Goal: Task Accomplishment & Management: Use online tool/utility

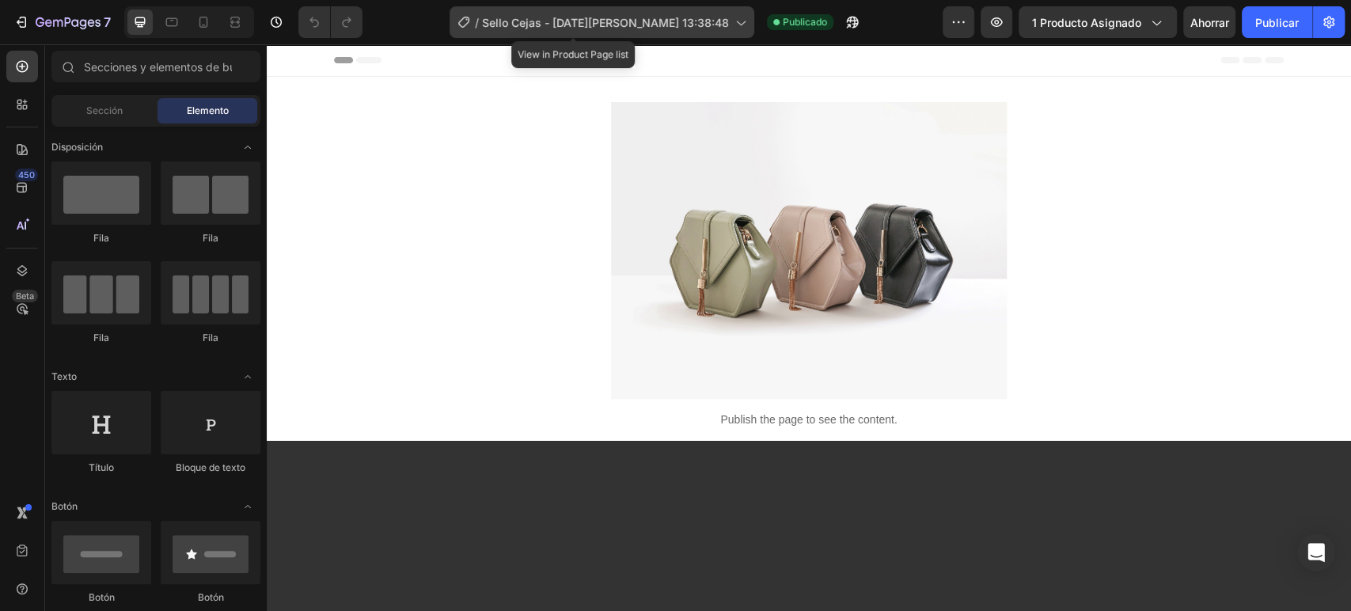
click at [674, 25] on font "Sello Cejas - [DATE][PERSON_NAME] 13:38:48" at bounding box center [605, 22] width 247 height 13
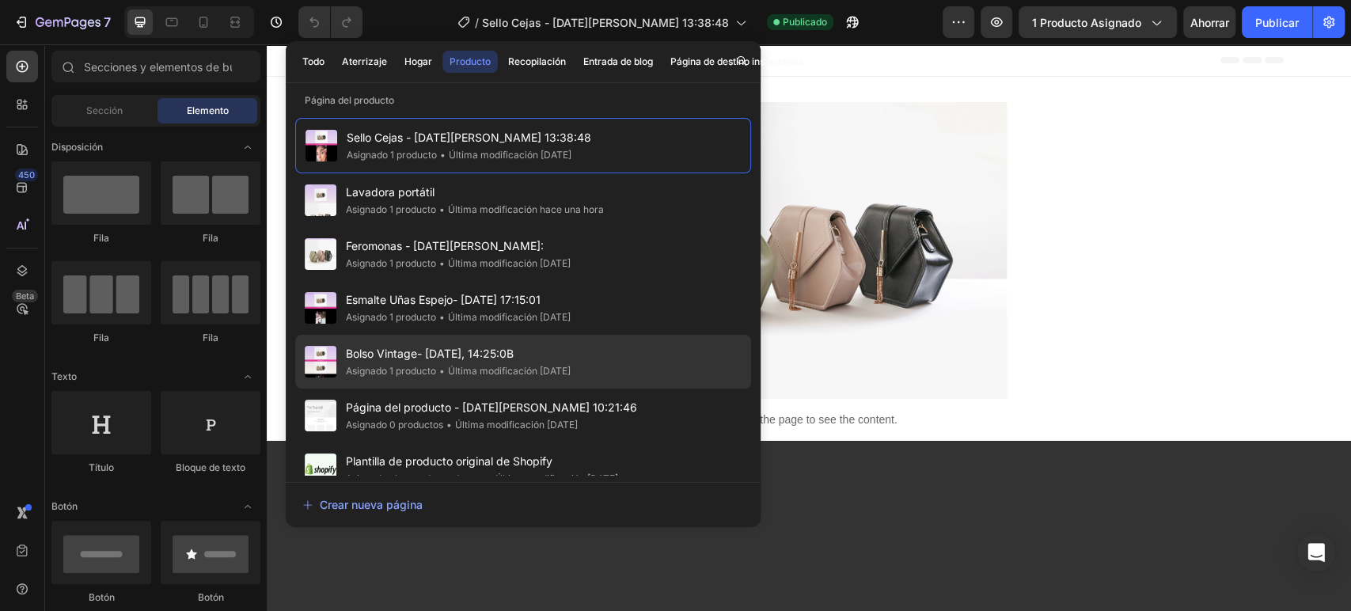
scroll to position [20, 0]
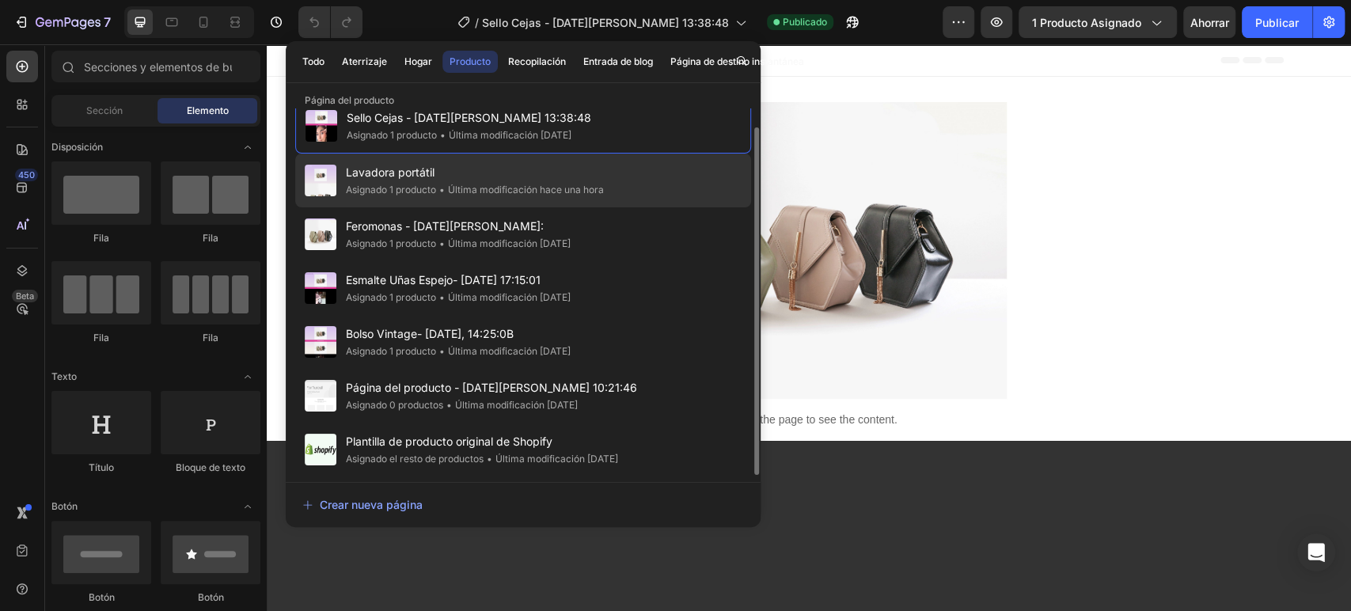
click at [510, 190] on font "Última modificación hace una hora" at bounding box center [526, 190] width 156 height 12
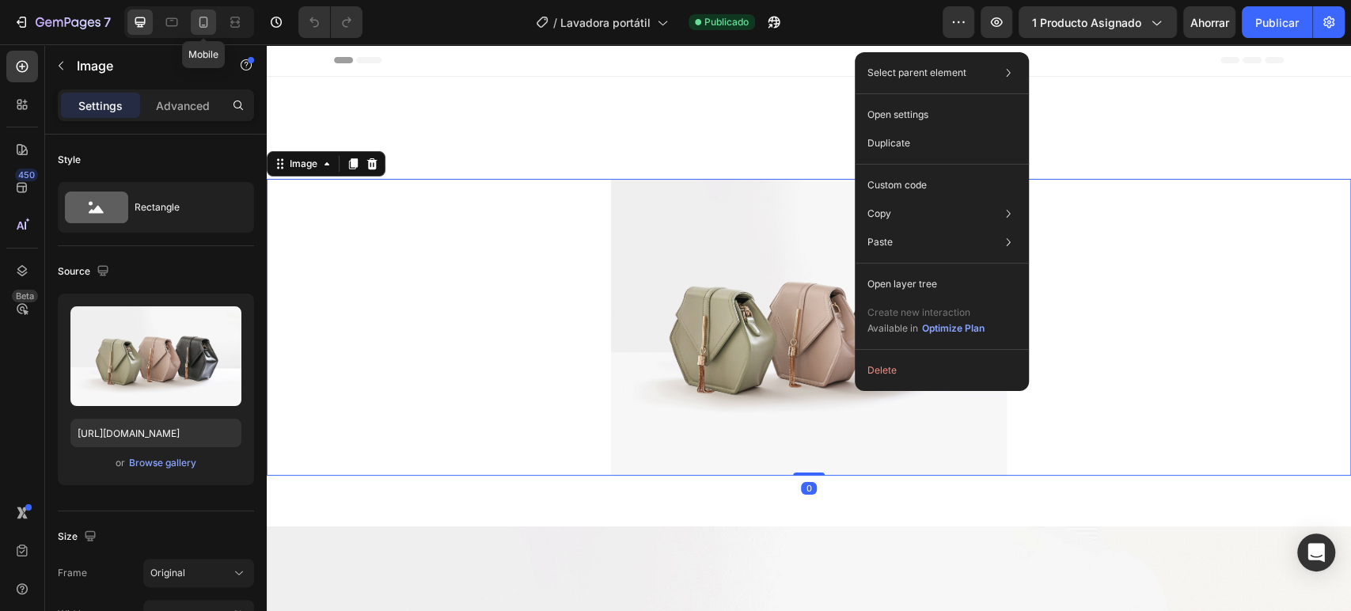
click at [199, 29] on icon at bounding box center [203, 22] width 16 height 16
type input "[URL][DOMAIN_NAME]"
click at [199, 29] on icon at bounding box center [203, 22] width 16 height 16
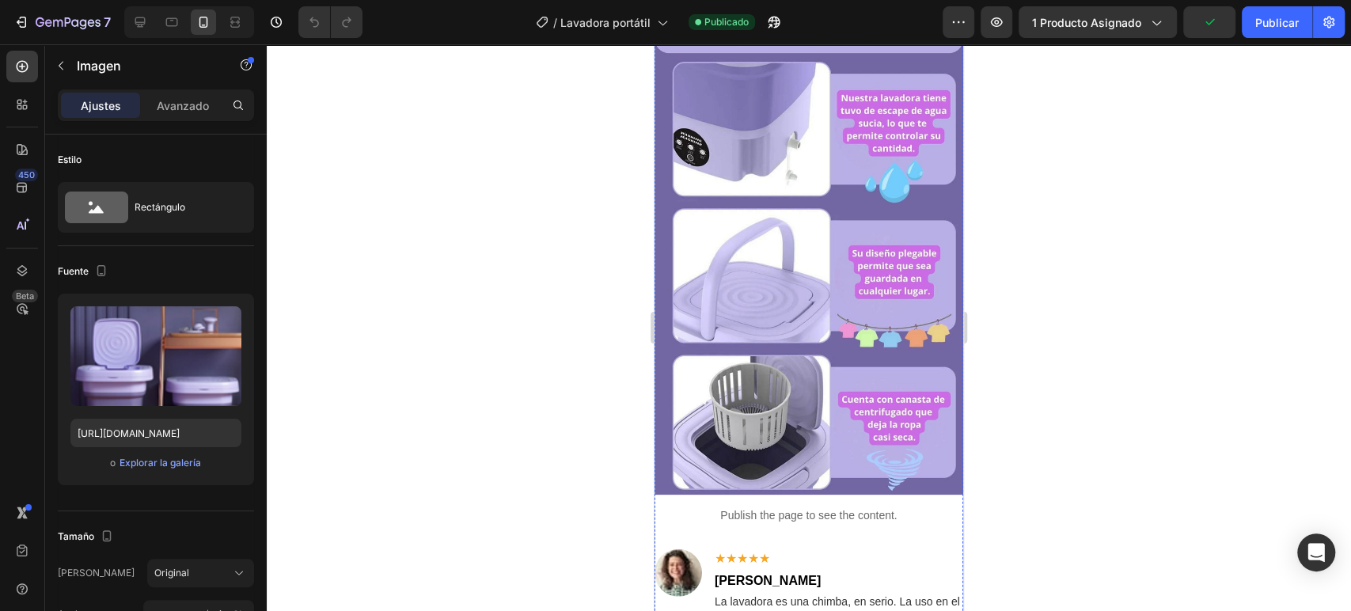
scroll to position [2550, 0]
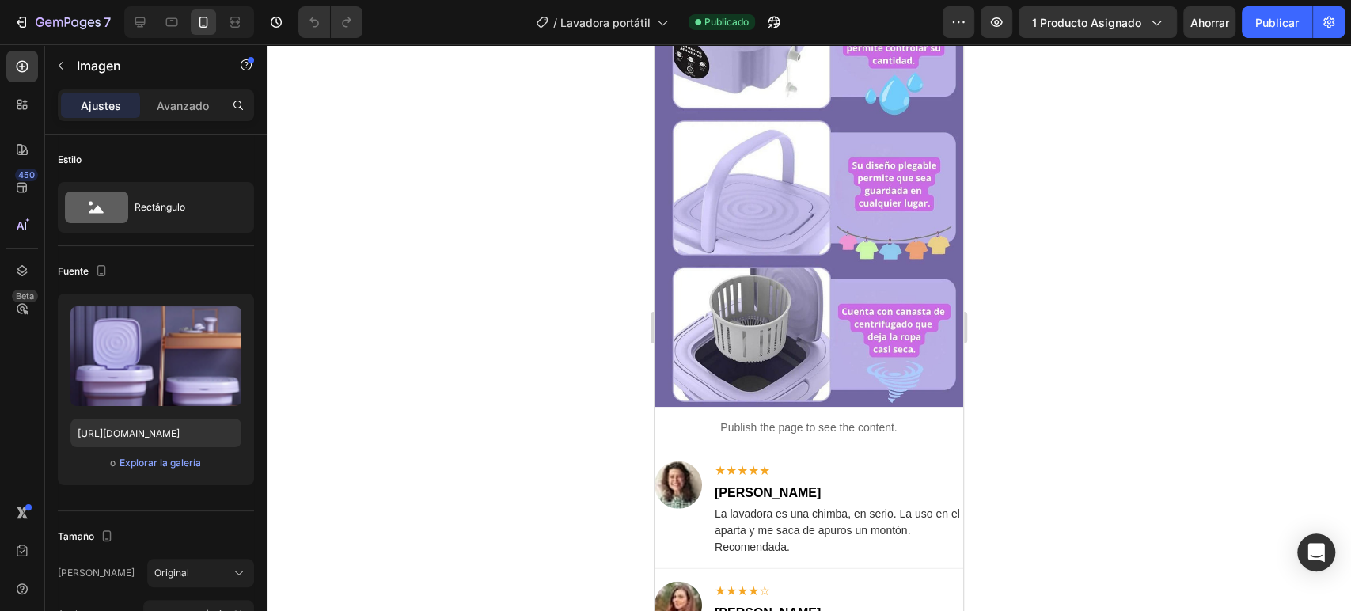
click at [510, 512] on div at bounding box center [809, 327] width 1084 height 567
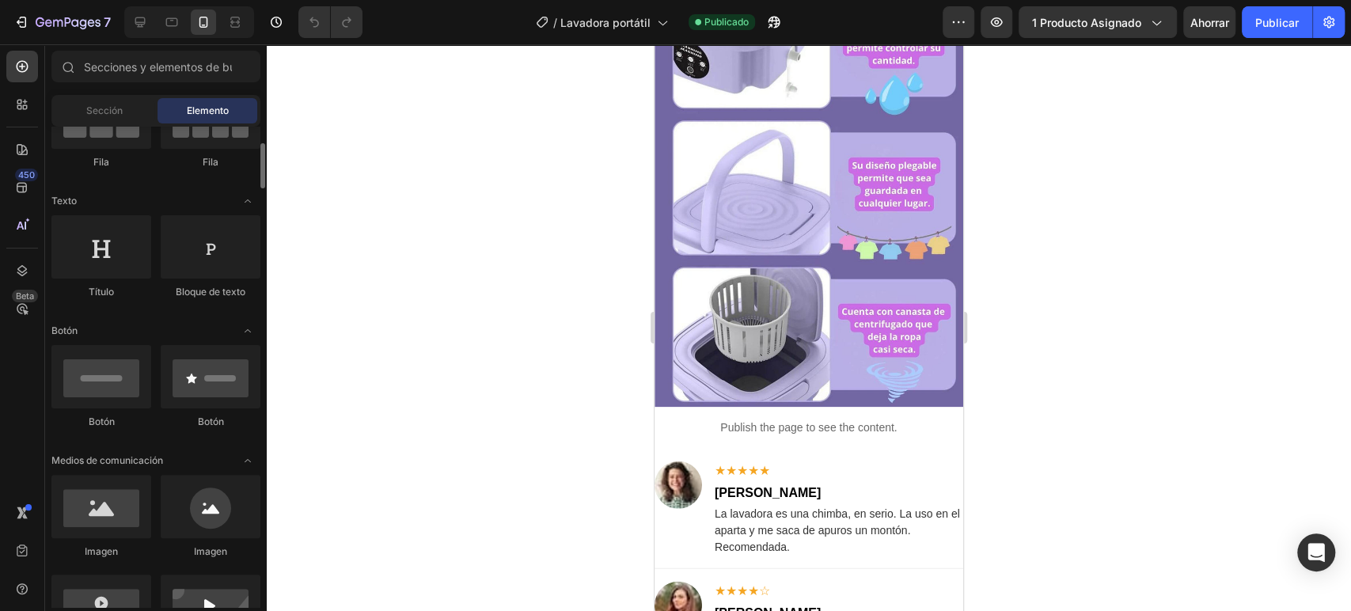
scroll to position [264, 0]
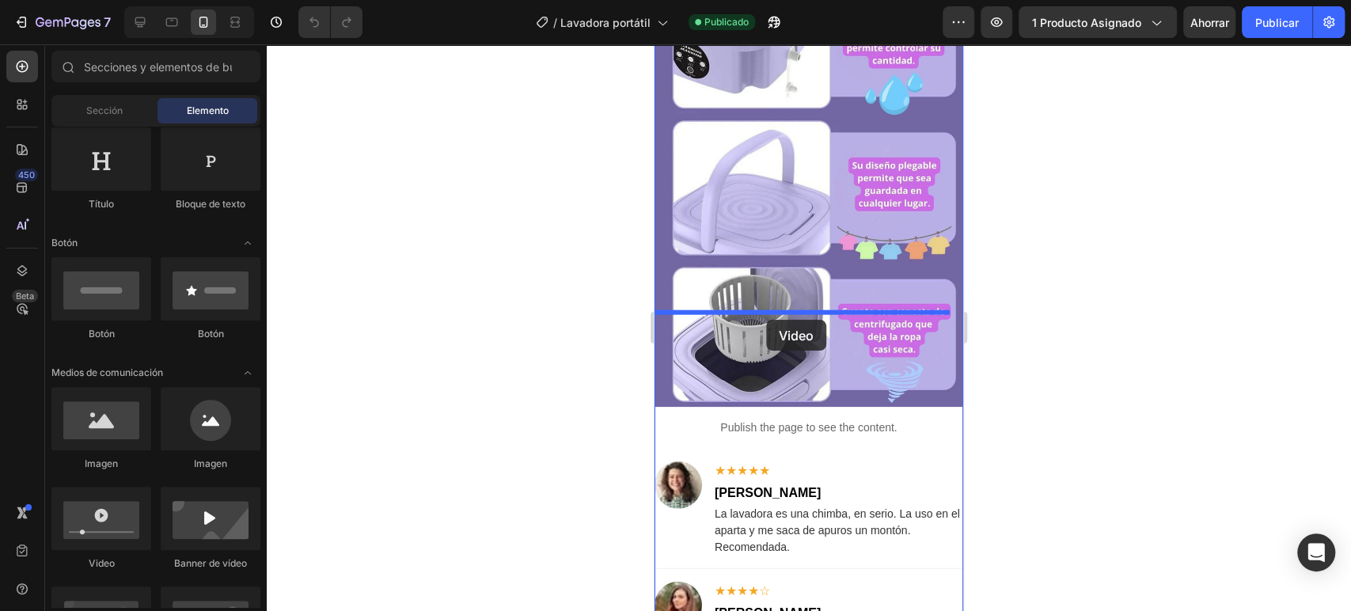
drag, startPoint x: 754, startPoint y: 569, endPoint x: 766, endPoint y: 320, distance: 249.6
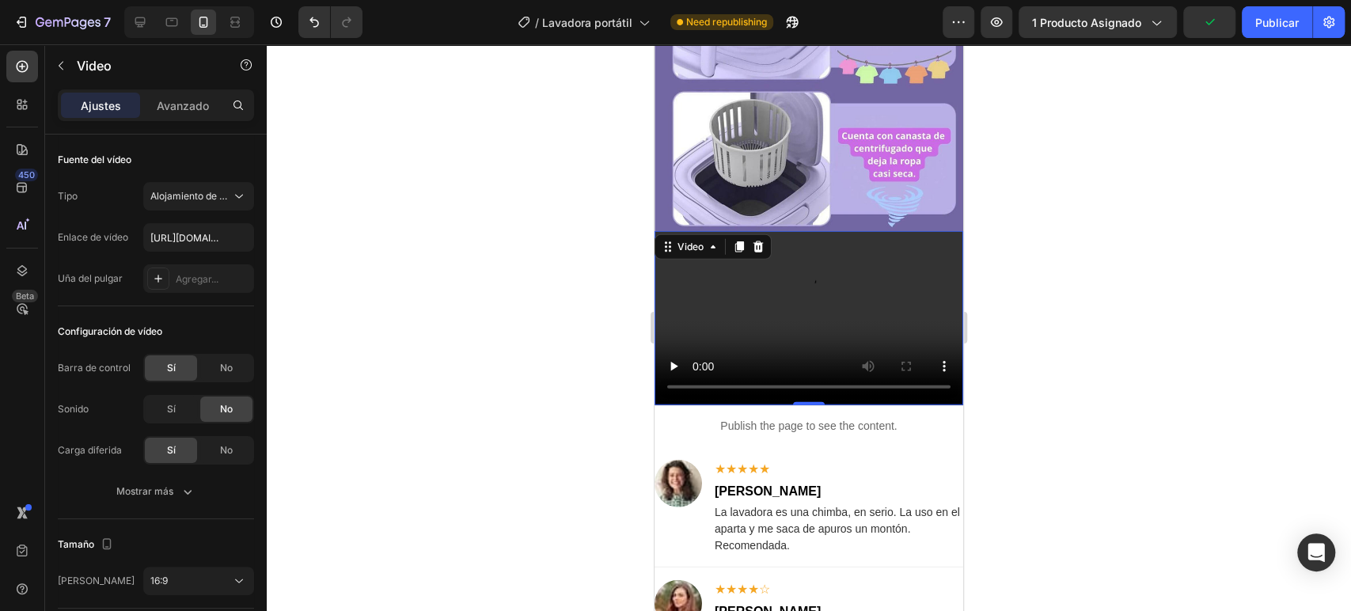
scroll to position [2638, 0]
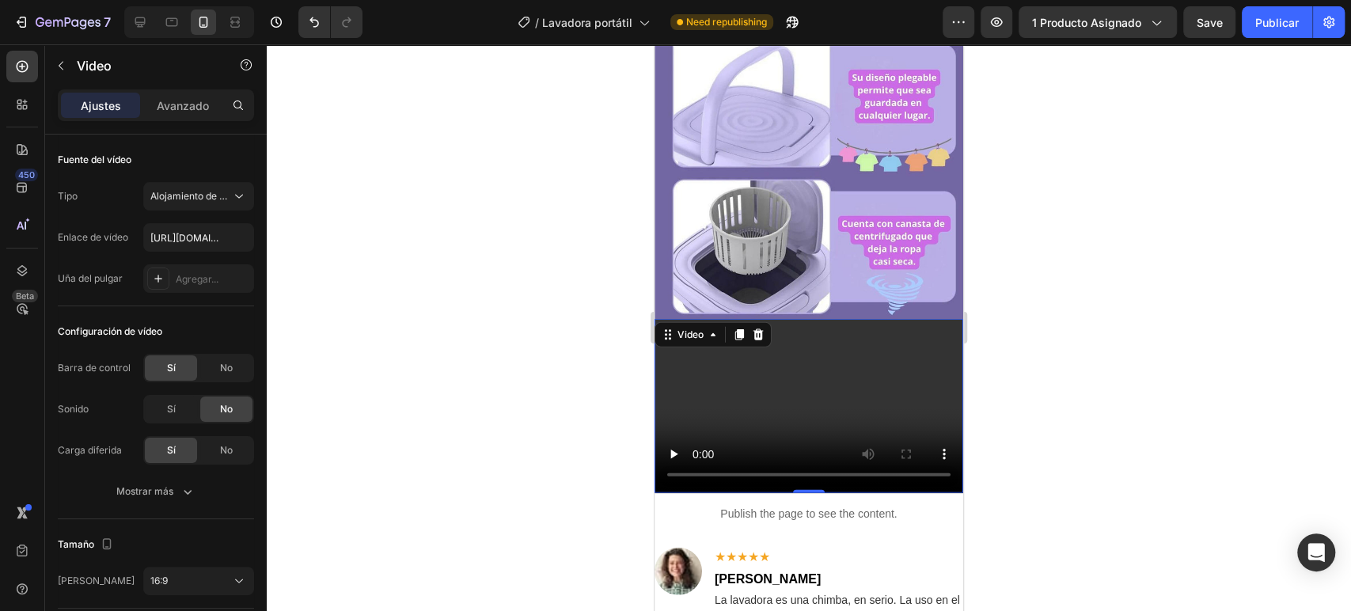
click at [844, 319] on video at bounding box center [809, 405] width 309 height 173
click at [181, 93] on div "Avanzado" at bounding box center [182, 105] width 79 height 25
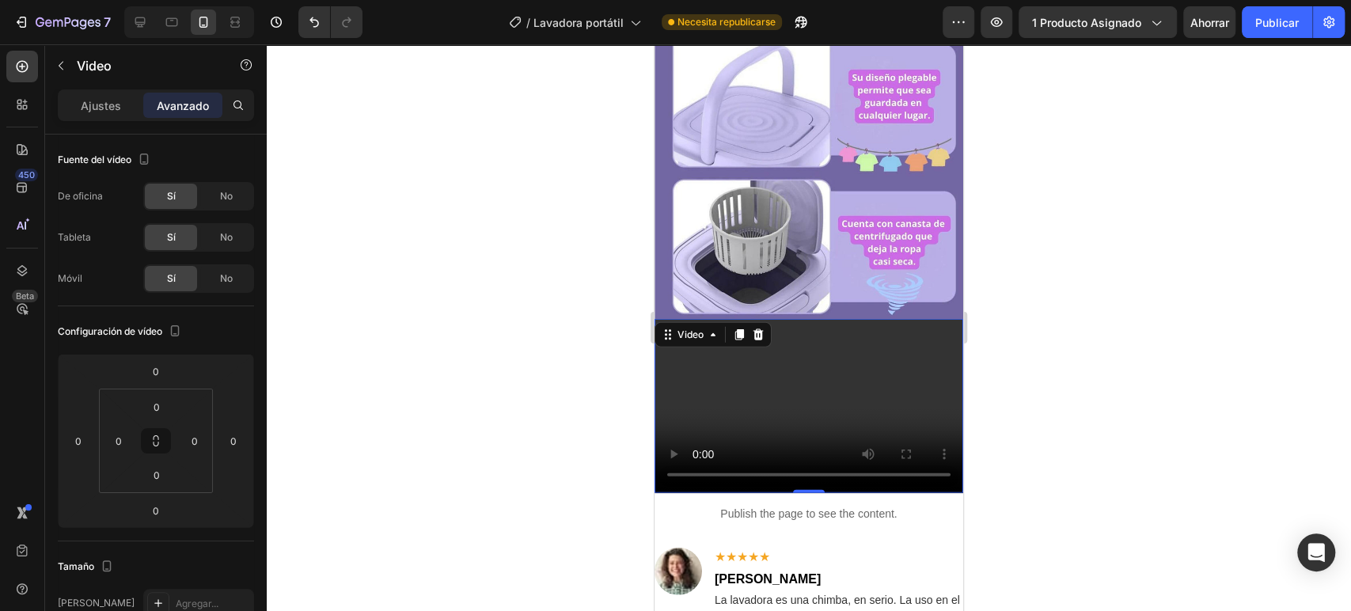
click at [789, 319] on video at bounding box center [809, 405] width 309 height 173
click at [694, 328] on div "Video" at bounding box center [690, 335] width 32 height 14
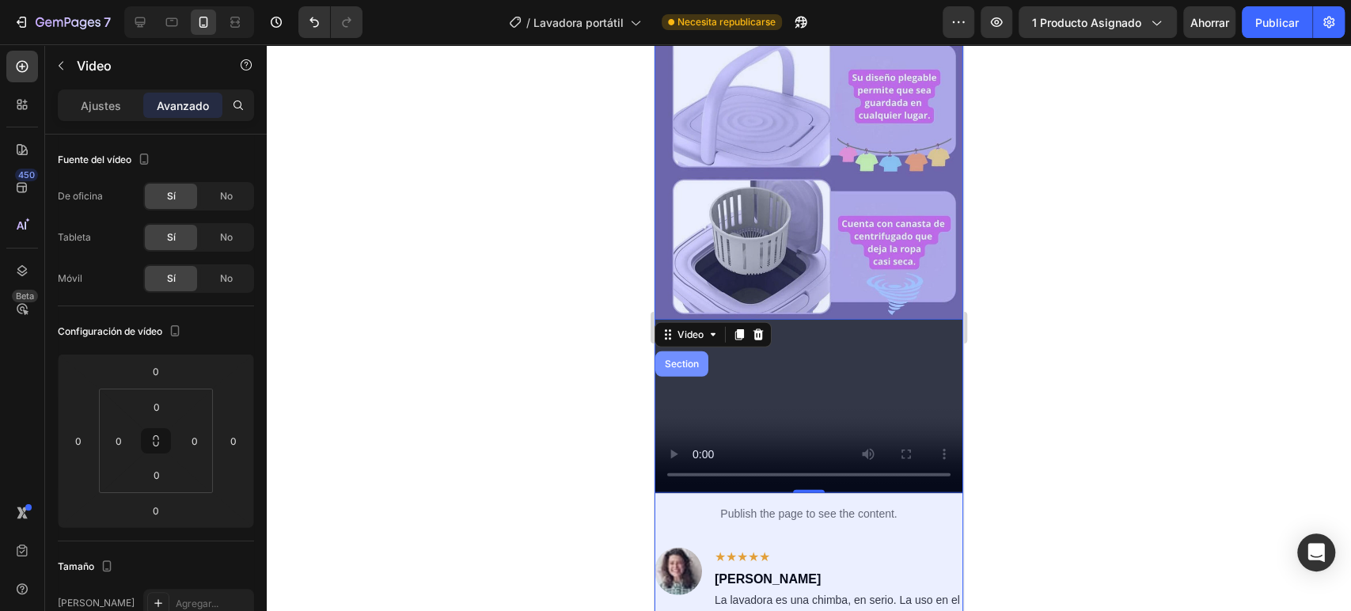
click at [672, 359] on div "Section" at bounding box center [682, 363] width 40 height 9
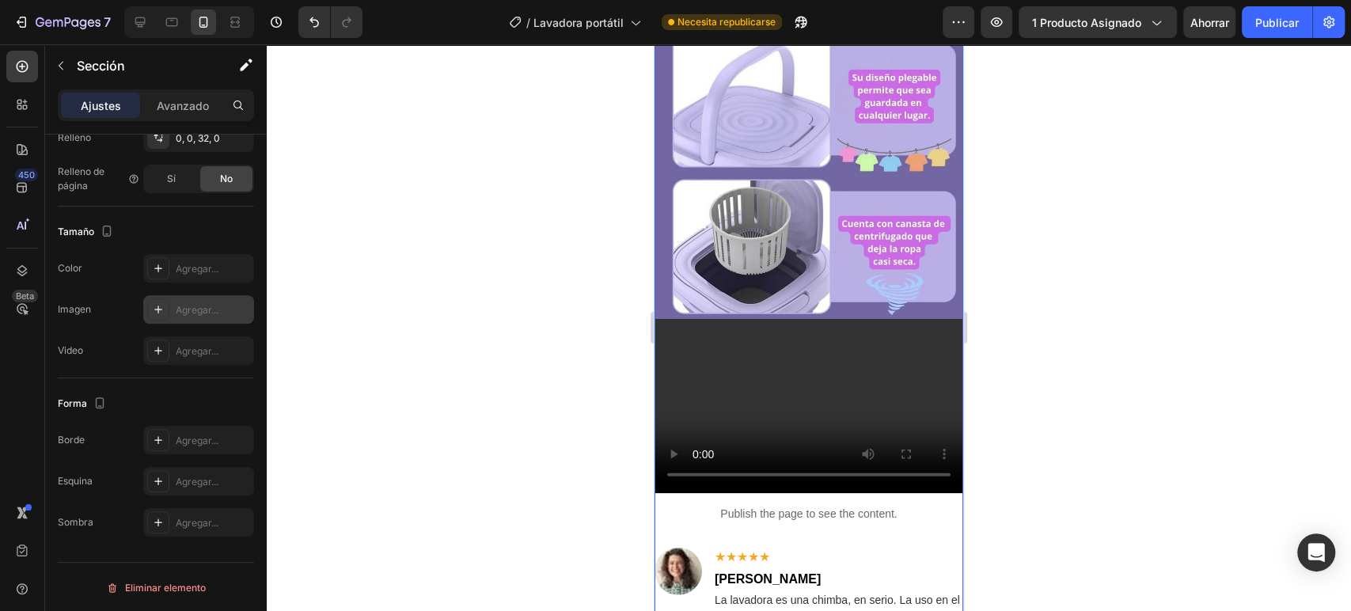
scroll to position [0, 0]
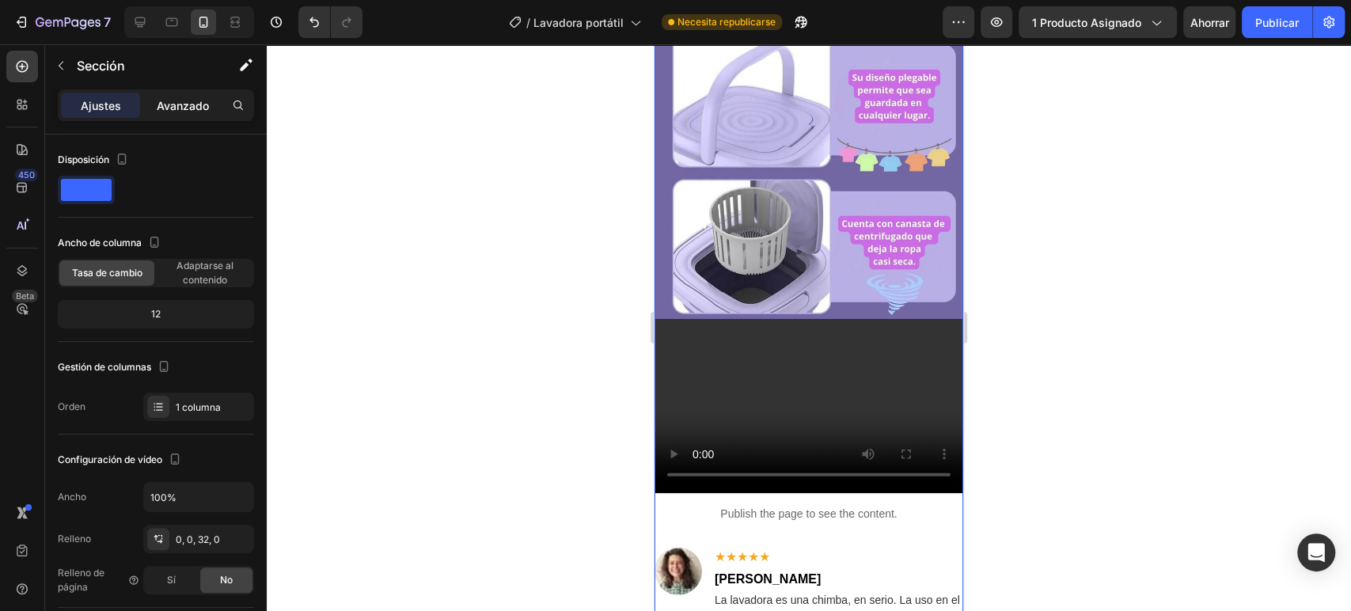
click at [176, 112] on p "Avanzado" at bounding box center [183, 105] width 52 height 17
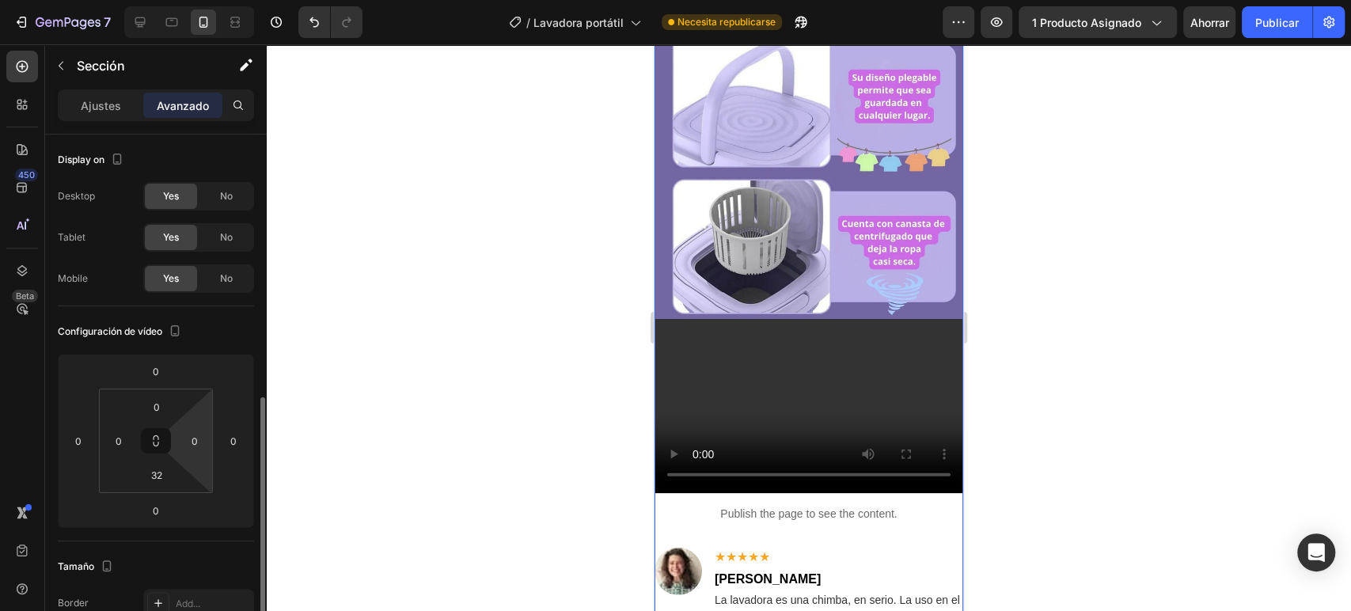
scroll to position [264, 0]
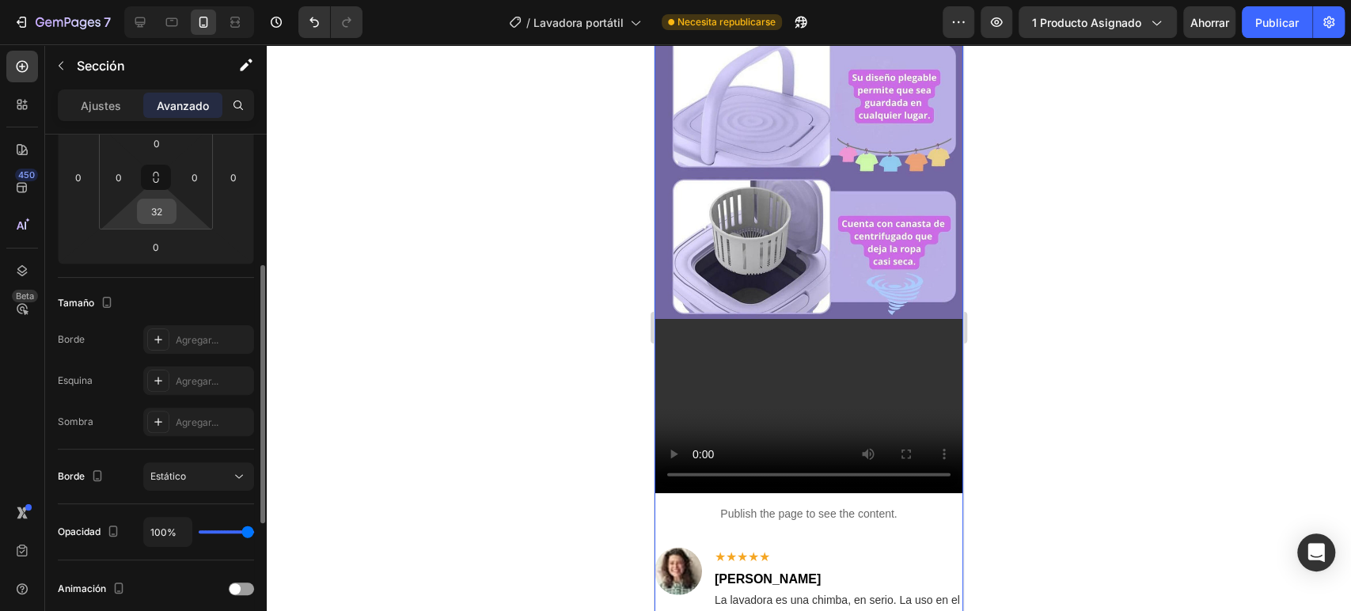
click at [158, 211] on input "32" at bounding box center [157, 211] width 32 height 24
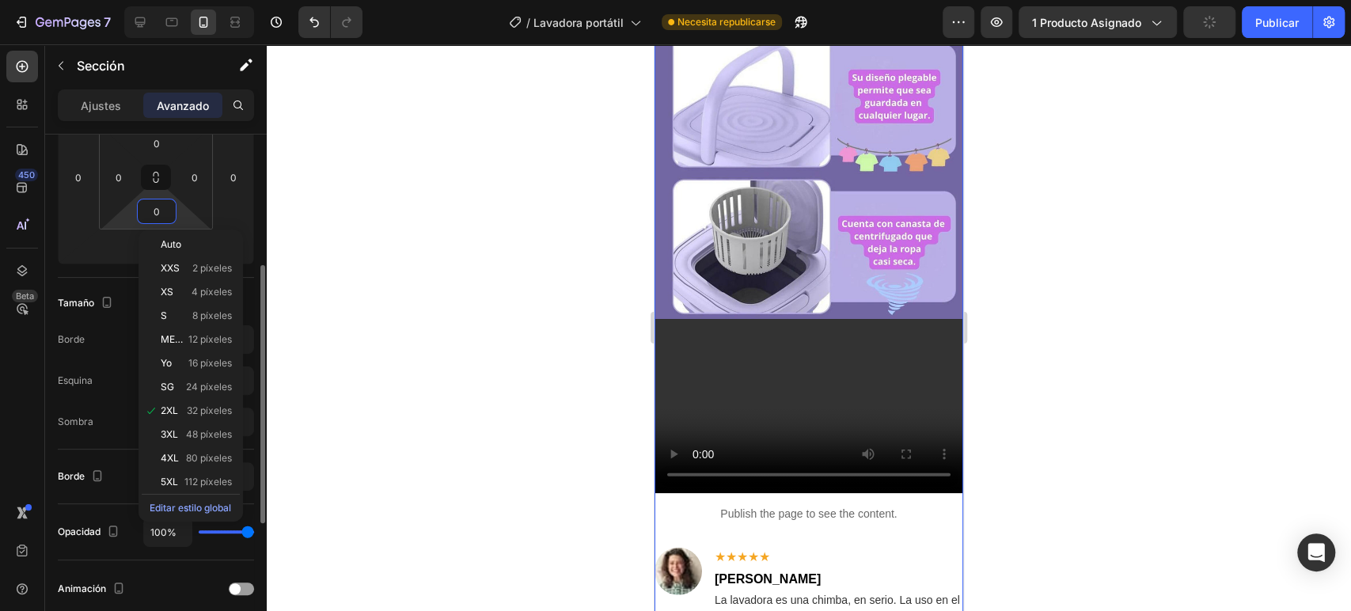
type input "0"
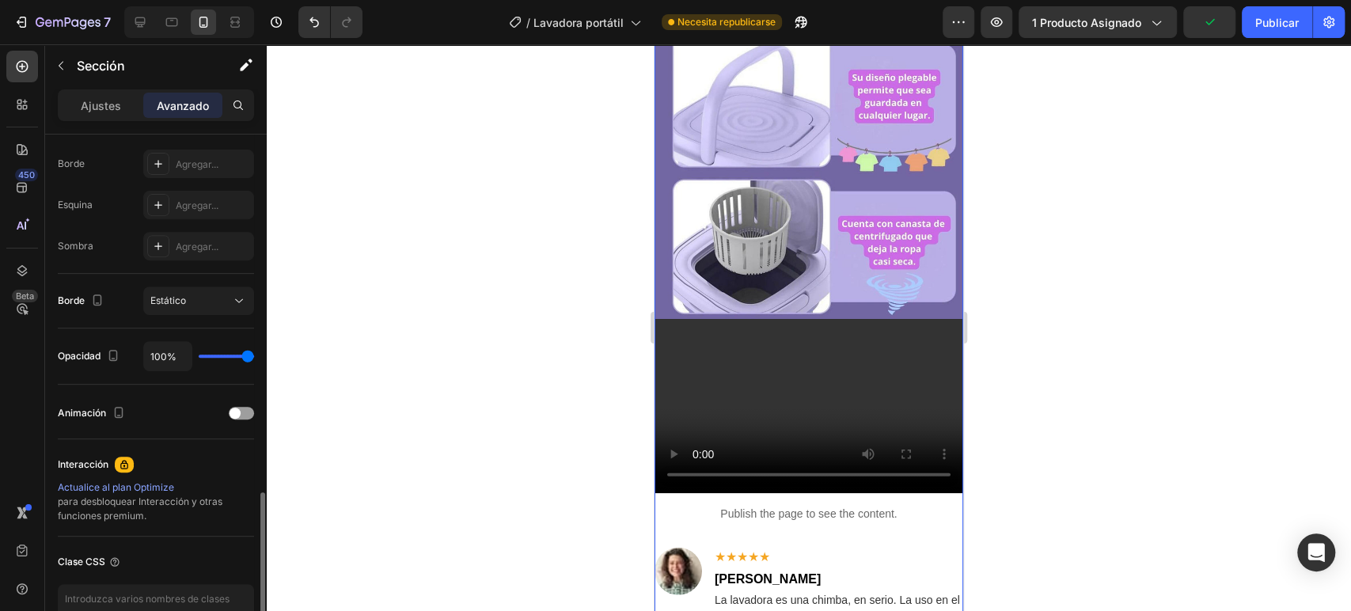
scroll to position [533, 0]
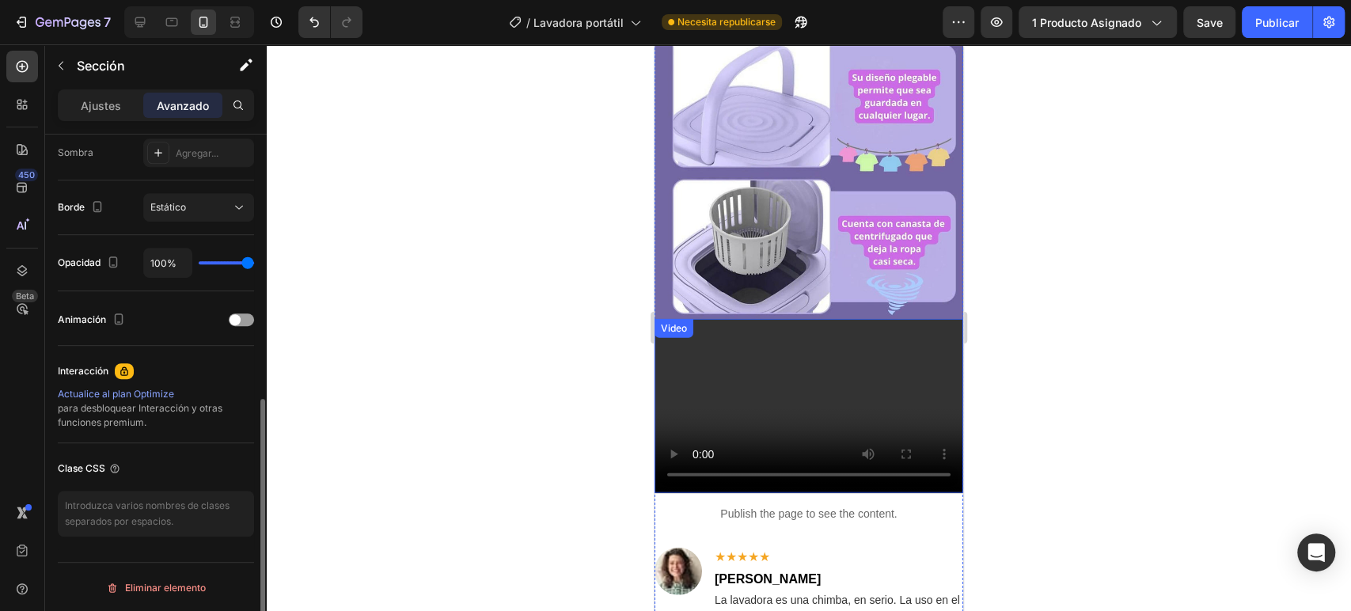
click at [712, 319] on video at bounding box center [809, 405] width 309 height 173
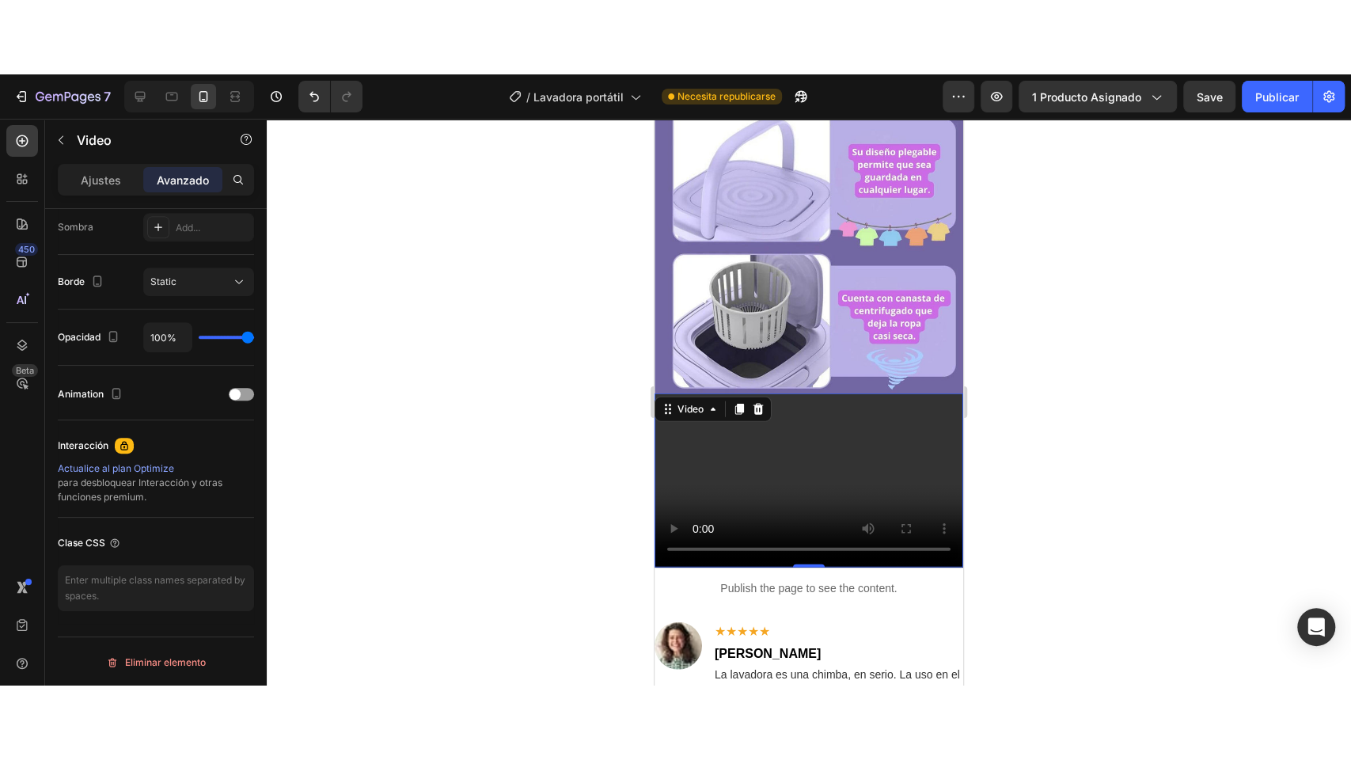
scroll to position [0, 0]
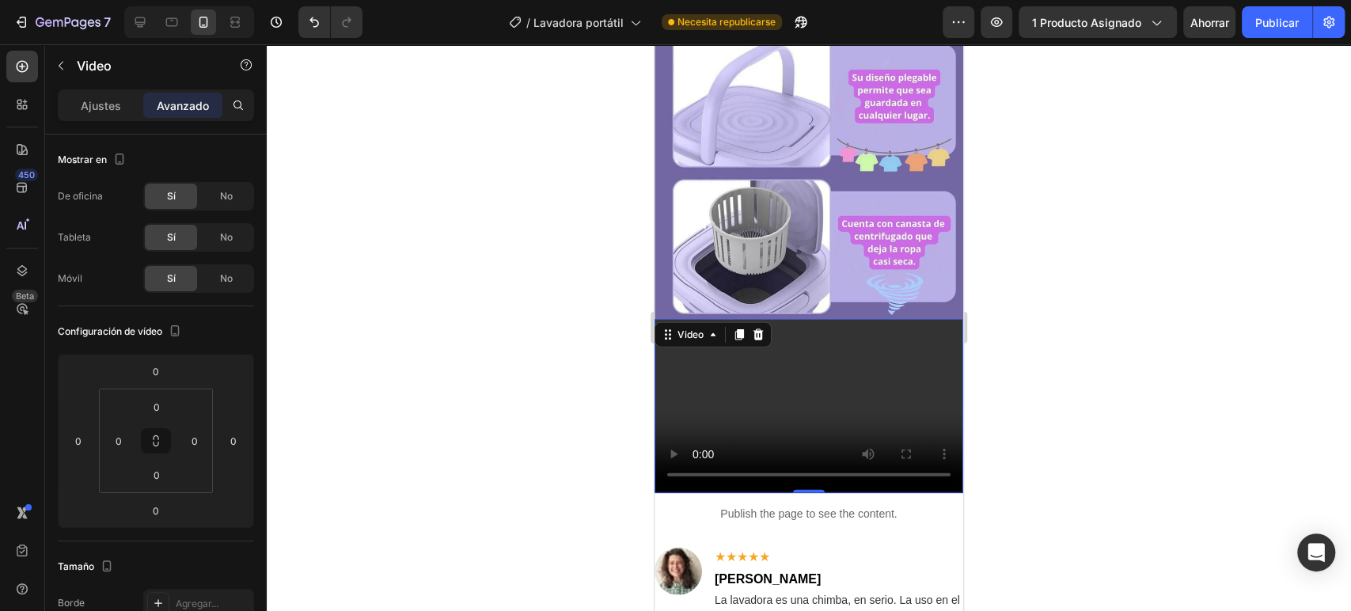
click at [806, 321] on video at bounding box center [809, 405] width 309 height 173
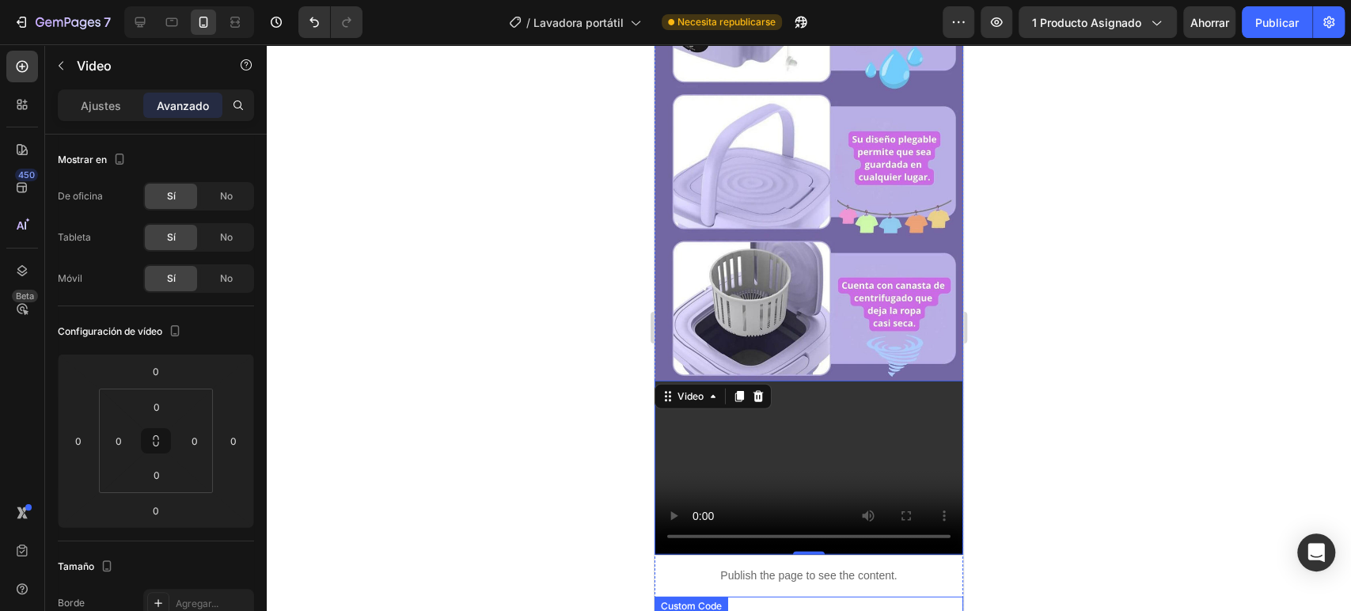
scroll to position [2719, 0]
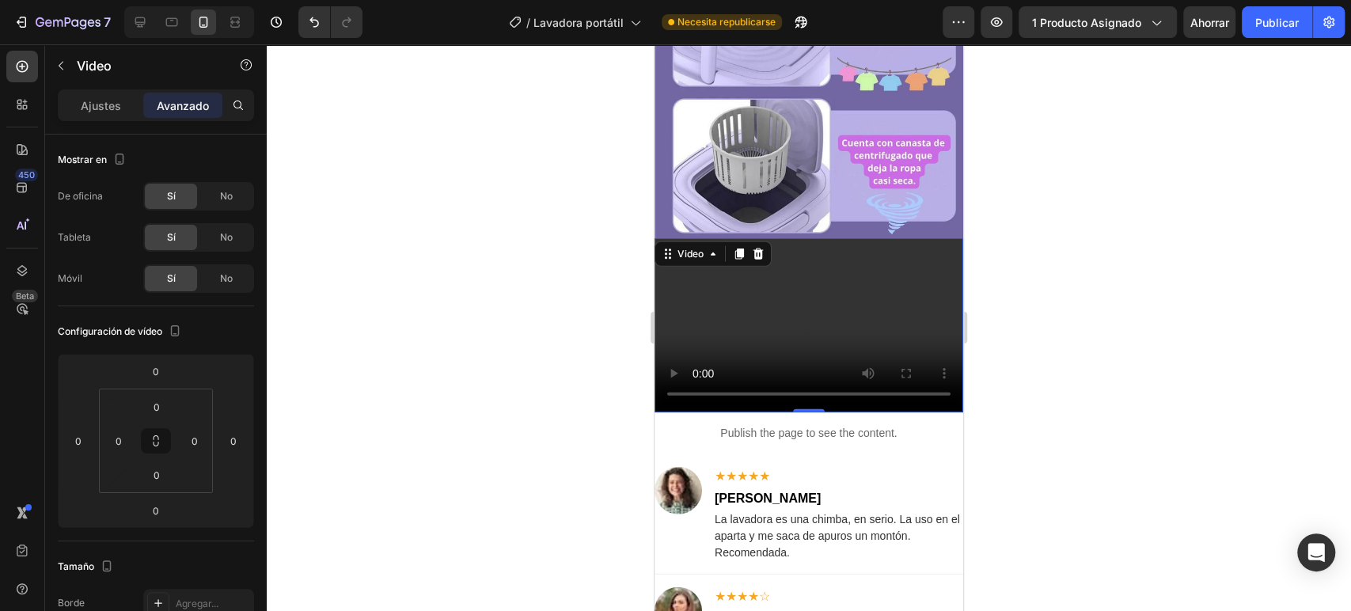
click at [746, 238] on video at bounding box center [809, 324] width 309 height 173
click at [94, 104] on font "Ajustes" at bounding box center [101, 105] width 40 height 13
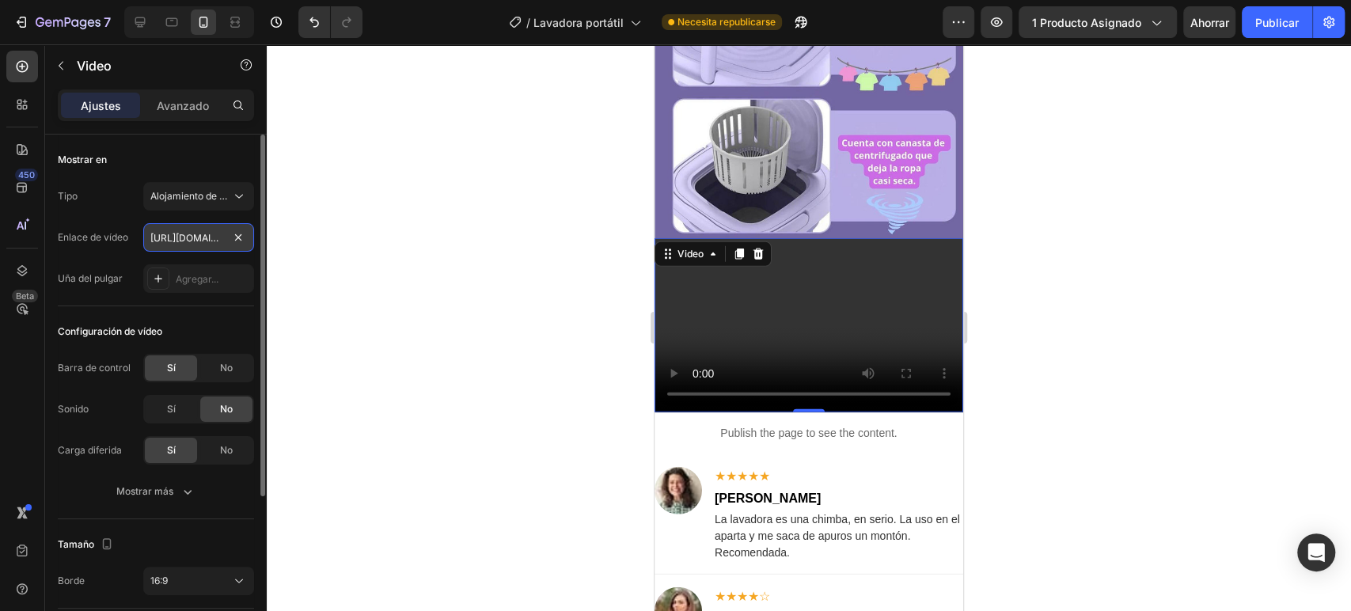
click at [174, 233] on input "[URL][DOMAIN_NAME]" at bounding box center [198, 237] width 111 height 28
paste input "57ddc72177d04b1f95eabc509cc1da8c"
type input "[URL][DOMAIN_NAME]"
click at [164, 404] on div "Sí" at bounding box center [171, 409] width 52 height 25
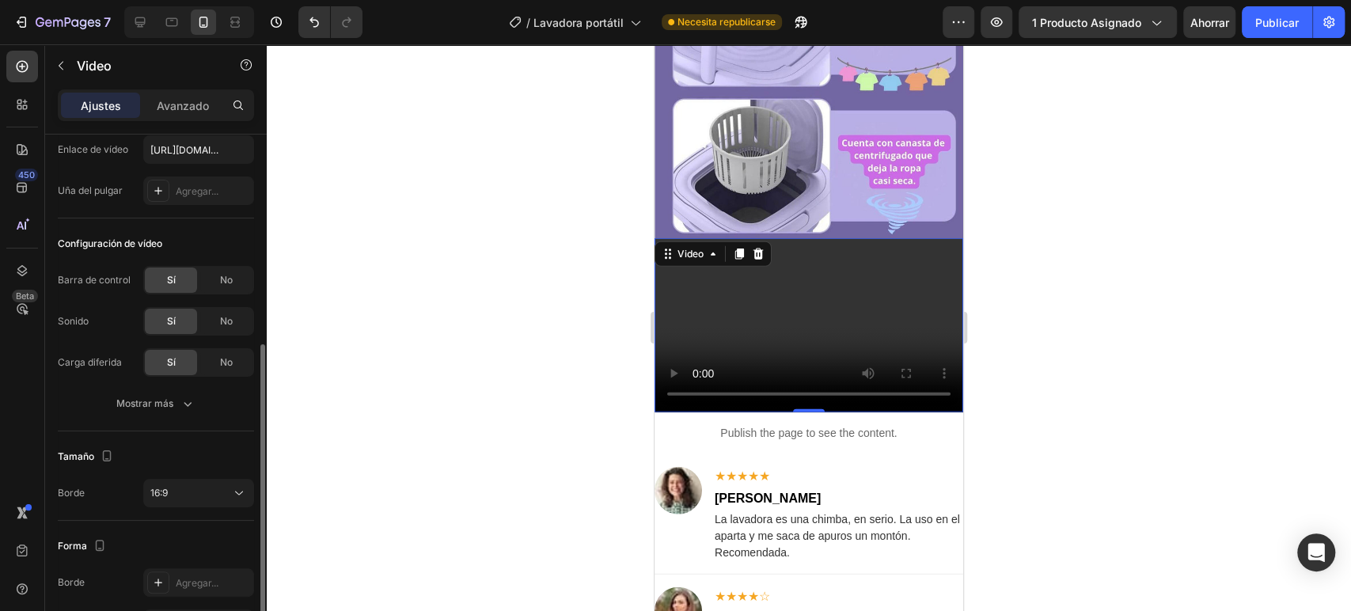
scroll to position [176, 0]
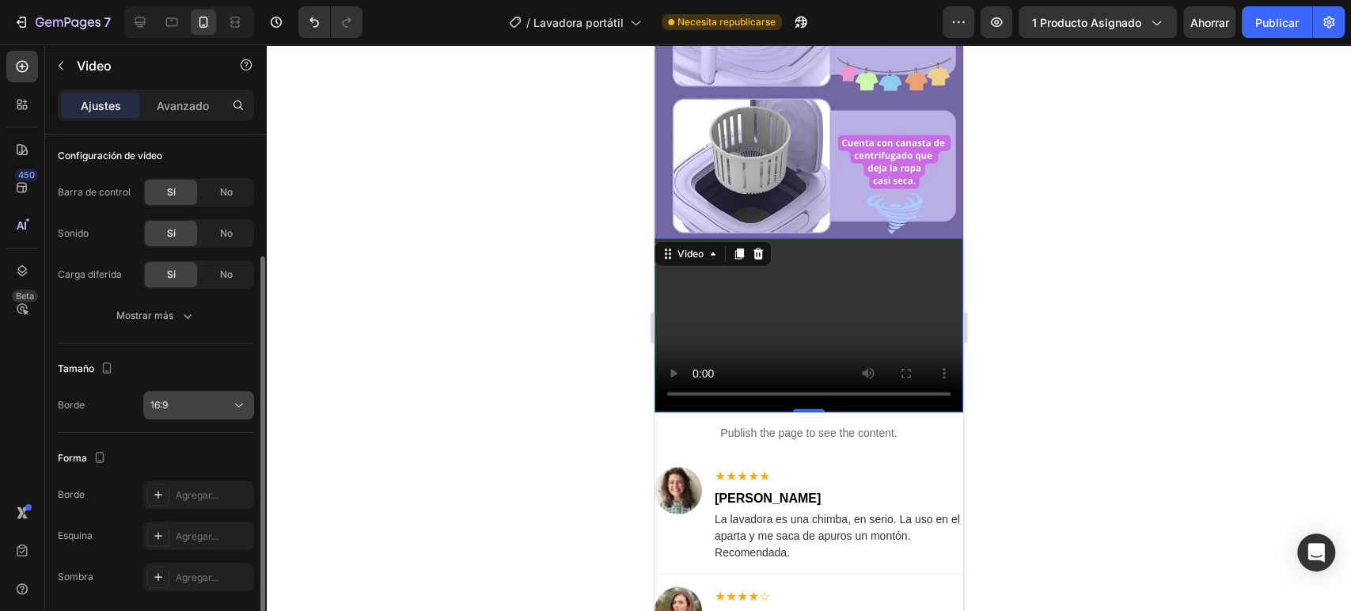
click at [228, 407] on div "16:9" at bounding box center [190, 405] width 81 height 14
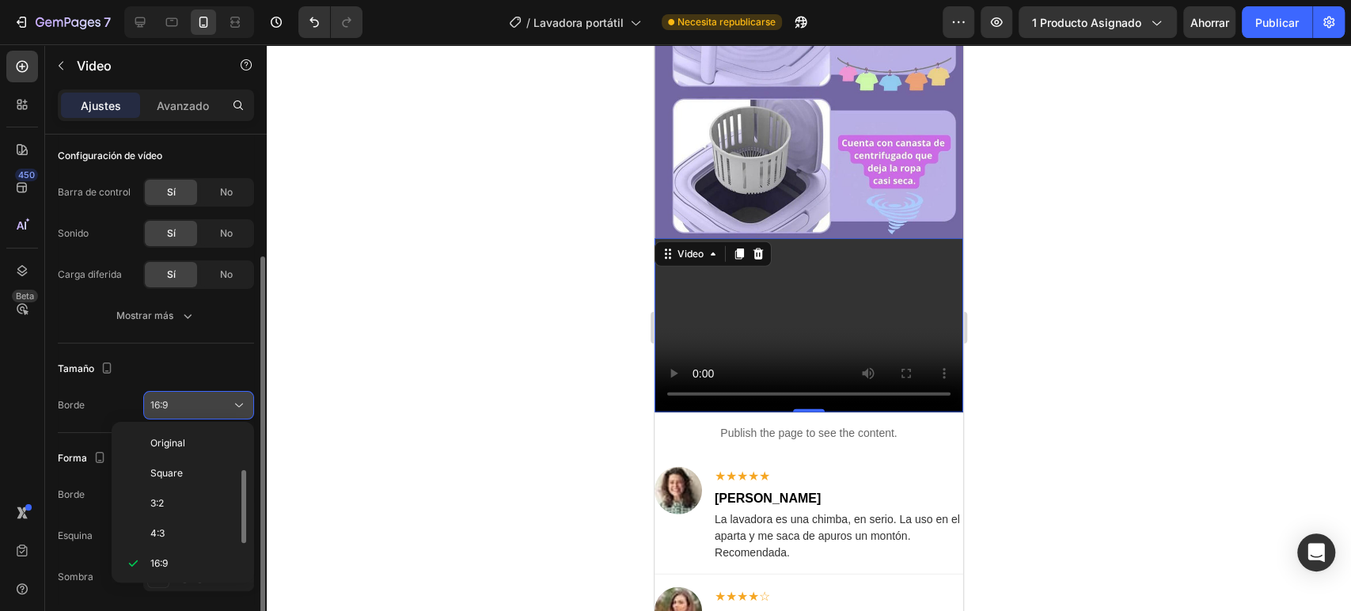
scroll to position [28, 0]
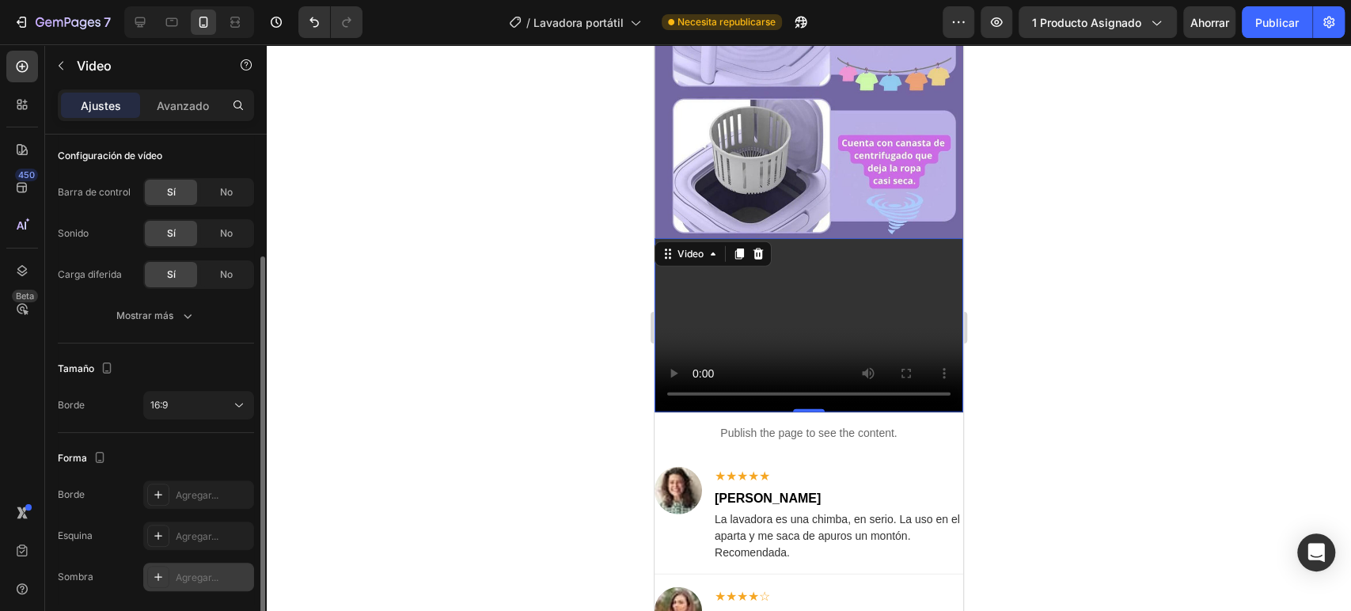
click at [188, 583] on div "Agregar..." at bounding box center [213, 578] width 74 height 14
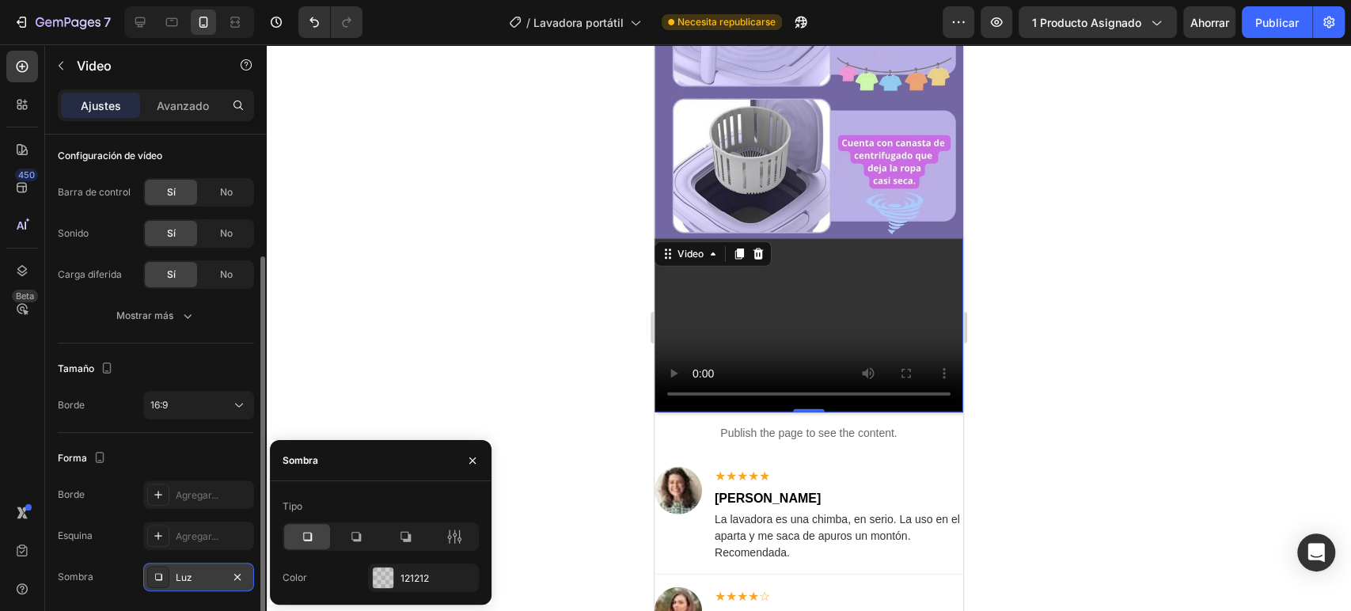
click at [209, 422] on div "Tamaño Borde 16:9" at bounding box center [156, 387] width 196 height 89
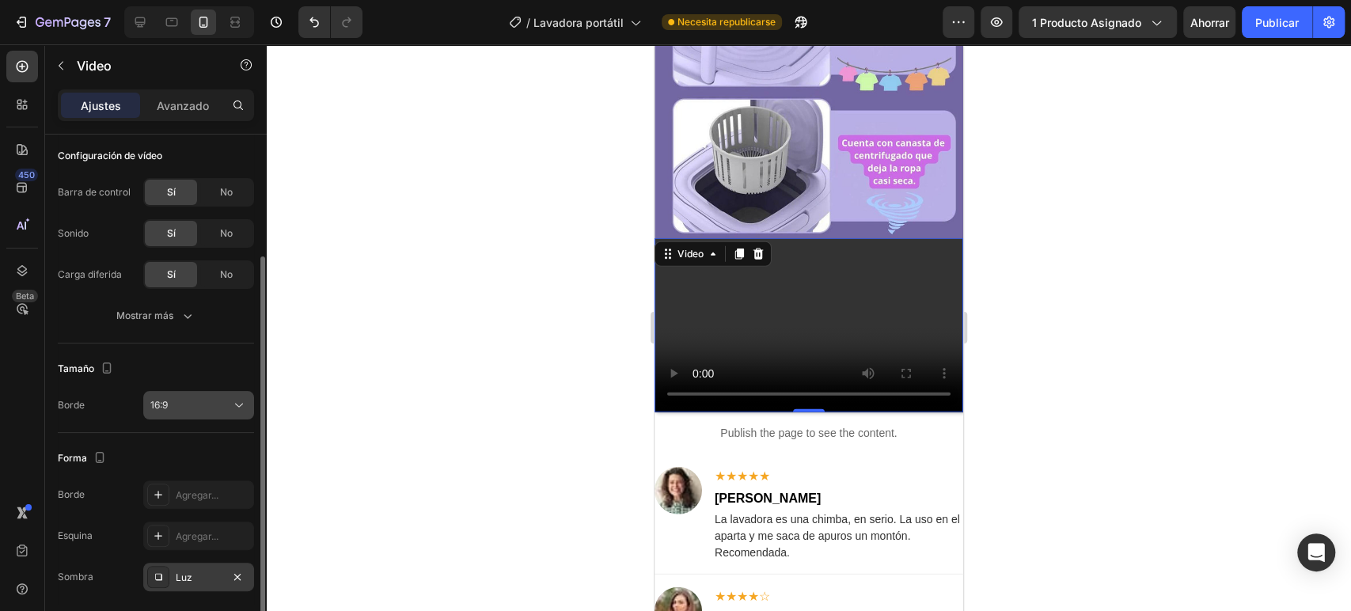
click at [211, 415] on button "16:9" at bounding box center [198, 405] width 111 height 28
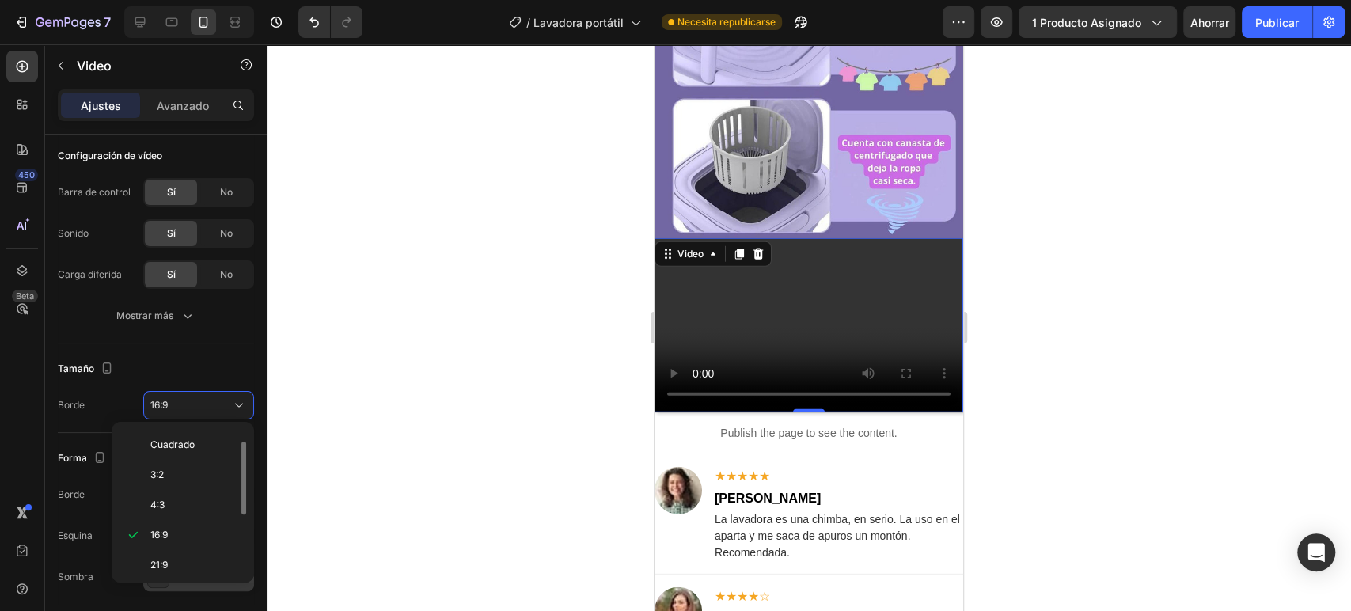
scroll to position [151, 0]
click at [185, 518] on div "3:4" at bounding box center [179, 533] width 123 height 30
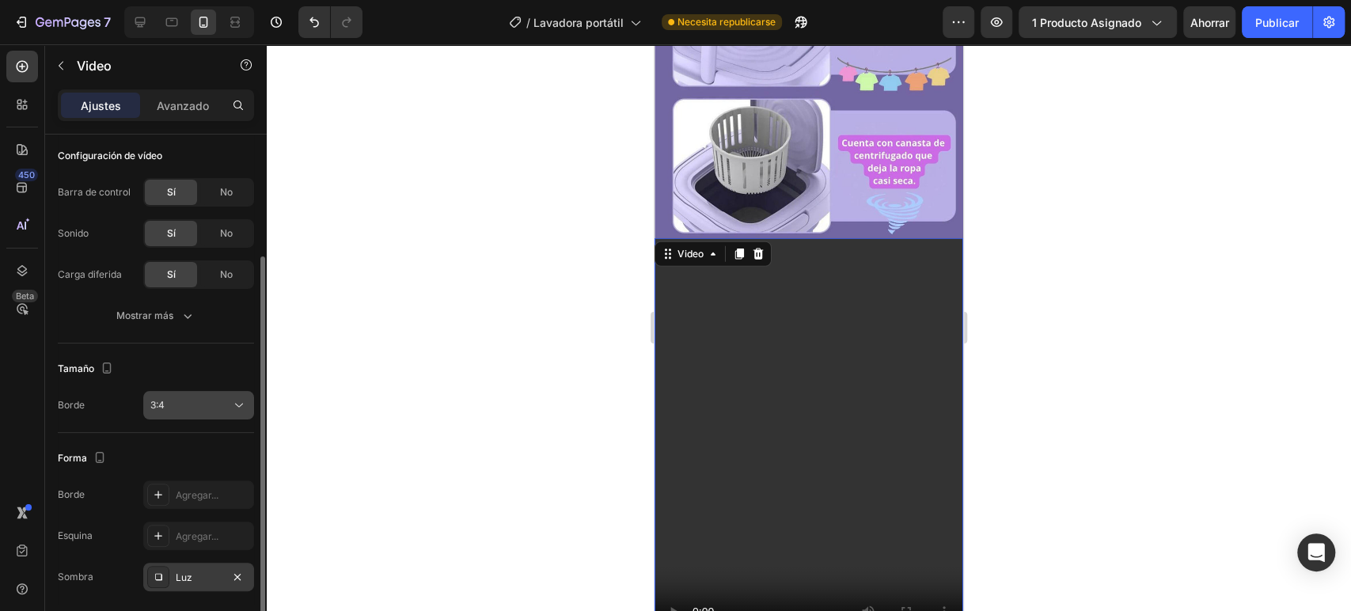
click at [234, 410] on icon at bounding box center [239, 405] width 16 height 16
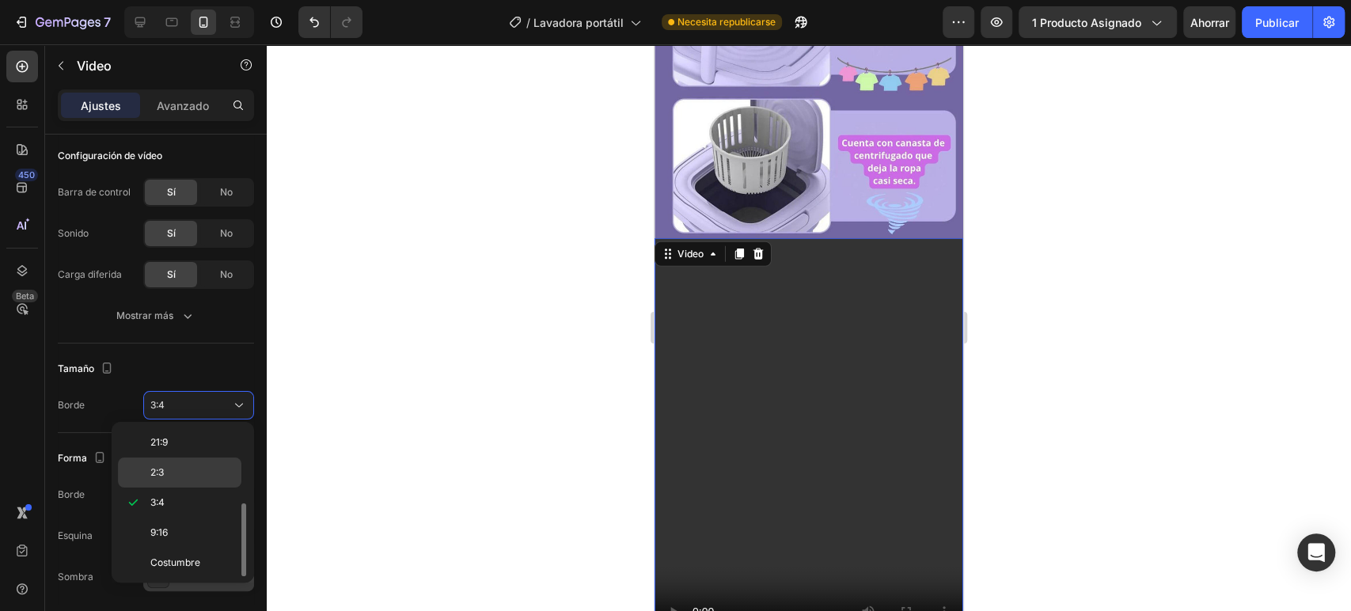
click at [198, 484] on div "2:3" at bounding box center [179, 472] width 123 height 30
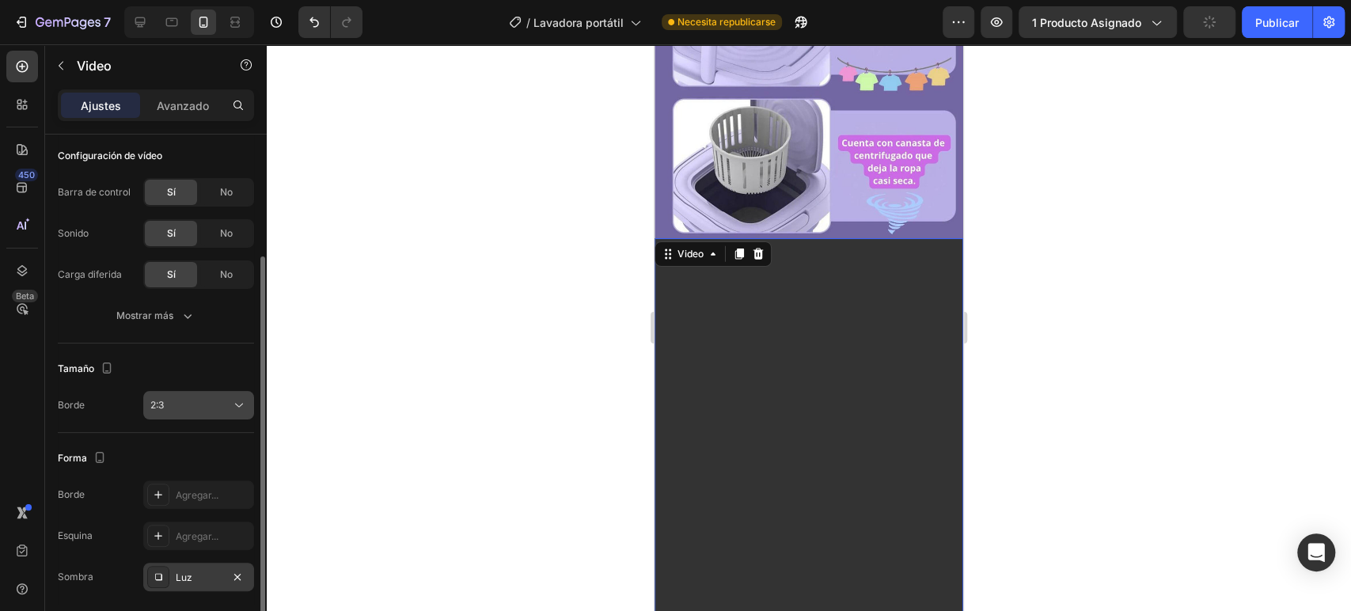
click at [241, 407] on icon at bounding box center [239, 405] width 16 height 16
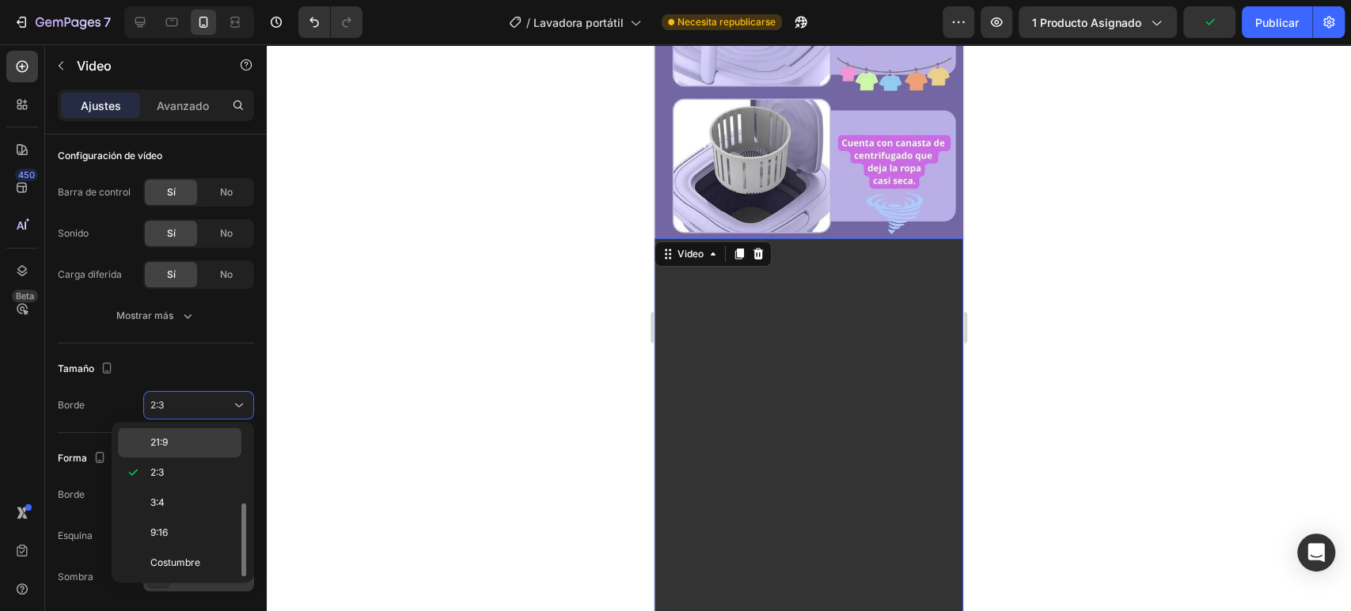
click at [209, 444] on p "21:9" at bounding box center [192, 442] width 84 height 14
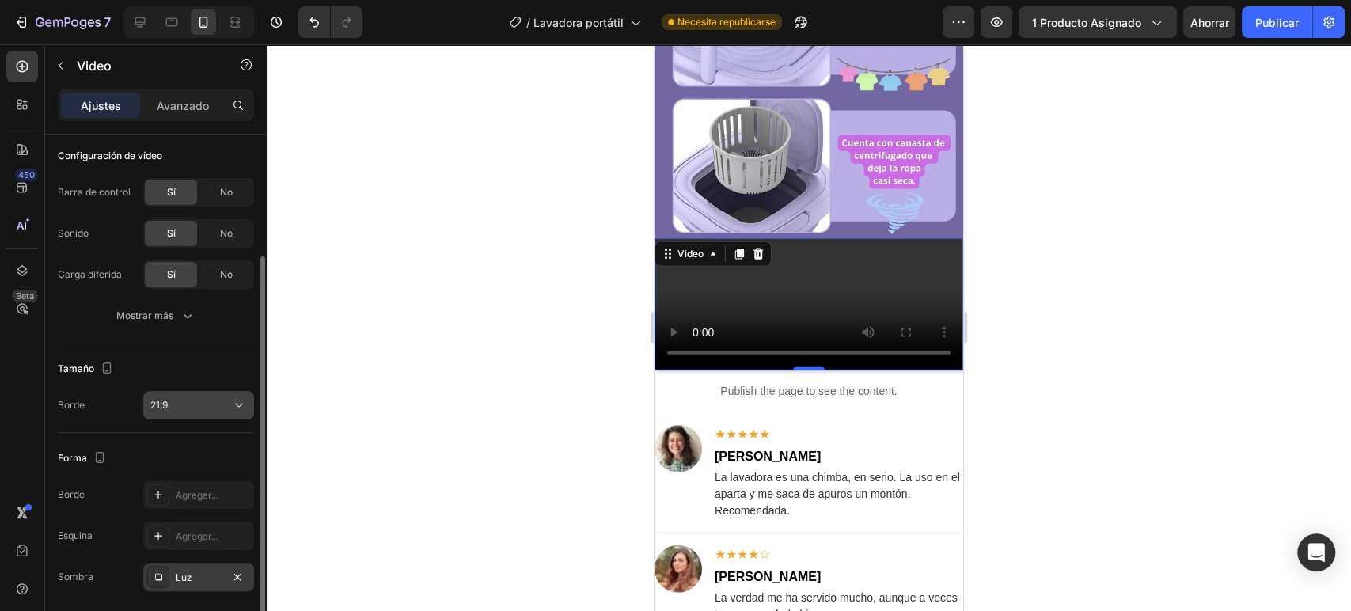
click at [237, 395] on button "21:9" at bounding box center [198, 405] width 111 height 28
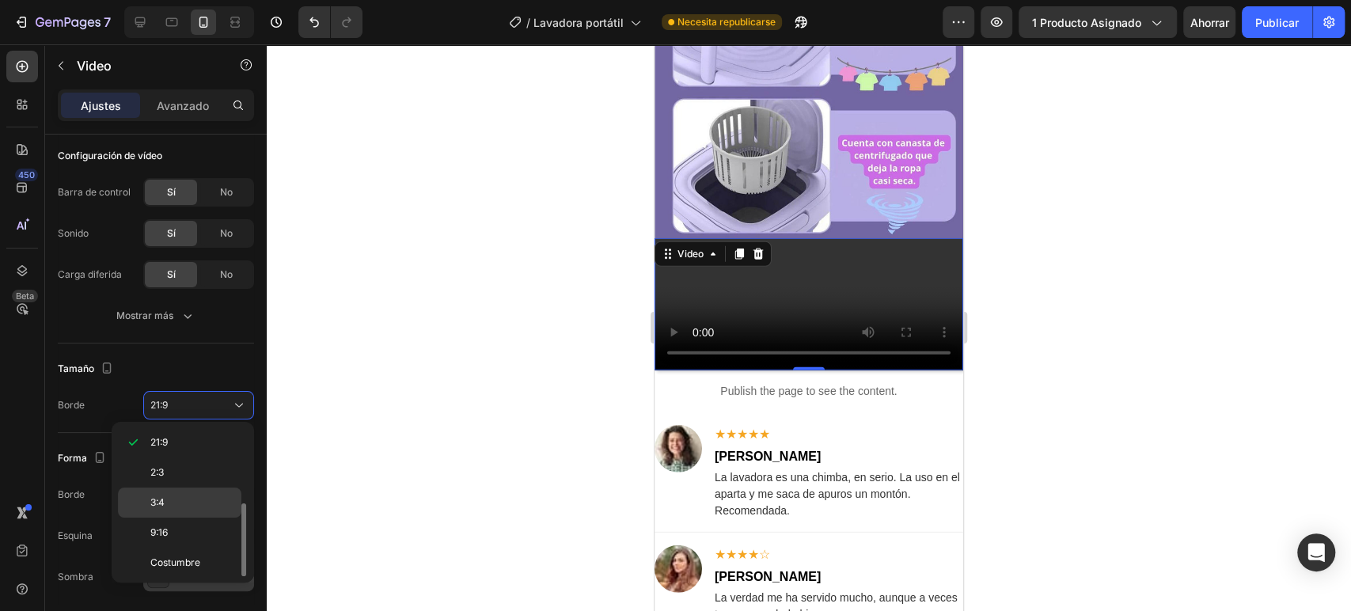
scroll to position [63, 0]
click at [196, 493] on p "16:9" at bounding box center [192, 500] width 84 height 14
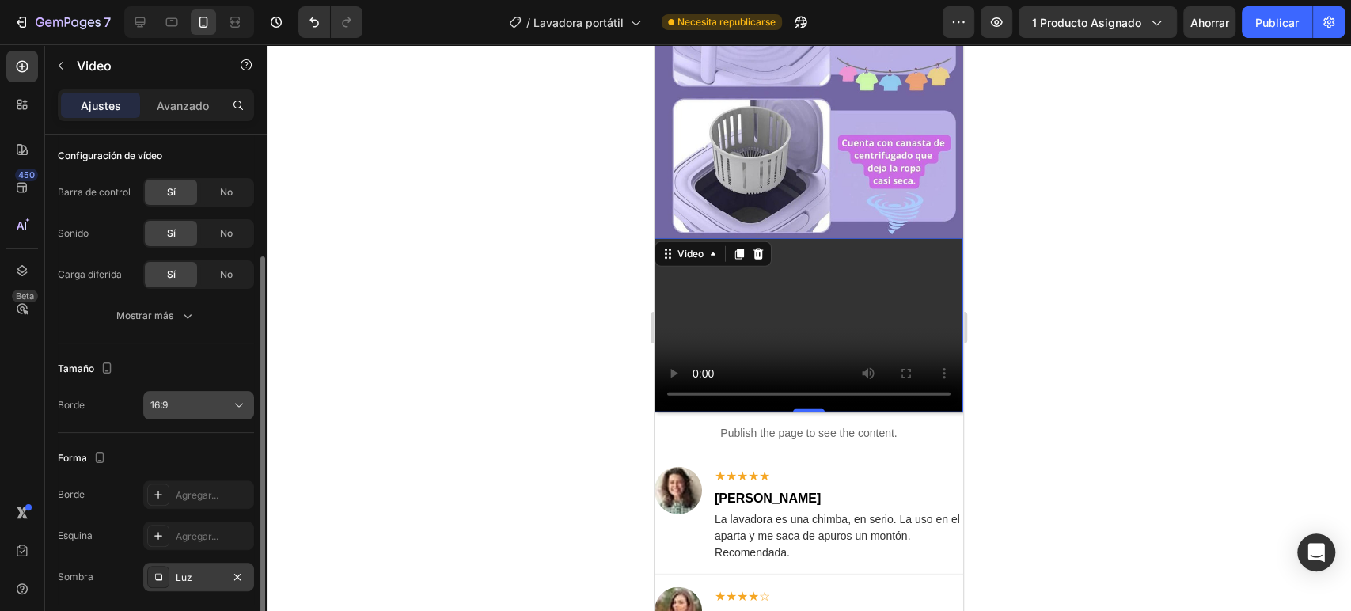
click at [228, 391] on button "16:9" at bounding box center [198, 405] width 111 height 28
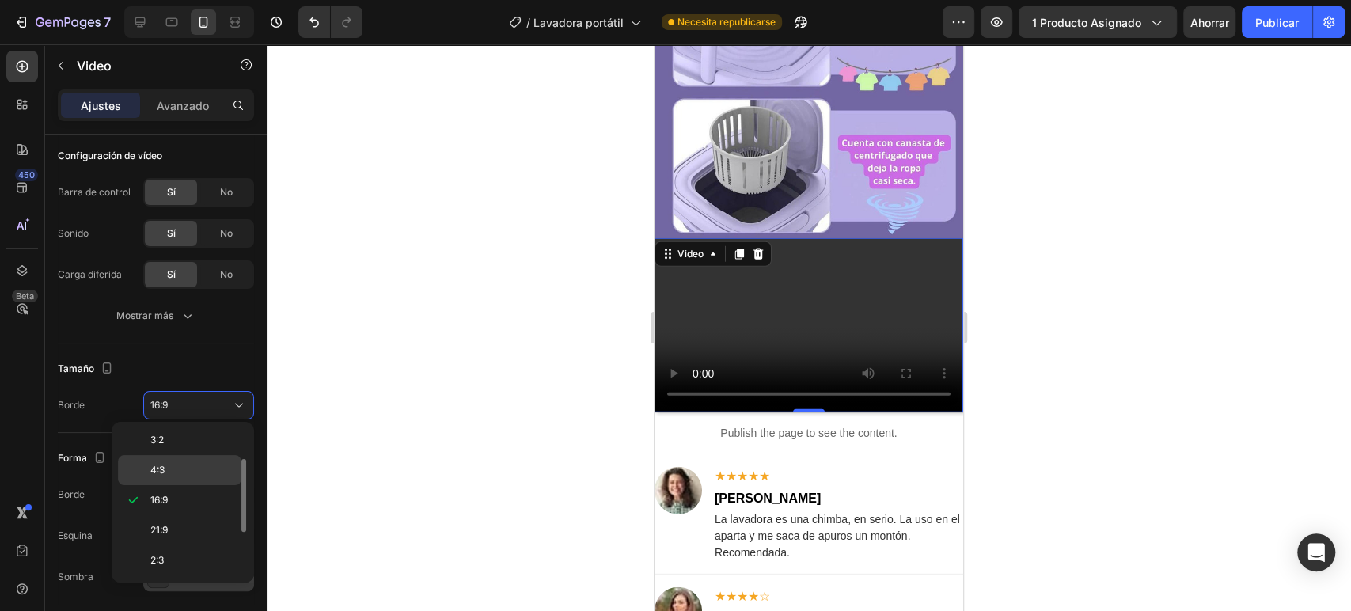
click at [205, 464] on p "4:3" at bounding box center [192, 470] width 84 height 14
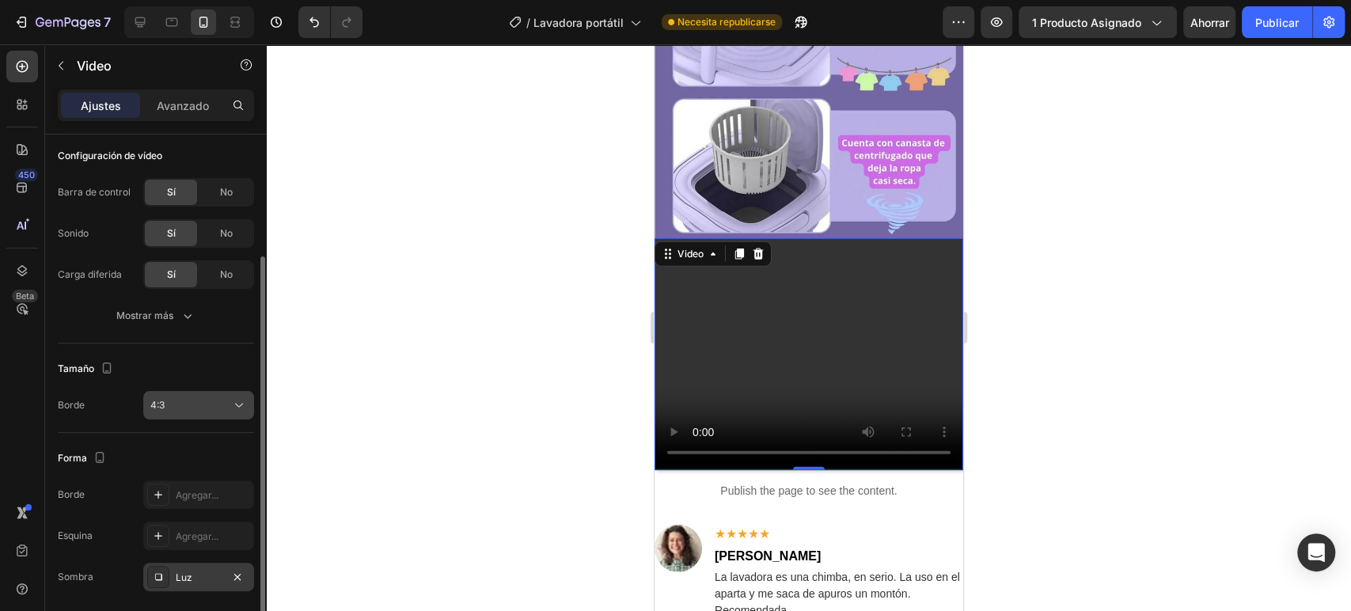
click at [234, 400] on icon at bounding box center [239, 405] width 16 height 16
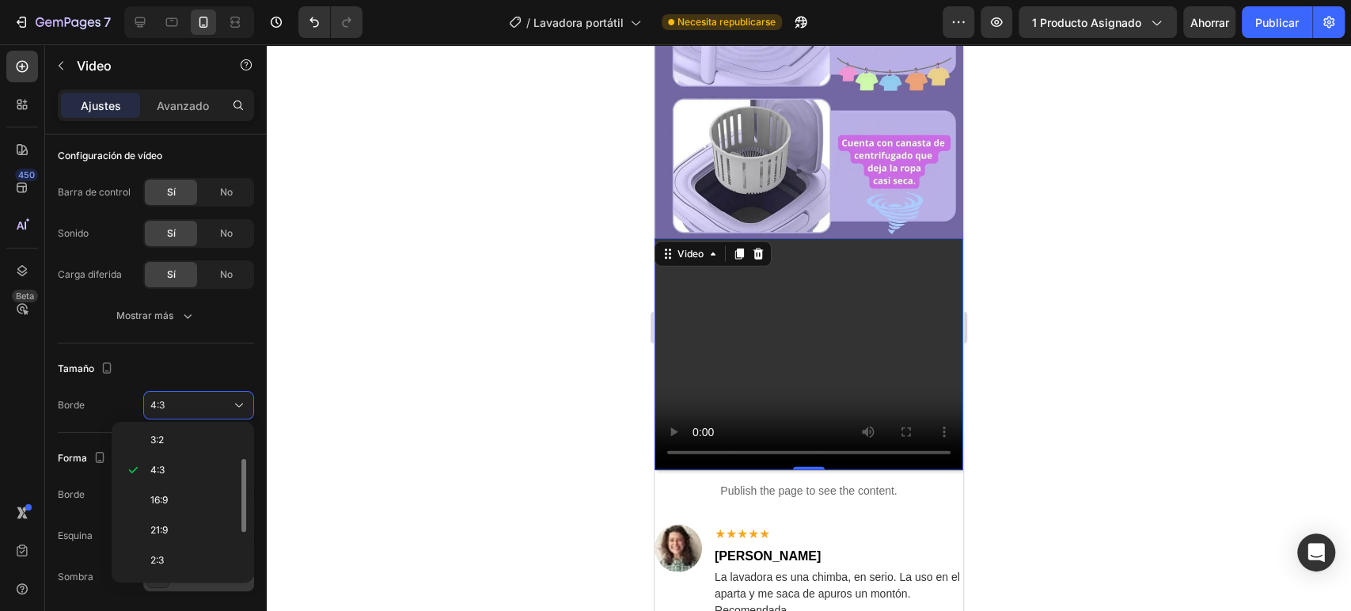
scroll to position [0, 0]
click at [198, 458] on div "Original" at bounding box center [179, 473] width 123 height 30
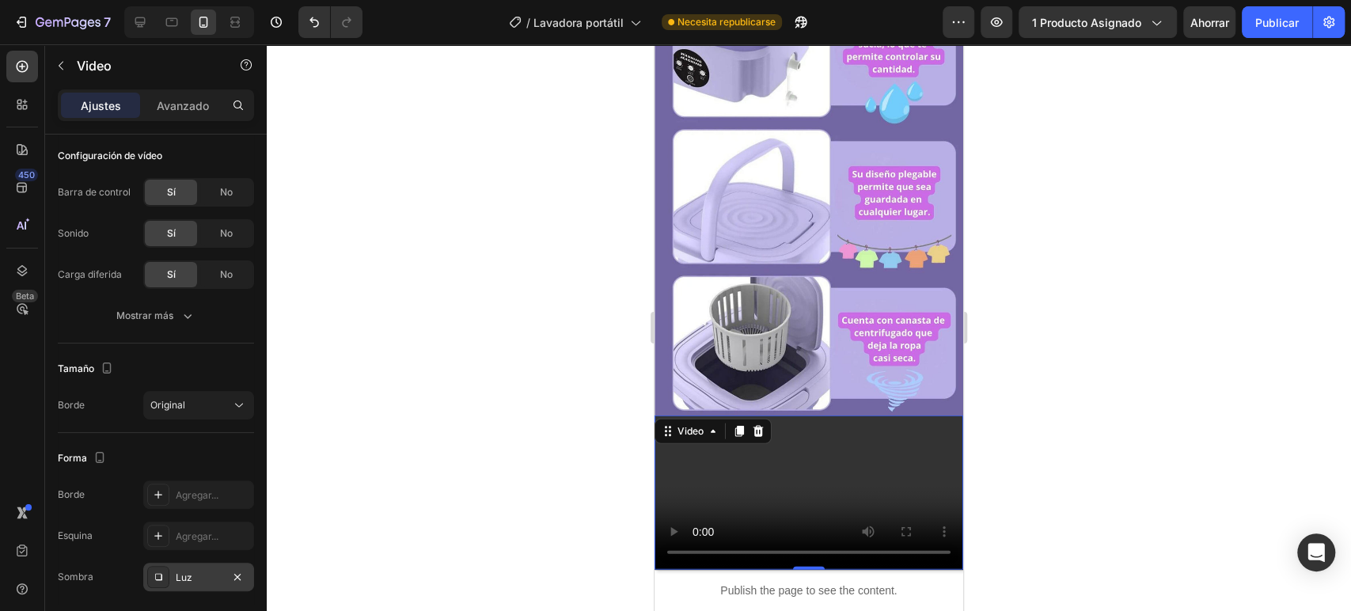
scroll to position [2631, 0]
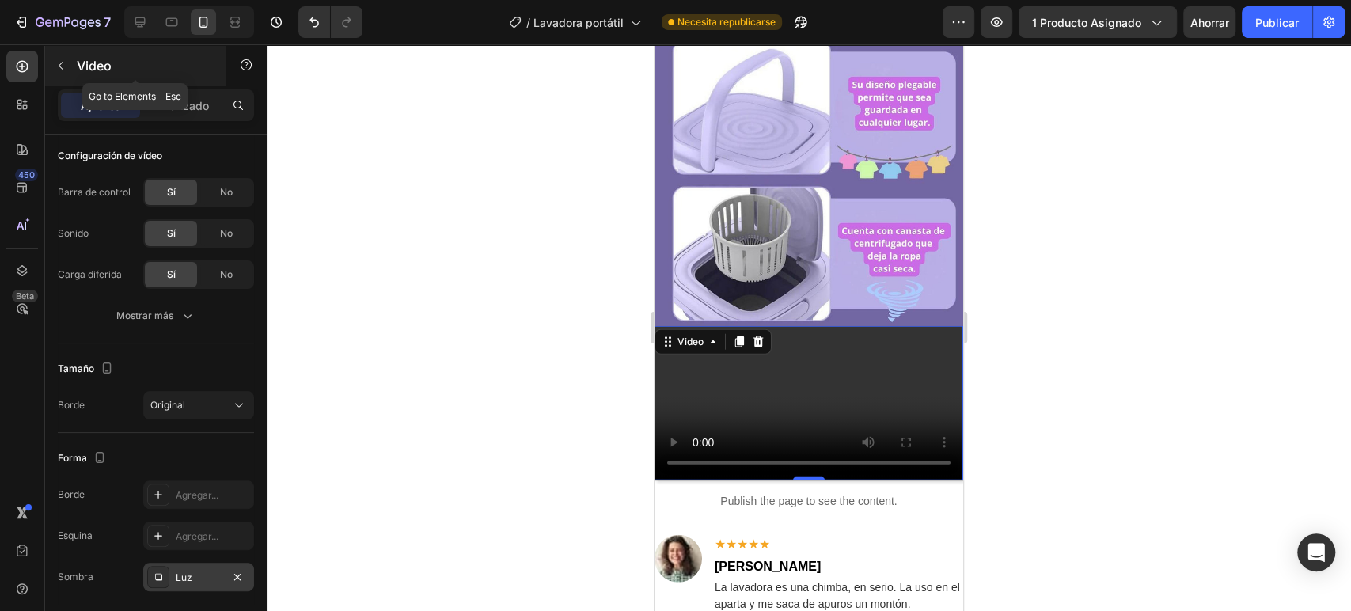
click at [63, 68] on icon "button" at bounding box center [61, 65] width 13 height 13
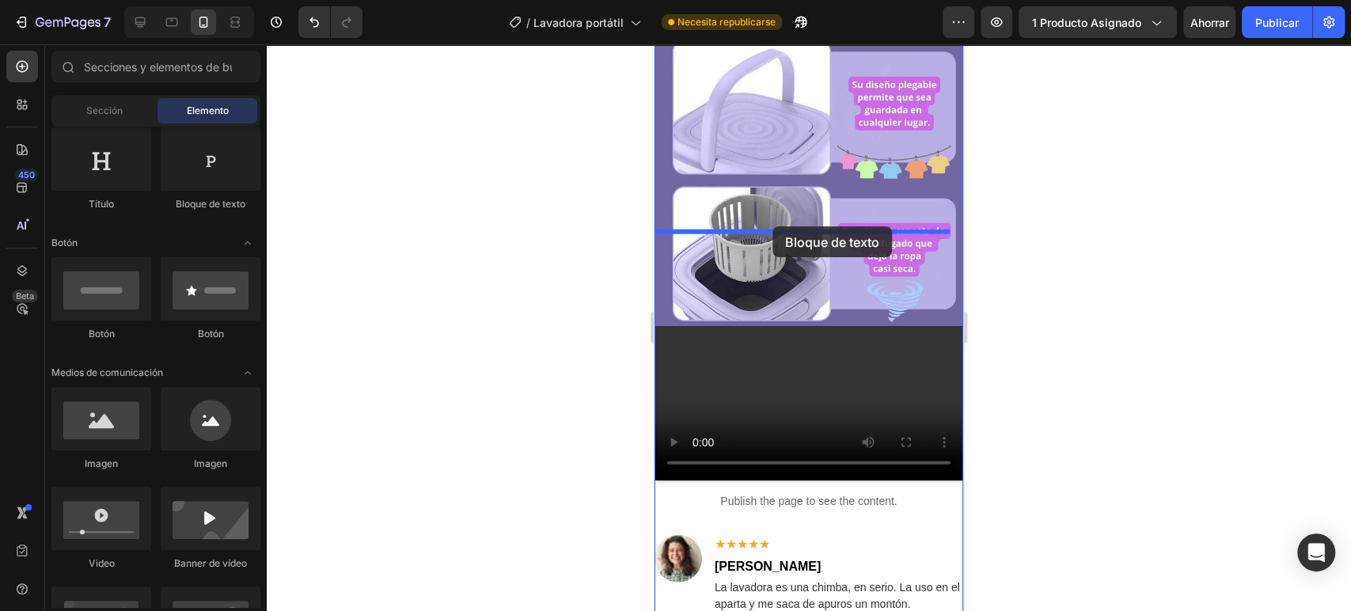
drag, startPoint x: 864, startPoint y: 213, endPoint x: 772, endPoint y: 226, distance: 92.8
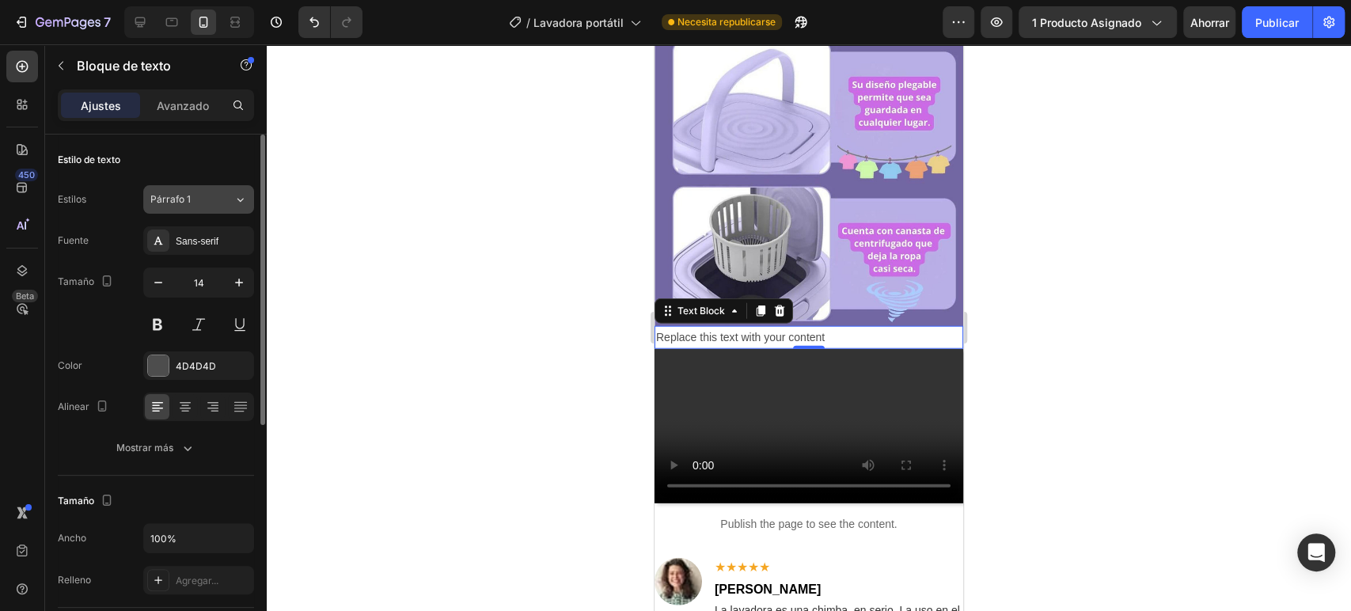
click at [241, 196] on icon at bounding box center [239, 200] width 13 height 16
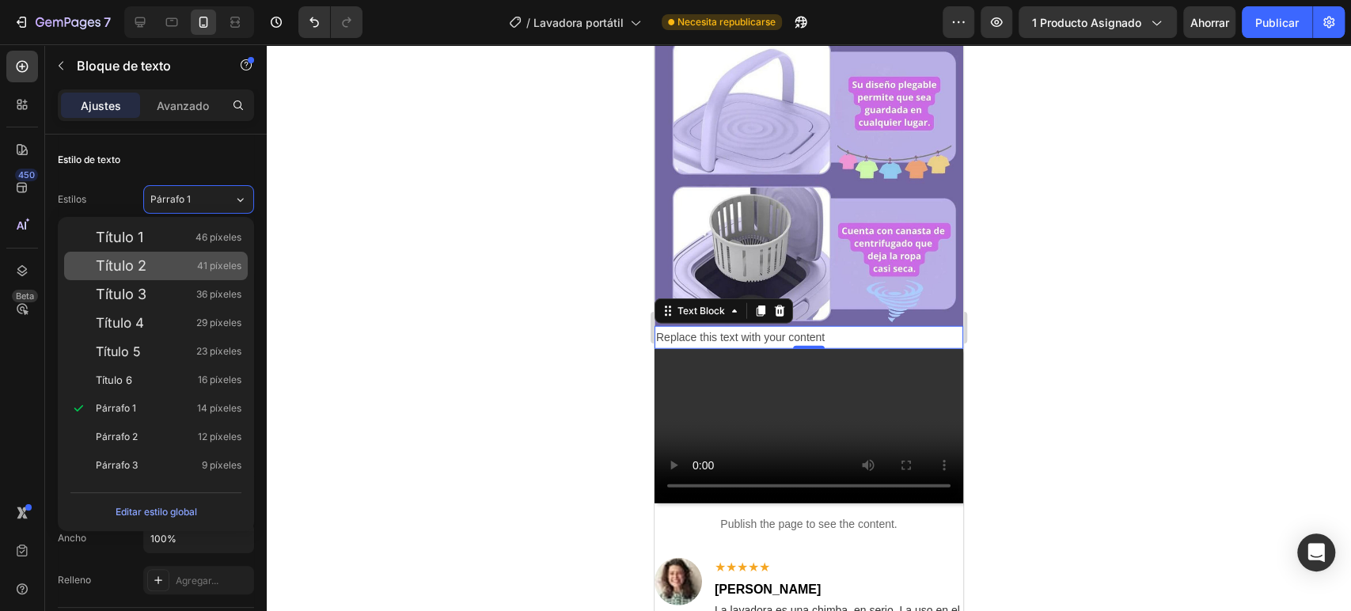
click at [154, 258] on div "Título 2 41 píxeles" at bounding box center [169, 266] width 146 height 16
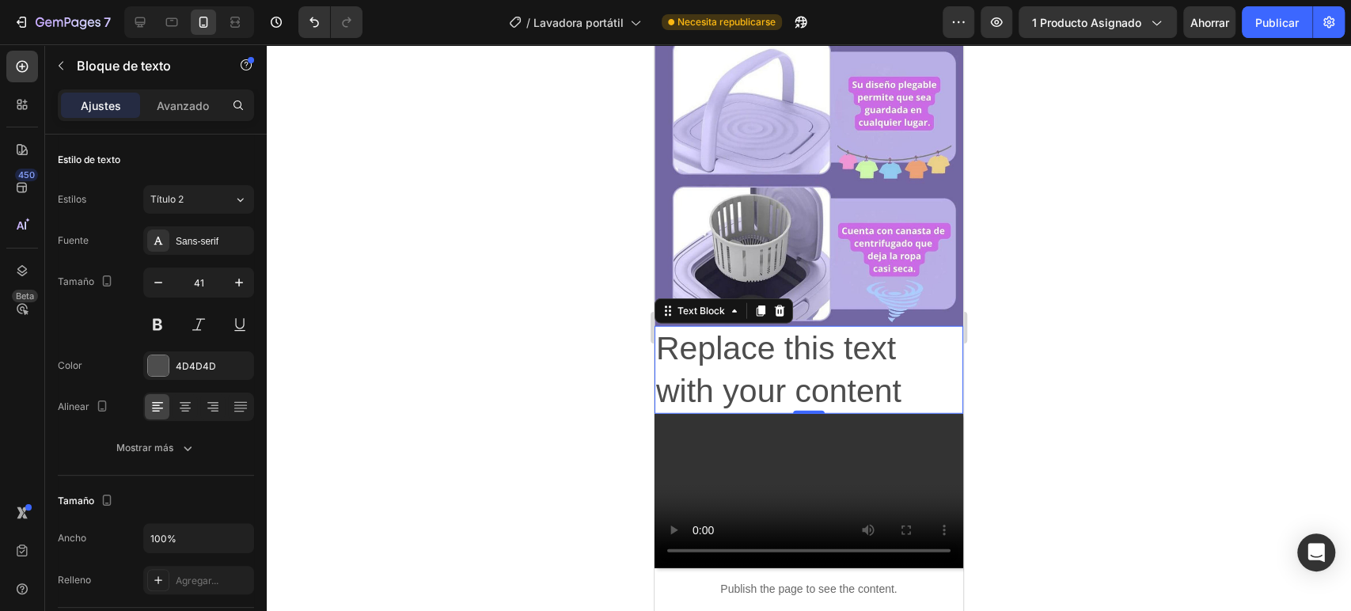
click at [840, 326] on div "Replace this text with your content" at bounding box center [809, 370] width 309 height 88
click at [840, 328] on p "Replace this text with your content" at bounding box center [808, 370] width 305 height 85
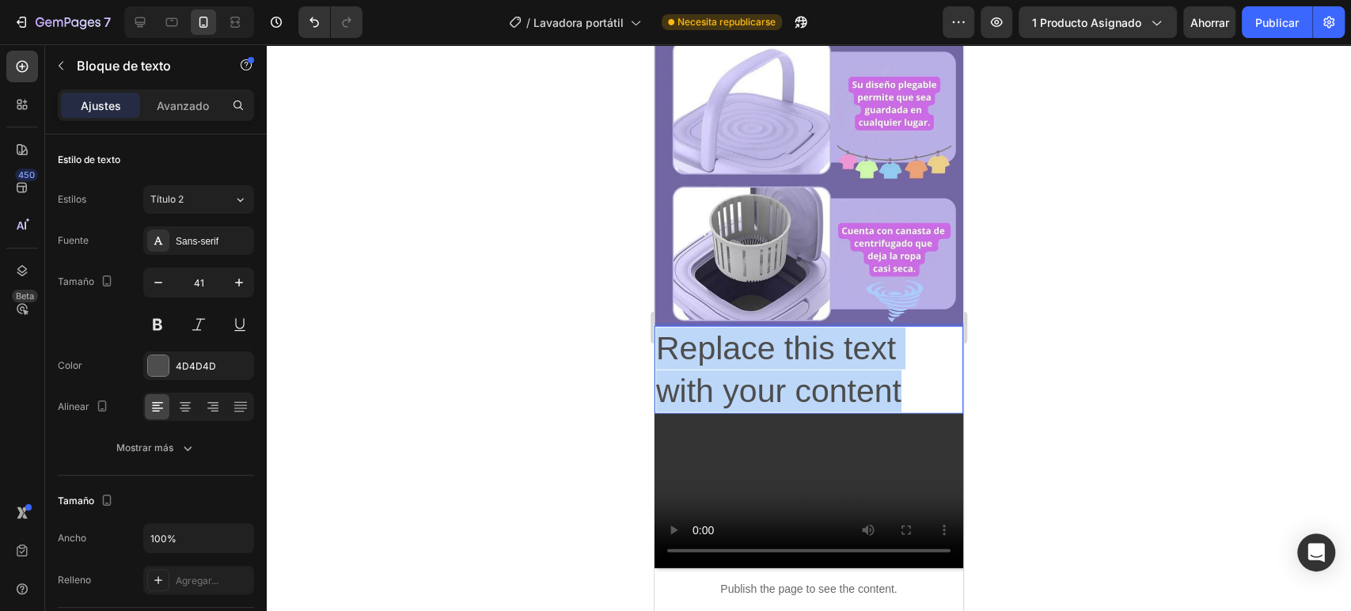
click at [840, 328] on p "Replace this text with your content" at bounding box center [808, 370] width 305 height 85
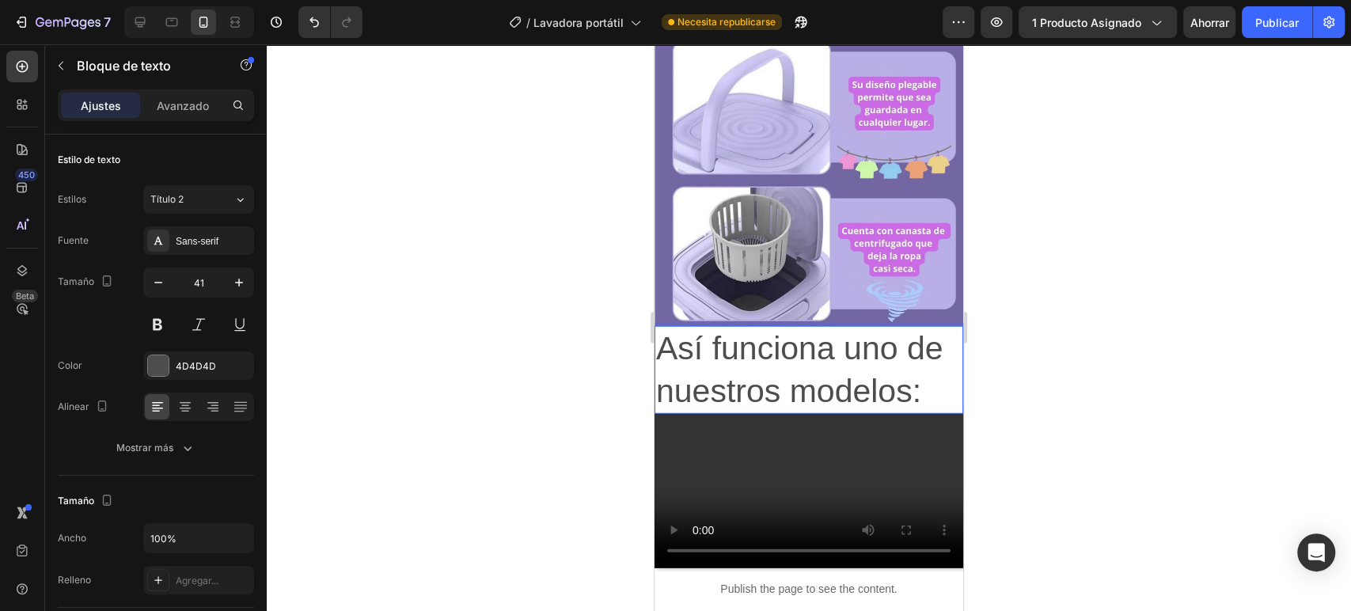
click at [856, 328] on p "Así funciona uno de nuestros modelos:" at bounding box center [808, 370] width 305 height 85
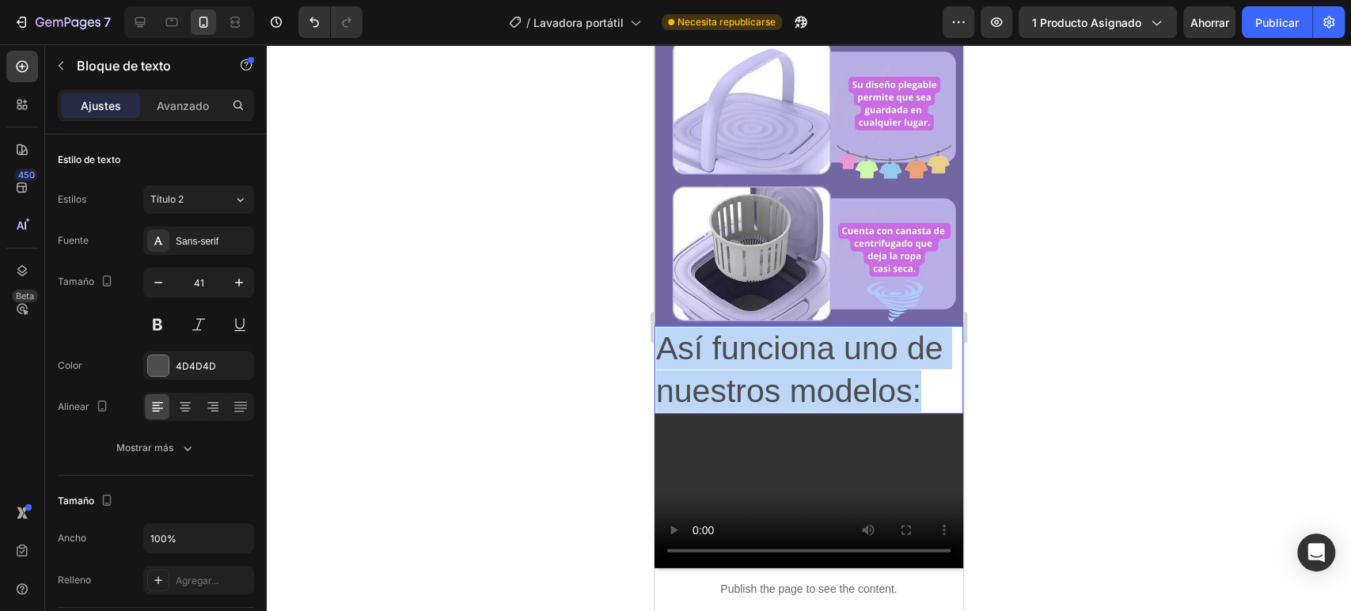
click at [856, 328] on p "Así funciona uno de nuestros modelos:" at bounding box center [808, 370] width 305 height 85
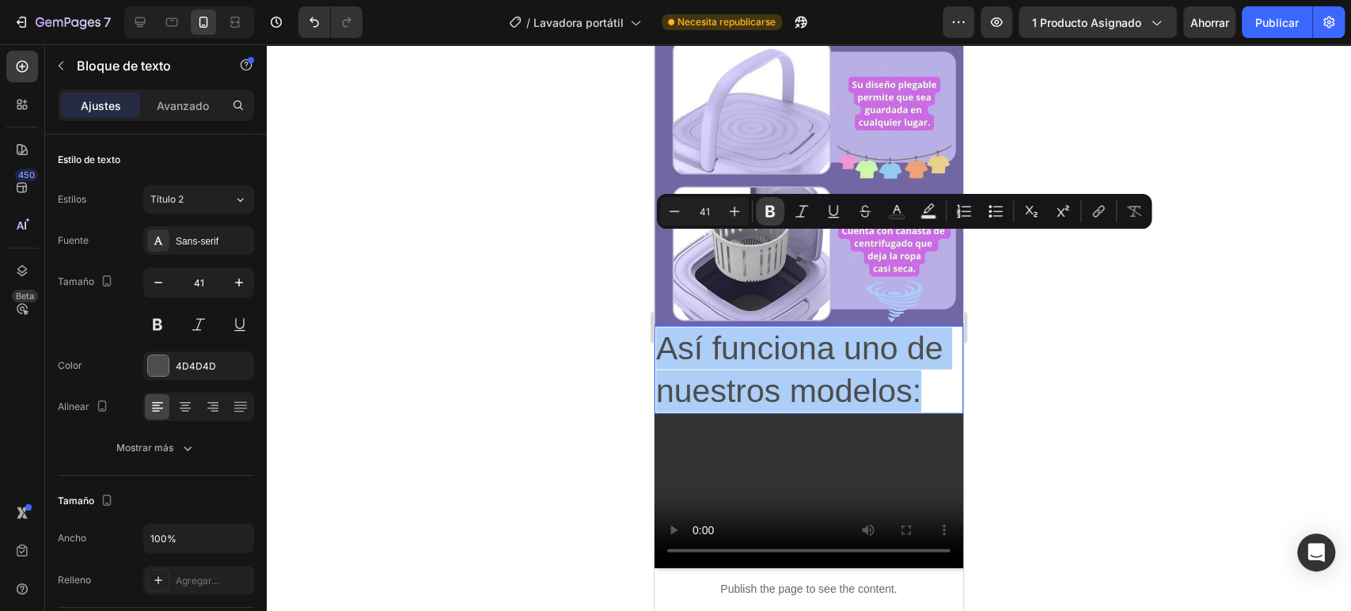
click at [768, 211] on icon "Editor contextual toolbar" at bounding box center [769, 212] width 9 height 12
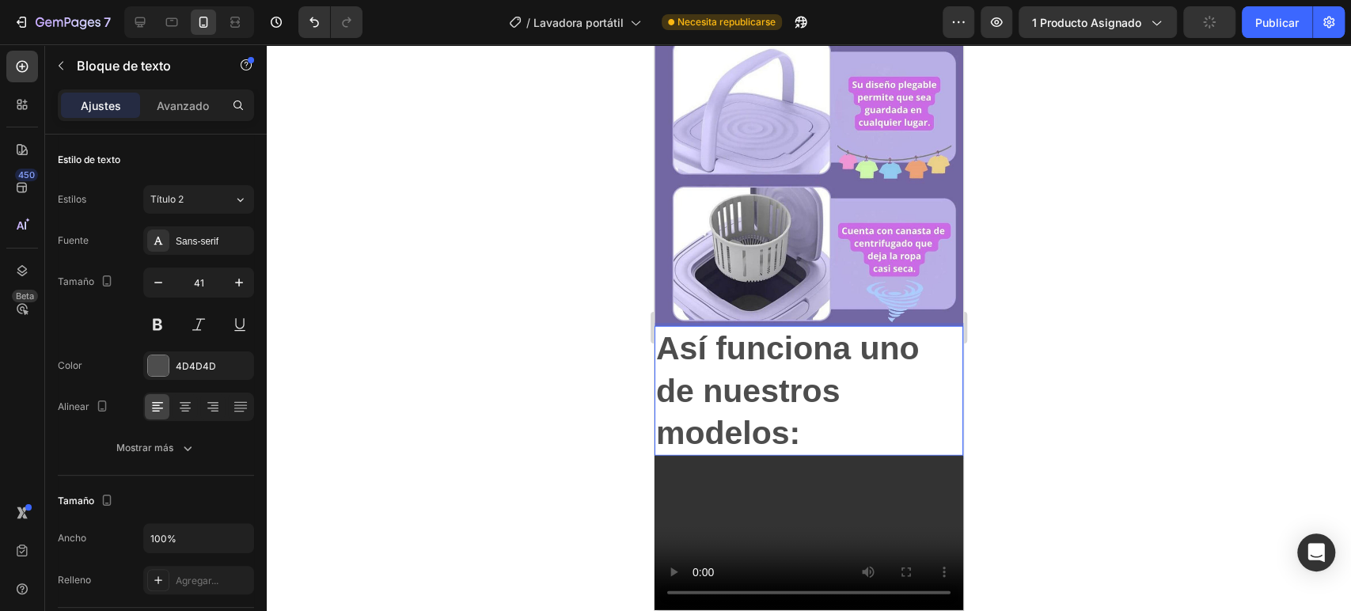
click at [805, 334] on p "Así funciona uno de nuestros modelos:" at bounding box center [808, 391] width 305 height 127
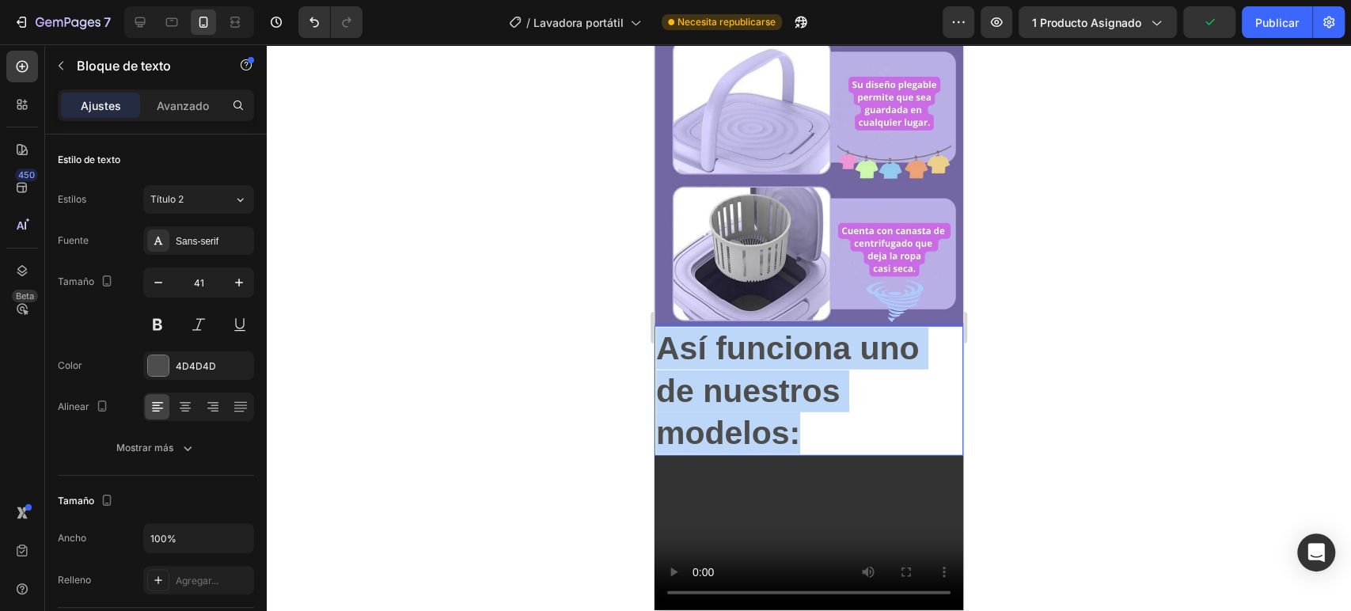
click at [805, 334] on p "Así funciona uno de nuestros modelos:" at bounding box center [808, 391] width 305 height 127
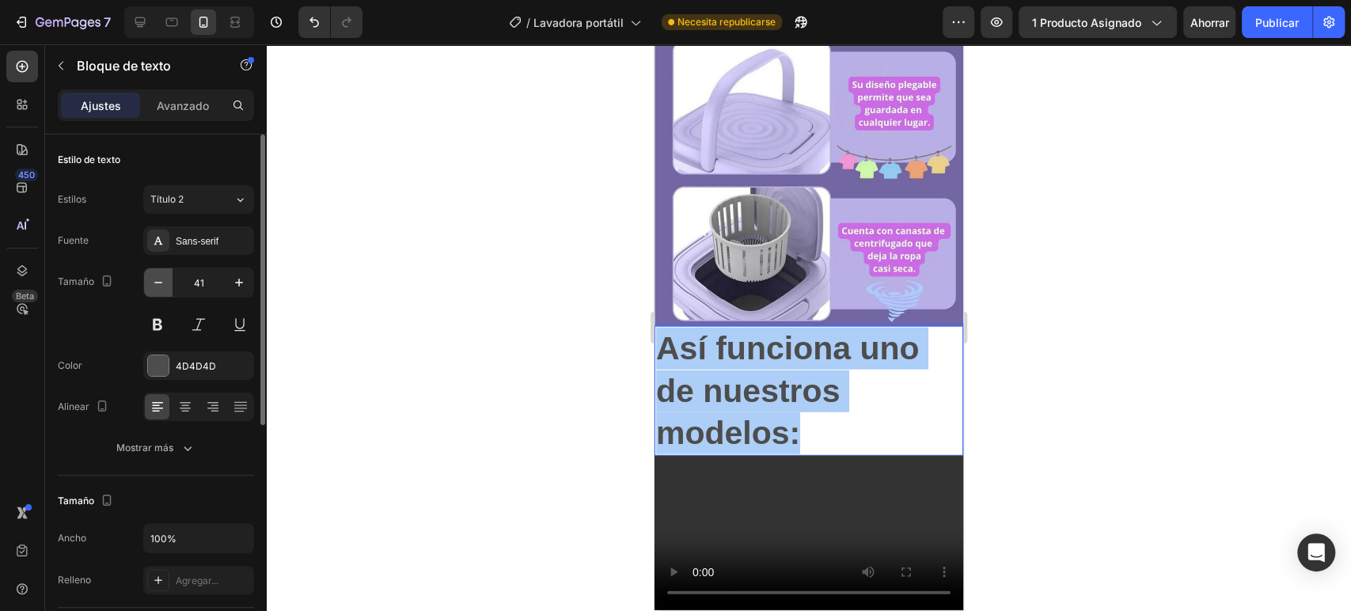
click at [160, 288] on icon "button" at bounding box center [158, 283] width 16 height 16
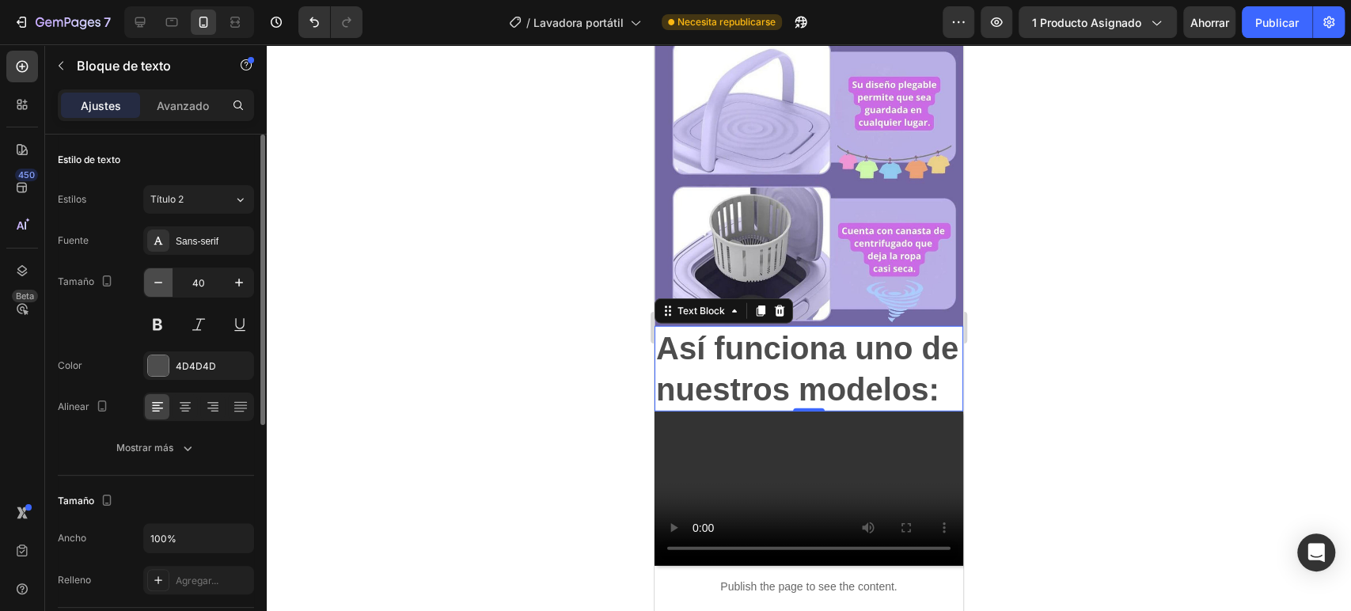
click at [160, 288] on icon "button" at bounding box center [158, 283] width 16 height 16
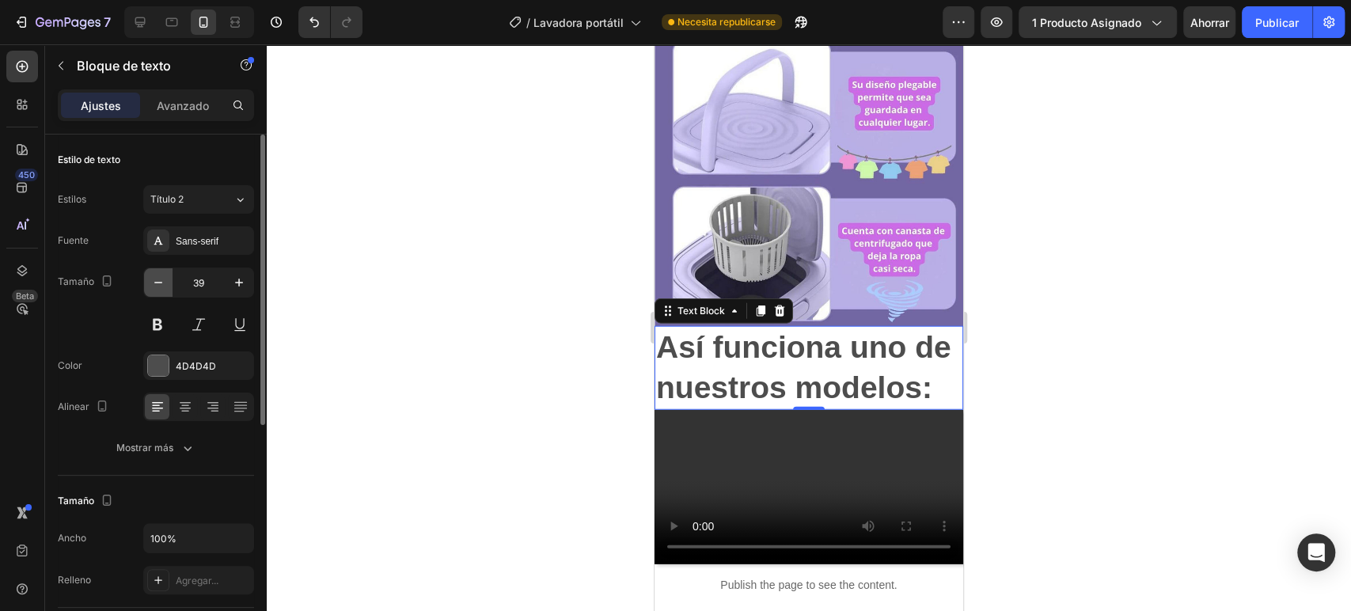
click at [160, 288] on icon "button" at bounding box center [158, 283] width 16 height 16
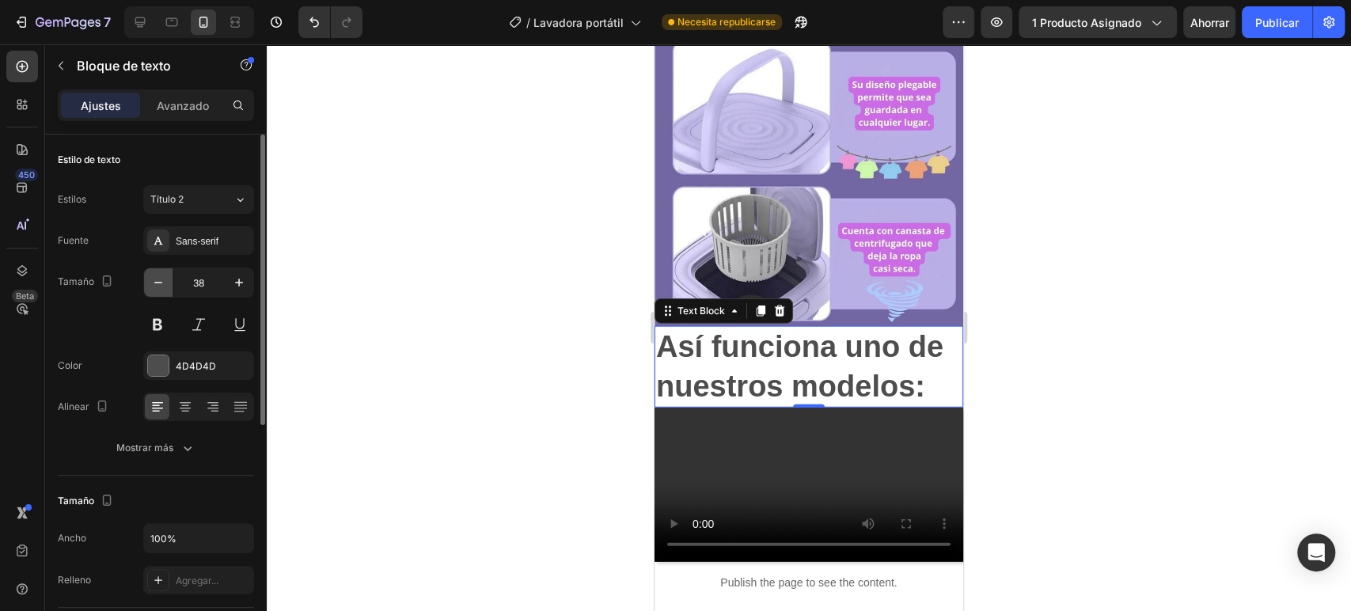
type input "37"
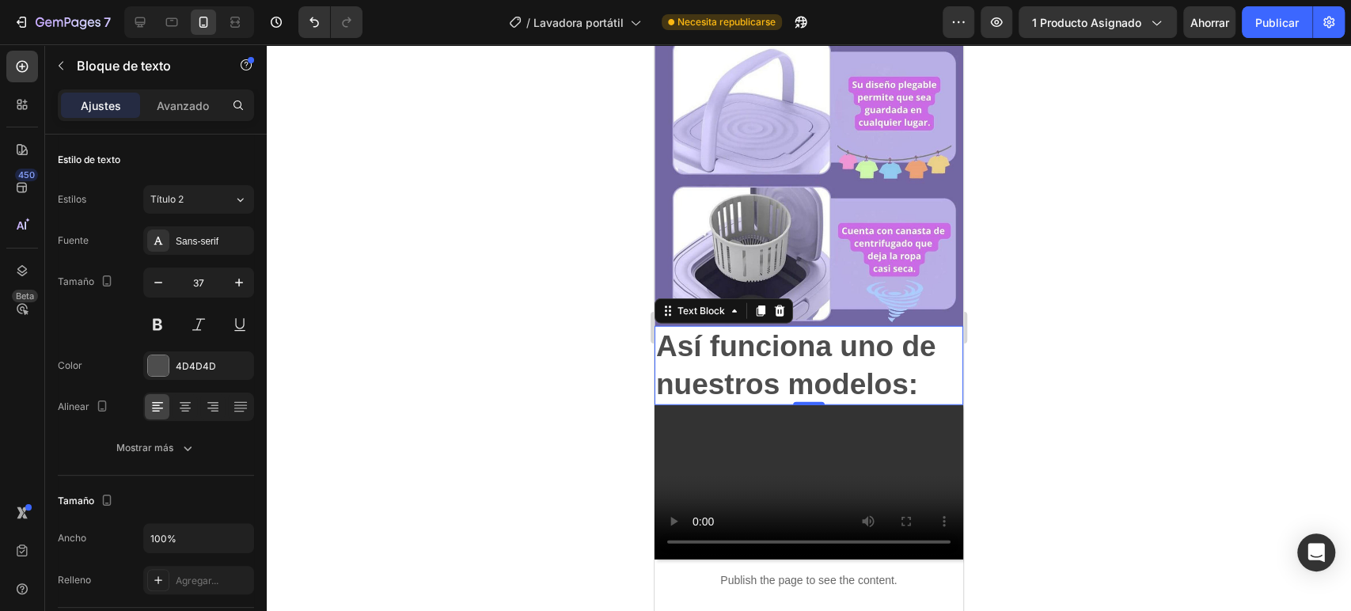
click at [745, 330] on strong "Así funciona uno de nuestros modelos:" at bounding box center [796, 365] width 280 height 70
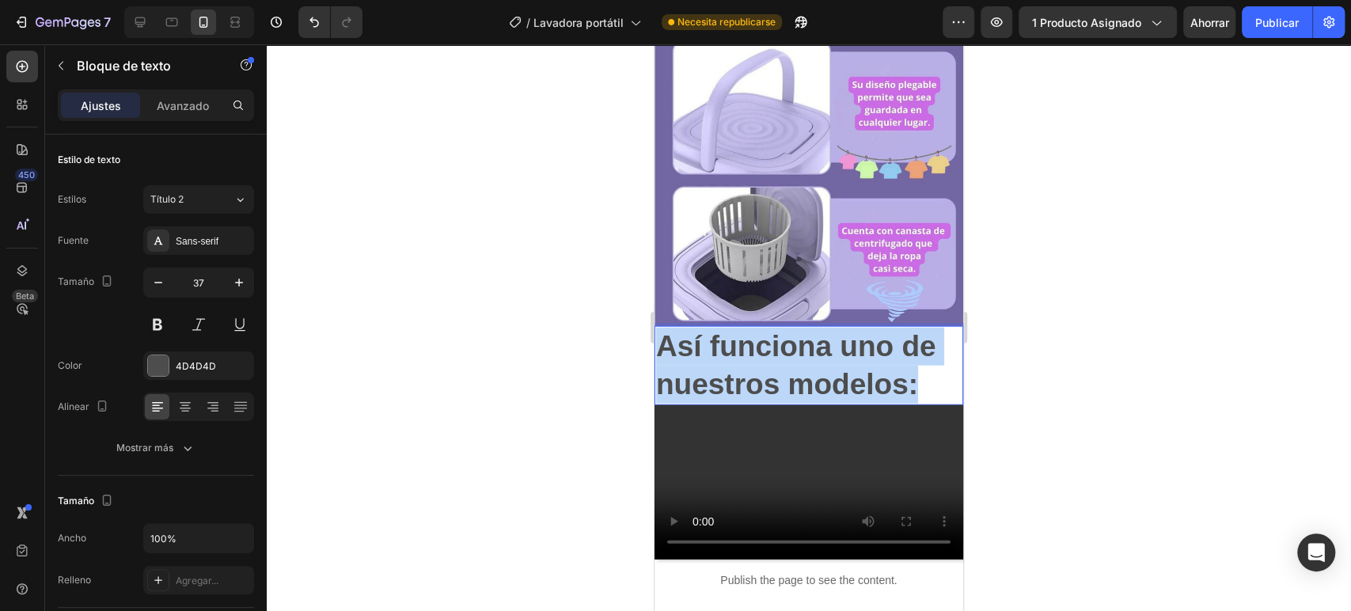
click at [745, 330] on strong "Así funciona uno de nuestros modelos:" at bounding box center [796, 365] width 280 height 70
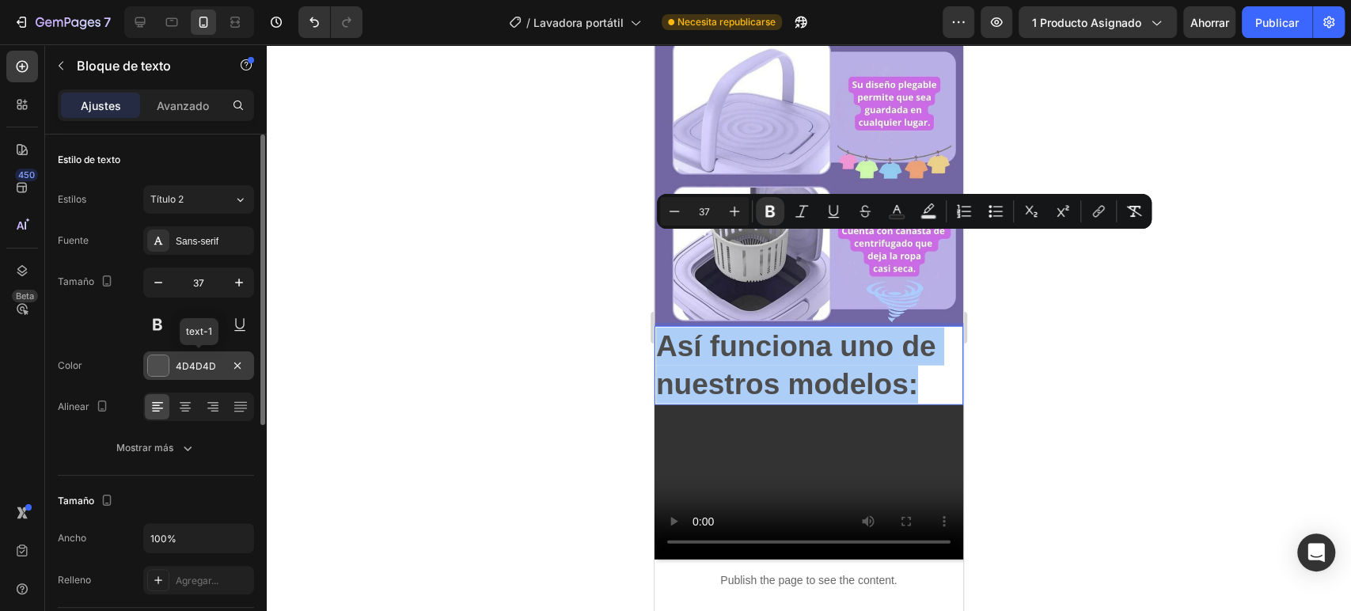
click at [157, 360] on div at bounding box center [158, 365] width 21 height 21
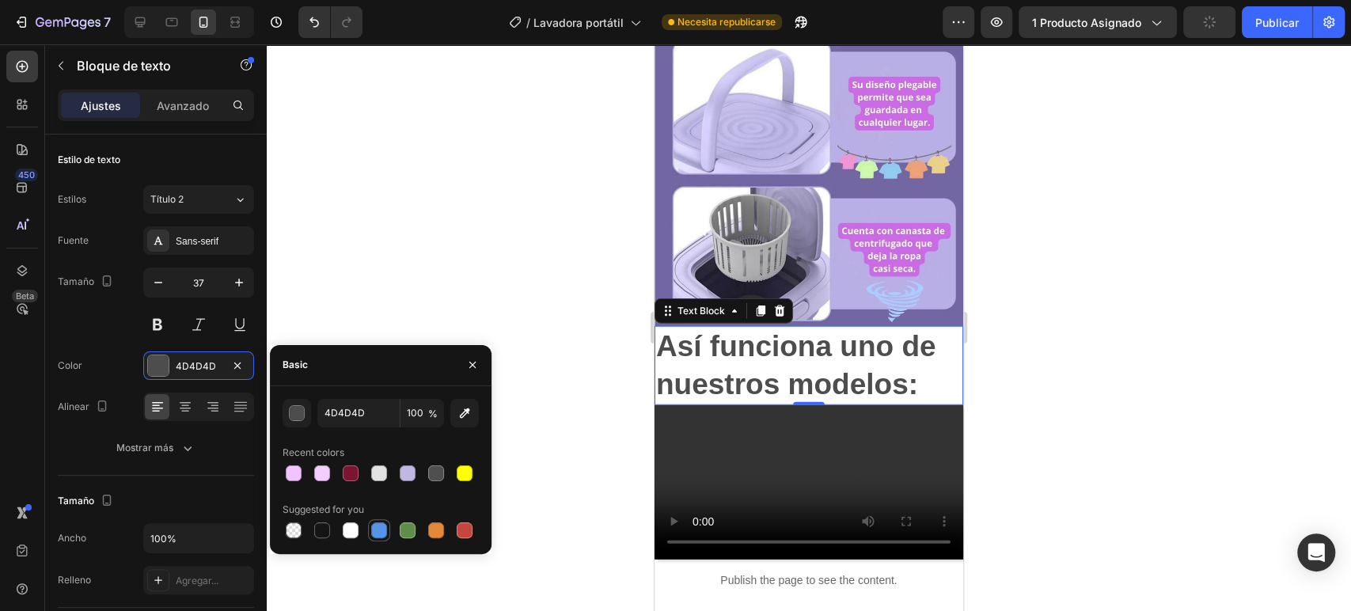
click at [374, 526] on div at bounding box center [379, 530] width 16 height 16
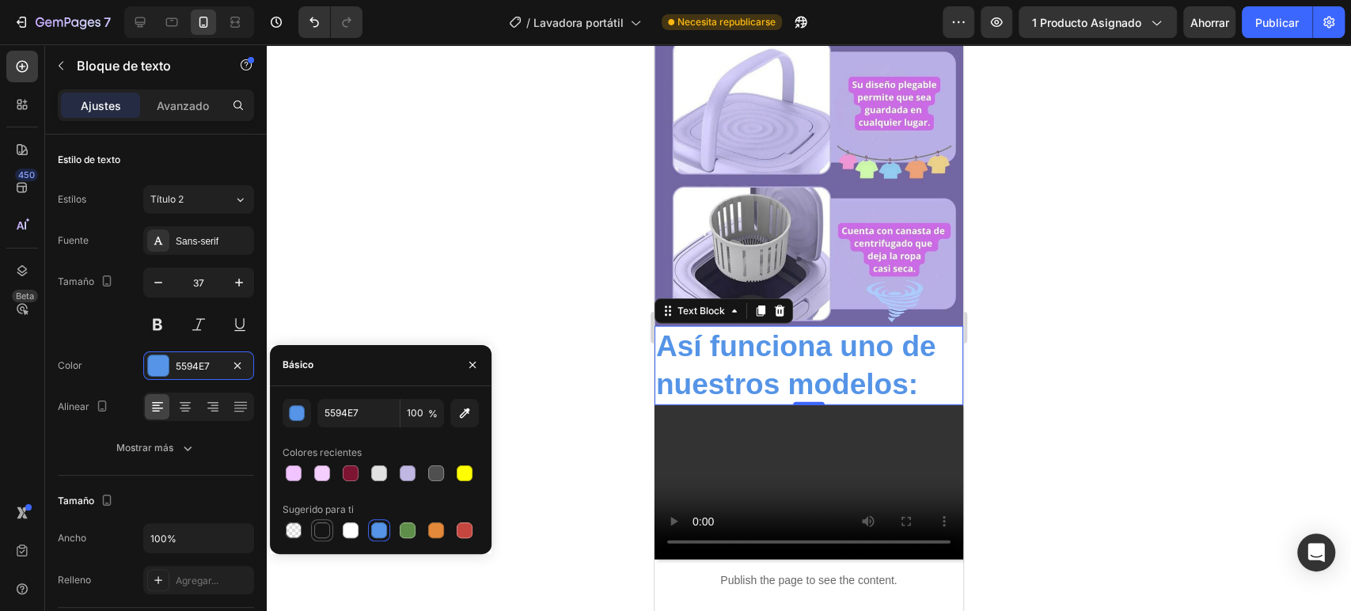
click at [326, 522] on div at bounding box center [322, 530] width 16 height 16
type input "151515"
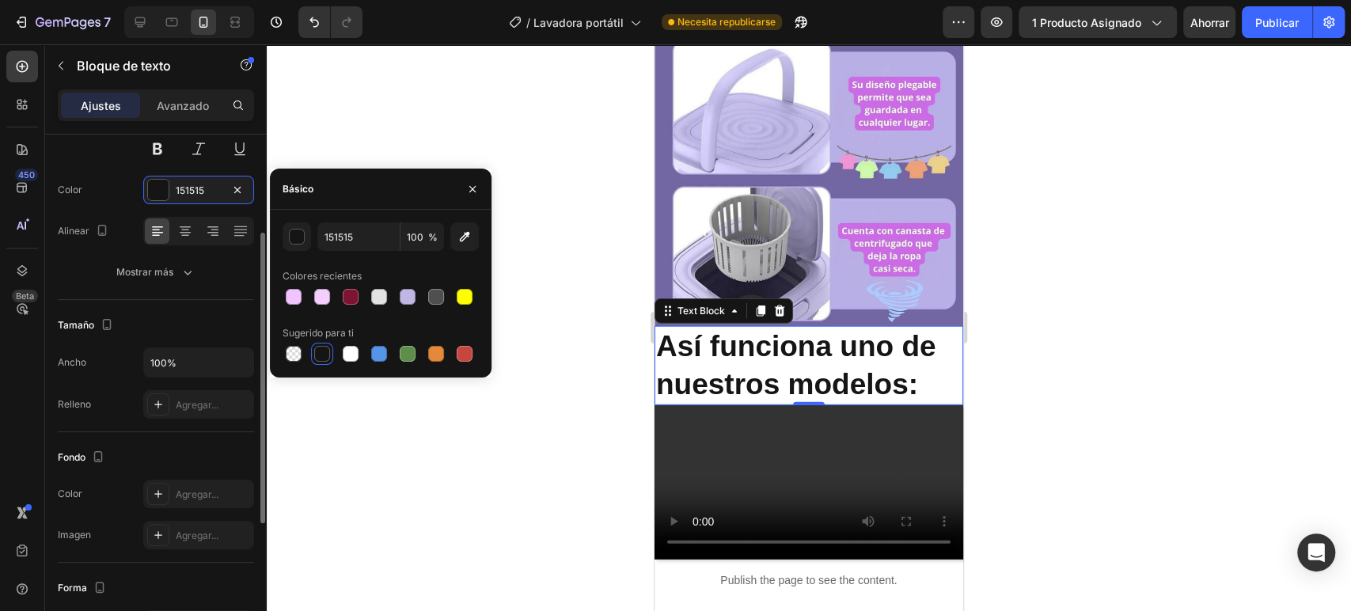
scroll to position [264, 0]
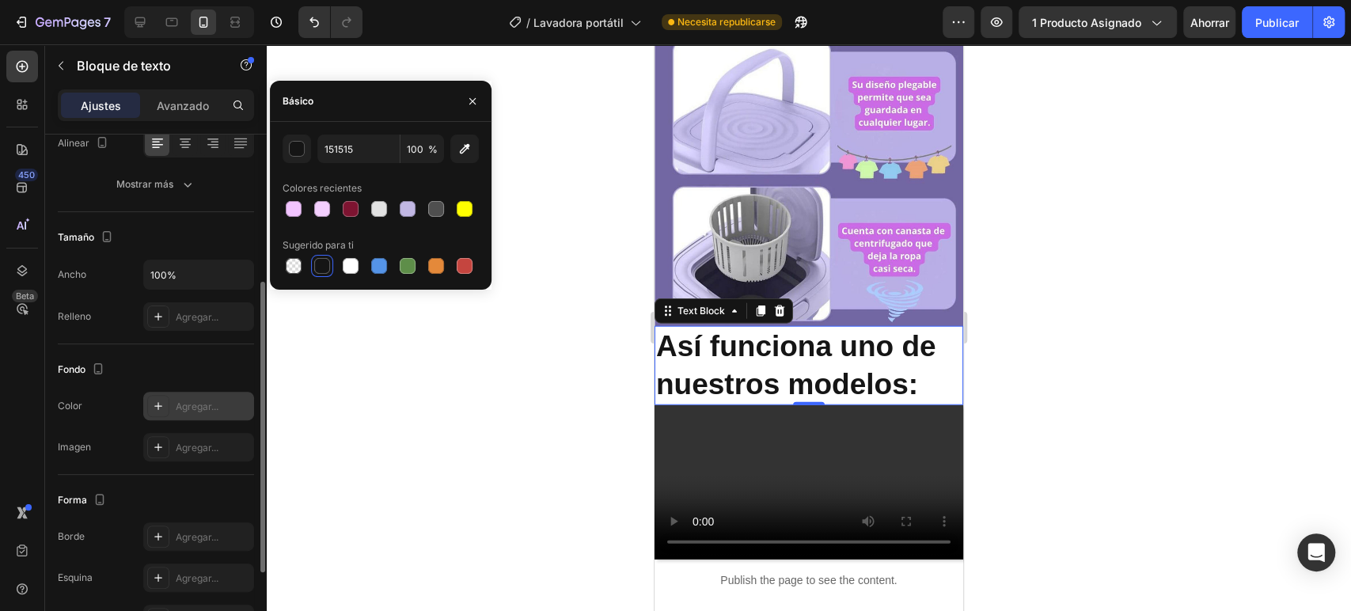
click at [155, 404] on div at bounding box center [158, 406] width 22 height 22
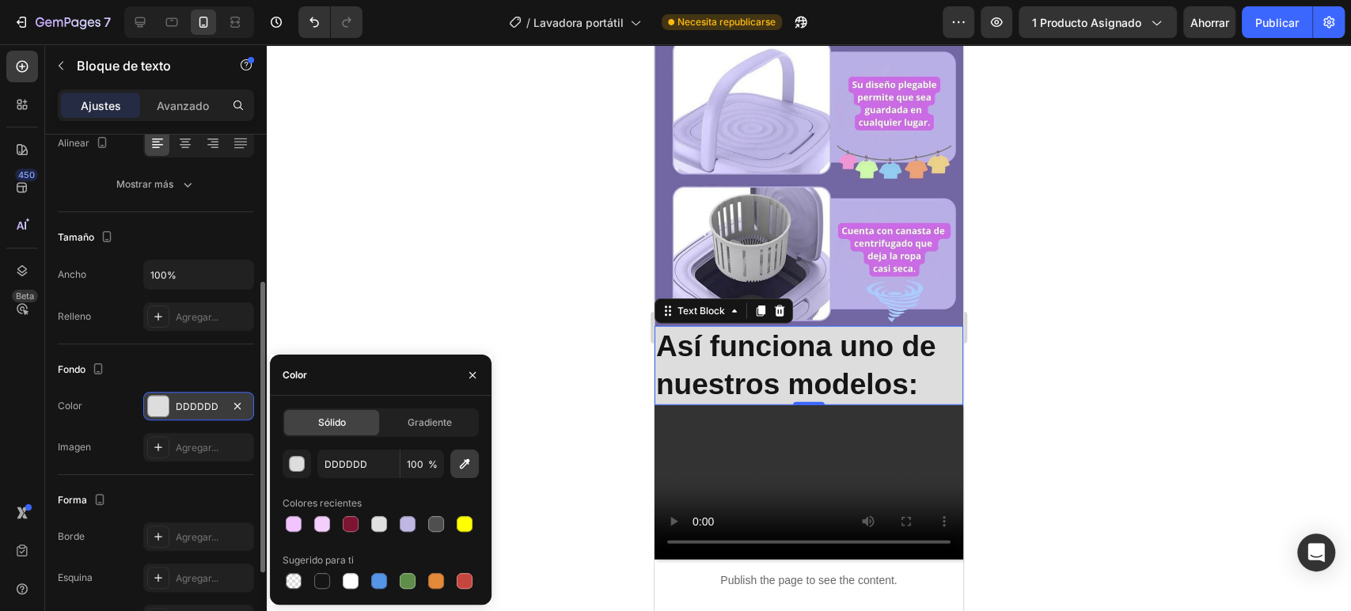
click at [468, 461] on icon "button" at bounding box center [465, 464] width 10 height 10
type input "B8AFE6"
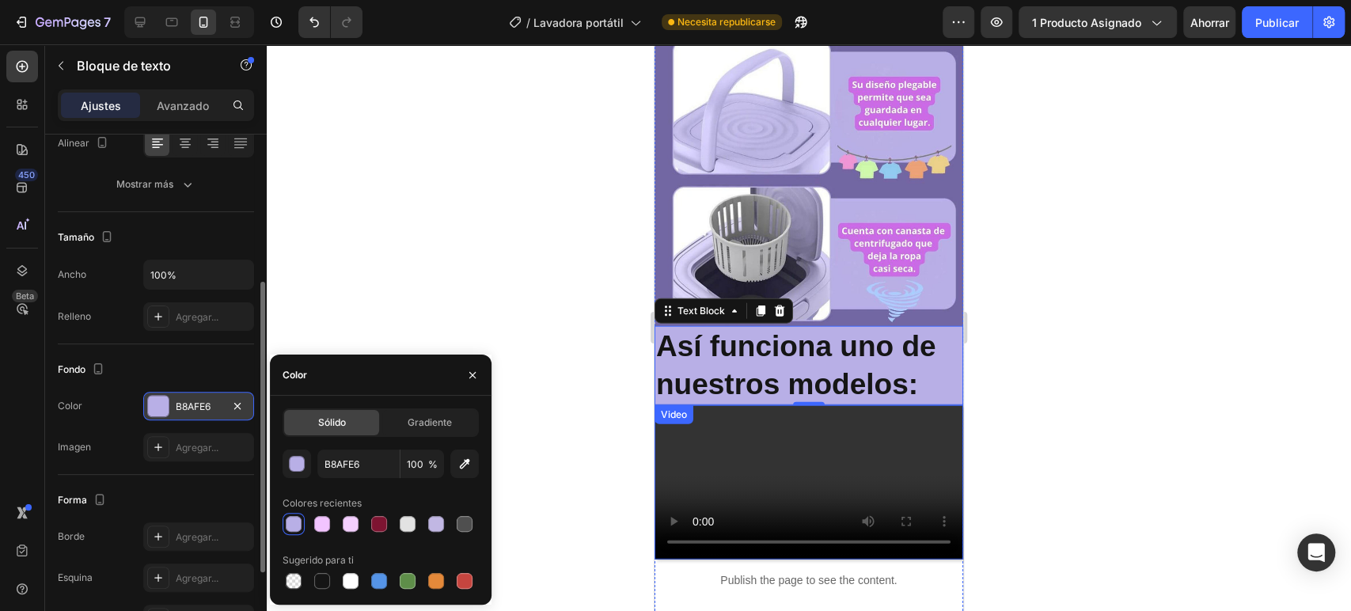
click at [526, 294] on div at bounding box center [809, 327] width 1084 height 567
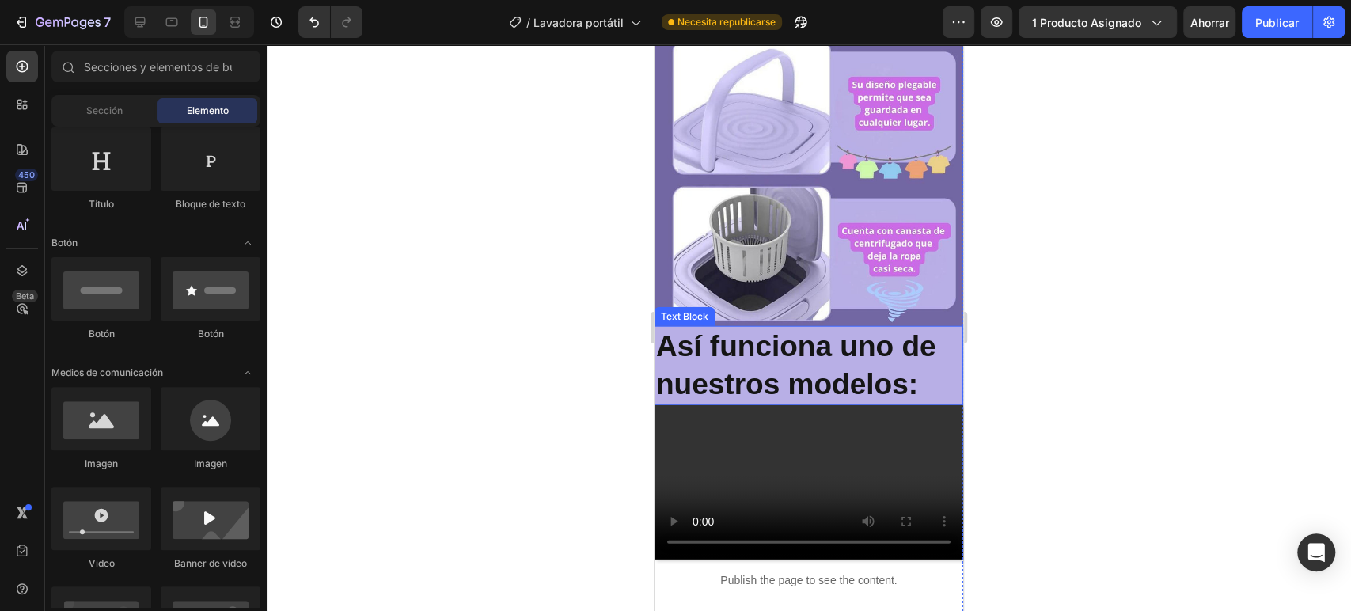
click at [740, 330] on strong "Así funciona uno de nuestros modelos:" at bounding box center [796, 365] width 280 height 70
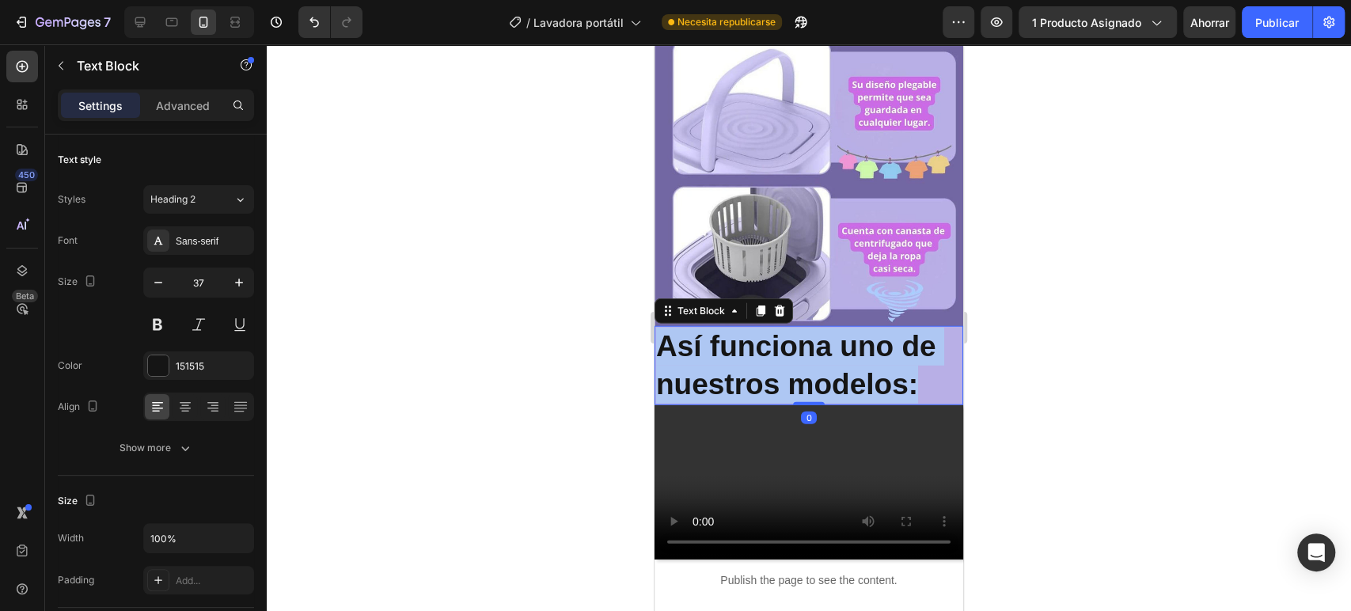
click at [740, 330] on strong "Así funciona uno de nuestros modelos:" at bounding box center [796, 365] width 280 height 70
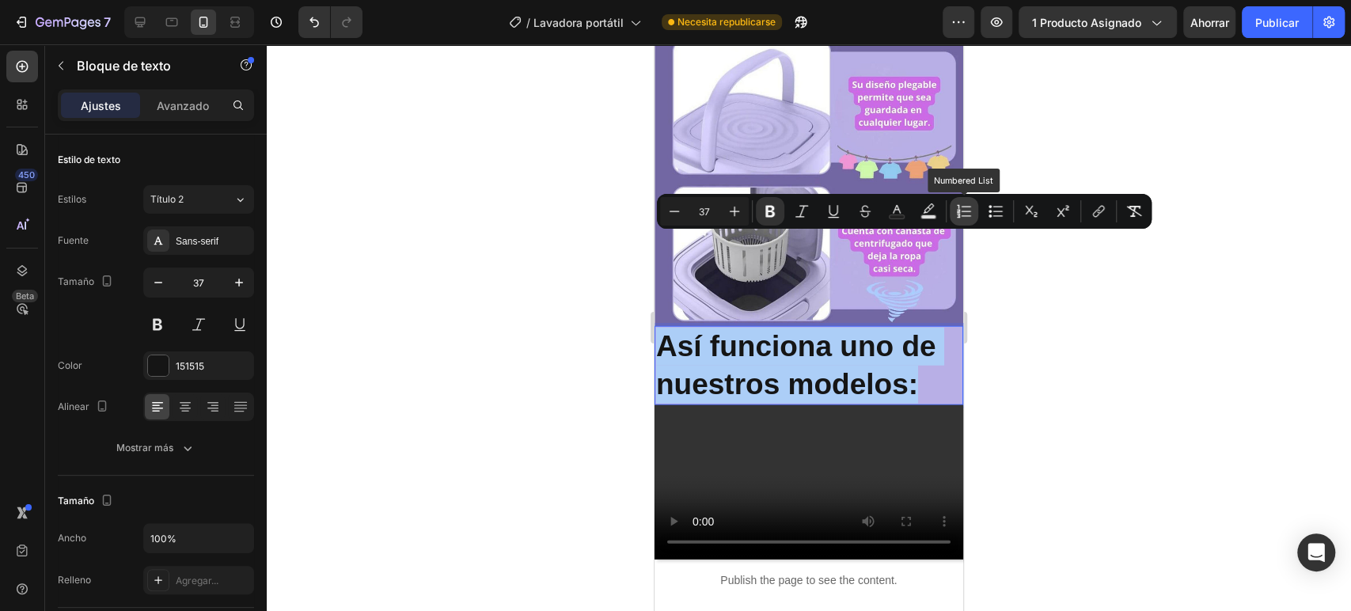
click at [962, 211] on icon "Editor contextual toolbar" at bounding box center [966, 211] width 9 height 1
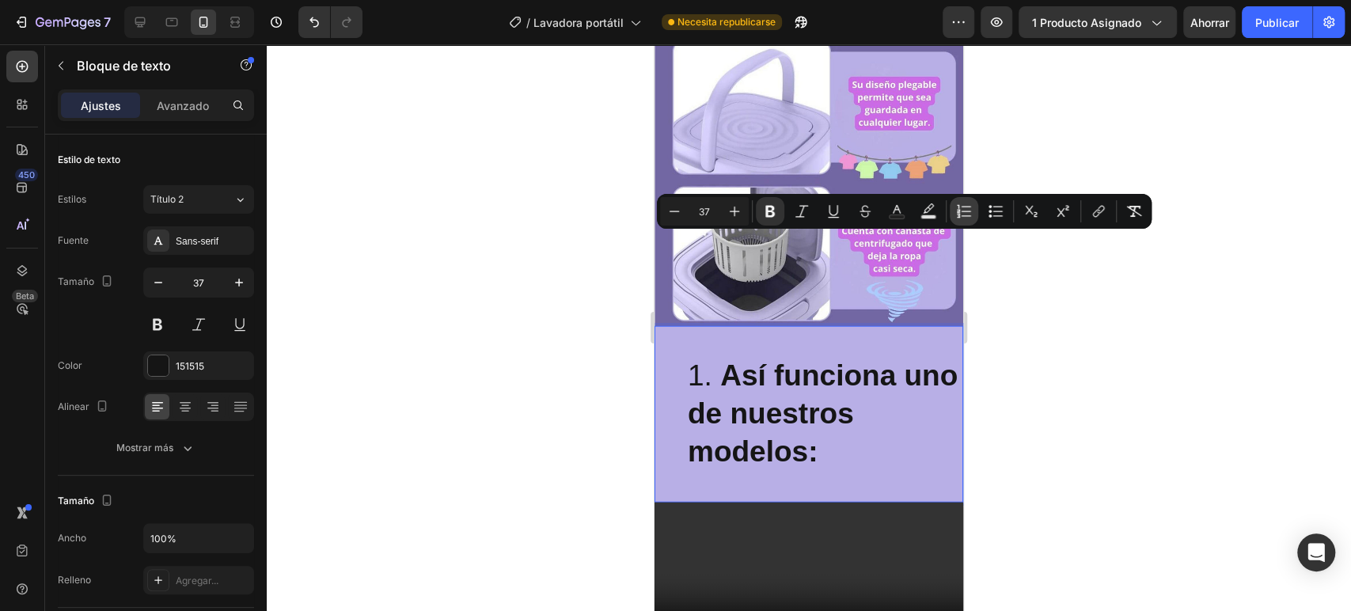
click at [962, 211] on icon "Barra de herramientas contextual del editor" at bounding box center [966, 211] width 9 height 1
type input "37"
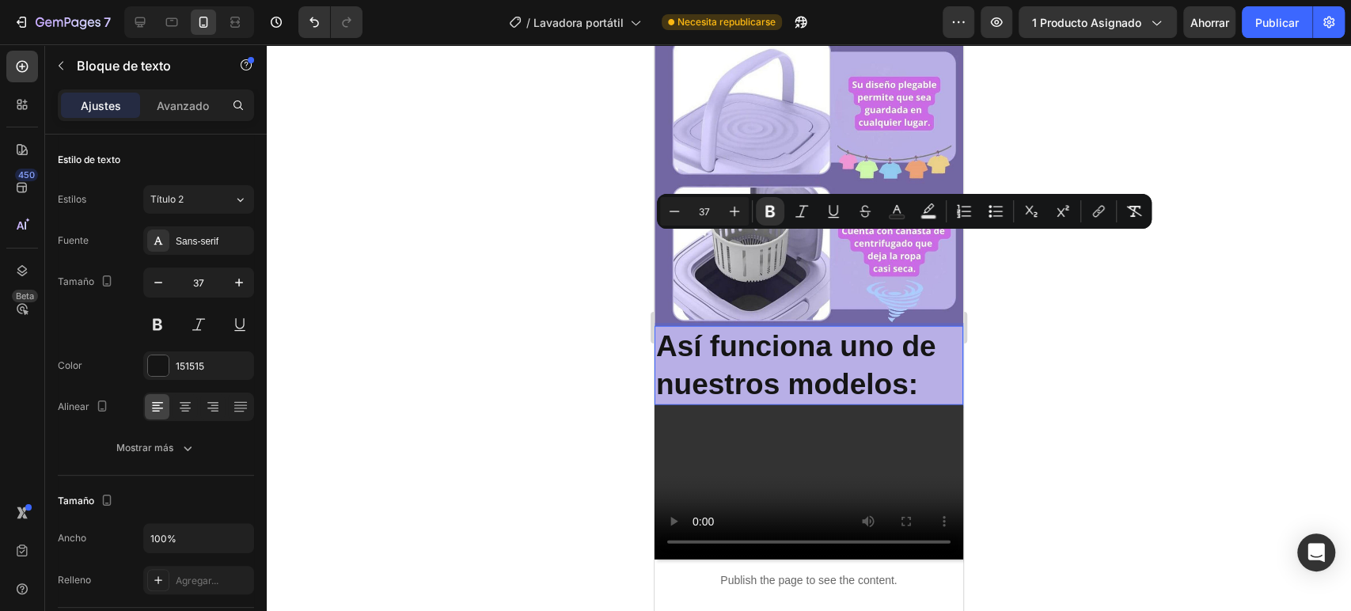
click at [1004, 267] on div at bounding box center [809, 327] width 1084 height 567
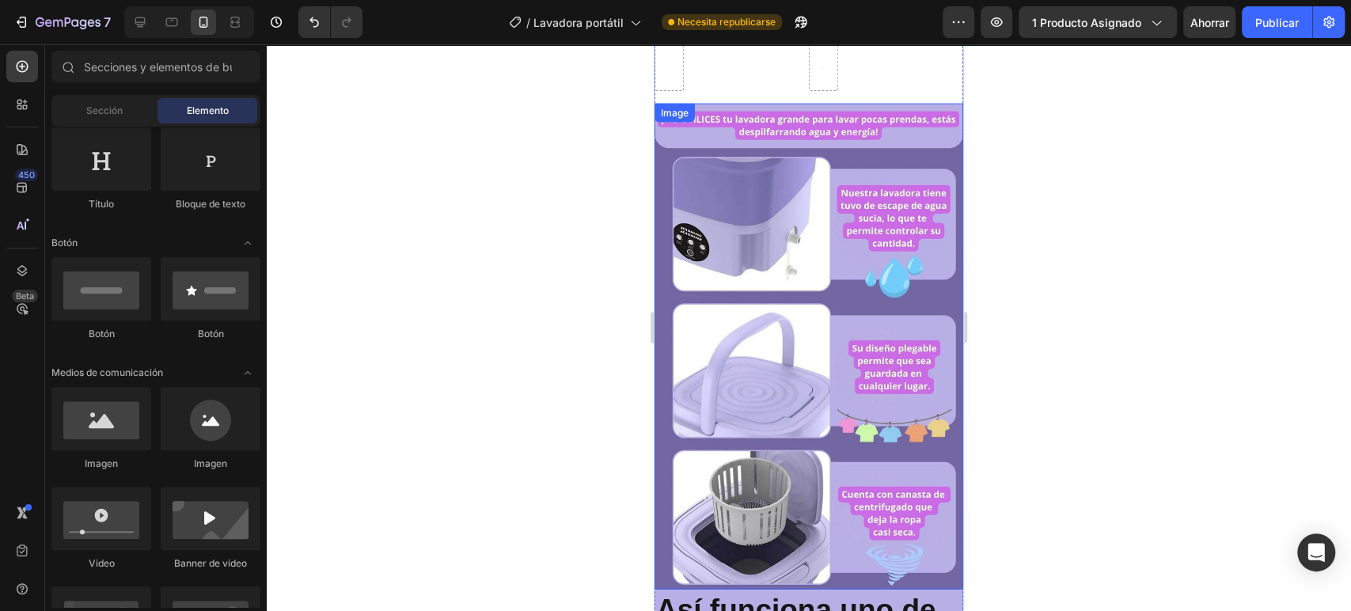
scroll to position [2631, 0]
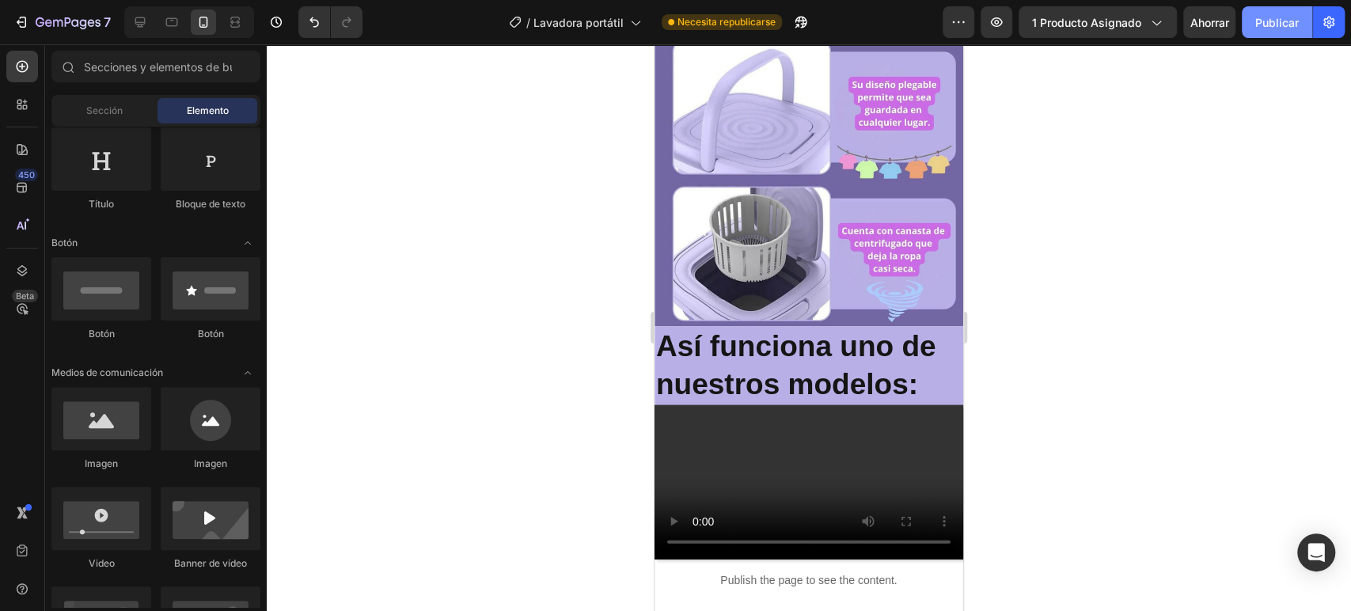
click at [1244, 27] on button "Publicar" at bounding box center [1277, 22] width 70 height 32
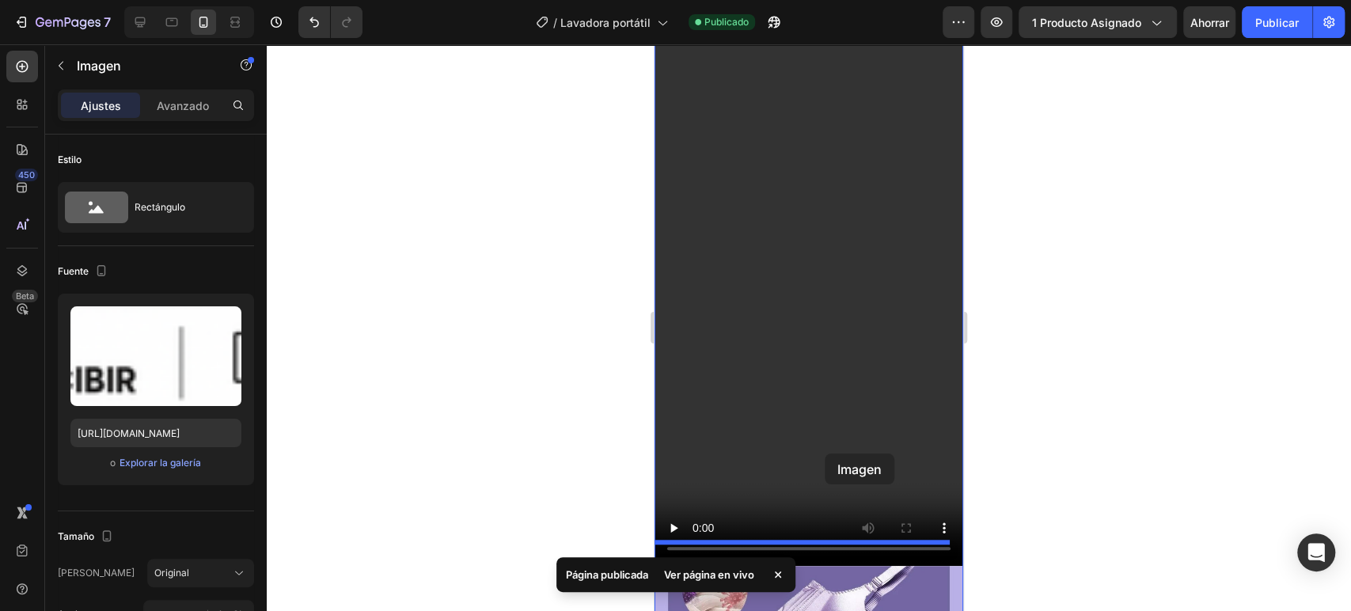
scroll to position [684, 0]
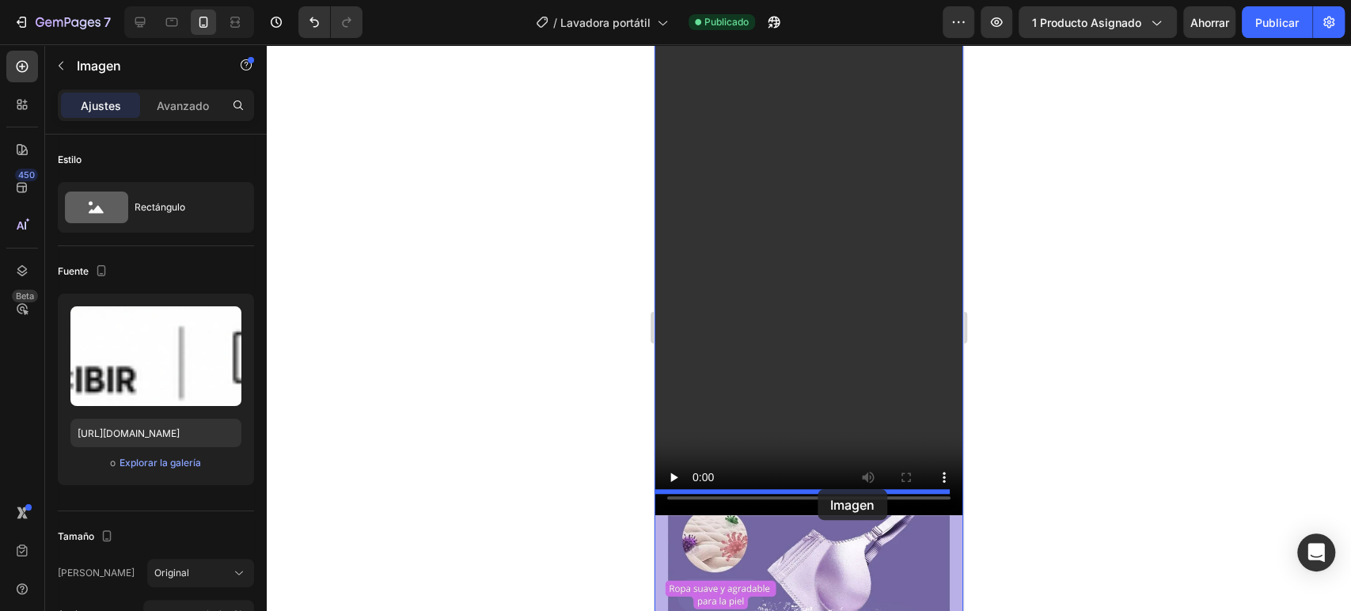
drag, startPoint x: 821, startPoint y: 214, endPoint x: 818, endPoint y: 489, distance: 275.4
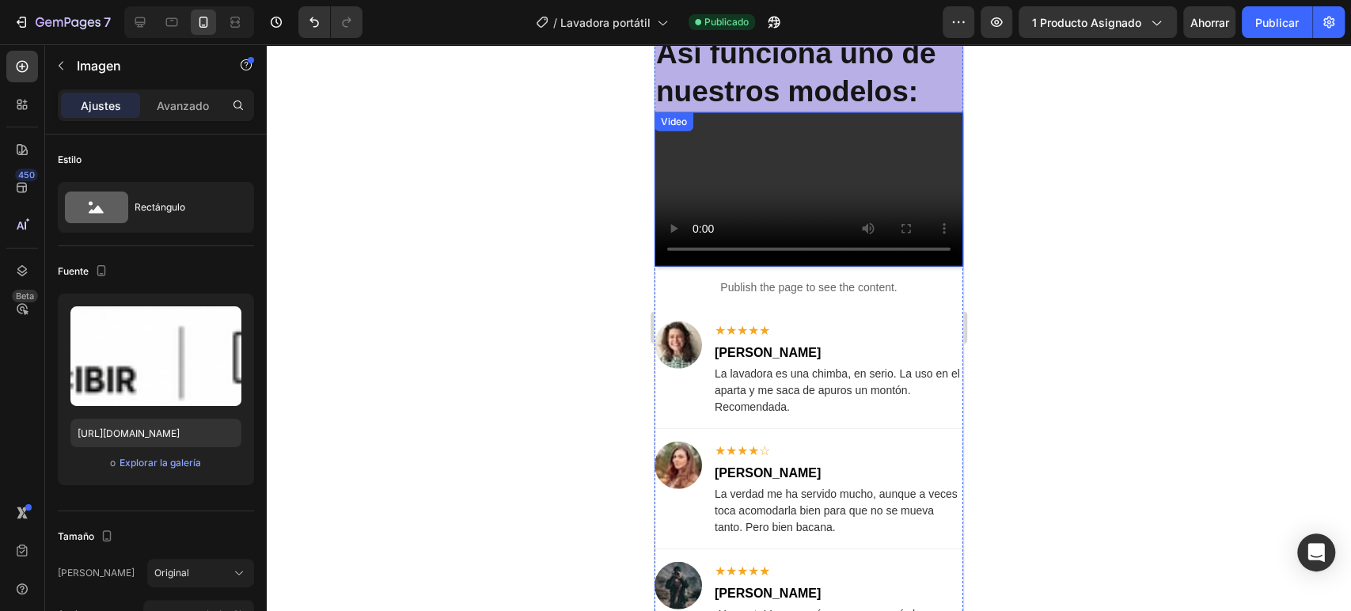
scroll to position [3275, 0]
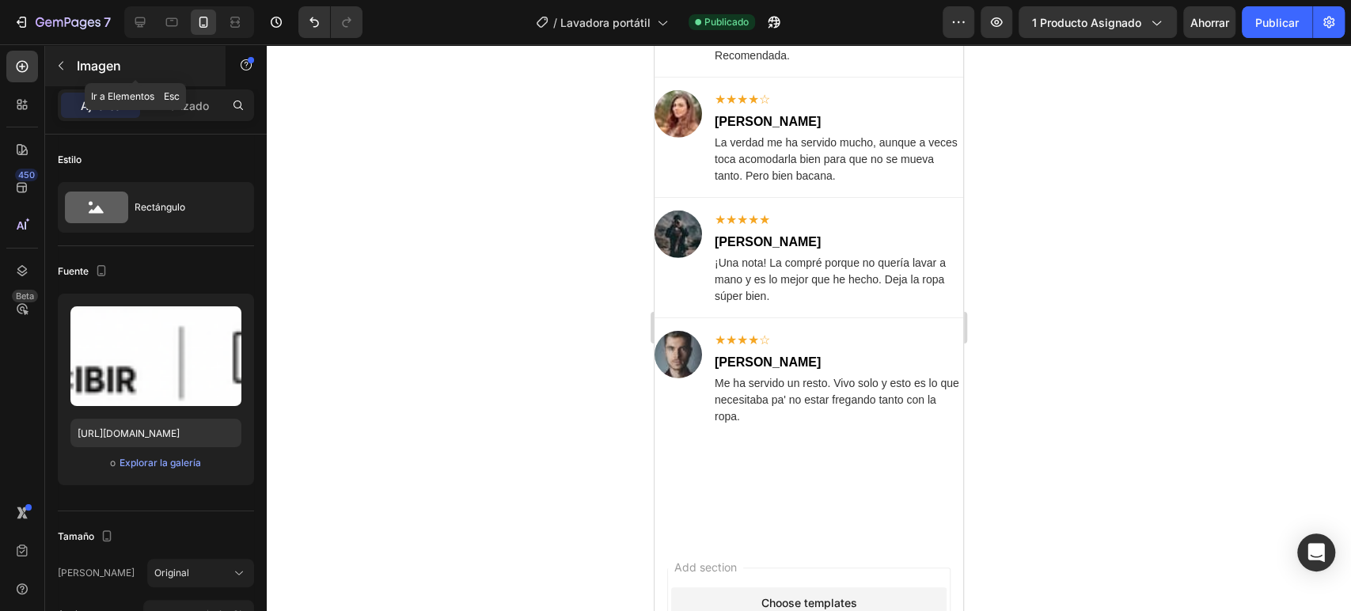
click at [55, 63] on icon "button" at bounding box center [61, 65] width 13 height 13
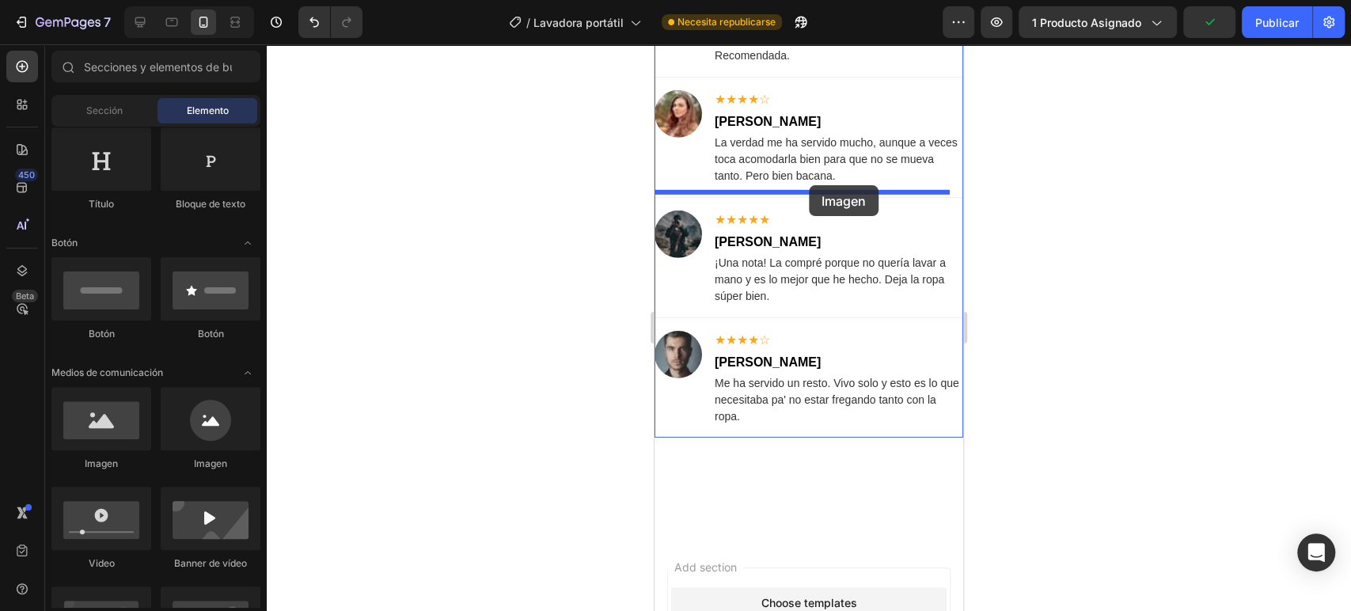
drag, startPoint x: 813, startPoint y: 475, endPoint x: 1182, endPoint y: 378, distance: 382.0
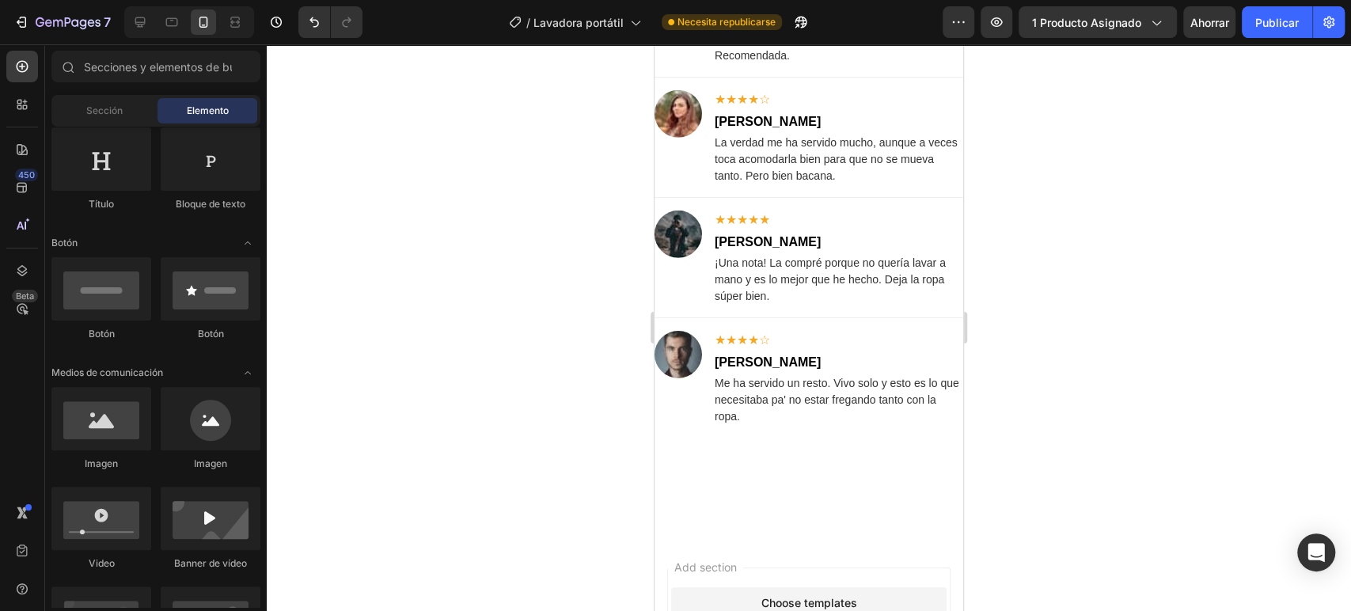
click at [518, 309] on div at bounding box center [809, 327] width 1084 height 567
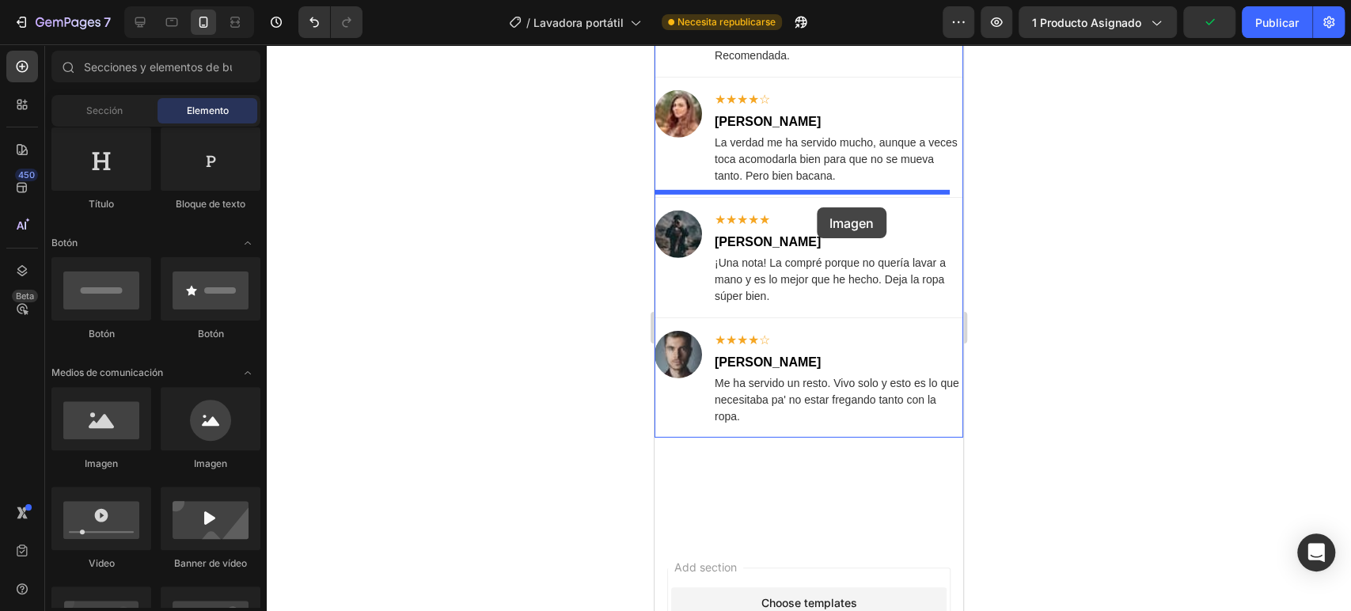
drag, startPoint x: 776, startPoint y: 469, endPoint x: 817, endPoint y: 207, distance: 264.3
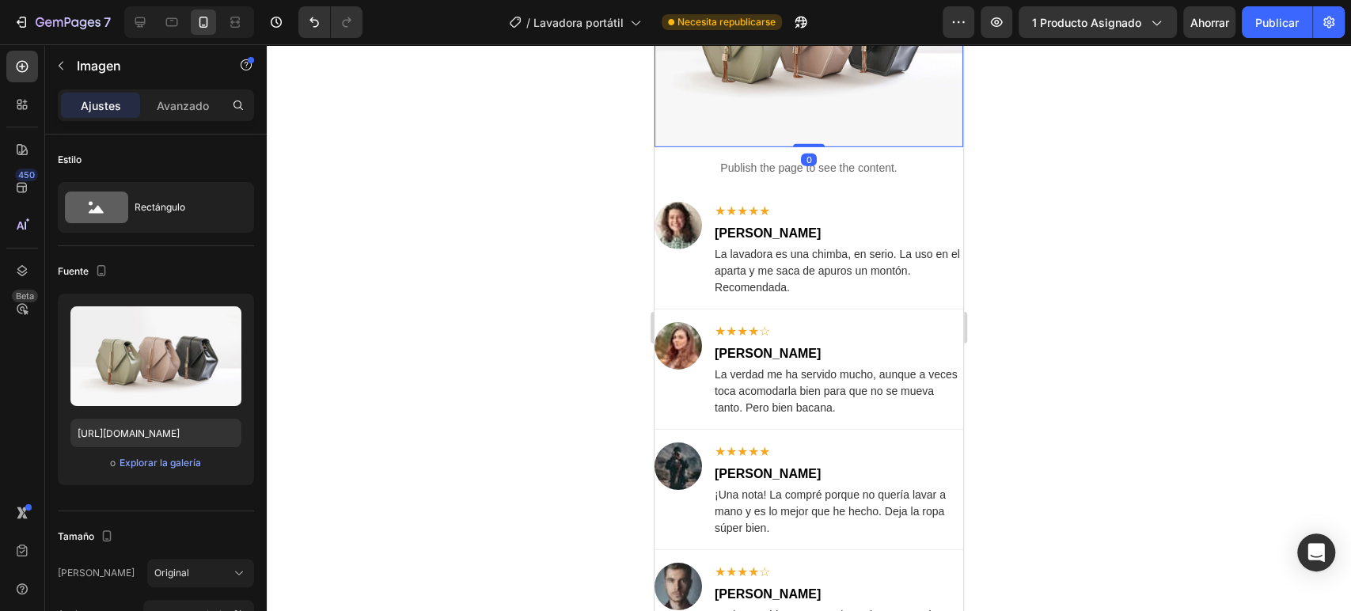
drag, startPoint x: 818, startPoint y: 300, endPoint x: 719, endPoint y: 300, distance: 98.9
click at [818, 147] on img at bounding box center [809, 31] width 309 height 232
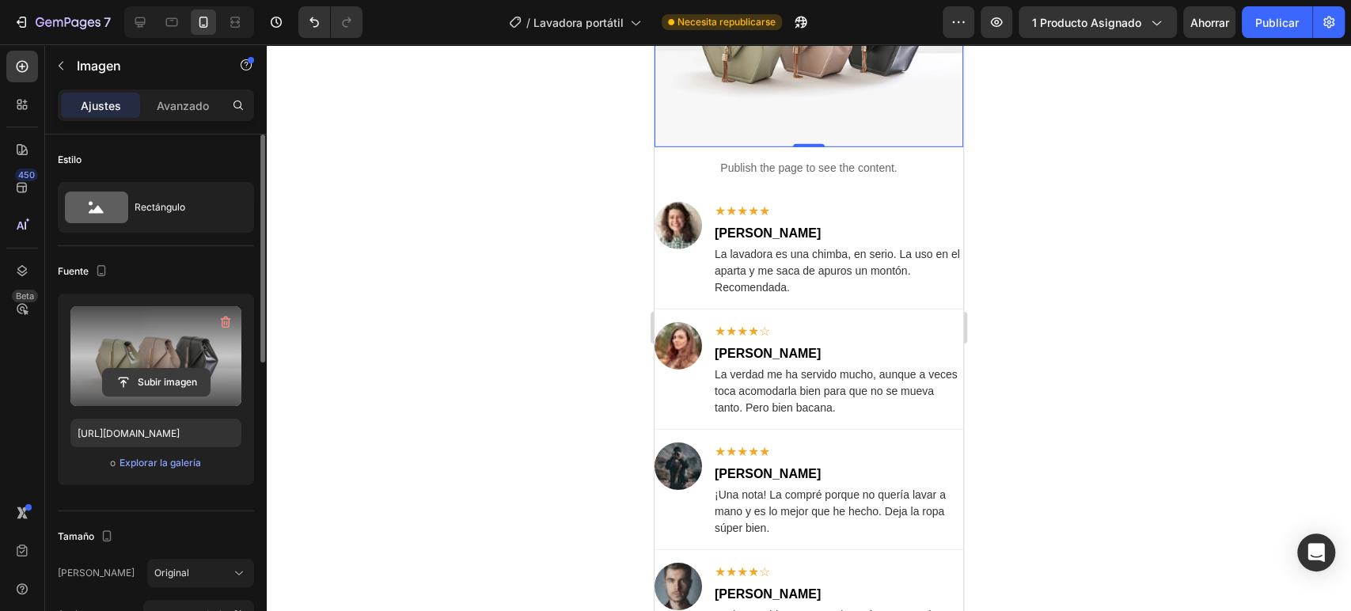
click at [154, 384] on input "file" at bounding box center [156, 382] width 107 height 27
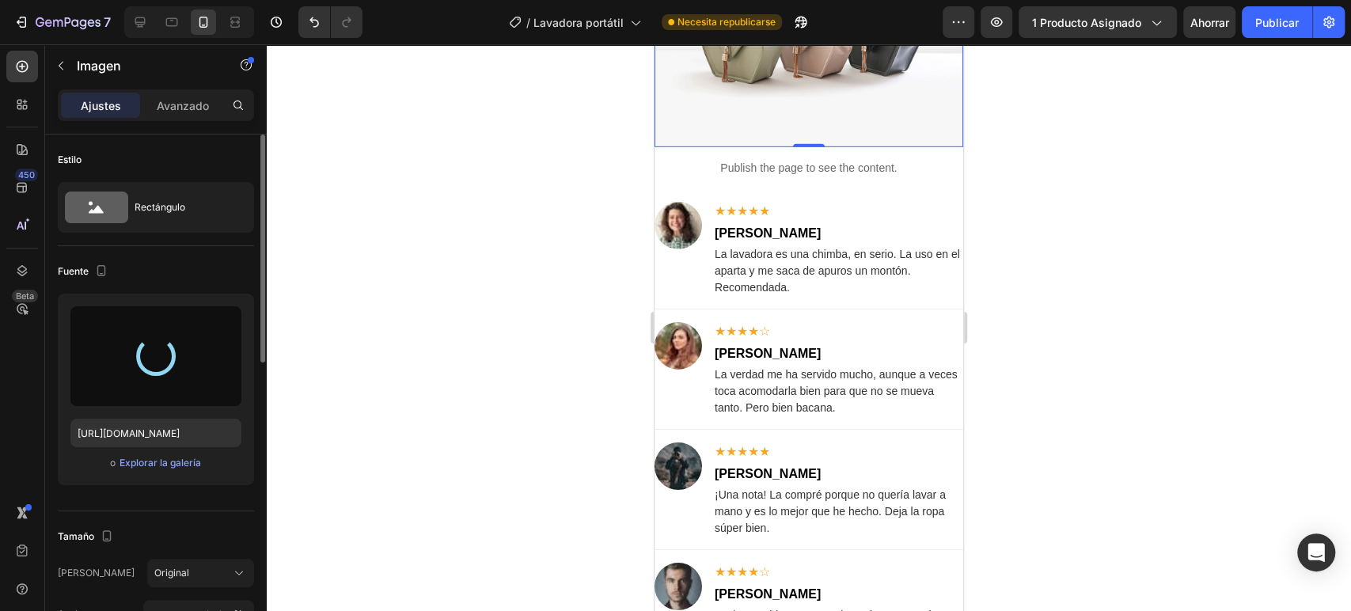
type input "[URL][DOMAIN_NAME]"
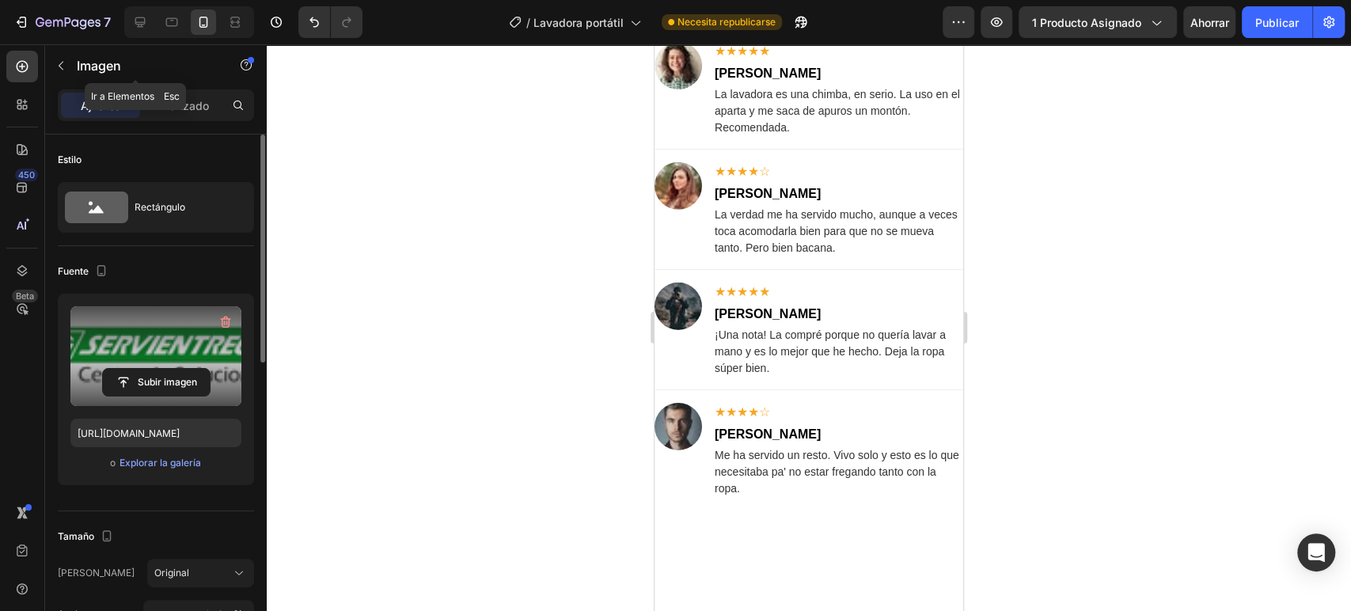
click at [63, 62] on icon "button" at bounding box center [61, 65] width 13 height 13
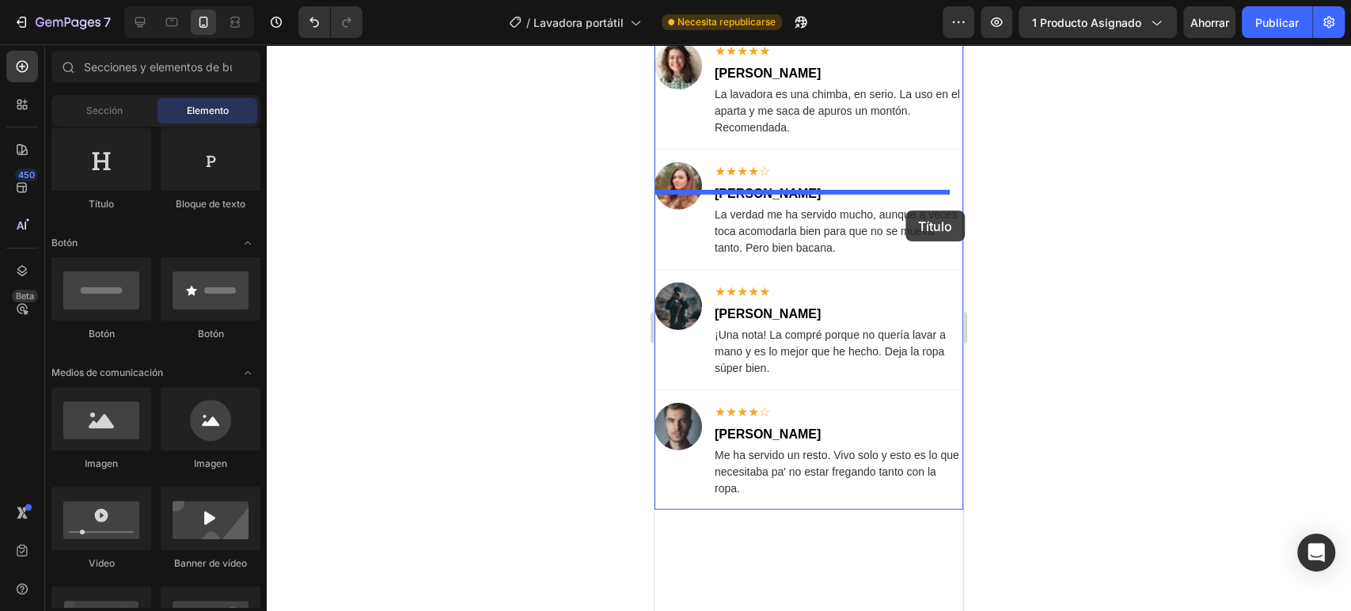
drag, startPoint x: 840, startPoint y: 230, endPoint x: 905, endPoint y: 211, distance: 68.4
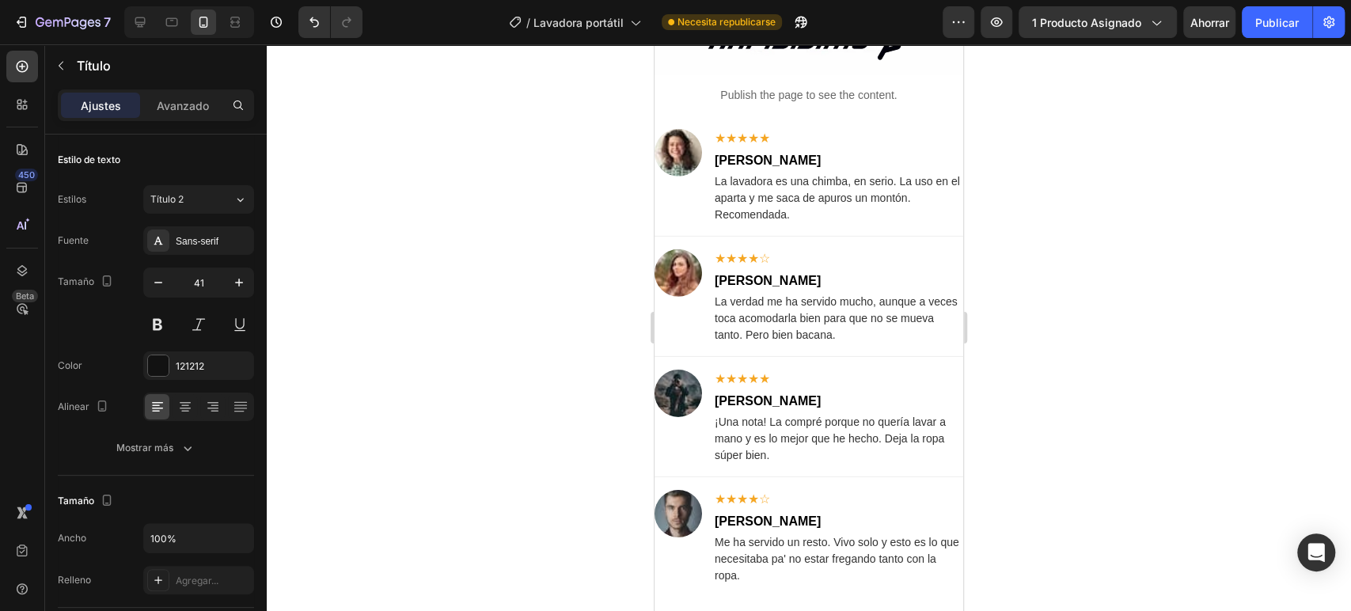
click at [812, 74] on img at bounding box center [809, 38] width 309 height 71
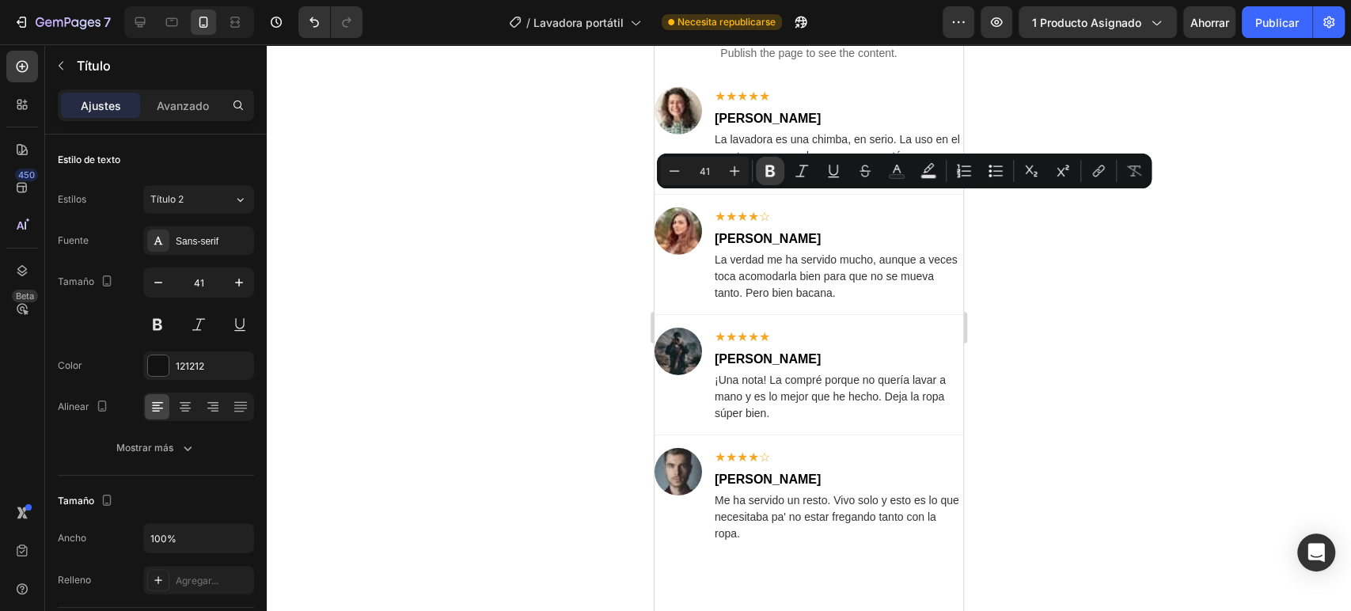
click at [765, 169] on icon "Editor contextual toolbar" at bounding box center [769, 171] width 9 height 12
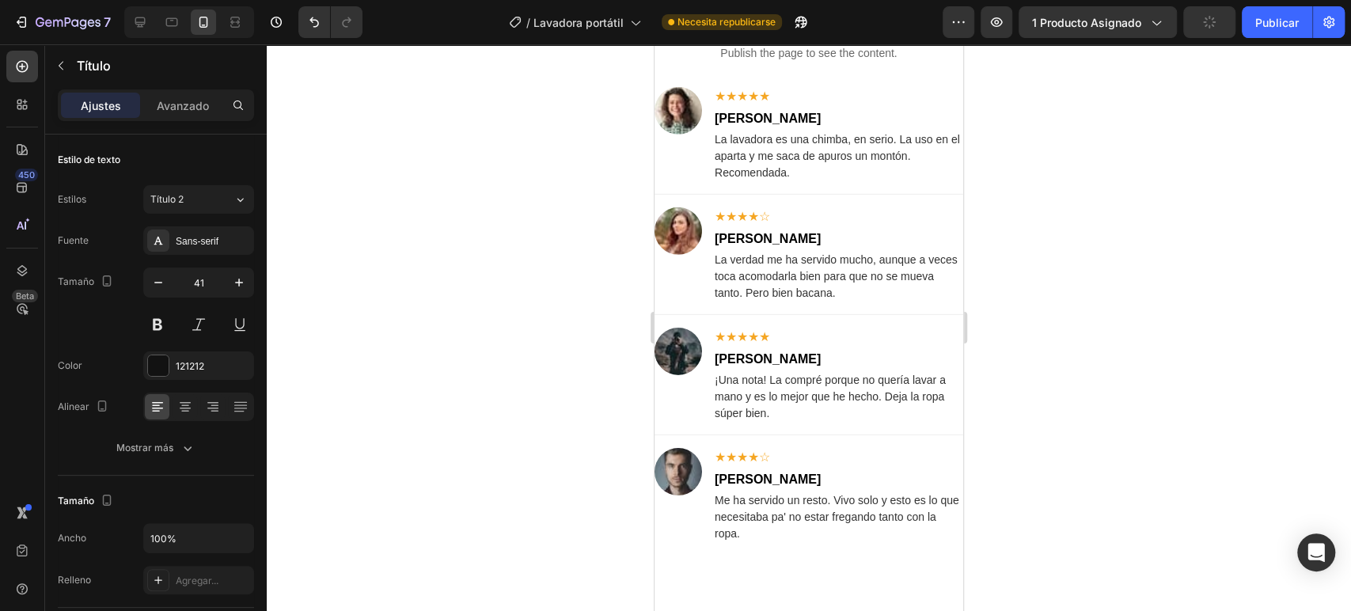
click at [1040, 258] on div at bounding box center [809, 327] width 1084 height 567
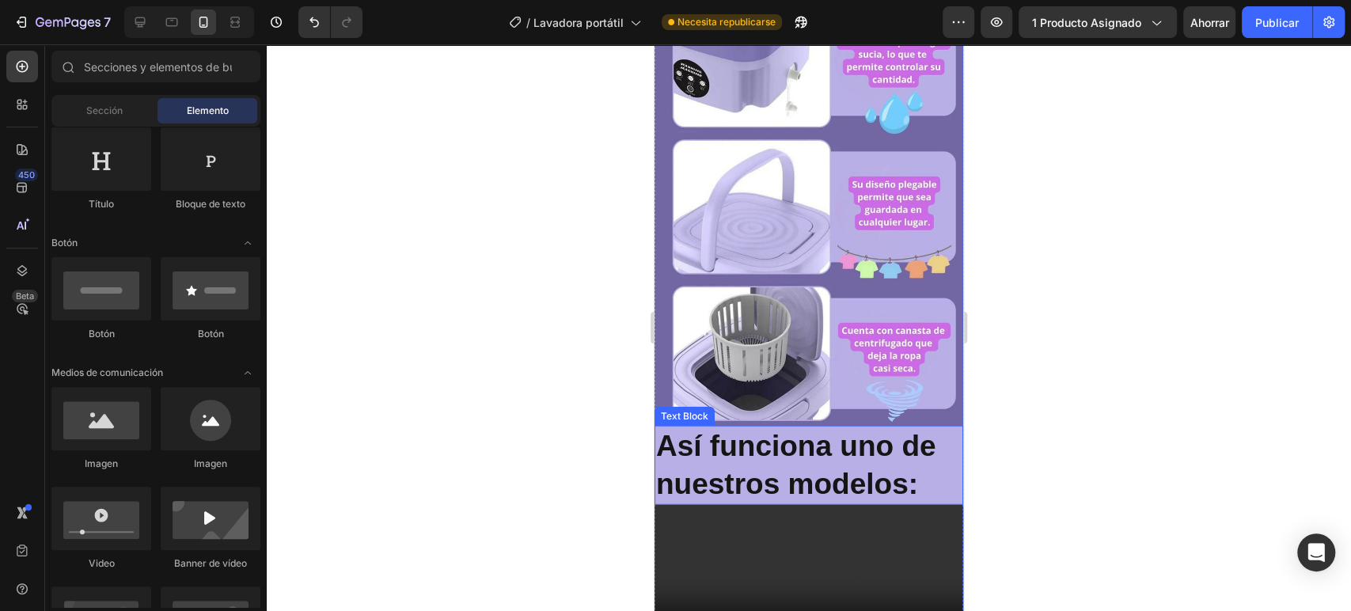
scroll to position [2659, 0]
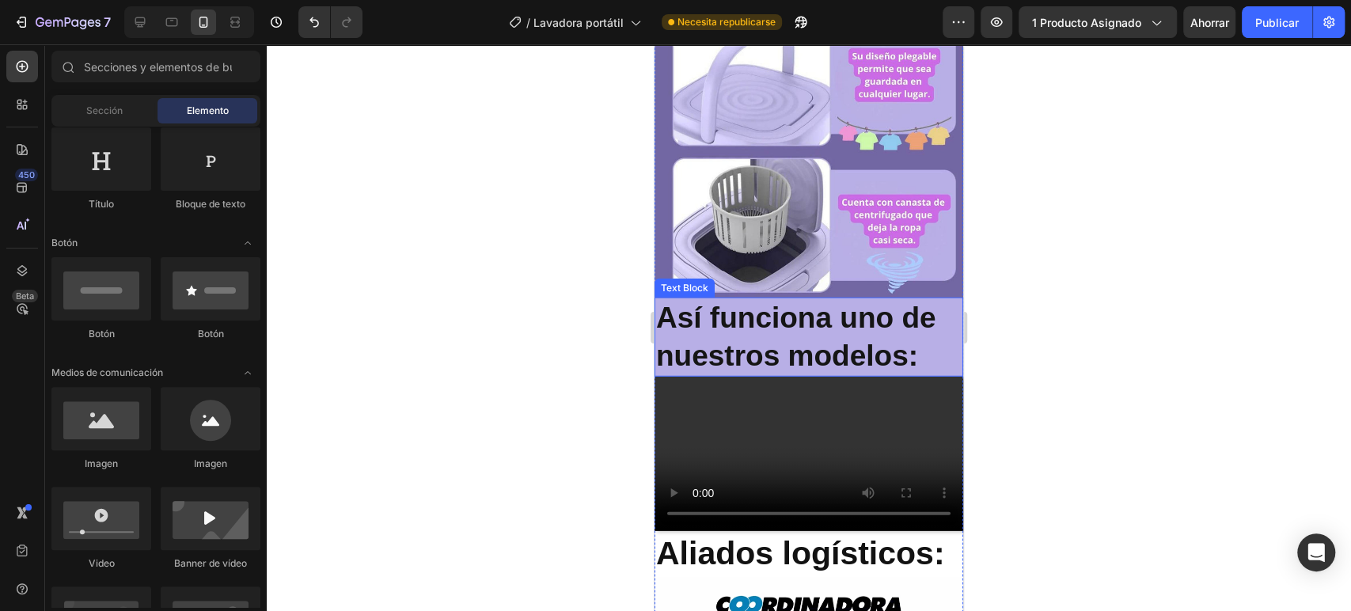
click at [926, 299] on p "Así funciona uno de nuestros modelos:" at bounding box center [808, 337] width 305 height 76
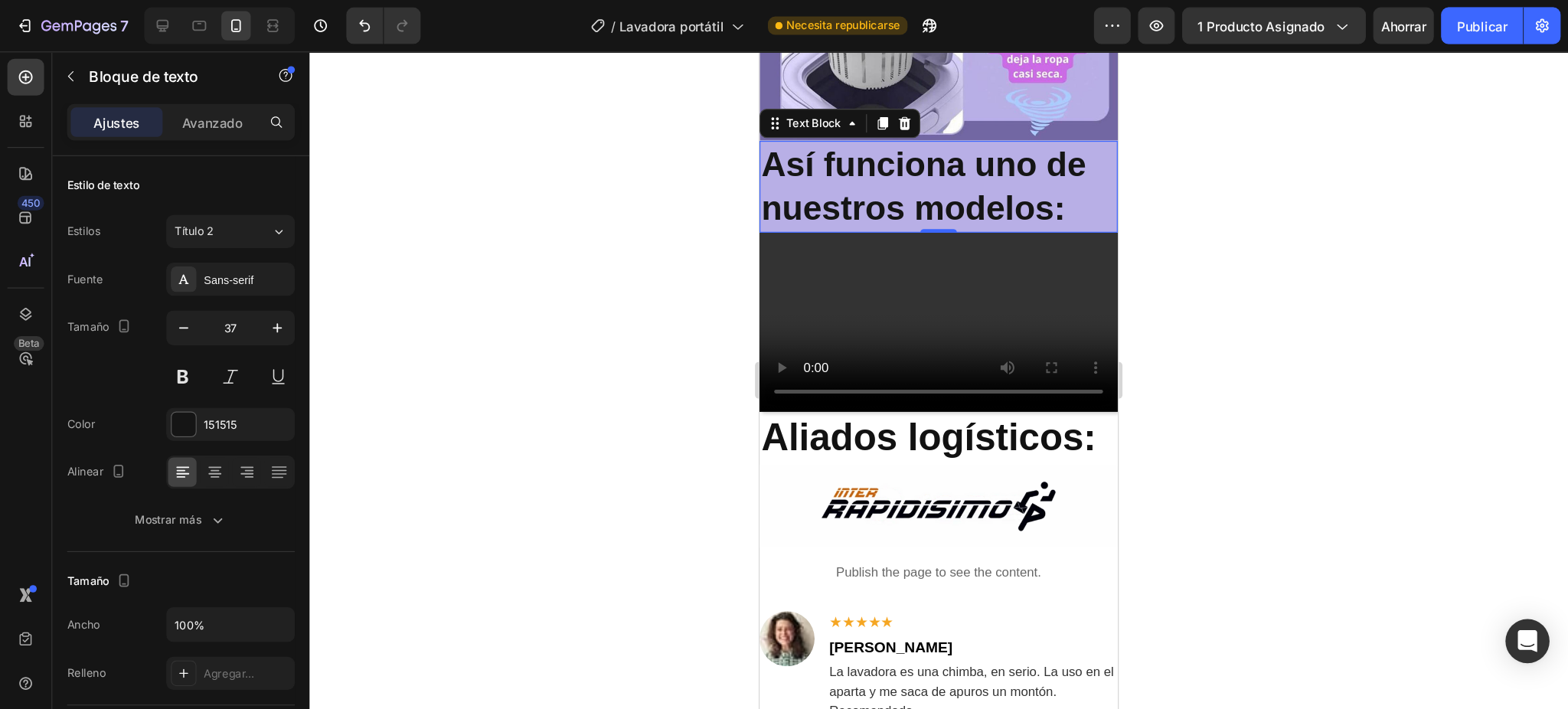
scroll to position [2742, 0]
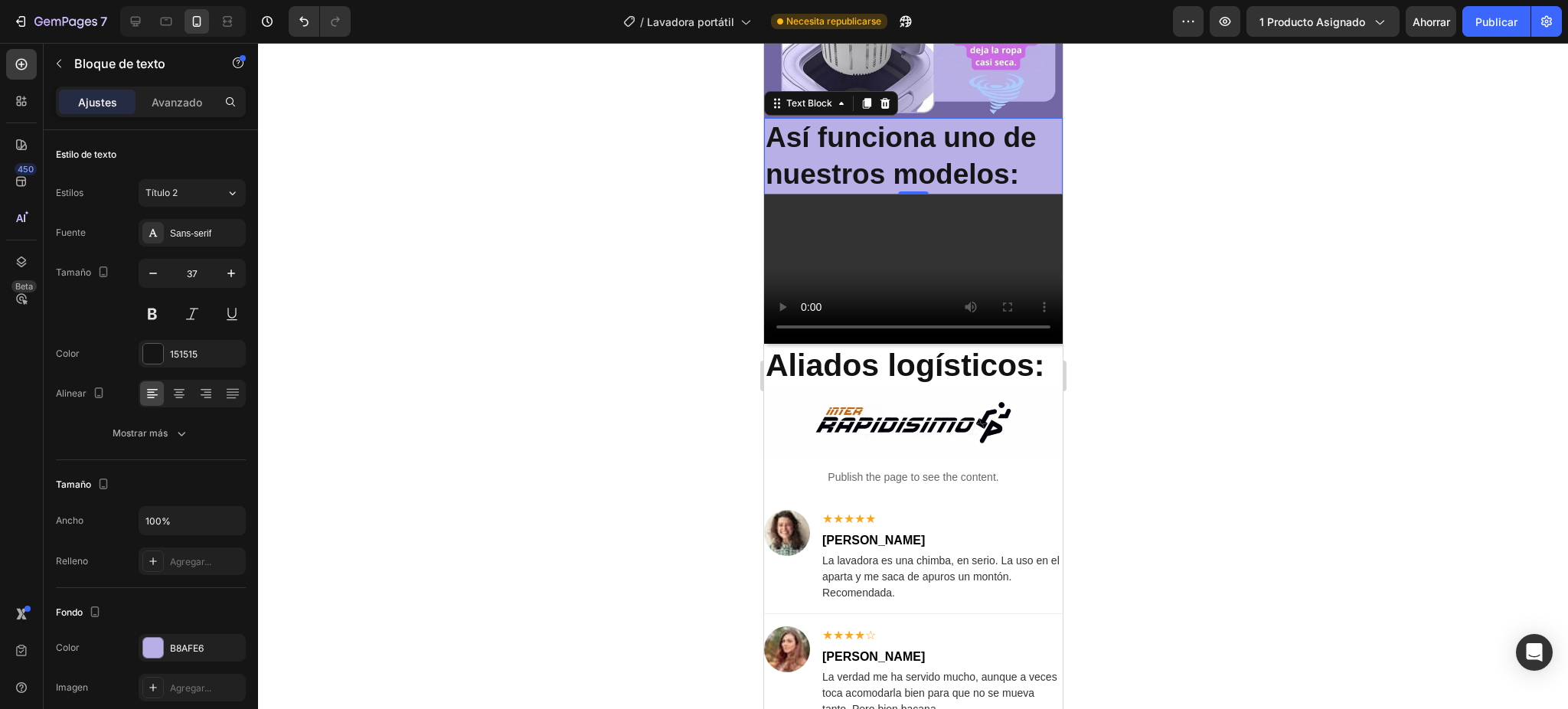
drag, startPoint x: 1126, startPoint y: 3, endPoint x: 687, endPoint y: 249, distance: 503.2
click at [546, 248] on div at bounding box center [913, 375] width 1310 height 666
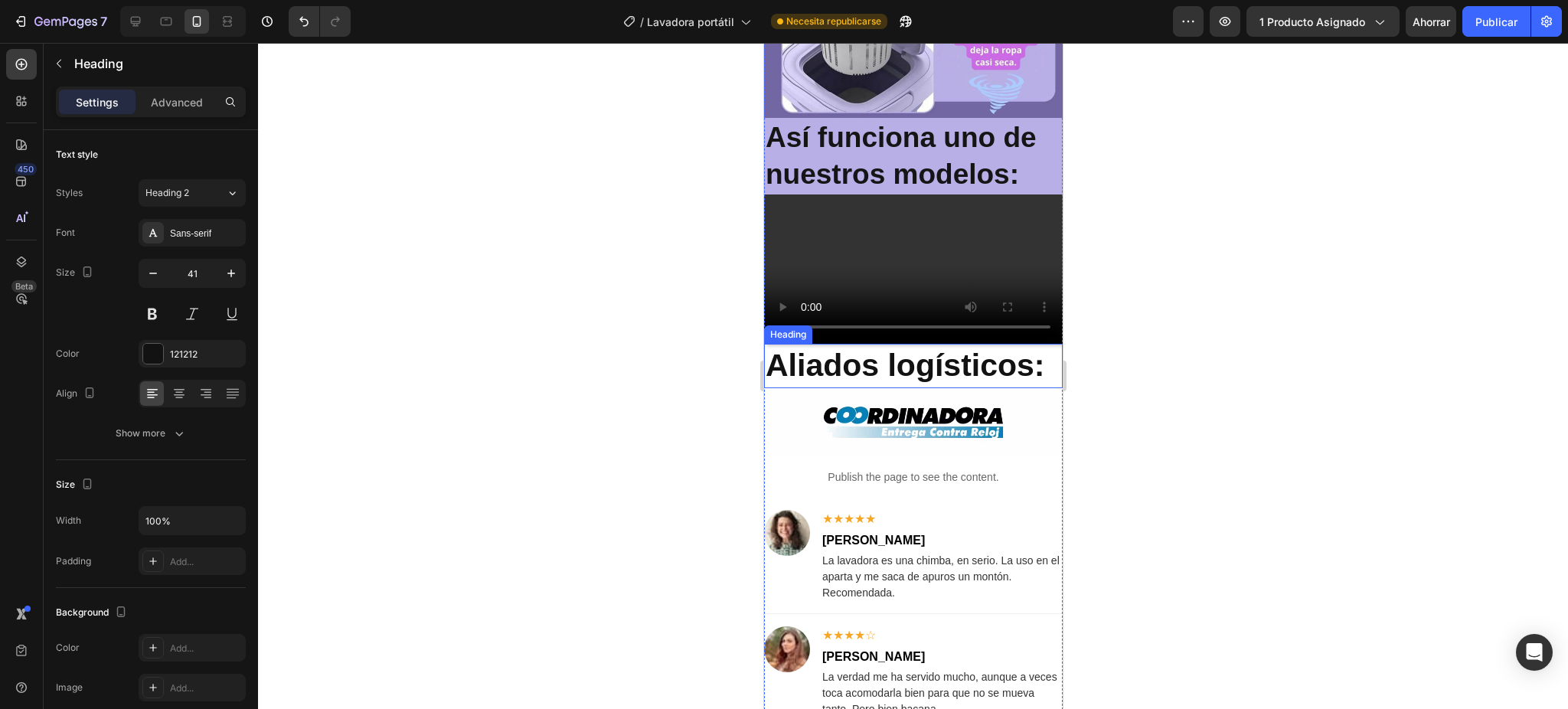
click at [953, 383] on strong "Aliados logísticos:" at bounding box center [904, 365] width 280 height 35
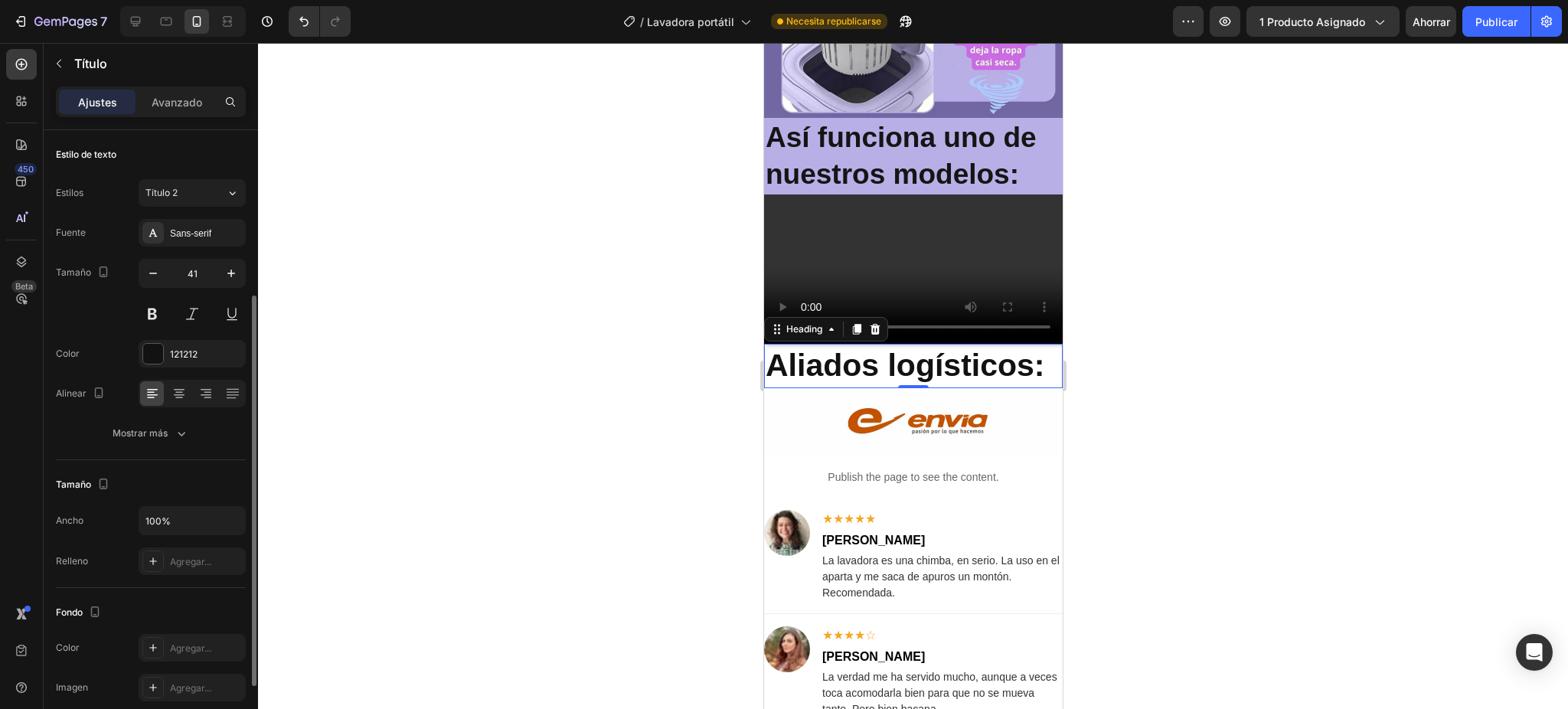
scroll to position [102, 0]
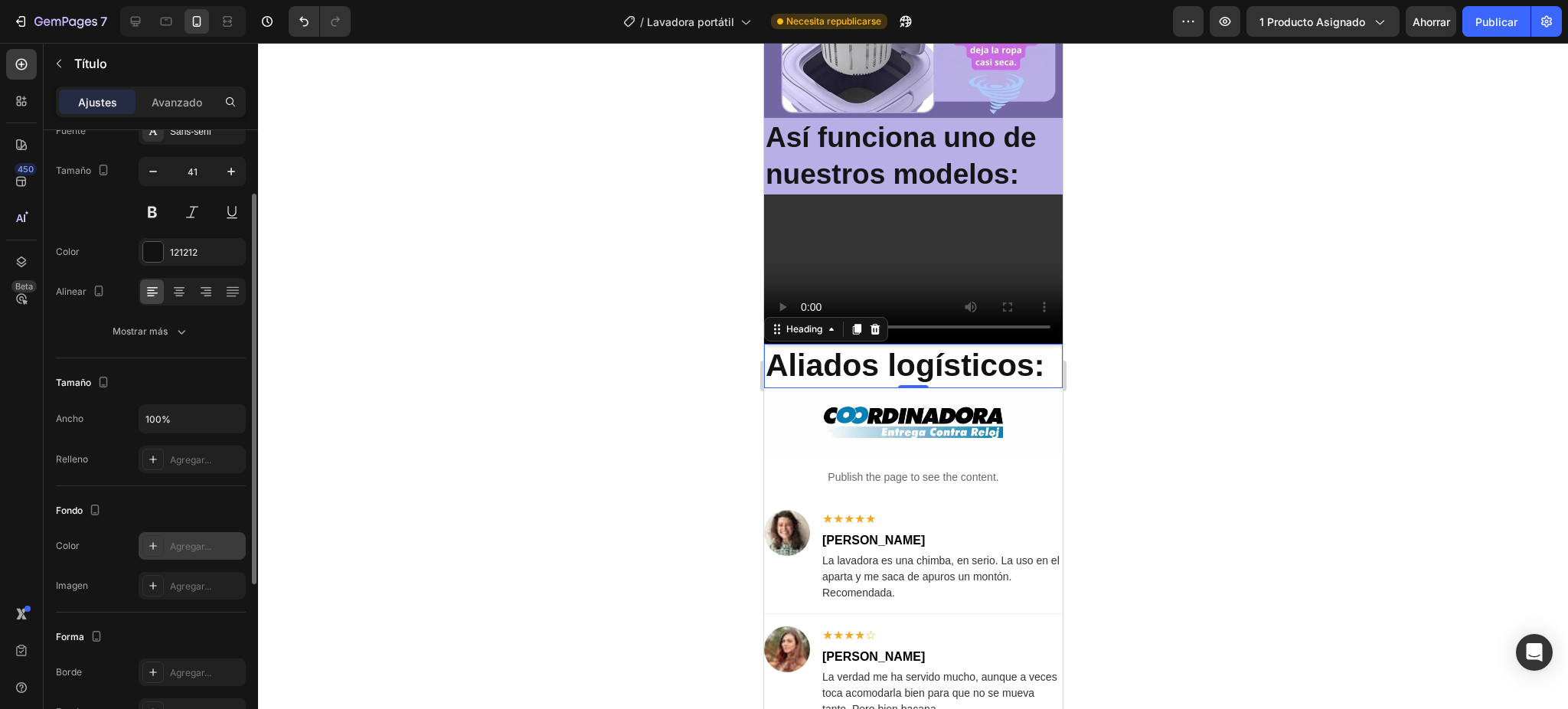
click at [148, 549] on icon at bounding box center [153, 546] width 13 height 13
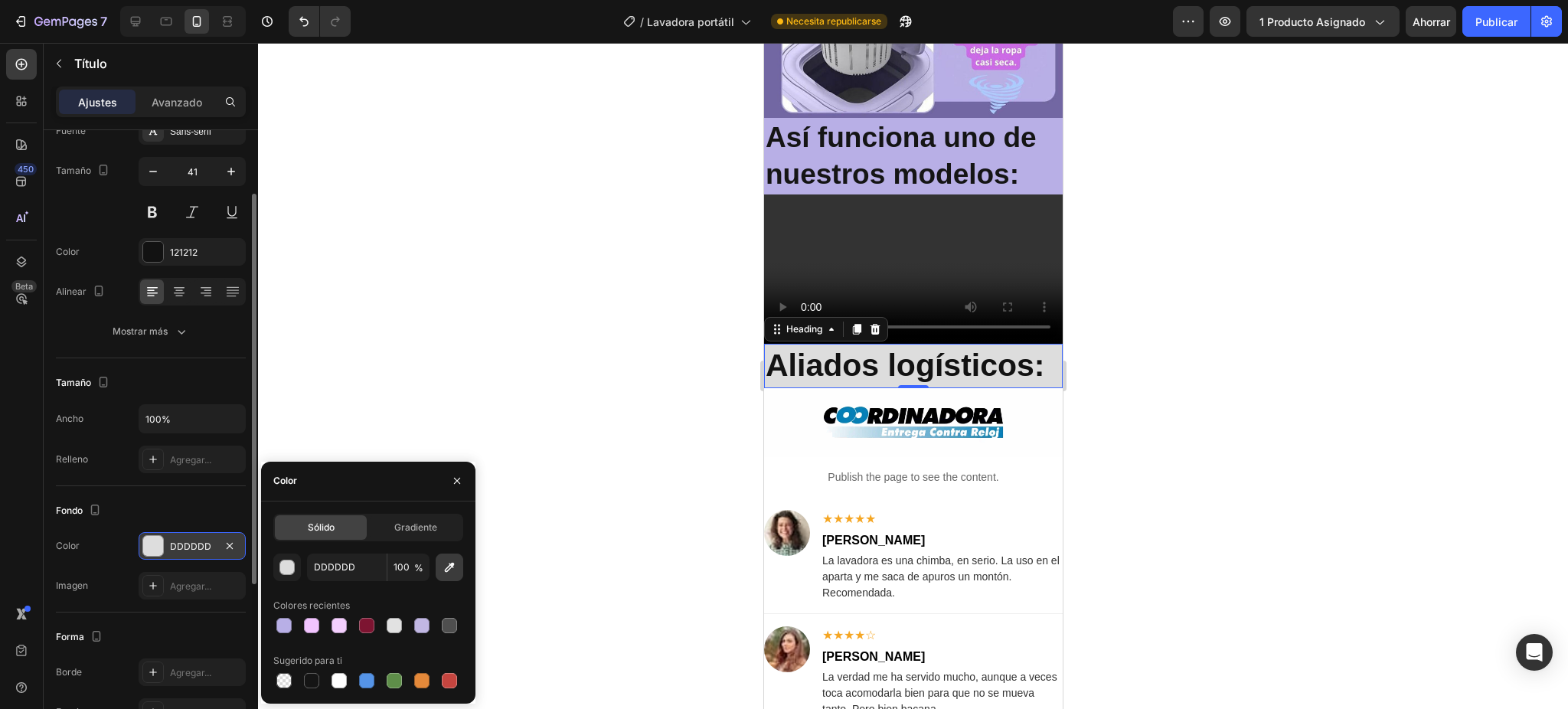
click at [449, 571] on icon "button" at bounding box center [450, 568] width 15 height 15
type input "B8AFE6"
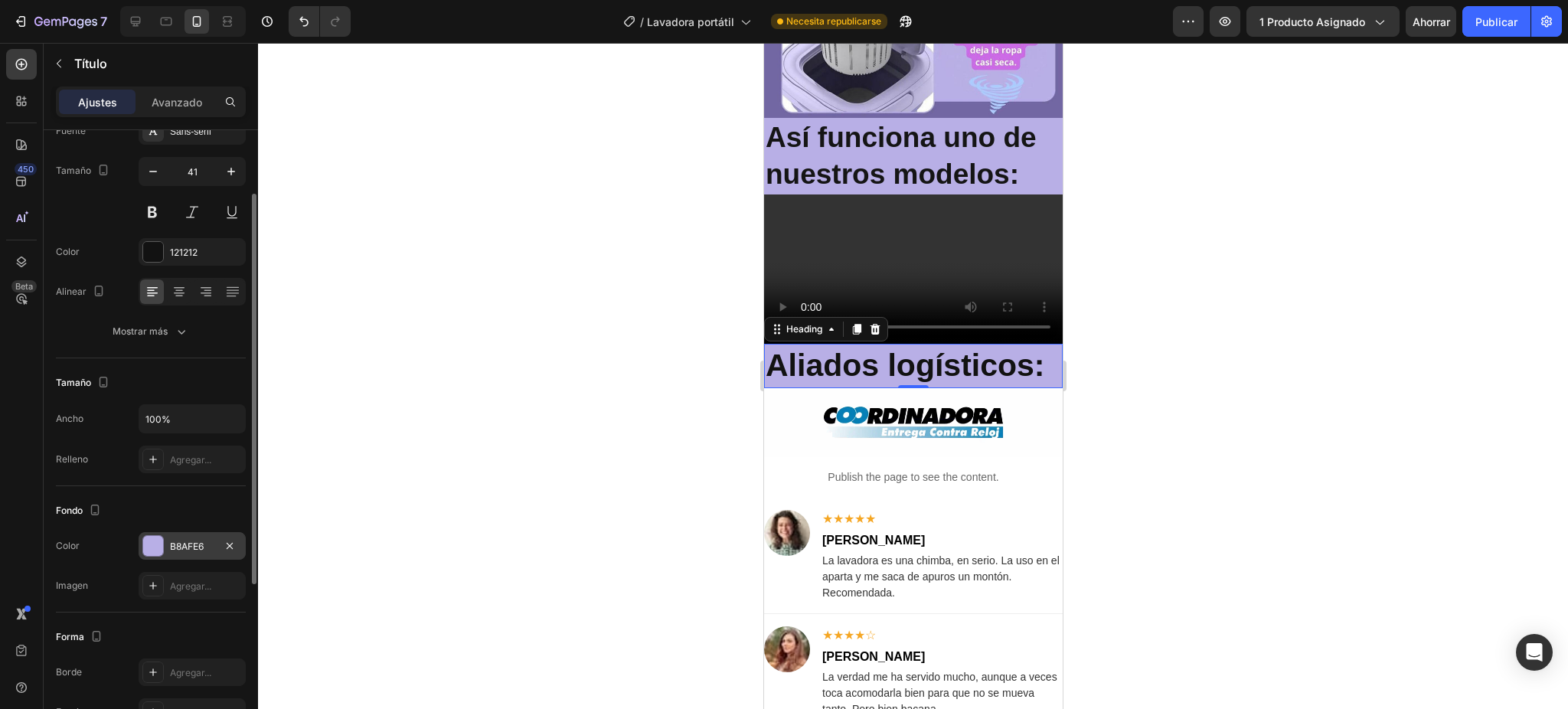
click at [651, 268] on div at bounding box center [913, 375] width 1310 height 666
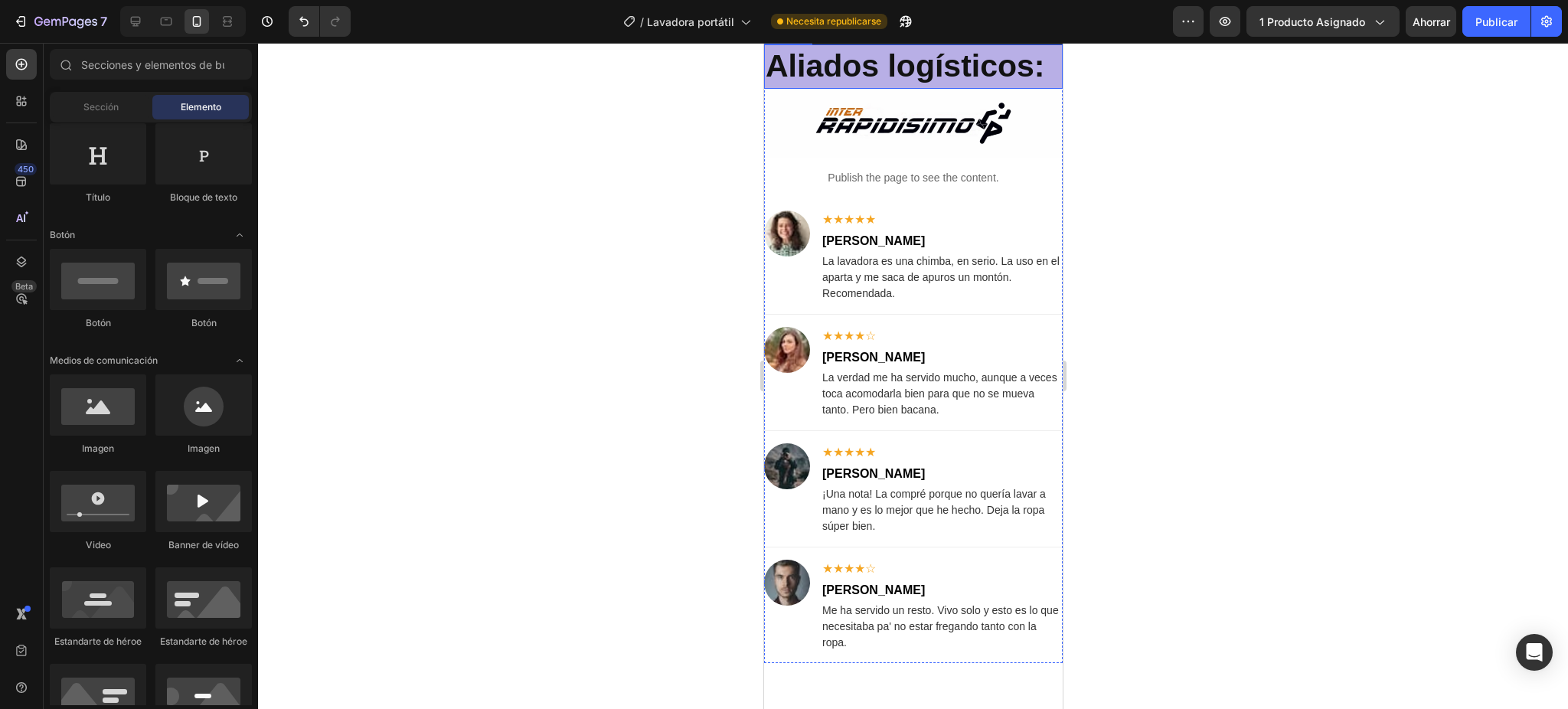
scroll to position [3151, 0]
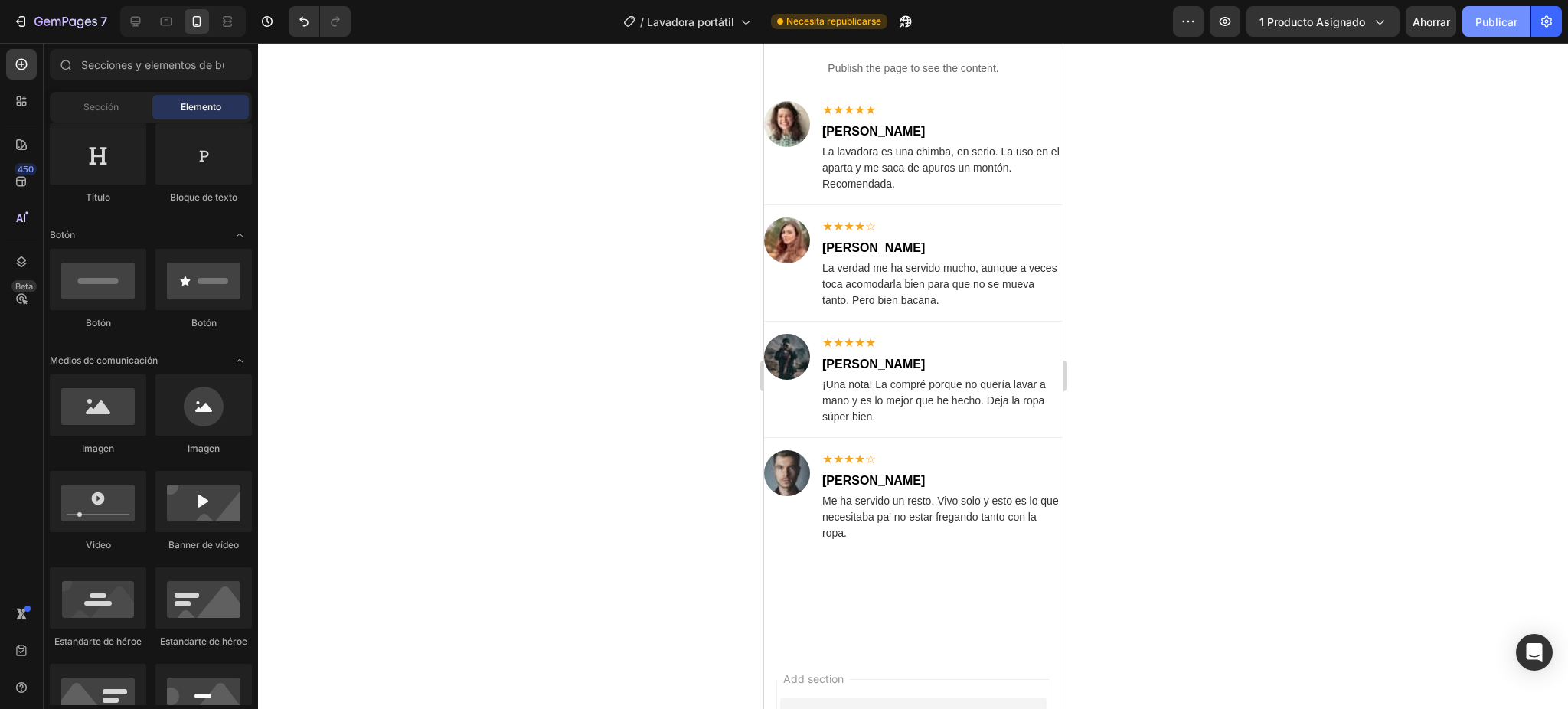
click at [1306, 24] on font "Publicar" at bounding box center [1496, 21] width 43 height 13
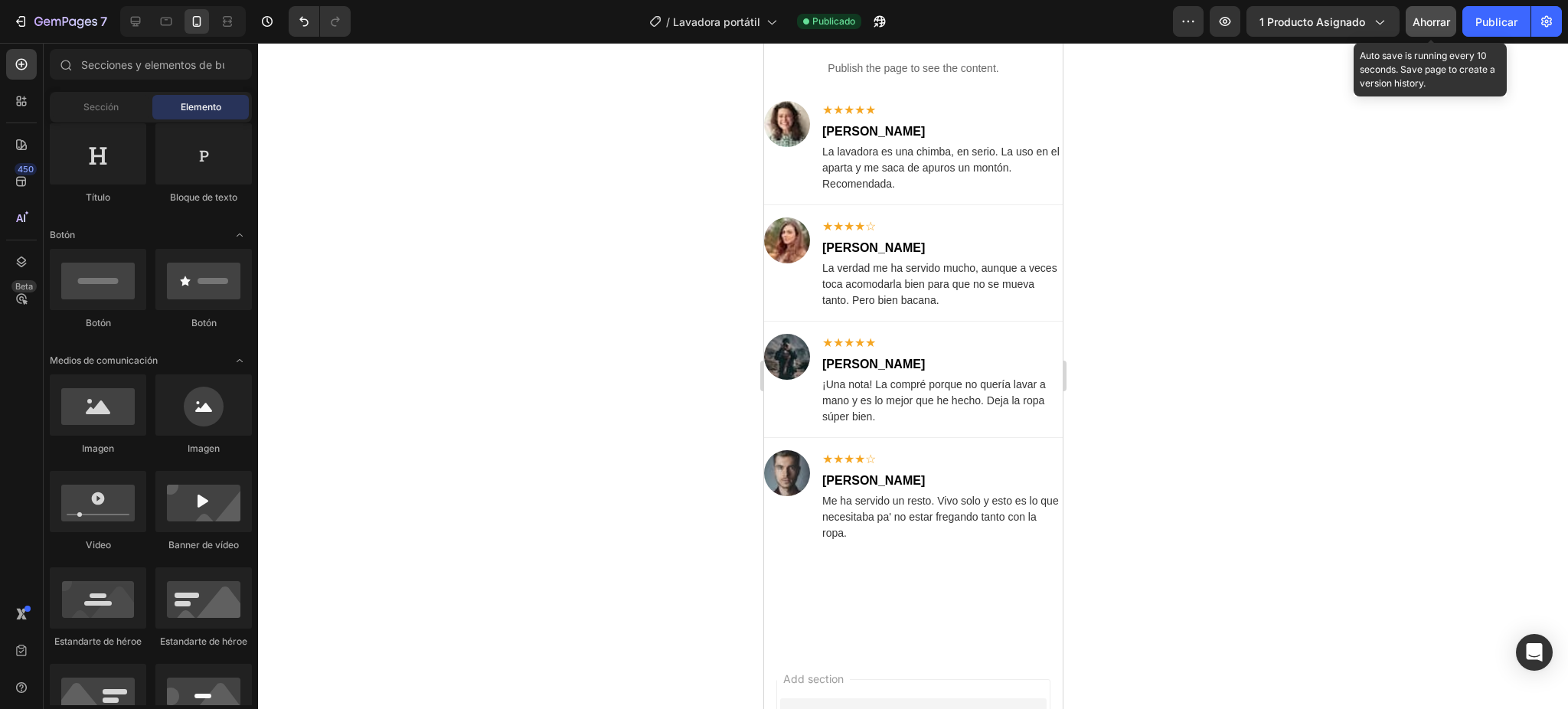
click at [1306, 22] on font "Ahorrar" at bounding box center [1431, 21] width 38 height 13
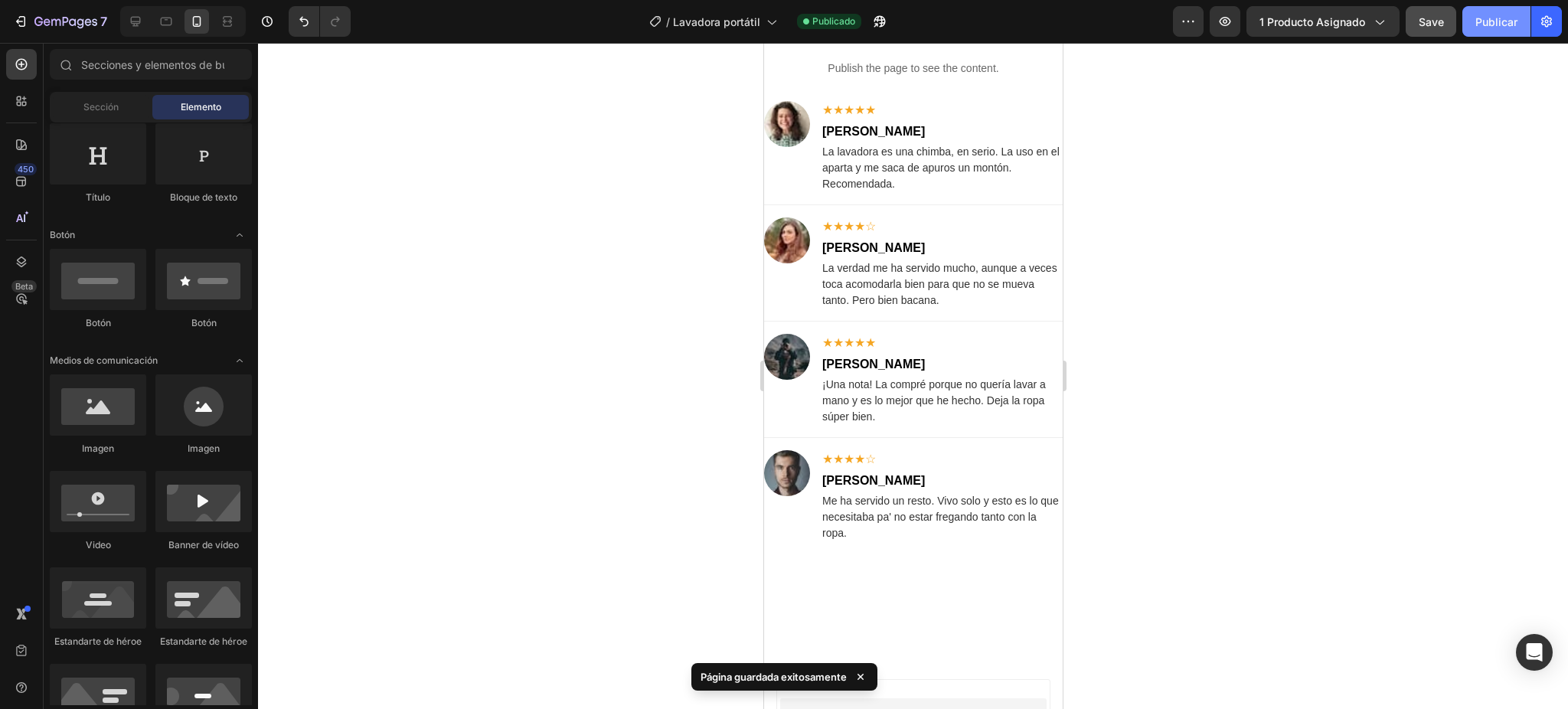
click at [1306, 24] on font "Publicar" at bounding box center [1496, 21] width 43 height 13
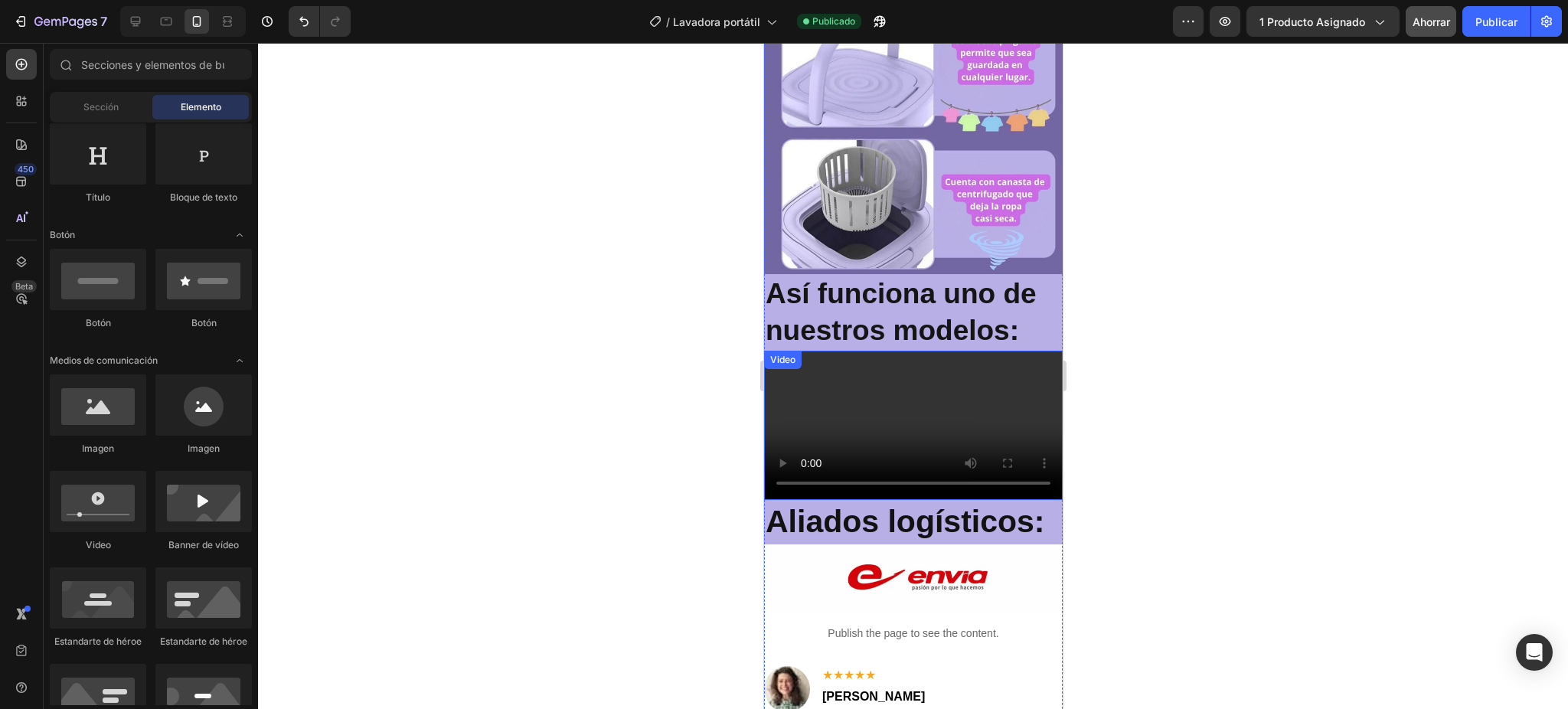
scroll to position [2538, 0]
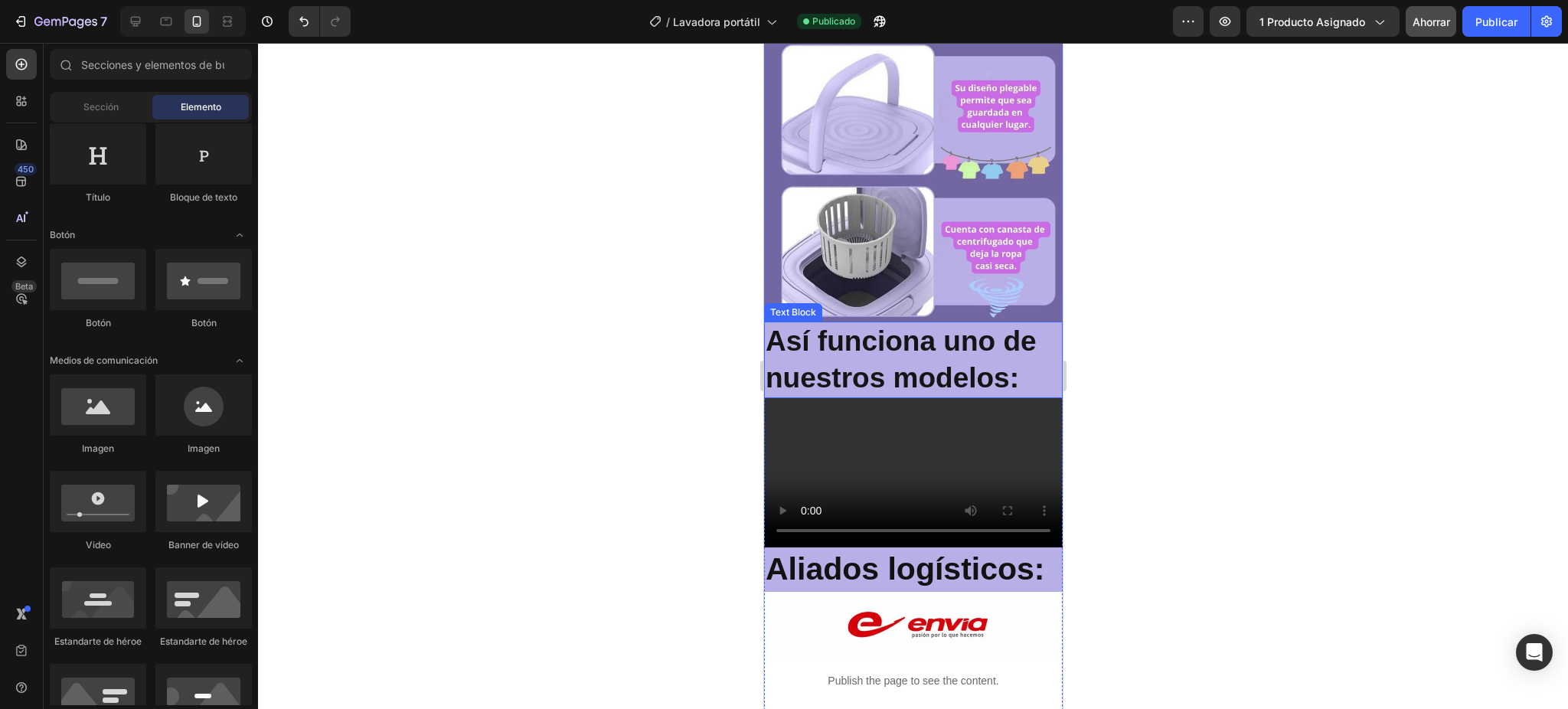
click at [908, 325] on strong "Así funciona uno de nuestros modelos:" at bounding box center [901, 359] width 271 height 68
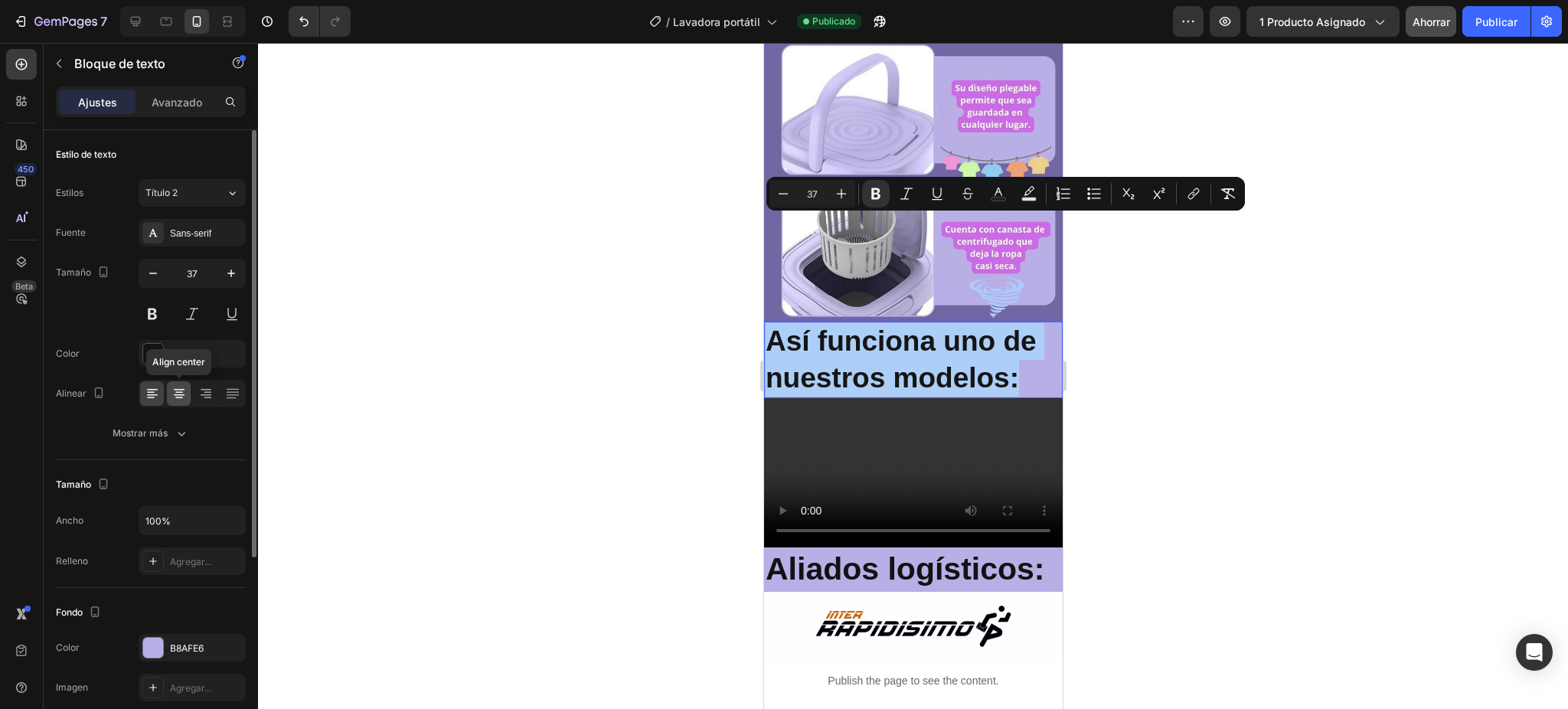
click at [178, 391] on icon at bounding box center [179, 394] width 15 height 15
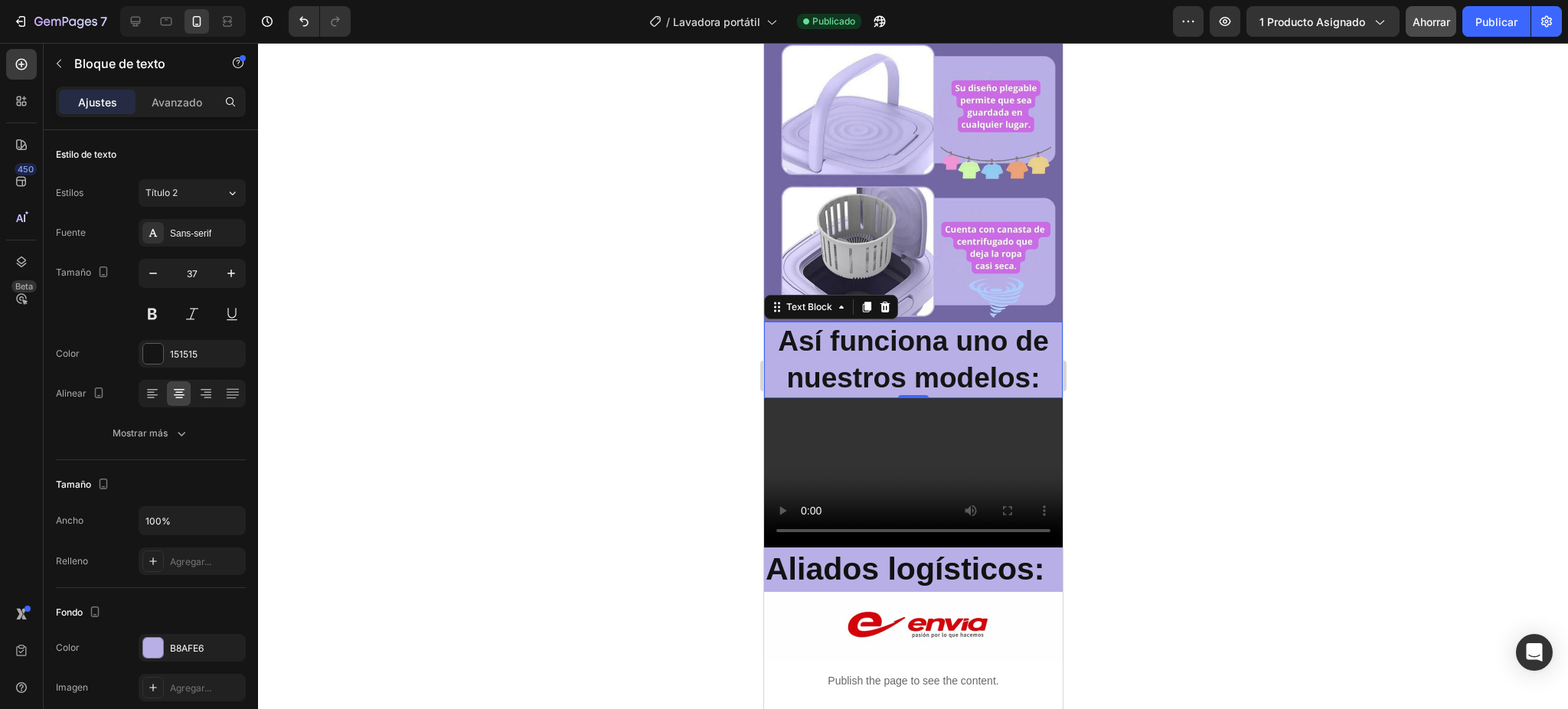
click at [581, 325] on div at bounding box center [913, 375] width 1310 height 666
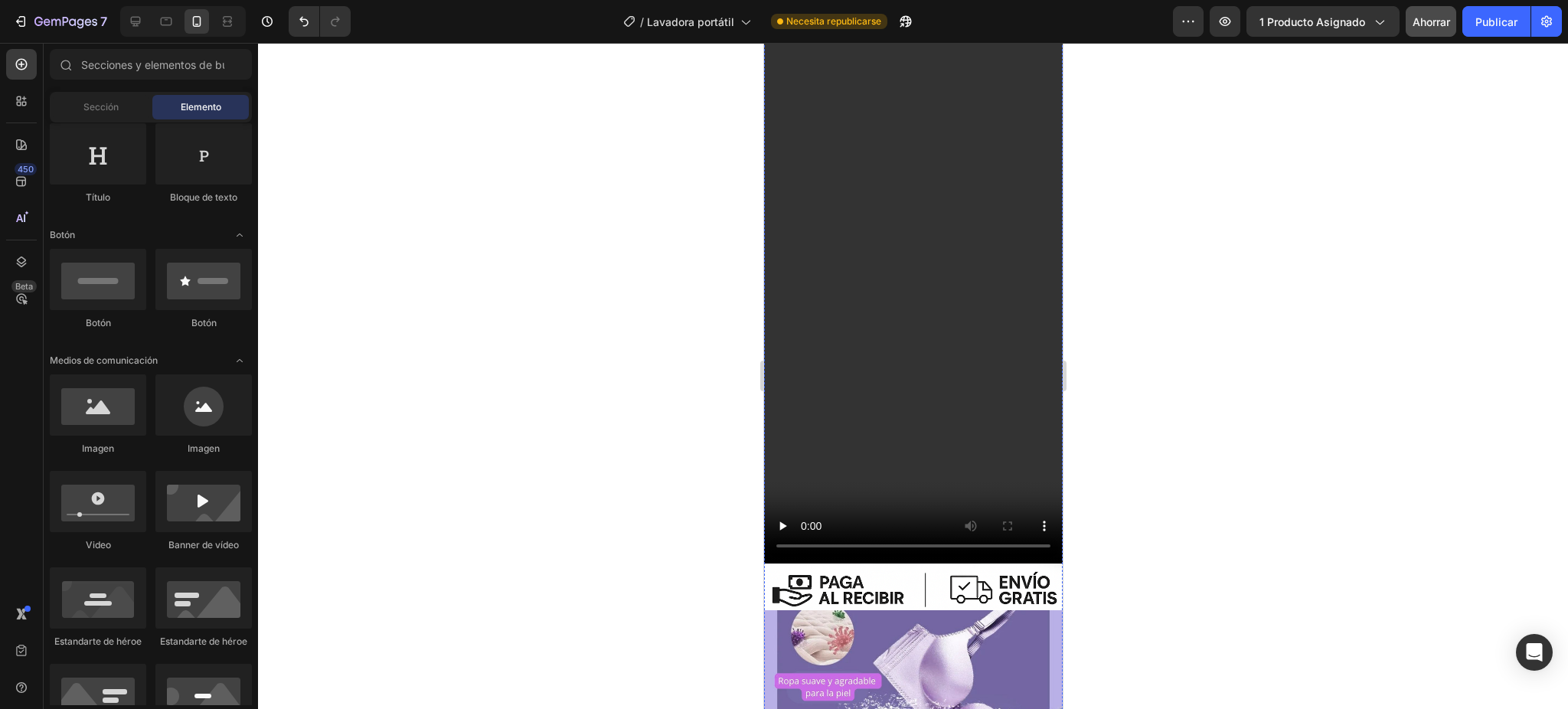
scroll to position [0, 0]
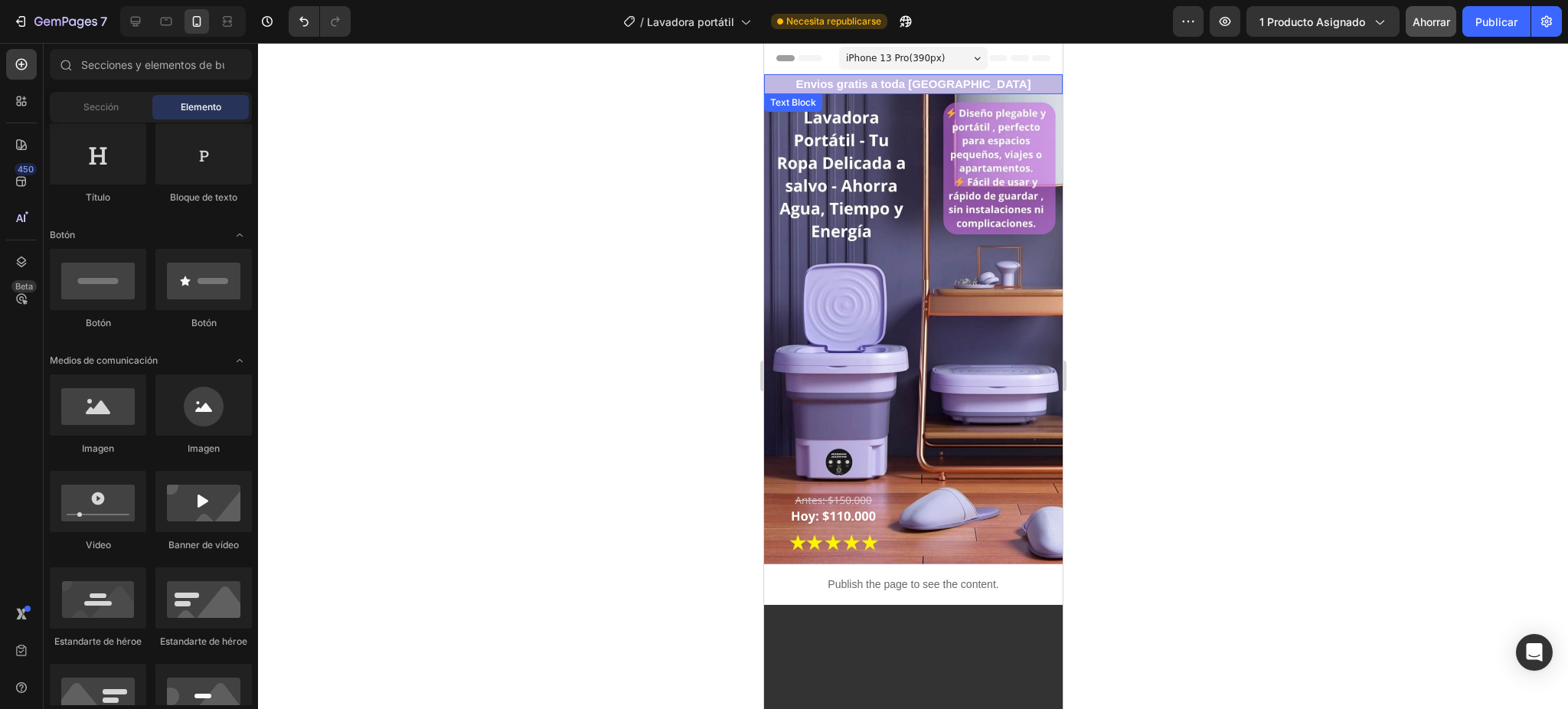
click at [899, 83] on strong "Envios gratis a toda [GEOGRAPHIC_DATA]" at bounding box center [912, 83] width 235 height 13
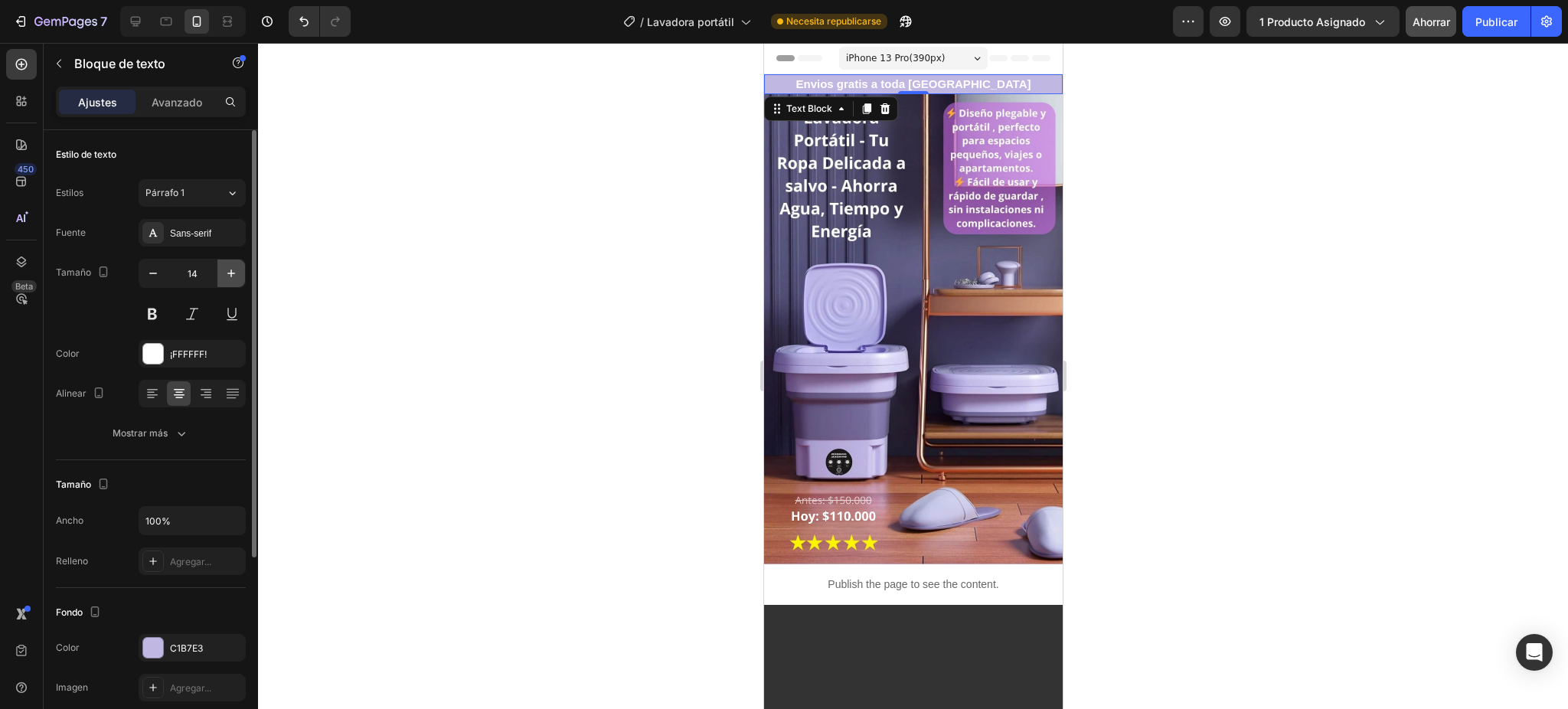
click at [233, 273] on icon "button" at bounding box center [231, 274] width 15 height 15
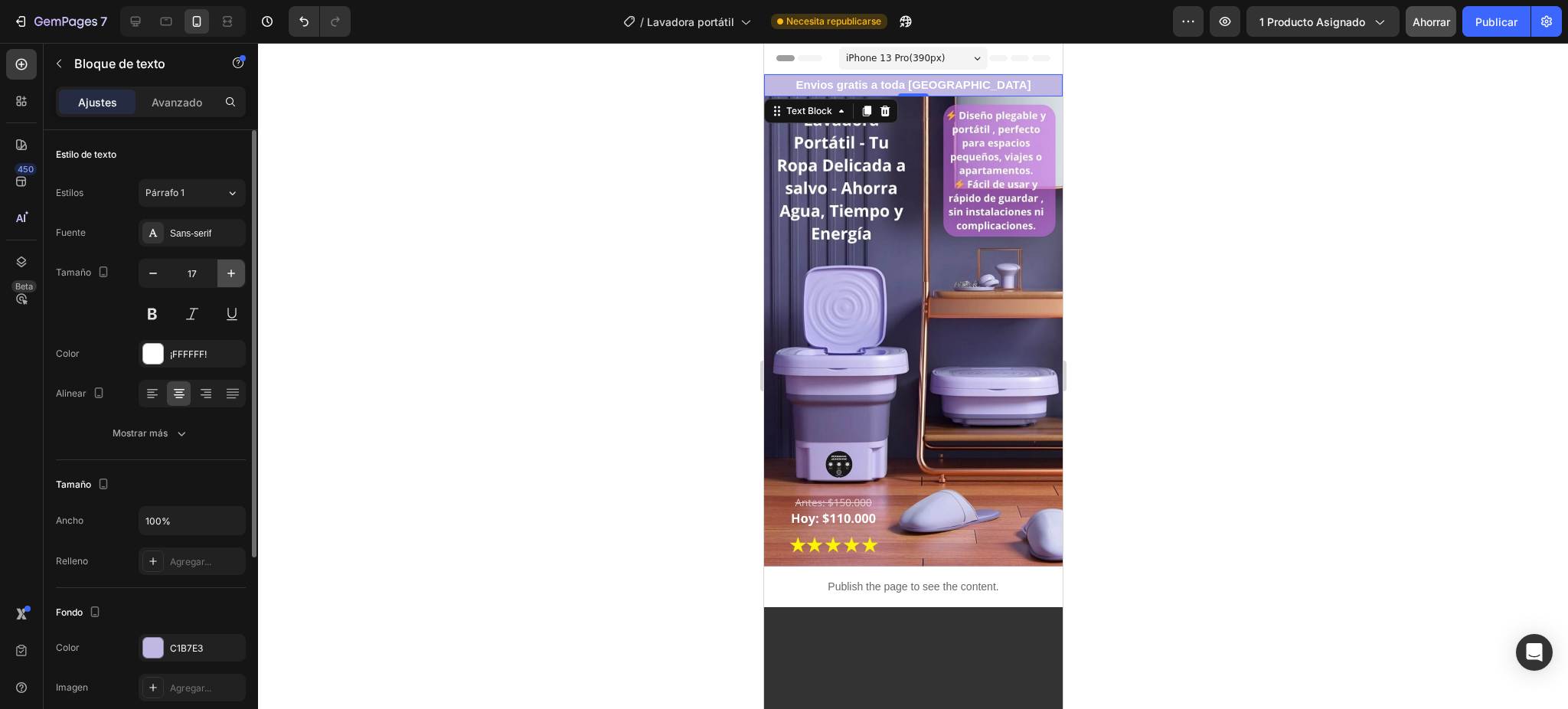
click at [233, 273] on icon "button" at bounding box center [231, 274] width 15 height 15
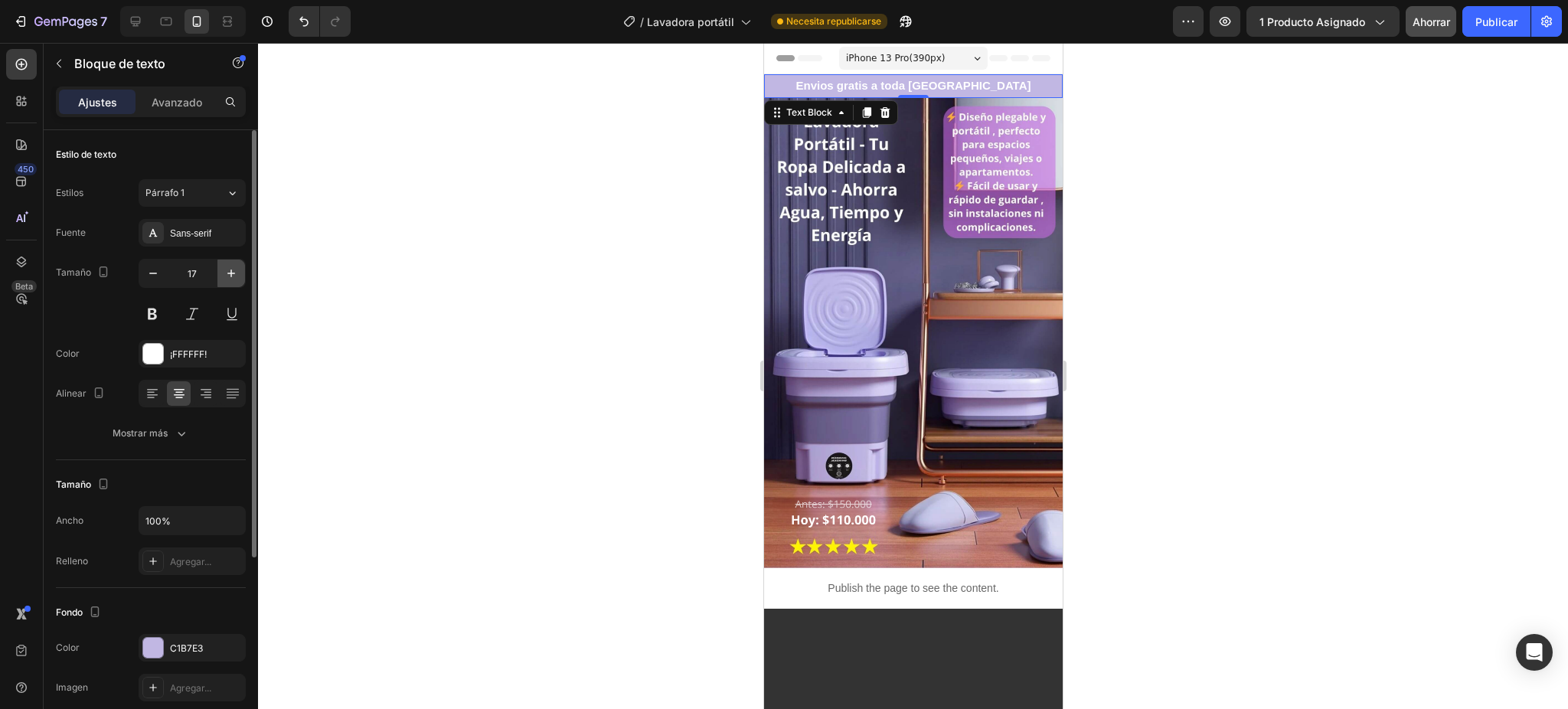
click at [233, 273] on icon "button" at bounding box center [231, 274] width 15 height 15
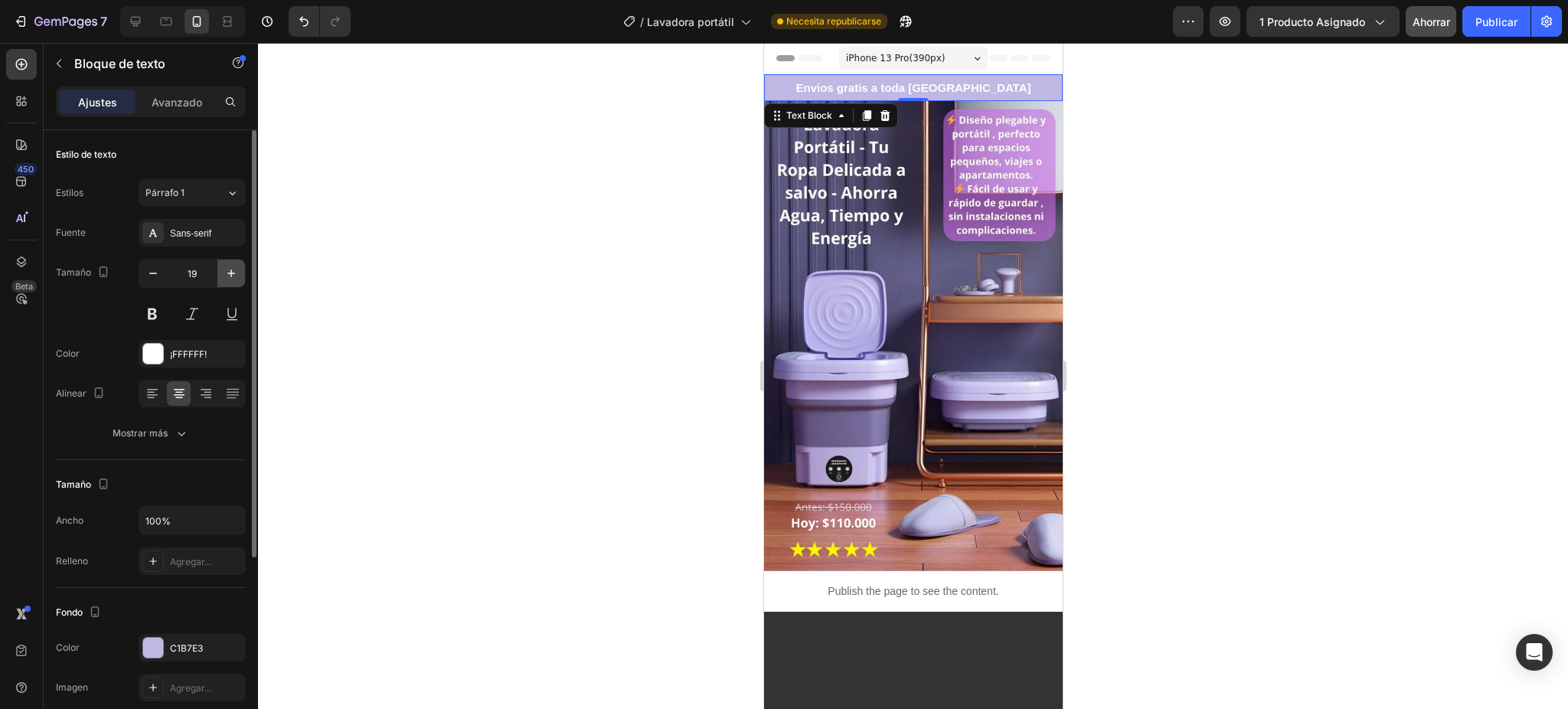
click at [233, 273] on icon "button" at bounding box center [231, 274] width 15 height 15
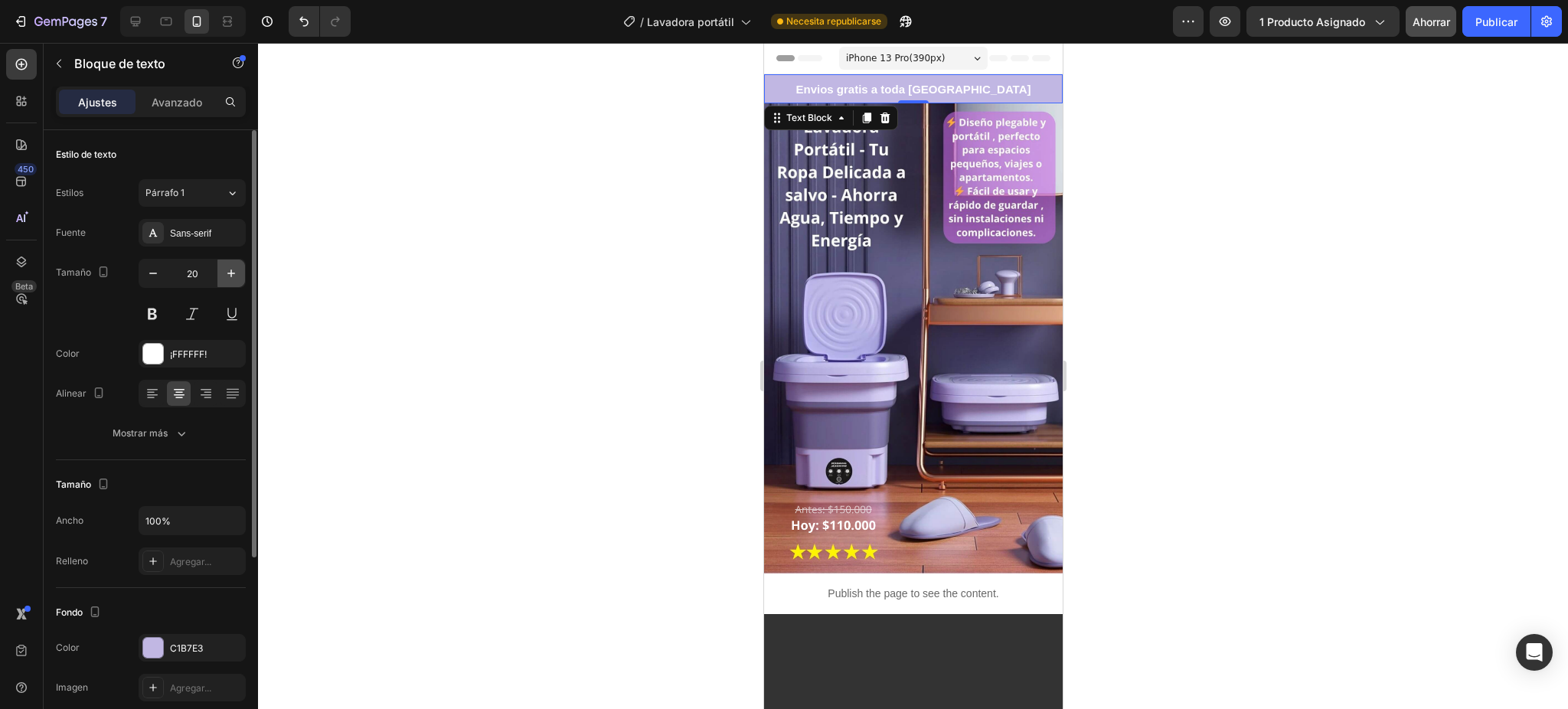
click at [233, 273] on icon "button" at bounding box center [231, 274] width 15 height 15
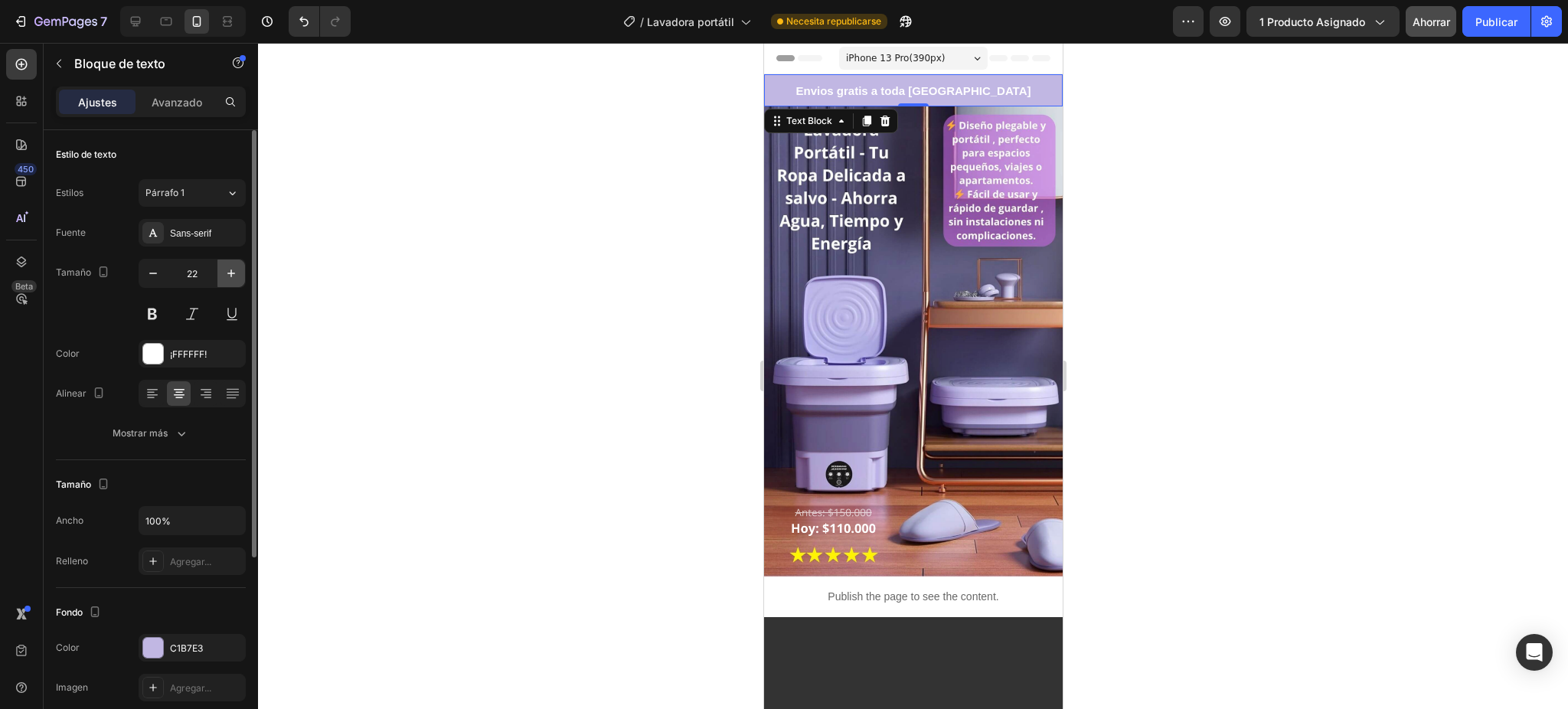
click at [233, 273] on icon "button" at bounding box center [231, 274] width 15 height 15
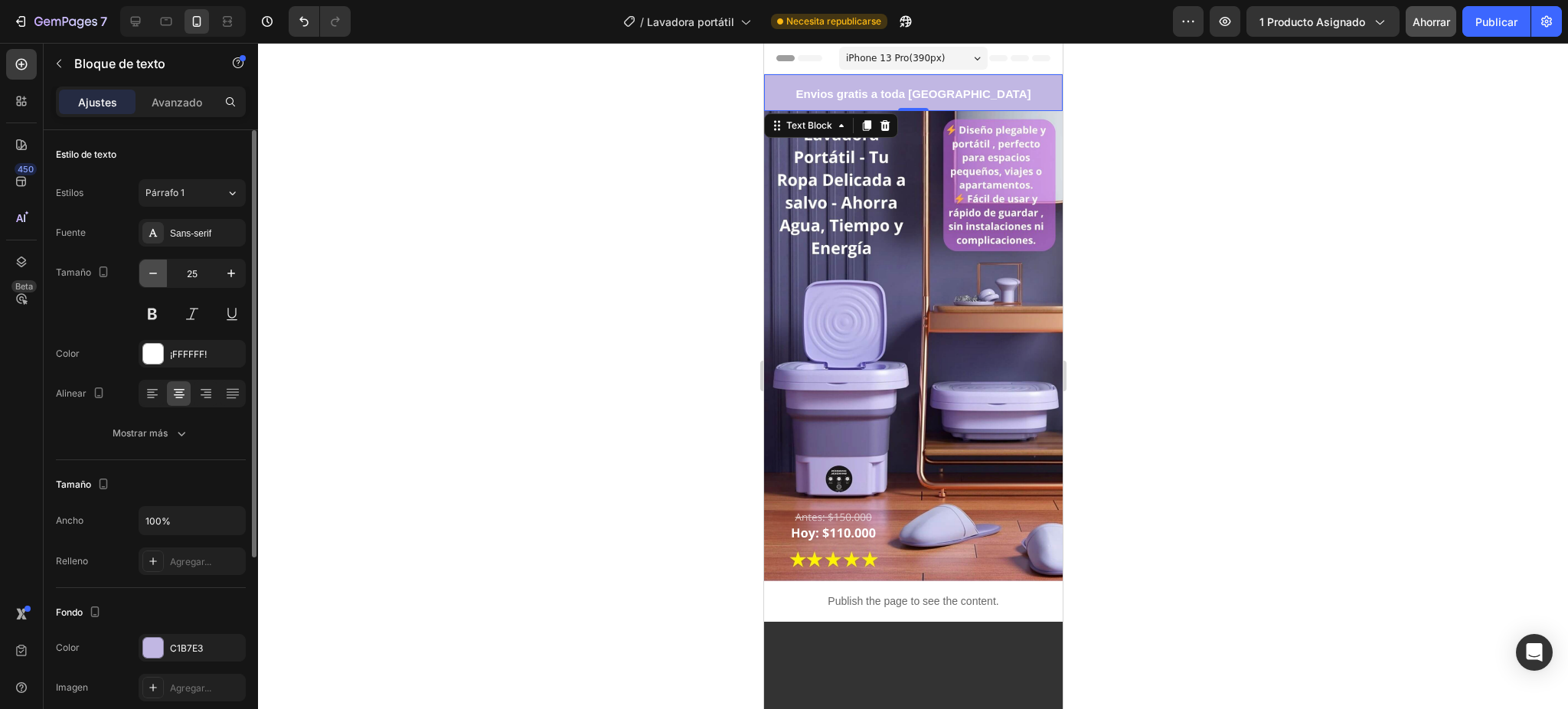
click at [150, 277] on icon "button" at bounding box center [153, 274] width 15 height 15
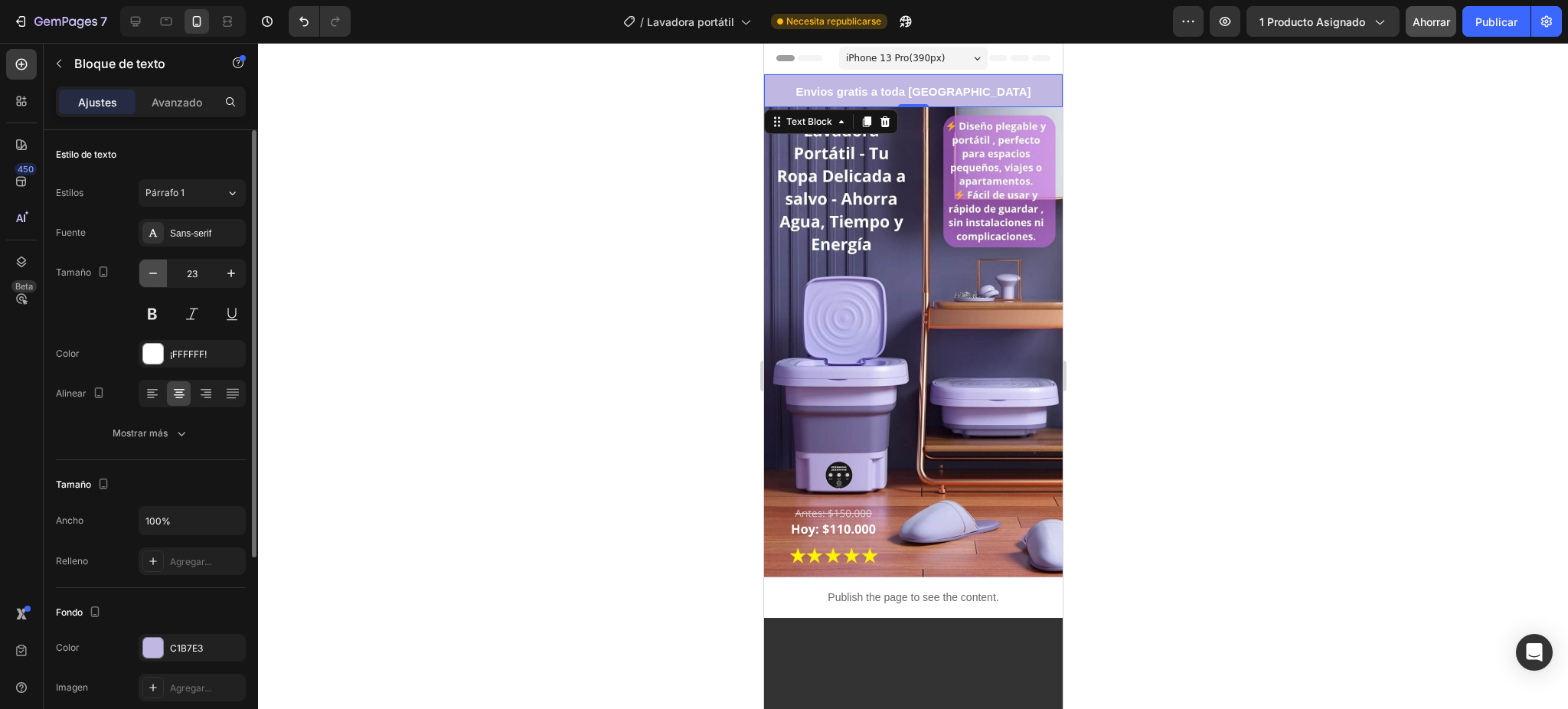
click at [150, 277] on icon "button" at bounding box center [153, 274] width 15 height 15
type input "22"
click at [601, 210] on div at bounding box center [913, 375] width 1310 height 666
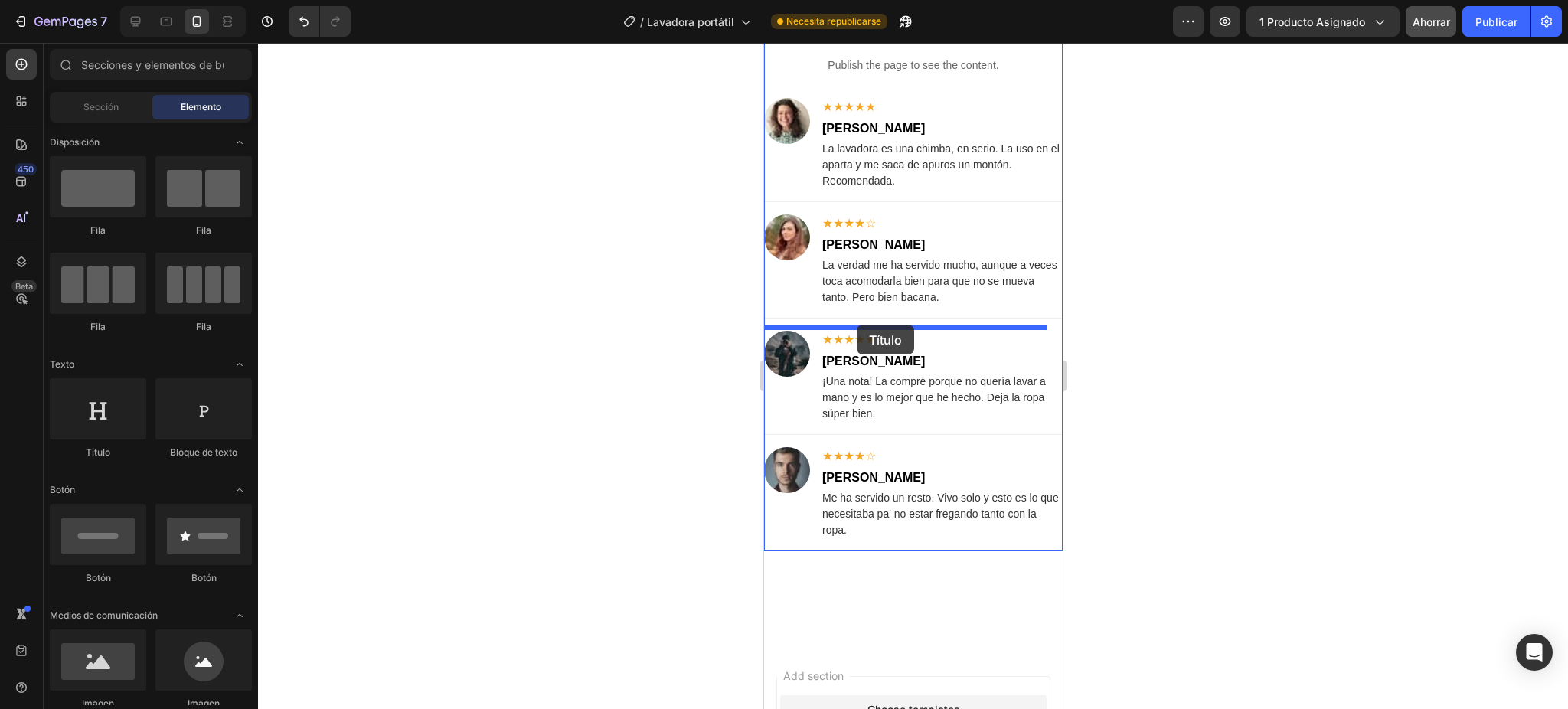
drag, startPoint x: 883, startPoint y: 462, endPoint x: 856, endPoint y: 325, distance: 139.6
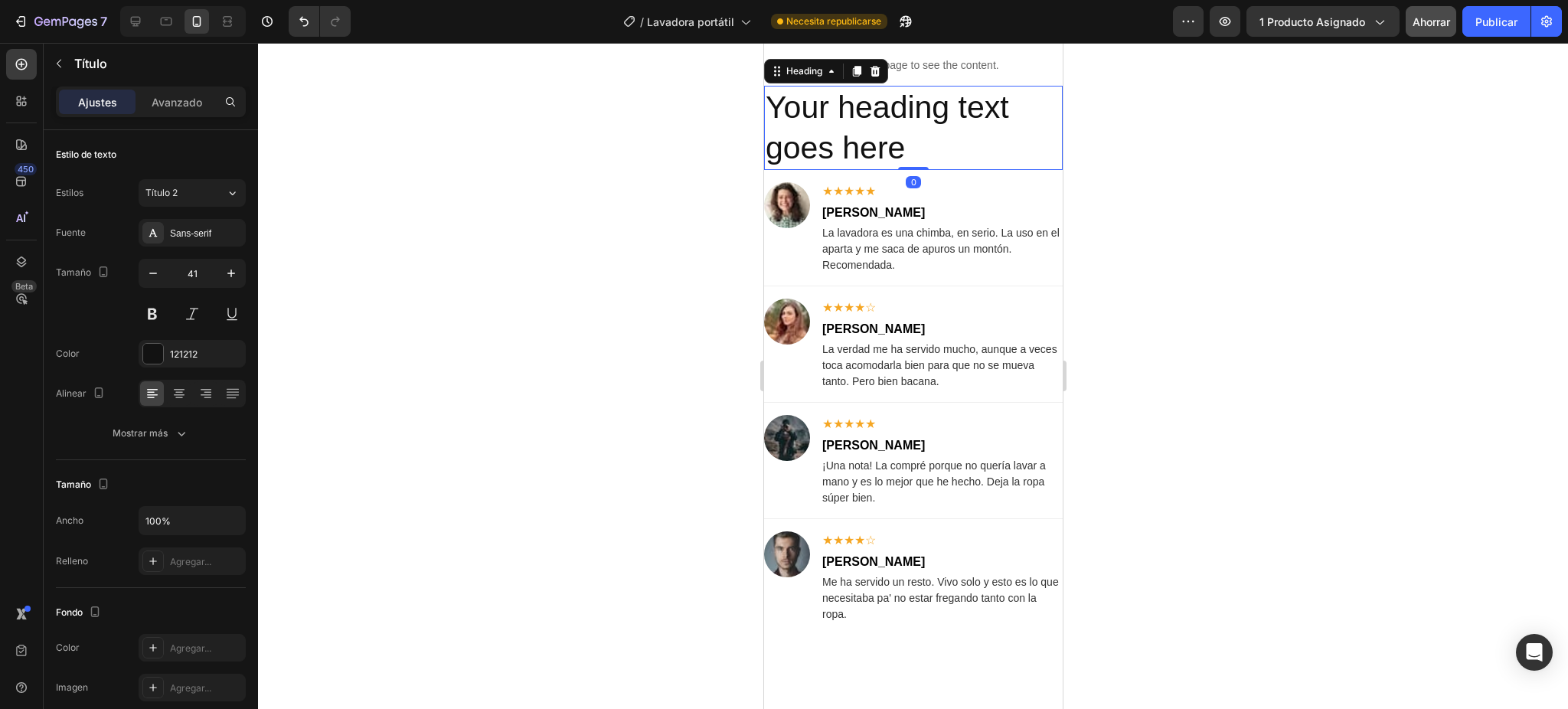
click at [841, 170] on h2 "Your heading text goes here" at bounding box center [912, 129] width 299 height 85
click at [841, 169] on p "Your heading text goes here" at bounding box center [912, 128] width 295 height 82
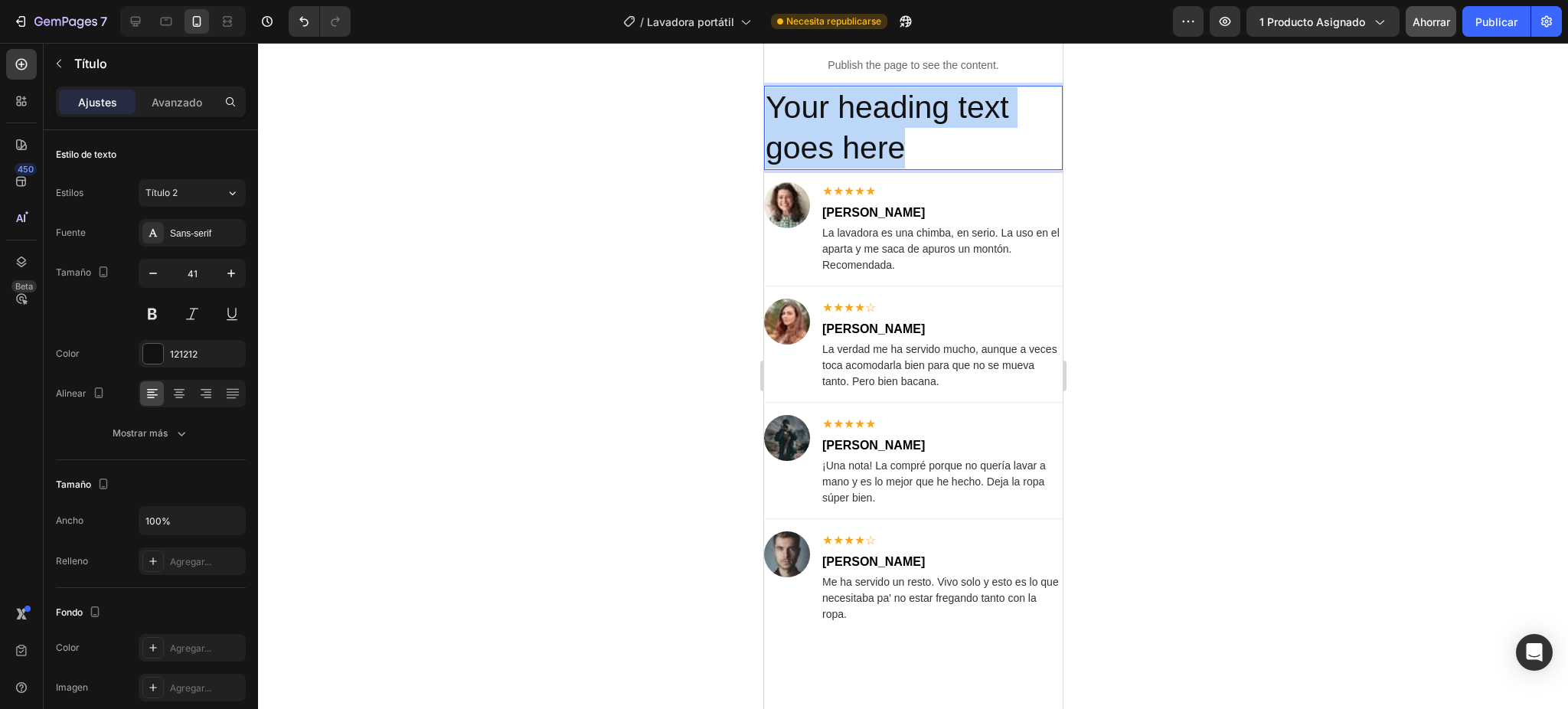
click at [841, 169] on p "Your heading text goes here" at bounding box center [912, 128] width 295 height 82
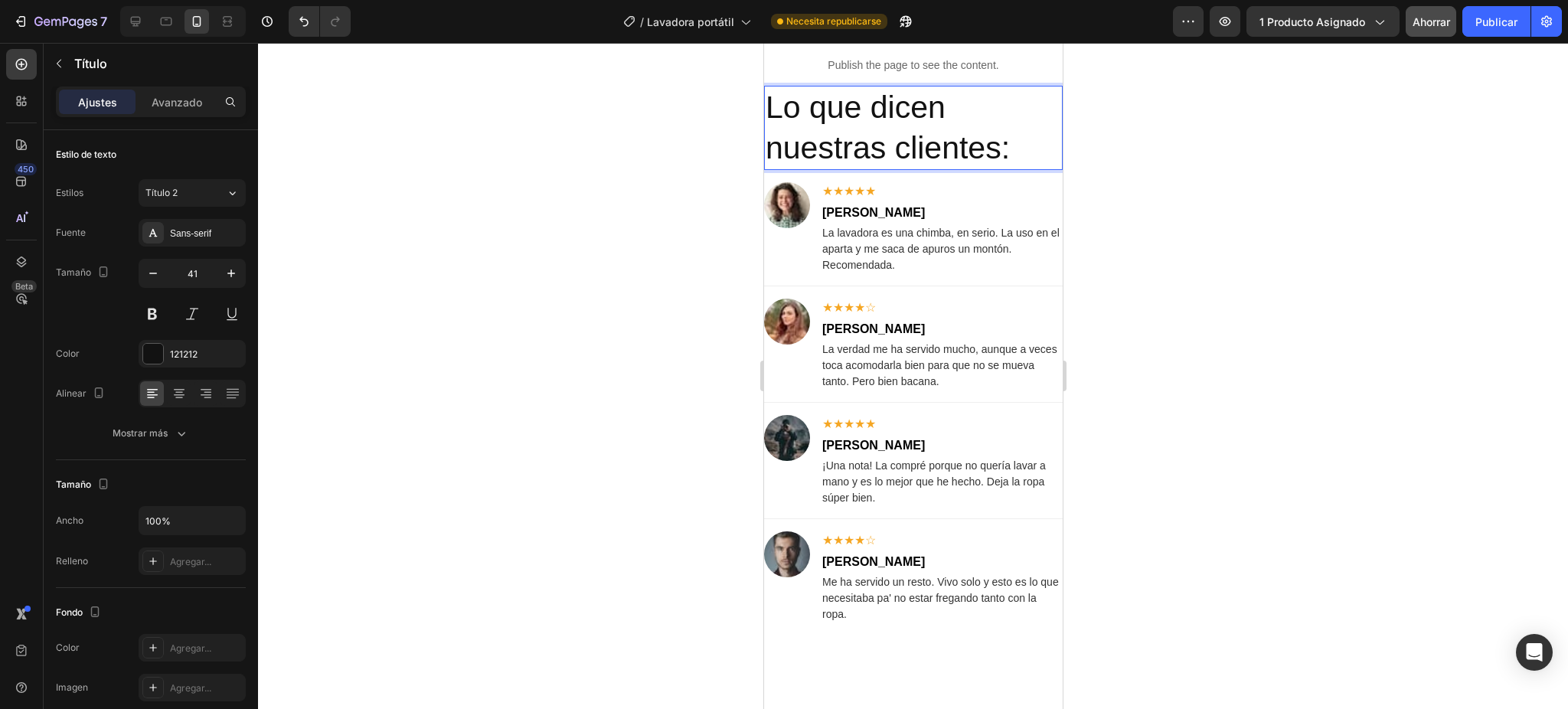
click at [841, 169] on p "Lo que dicen nuestras clientes:" at bounding box center [912, 128] width 295 height 82
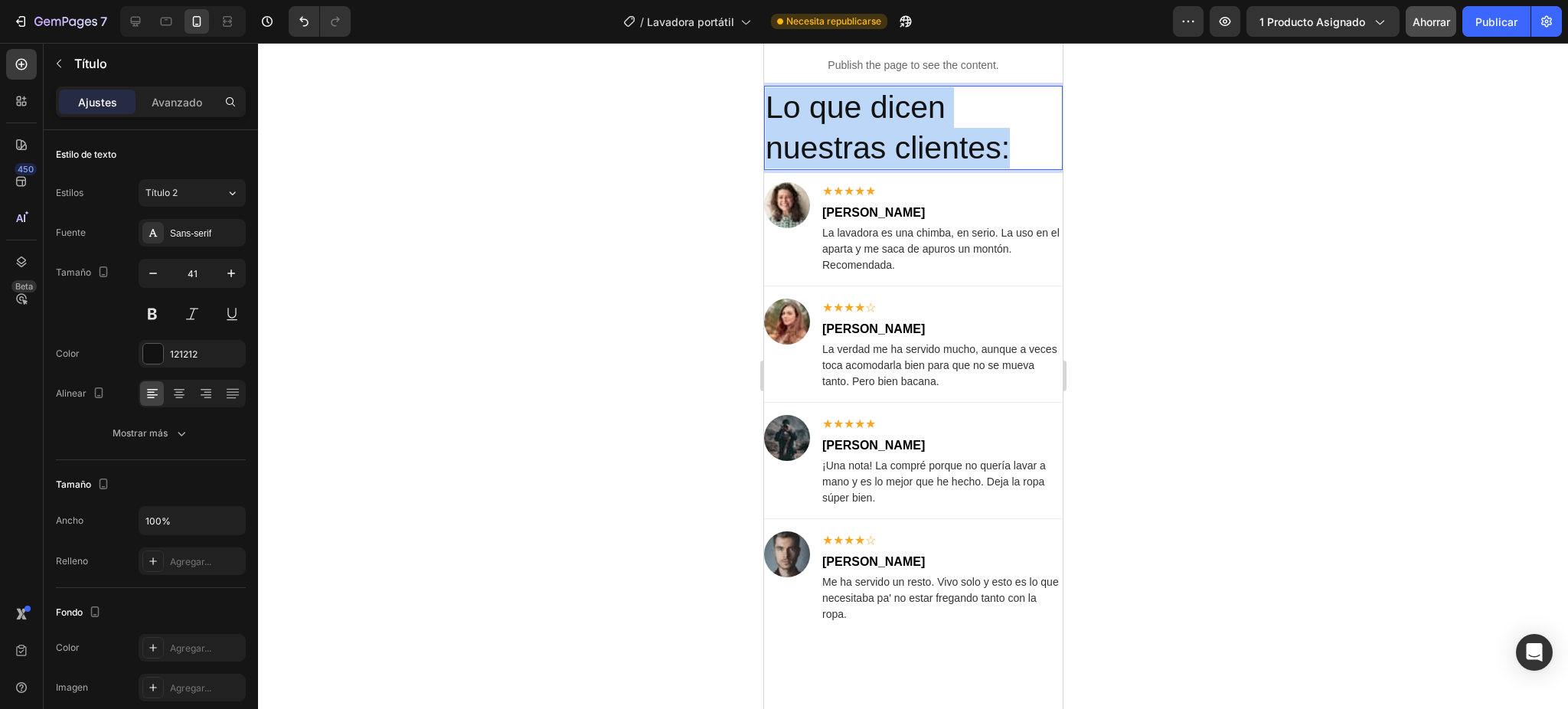
click at [841, 169] on p "Lo que dicen nuestras clientes:" at bounding box center [912, 128] width 295 height 82
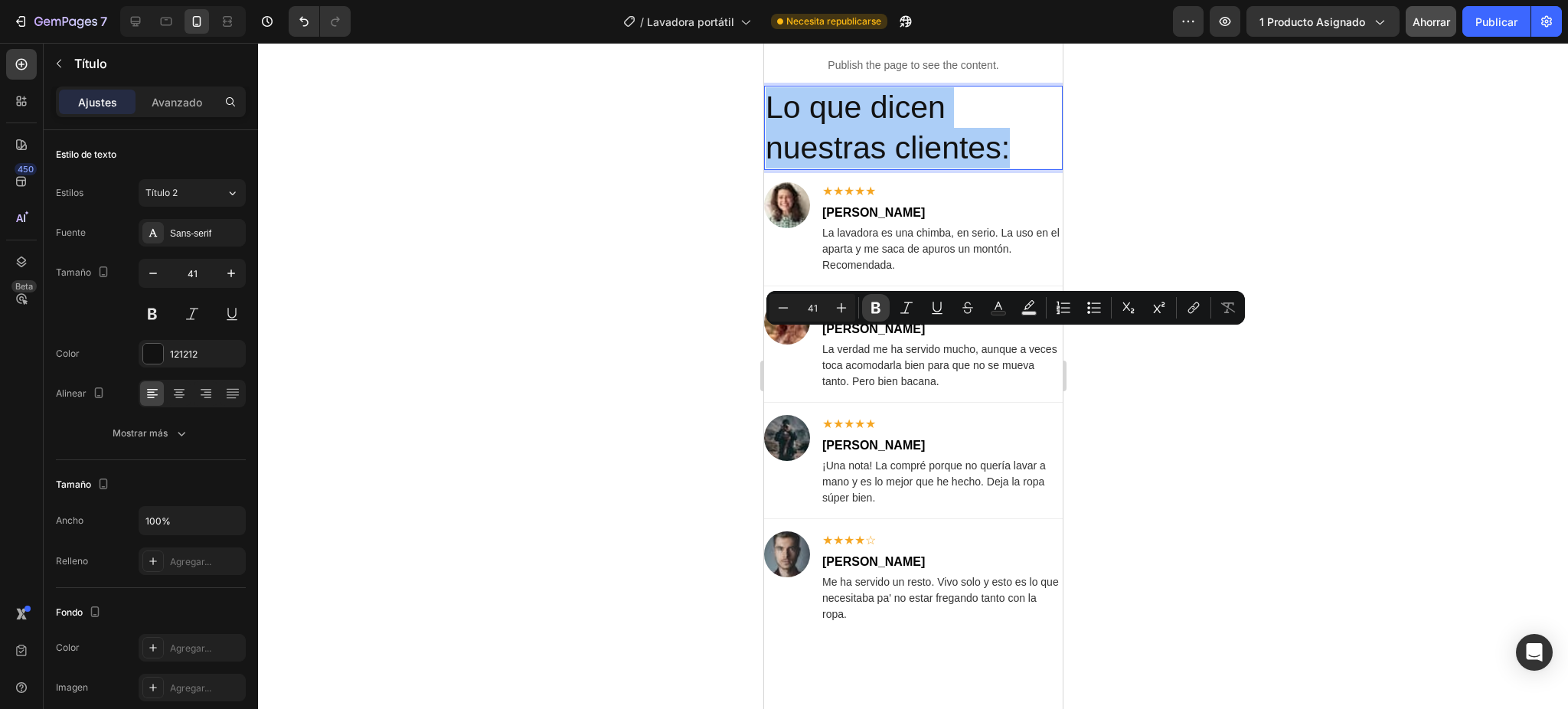
click at [879, 299] on button "Bold" at bounding box center [875, 308] width 27 height 27
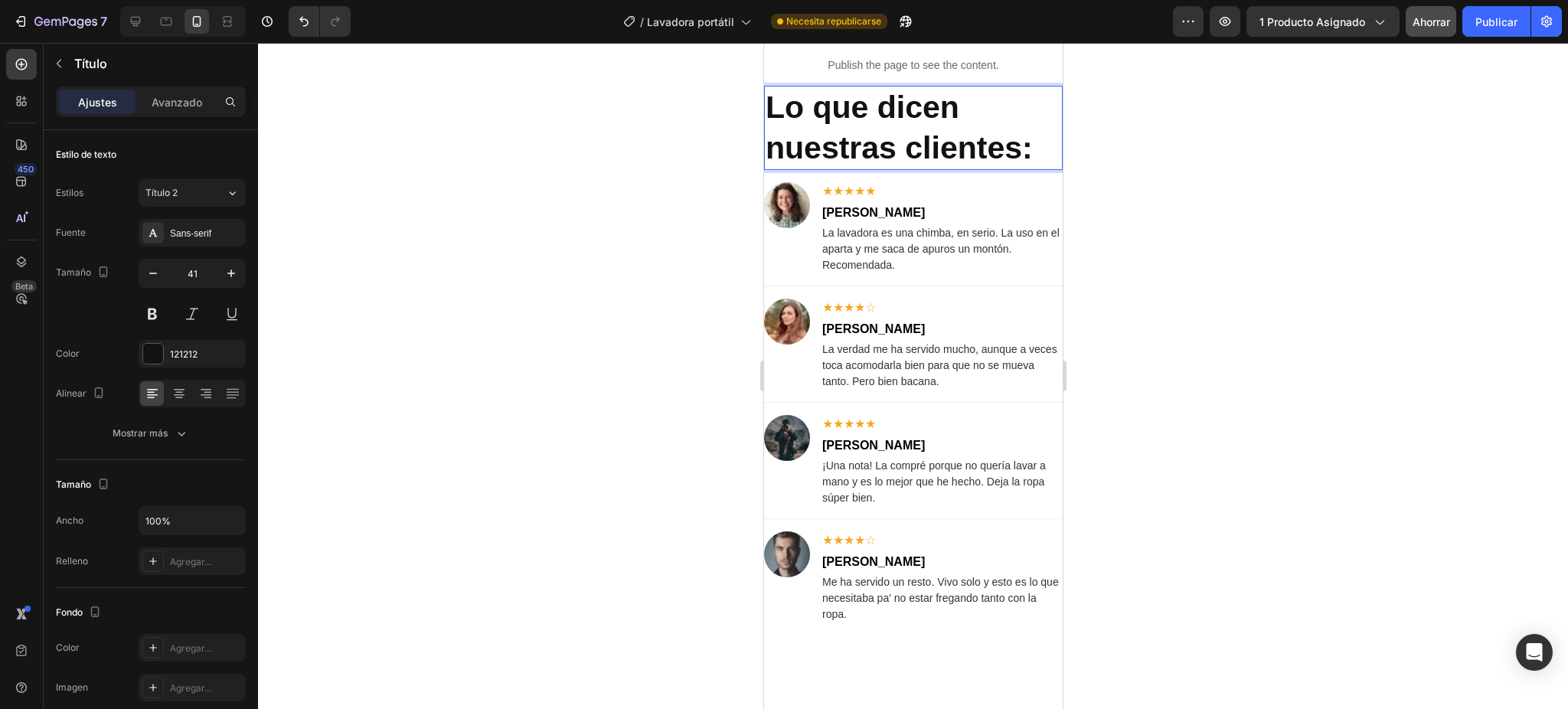
click at [1135, 360] on div at bounding box center [913, 375] width 1310 height 666
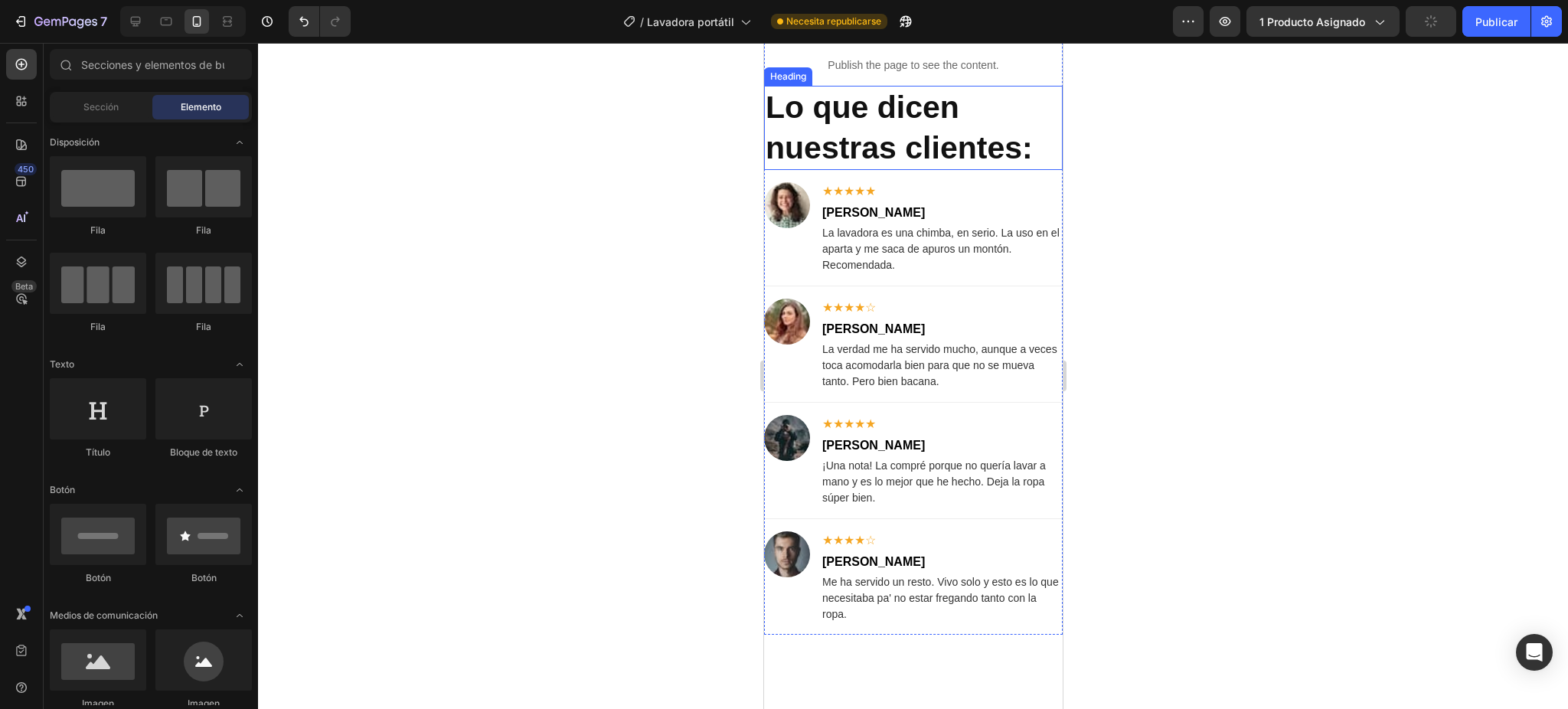
click at [974, 169] on p "⁠⁠⁠⁠⁠⁠⁠ Lo que dicen nuestras clientes:" at bounding box center [912, 128] width 295 height 82
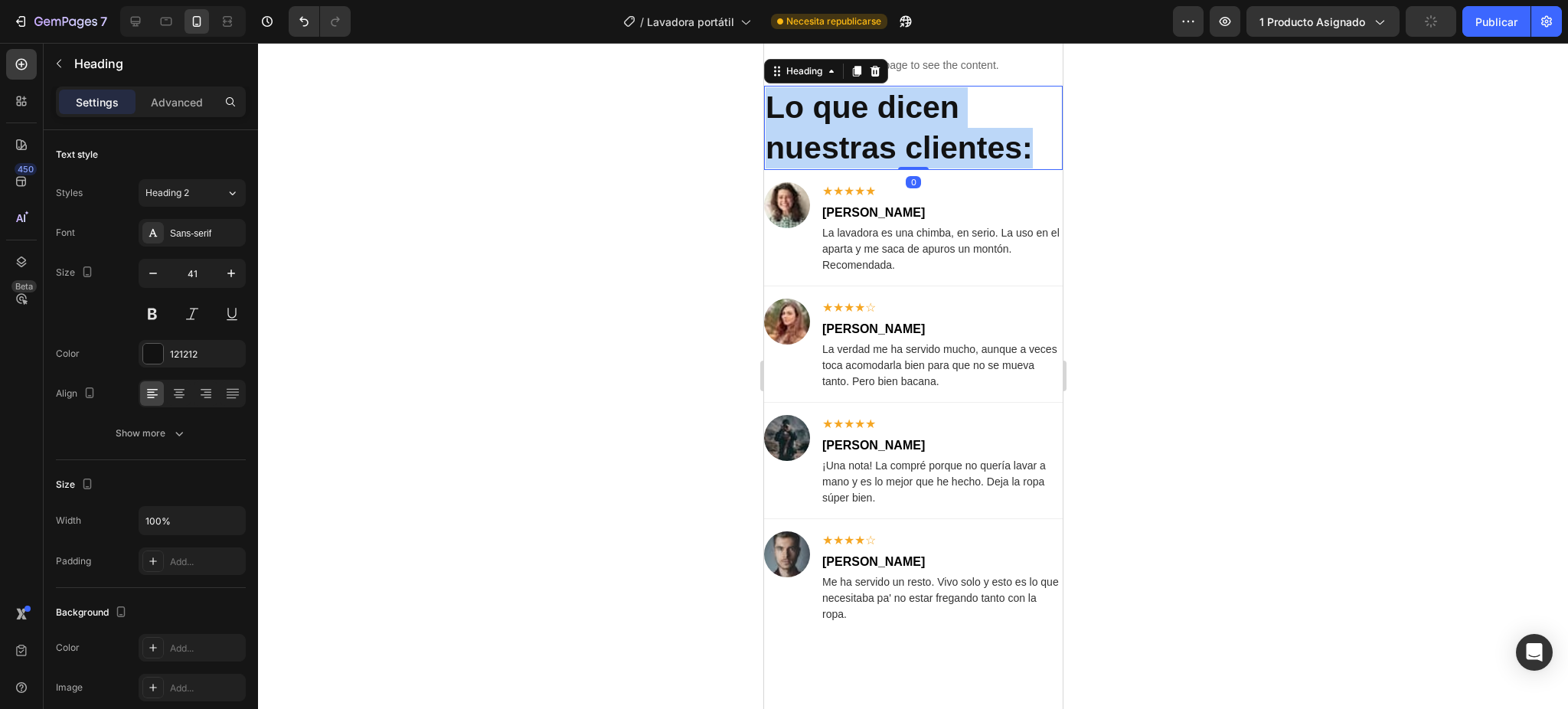
click at [974, 169] on p "Lo que dicen nuestras clientes:" at bounding box center [912, 128] width 295 height 82
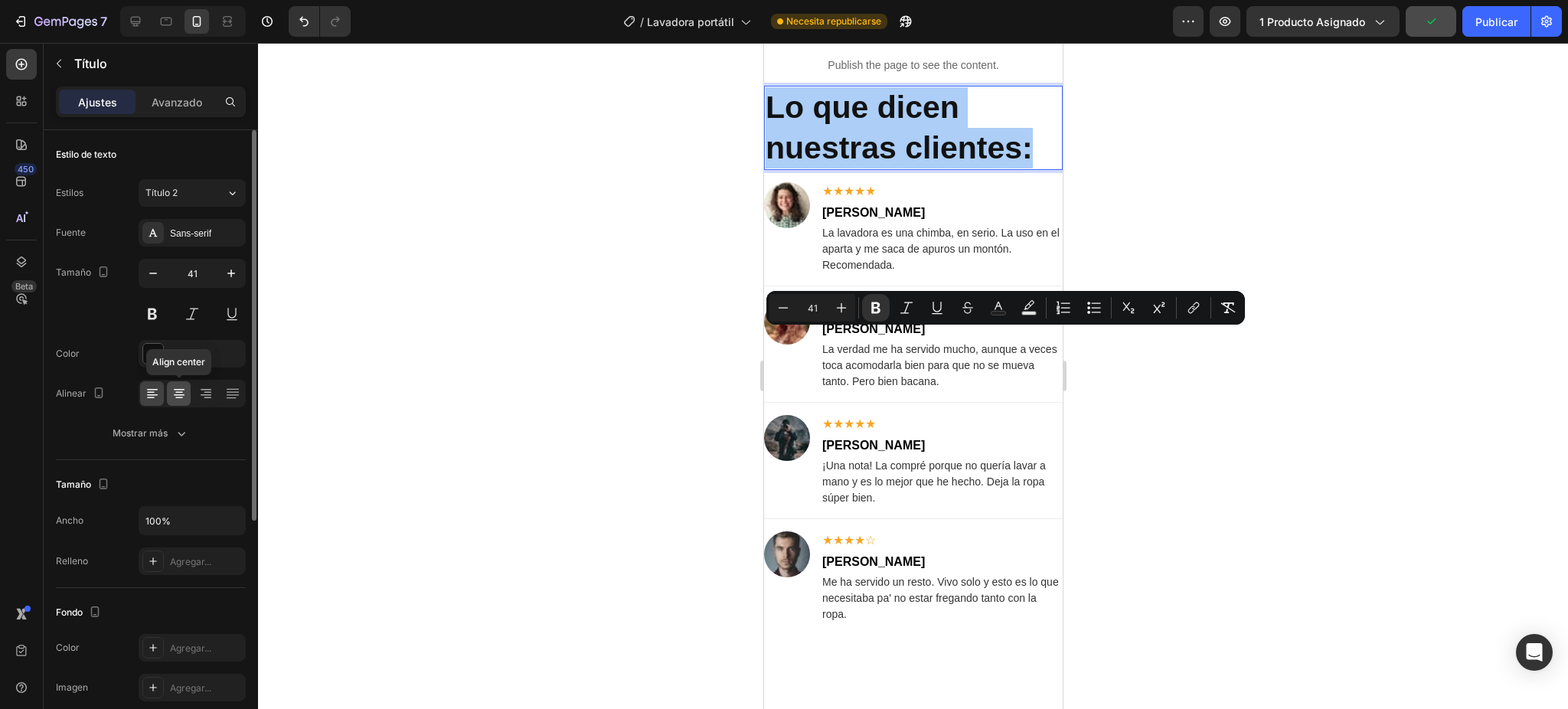
click at [189, 397] on div at bounding box center [179, 393] width 24 height 24
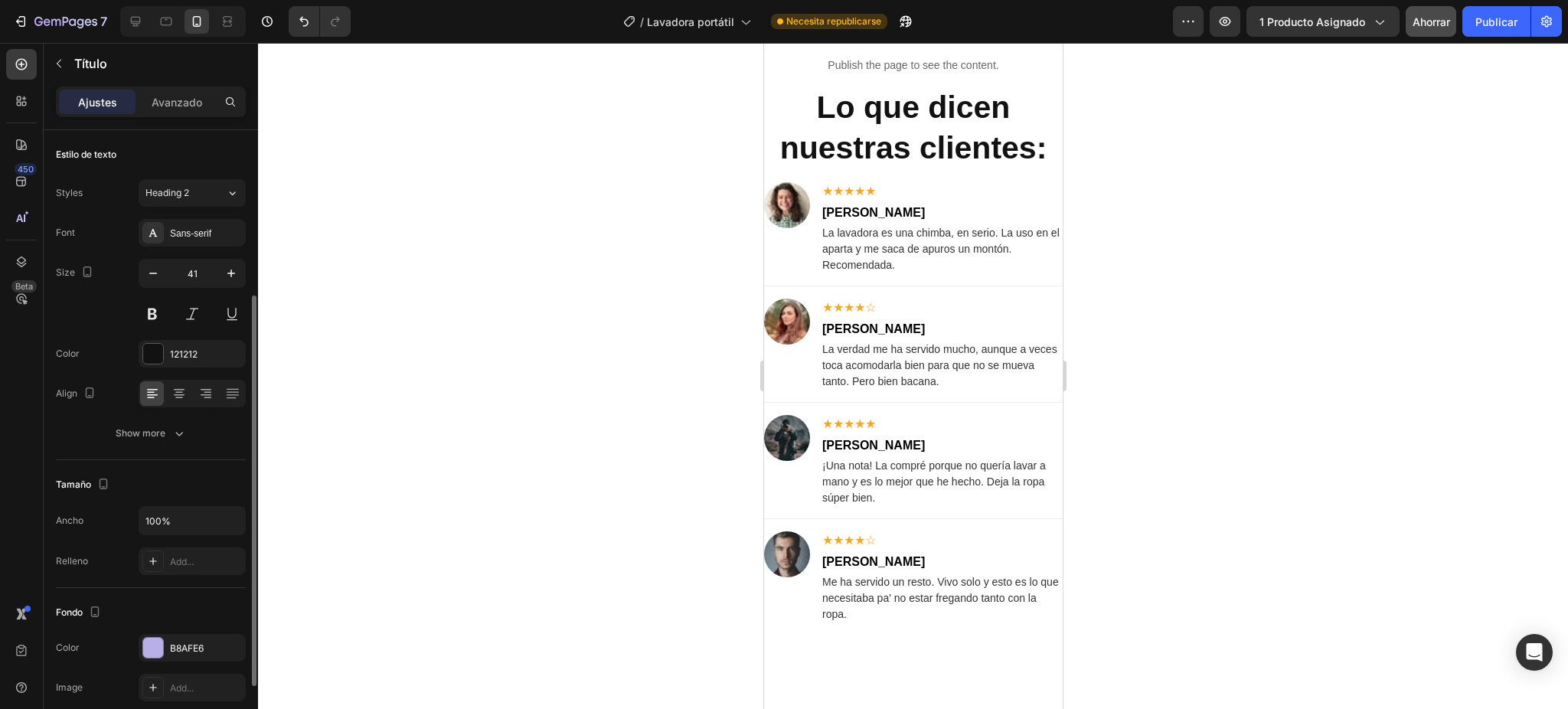
scroll to position [102, 0]
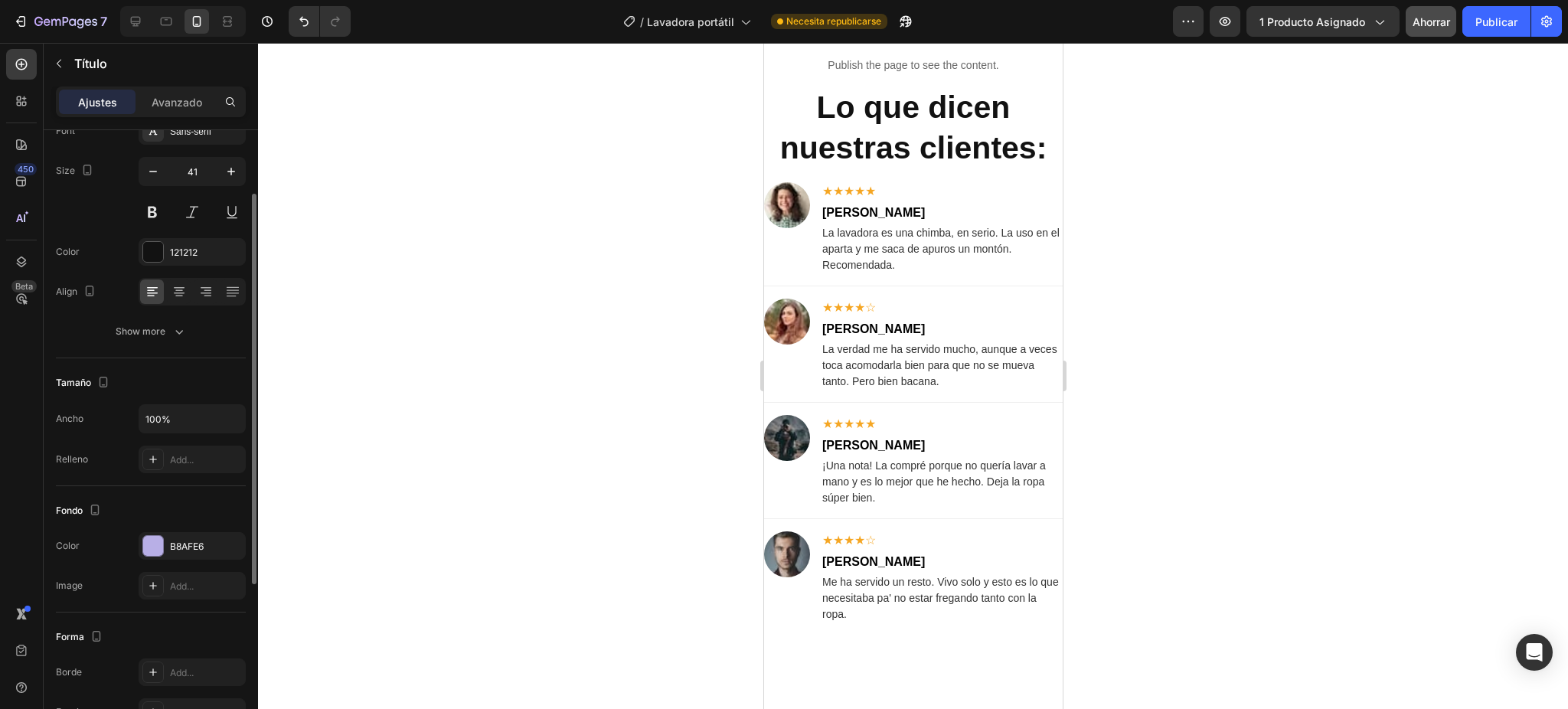
click at [893, 74] on p "Publish the page to see the content." at bounding box center [912, 65] width 299 height 16
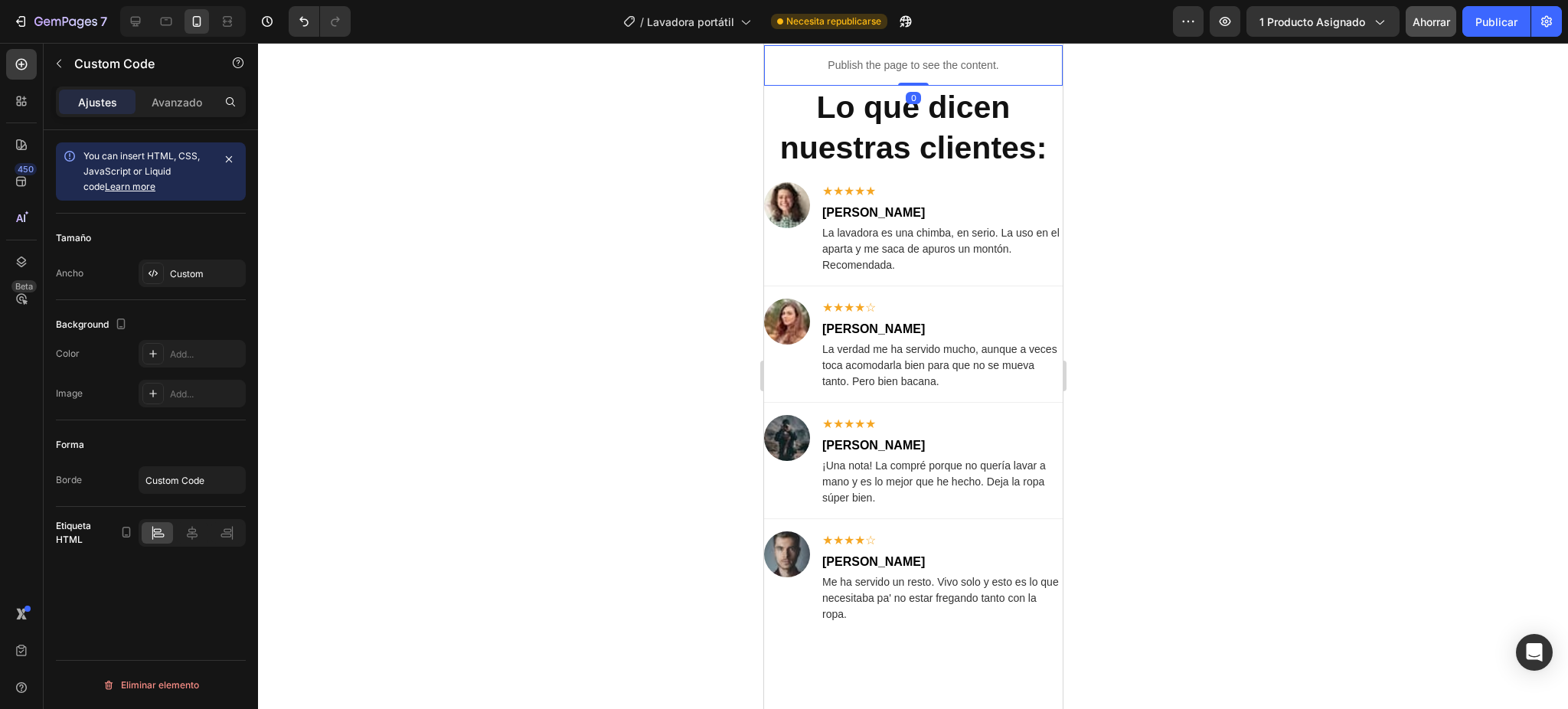
scroll to position [0, 0]
drag, startPoint x: 894, startPoint y: 274, endPoint x: 1955, endPoint y: 362, distance: 1064.6
click at [894, 37] on icon at bounding box center [897, 30] width 13 height 13
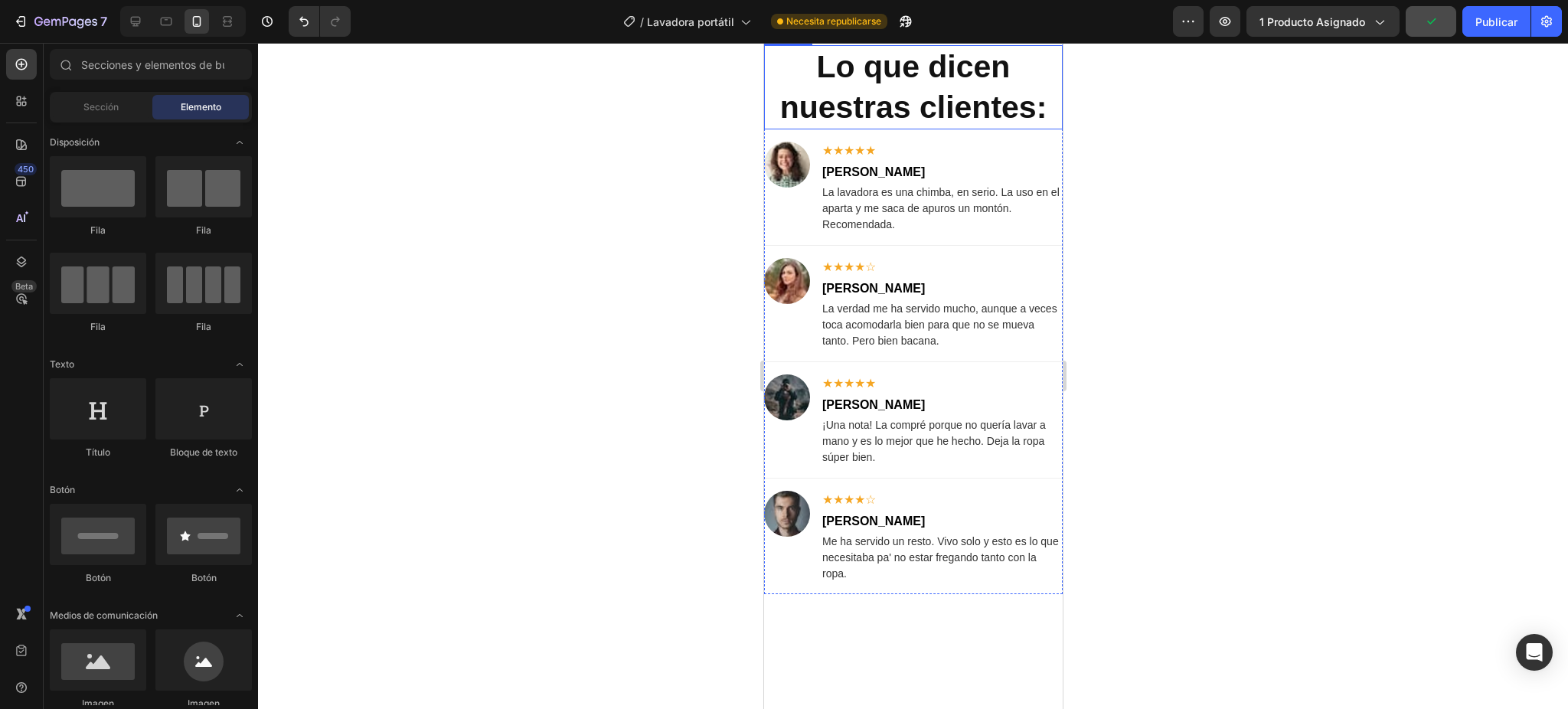
click at [962, 129] on p "⁠⁠⁠⁠⁠⁠⁠ Lo que dicen nuestras clientes:" at bounding box center [912, 87] width 295 height 82
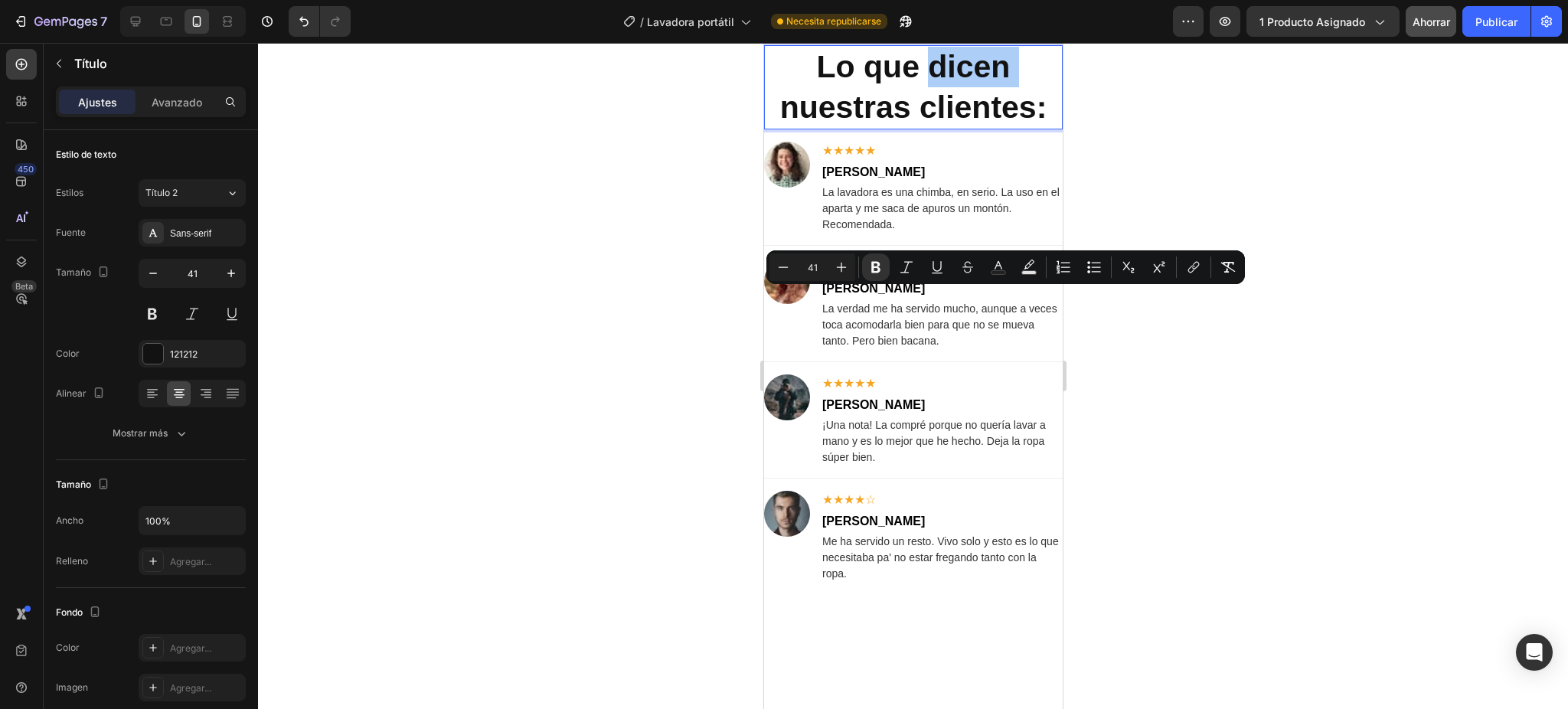
click at [540, 420] on div at bounding box center [913, 375] width 1310 height 666
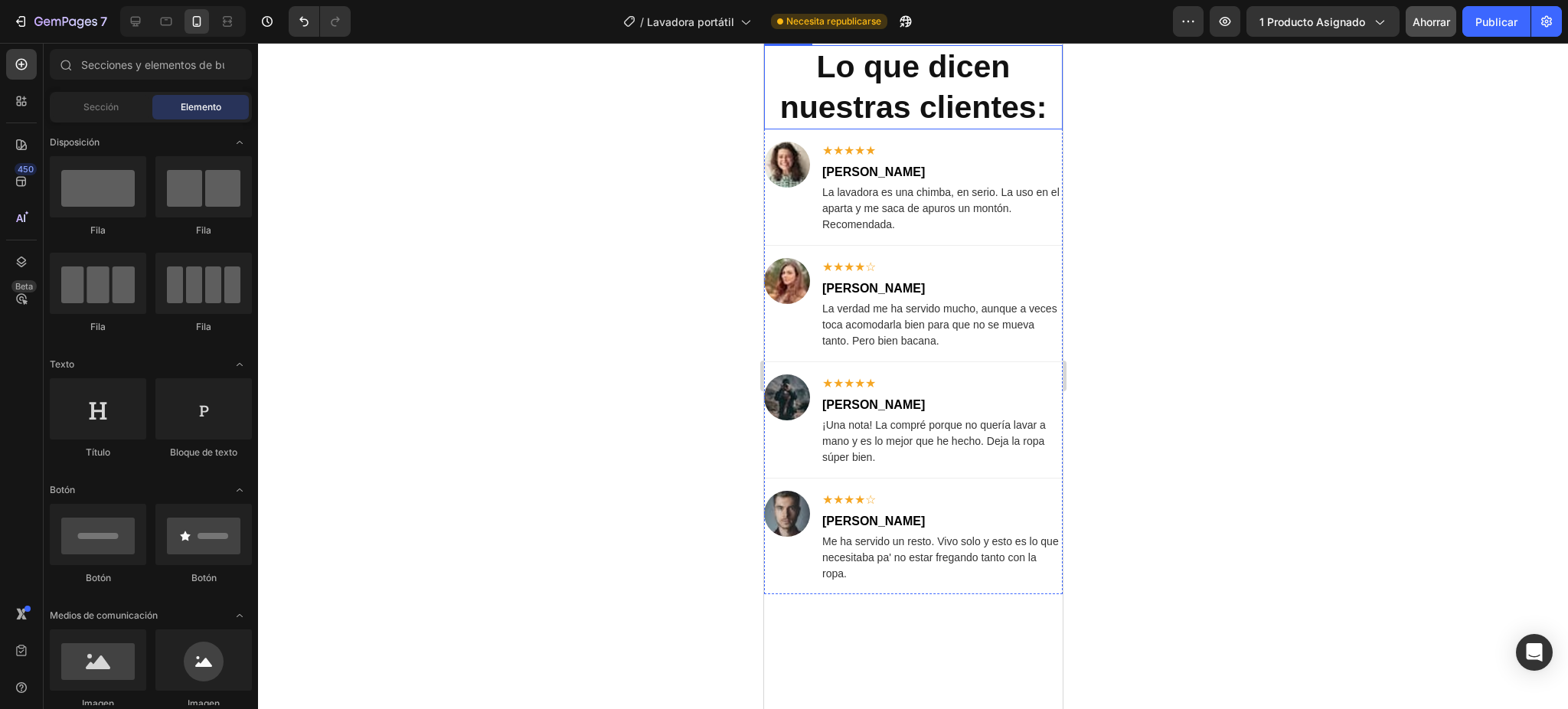
click at [858, 125] on strong "Lo que dicen nuestras clientes:" at bounding box center [913, 87] width 267 height 75
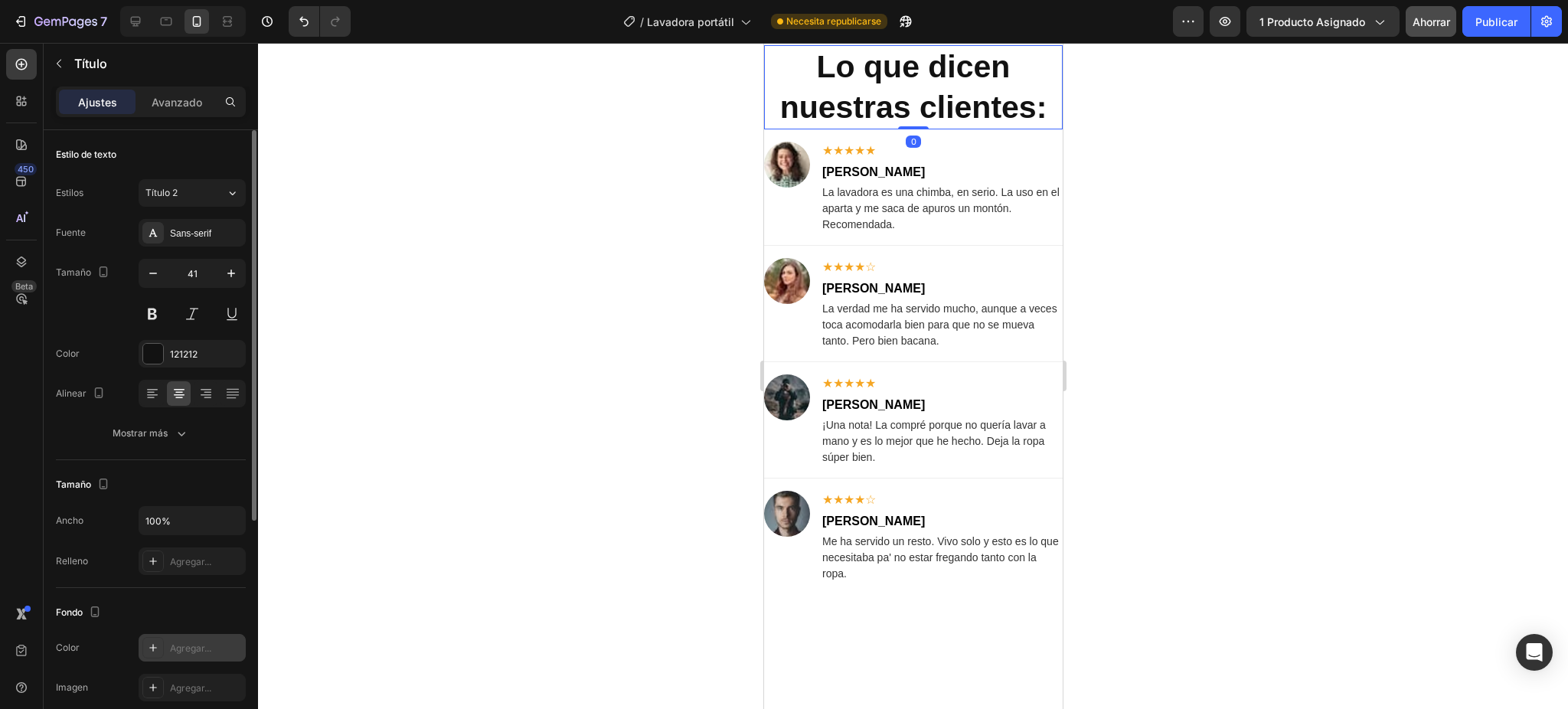
click at [160, 590] on div at bounding box center [153, 647] width 21 height 21
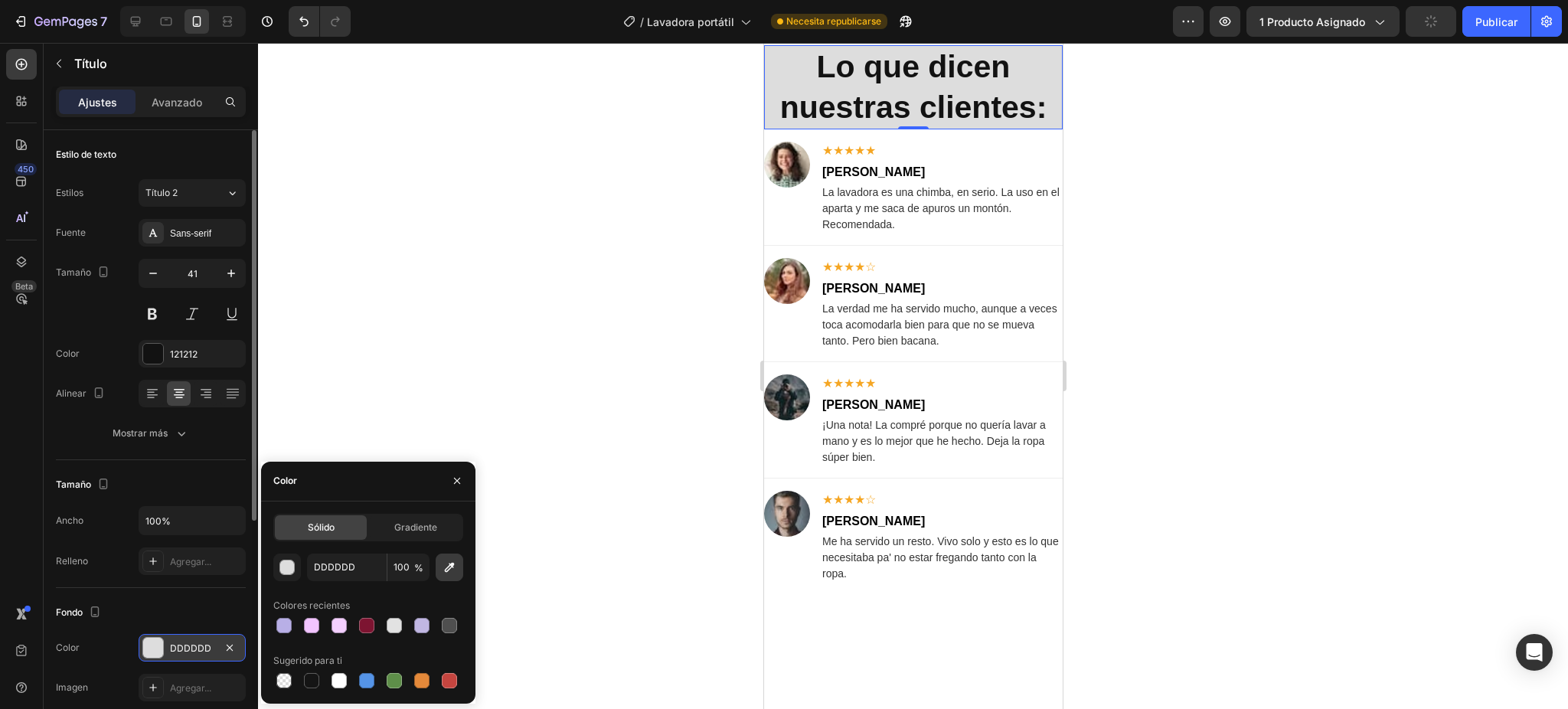
click at [449, 571] on icon "button" at bounding box center [450, 568] width 15 height 15
type input "B8AFE6"
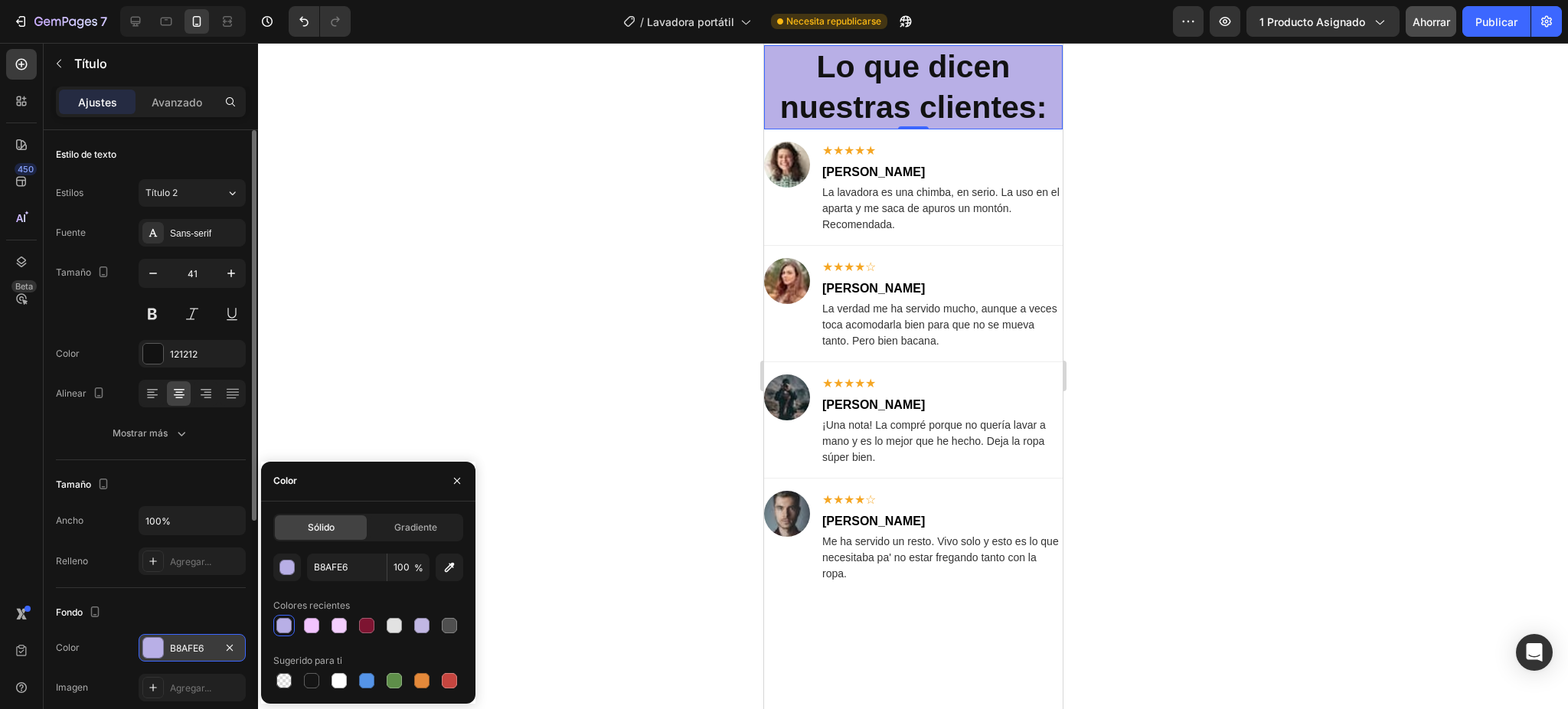
click at [1186, 337] on div at bounding box center [913, 375] width 1310 height 666
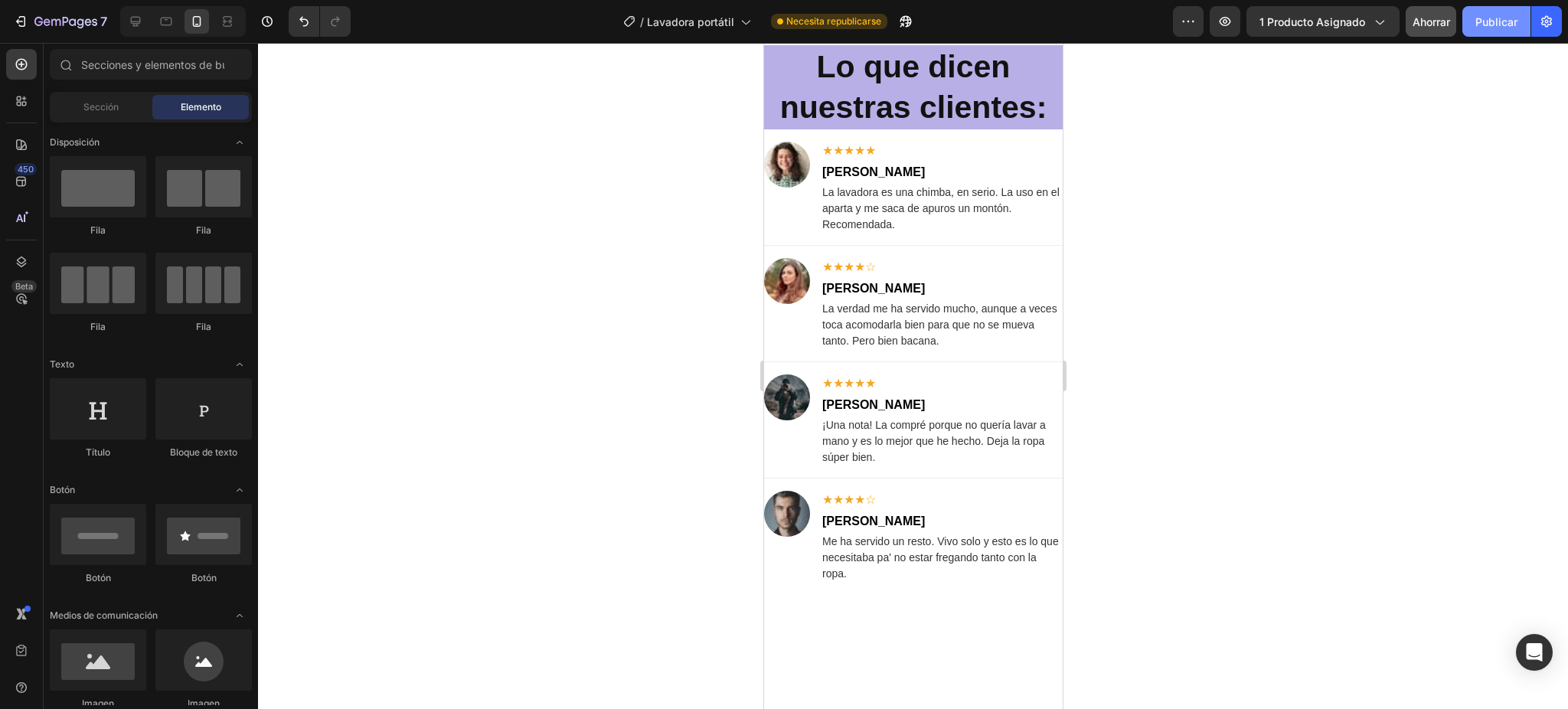
click at [1306, 31] on button "Publicar" at bounding box center [1496, 21] width 68 height 31
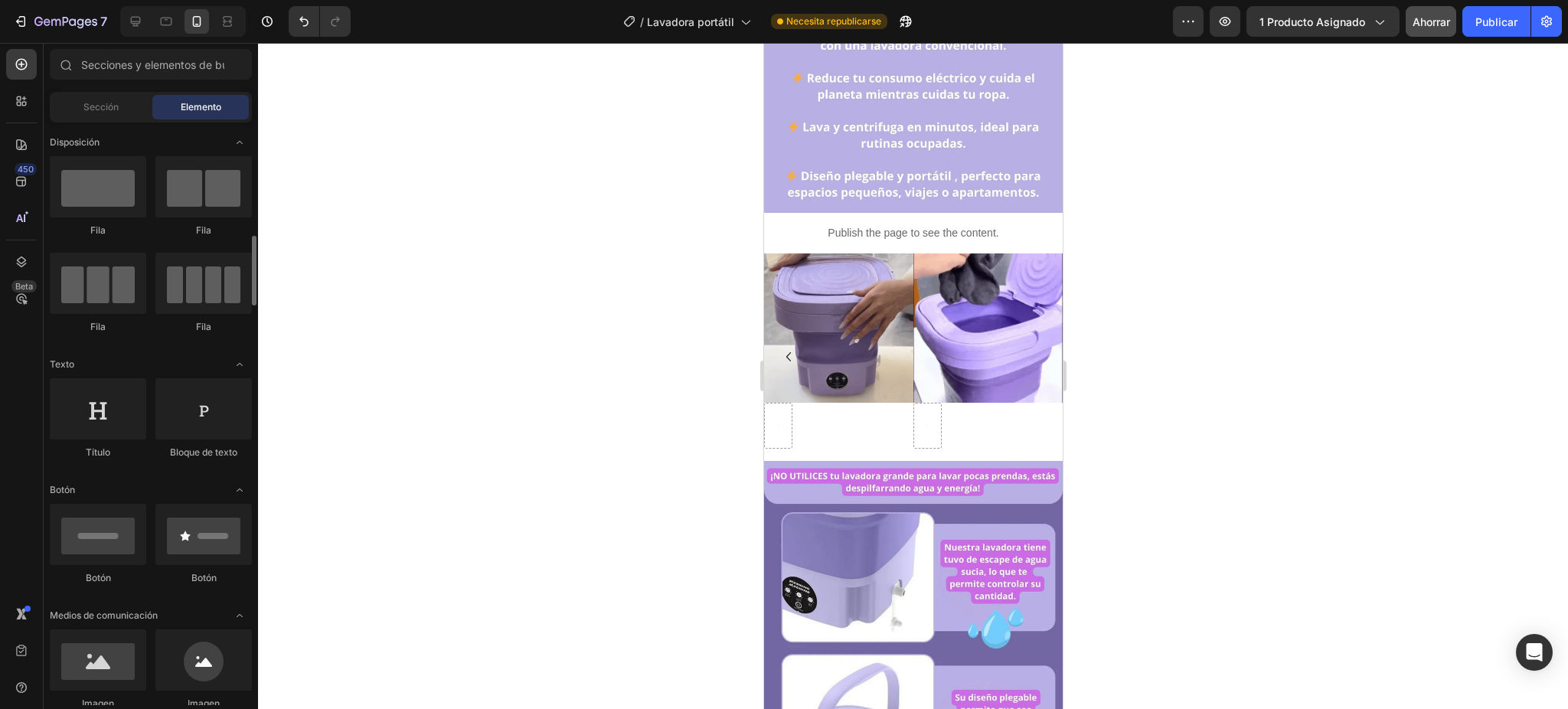
scroll to position [102, 0]
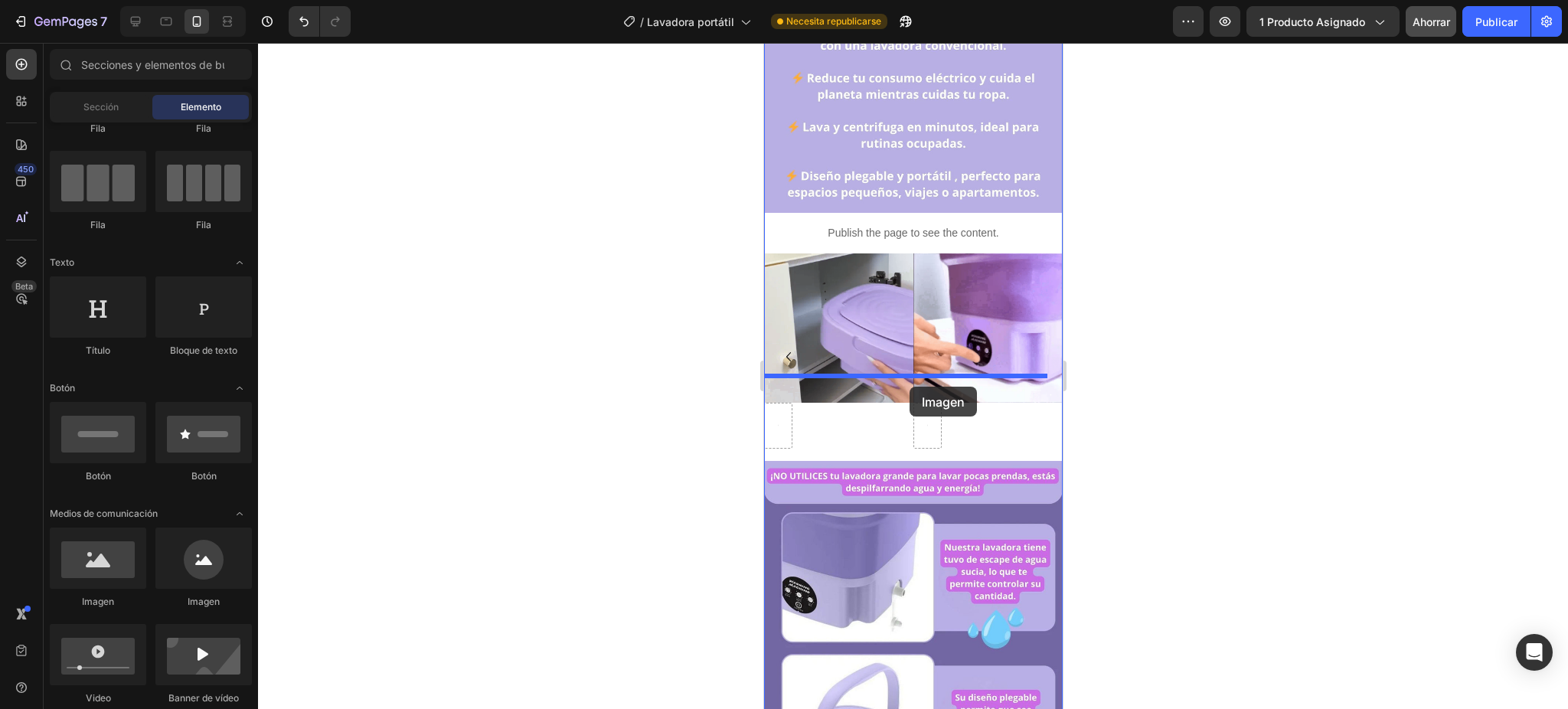
drag, startPoint x: 881, startPoint y: 622, endPoint x: 908, endPoint y: 387, distance: 236.5
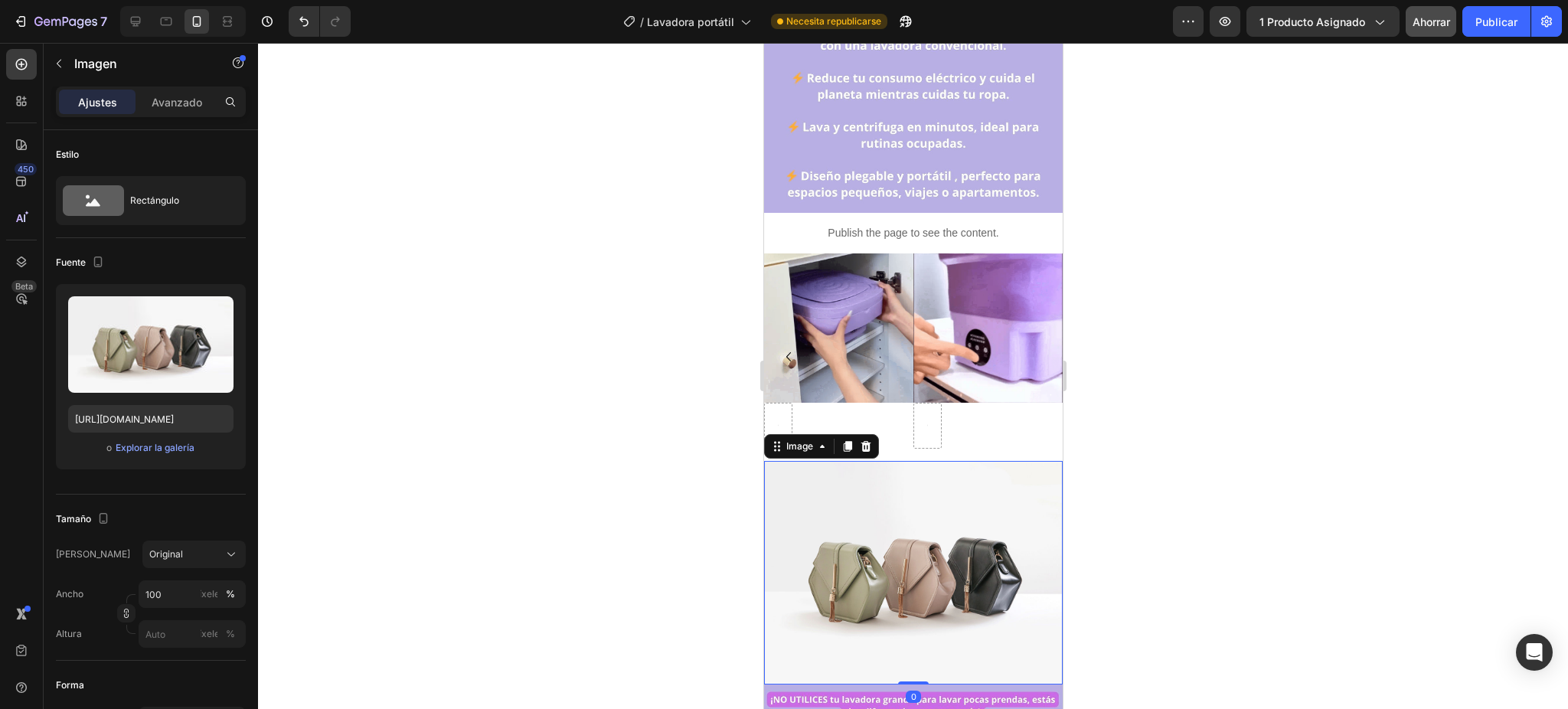
click at [919, 473] on img at bounding box center [912, 573] width 299 height 224
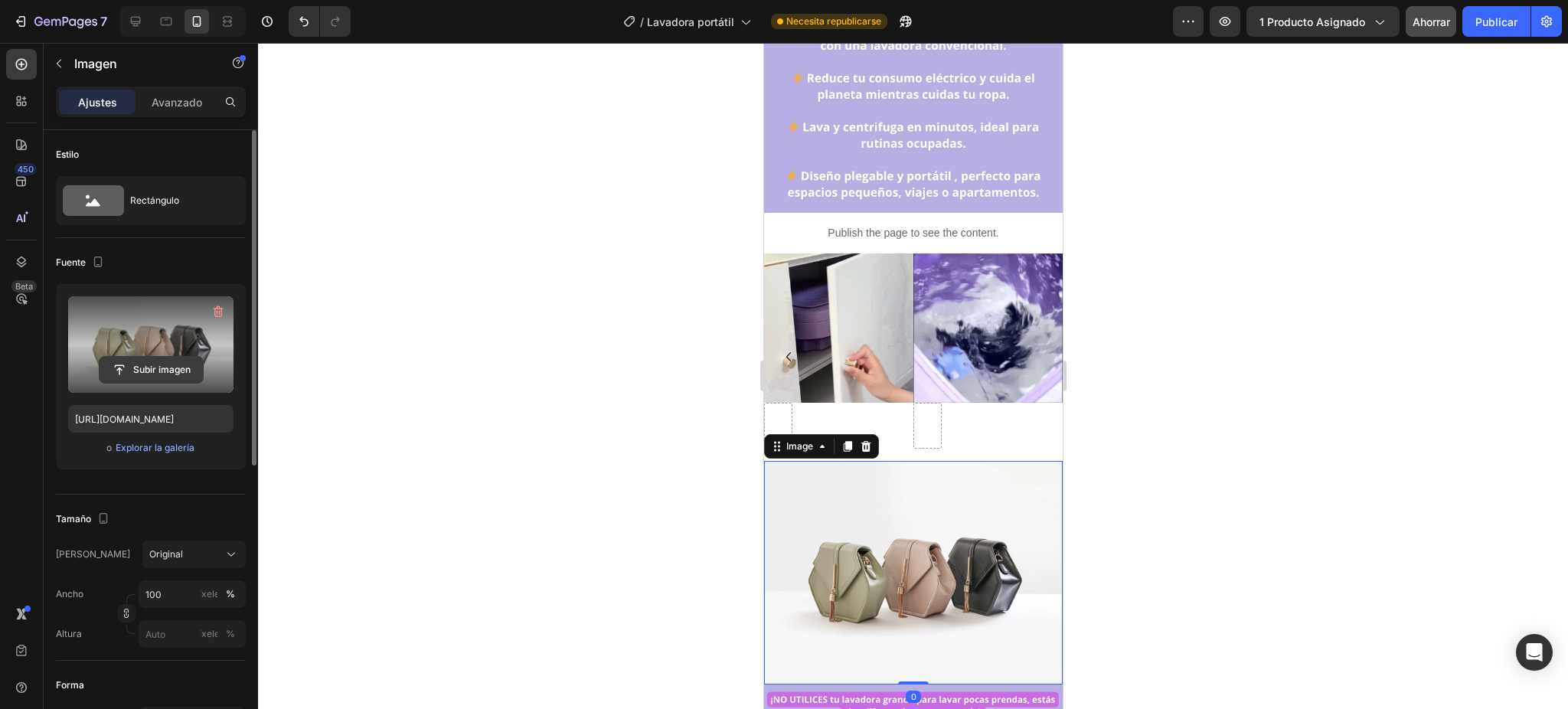
click at [163, 374] on input "file" at bounding box center [151, 369] width 104 height 26
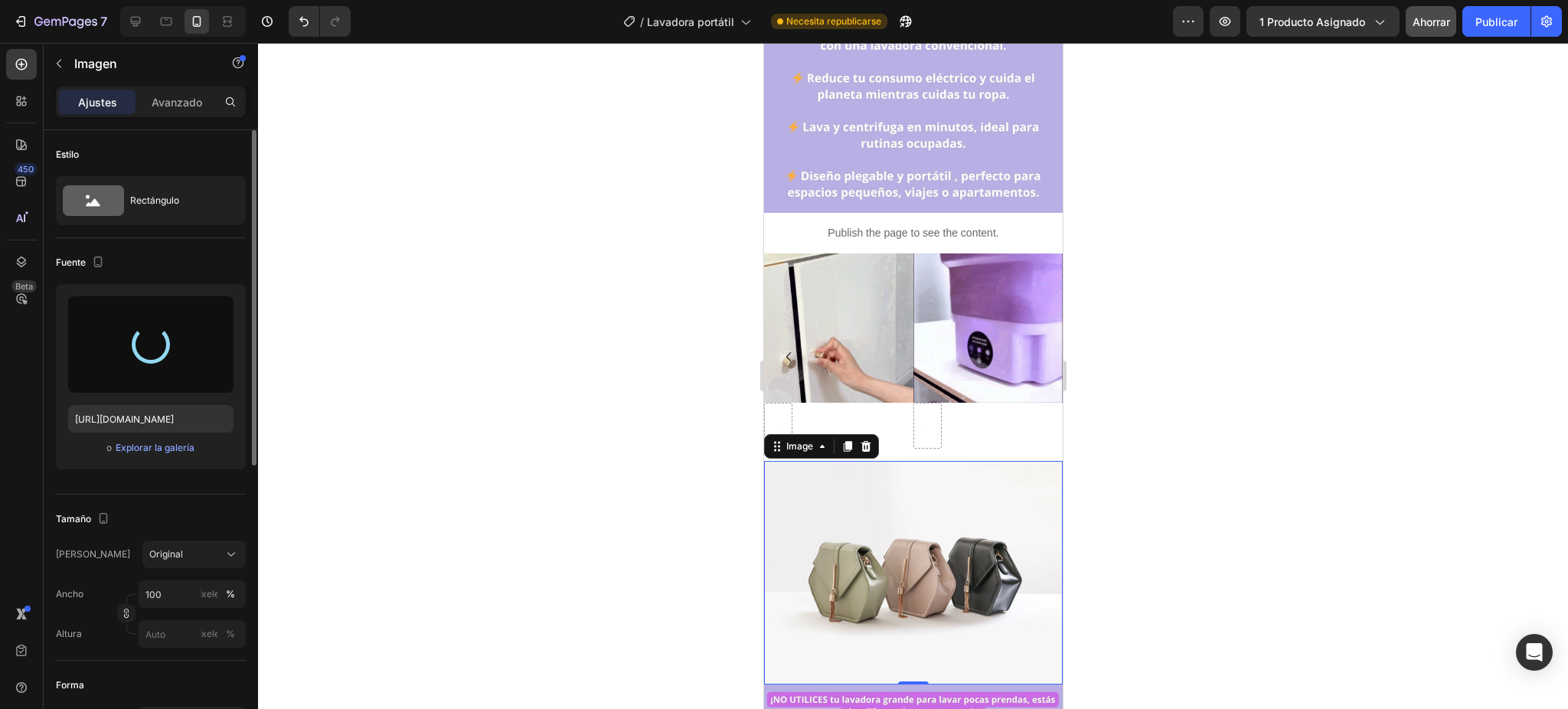
type input "[URL][DOMAIN_NAME]"
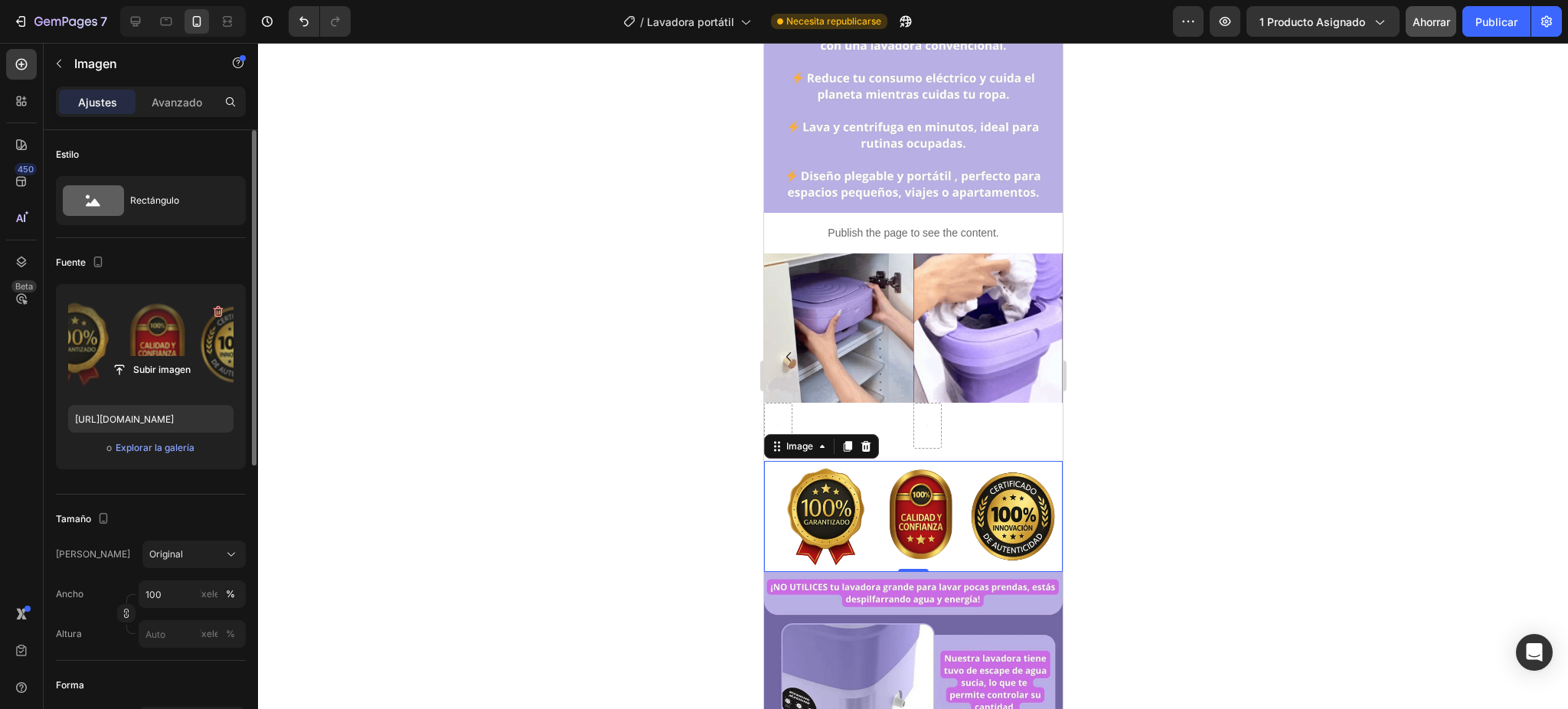
click at [1188, 399] on div at bounding box center [913, 375] width 1310 height 666
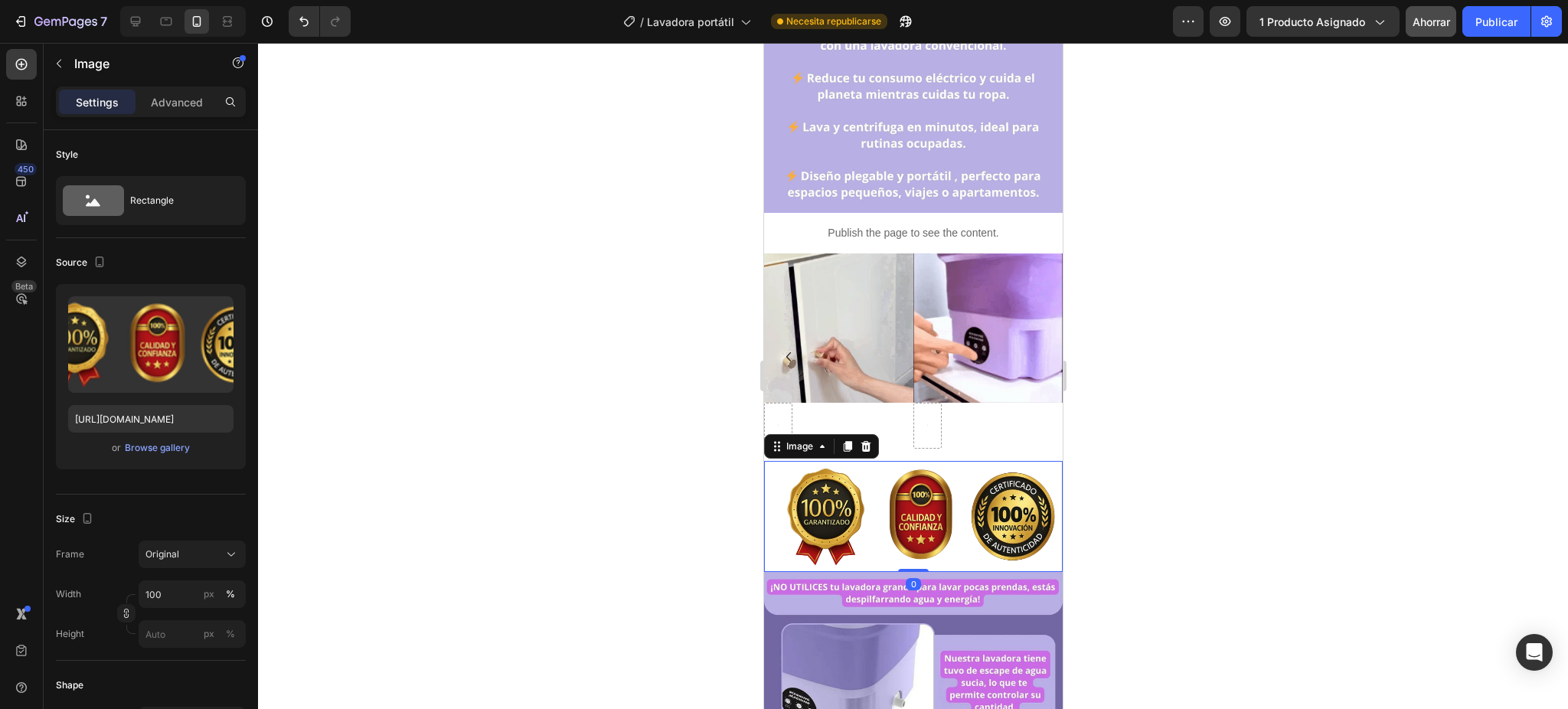
click at [943, 460] on img at bounding box center [912, 516] width 299 height 111
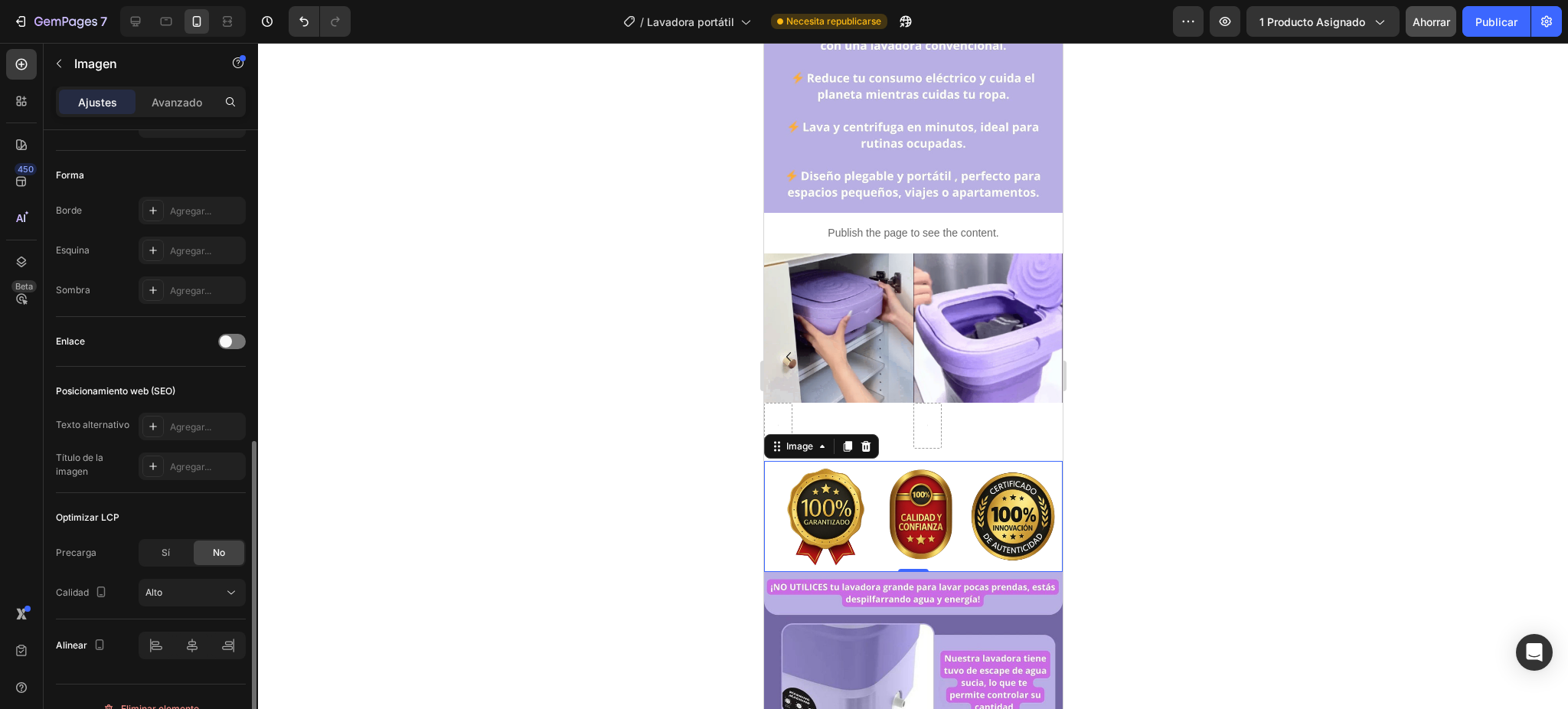
scroll to position [533, 0]
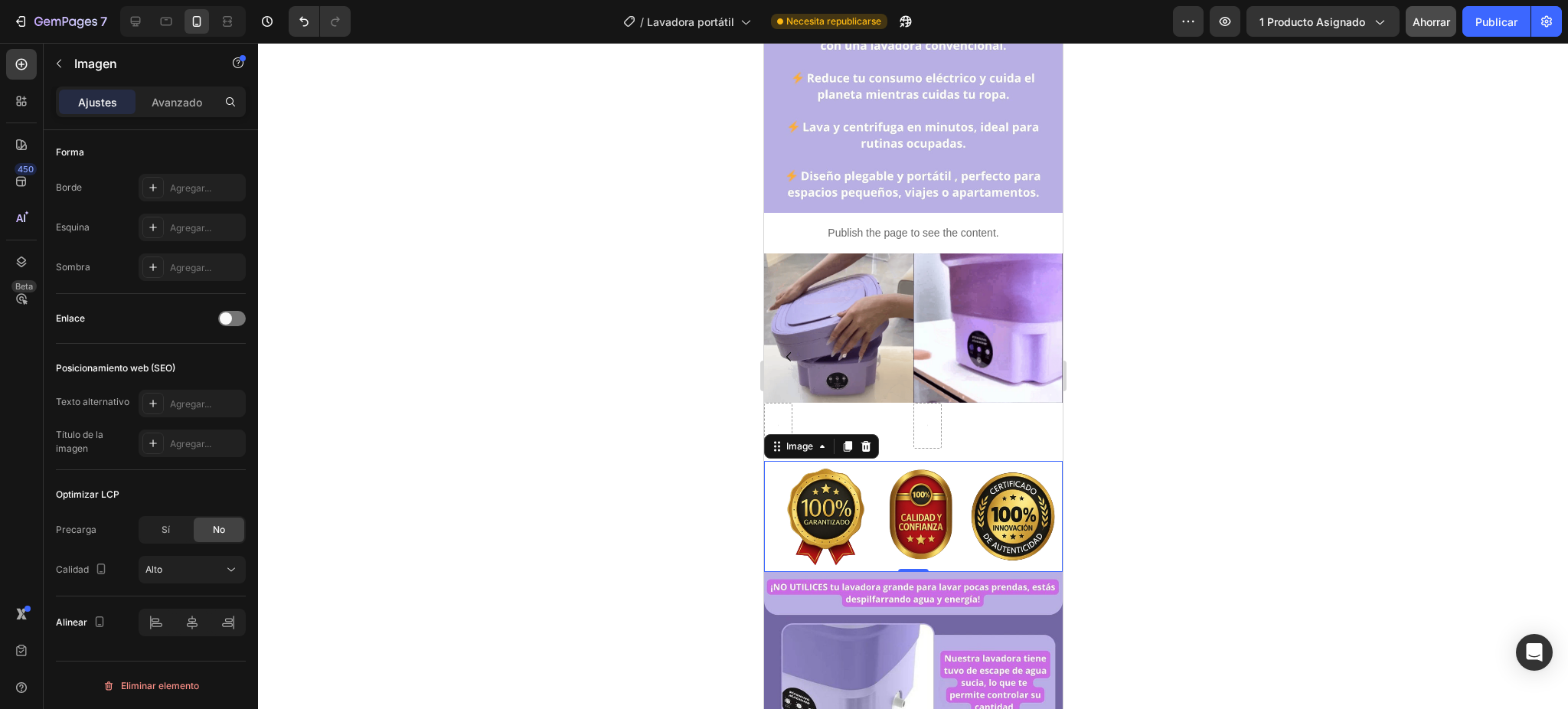
click at [479, 366] on div at bounding box center [913, 375] width 1310 height 666
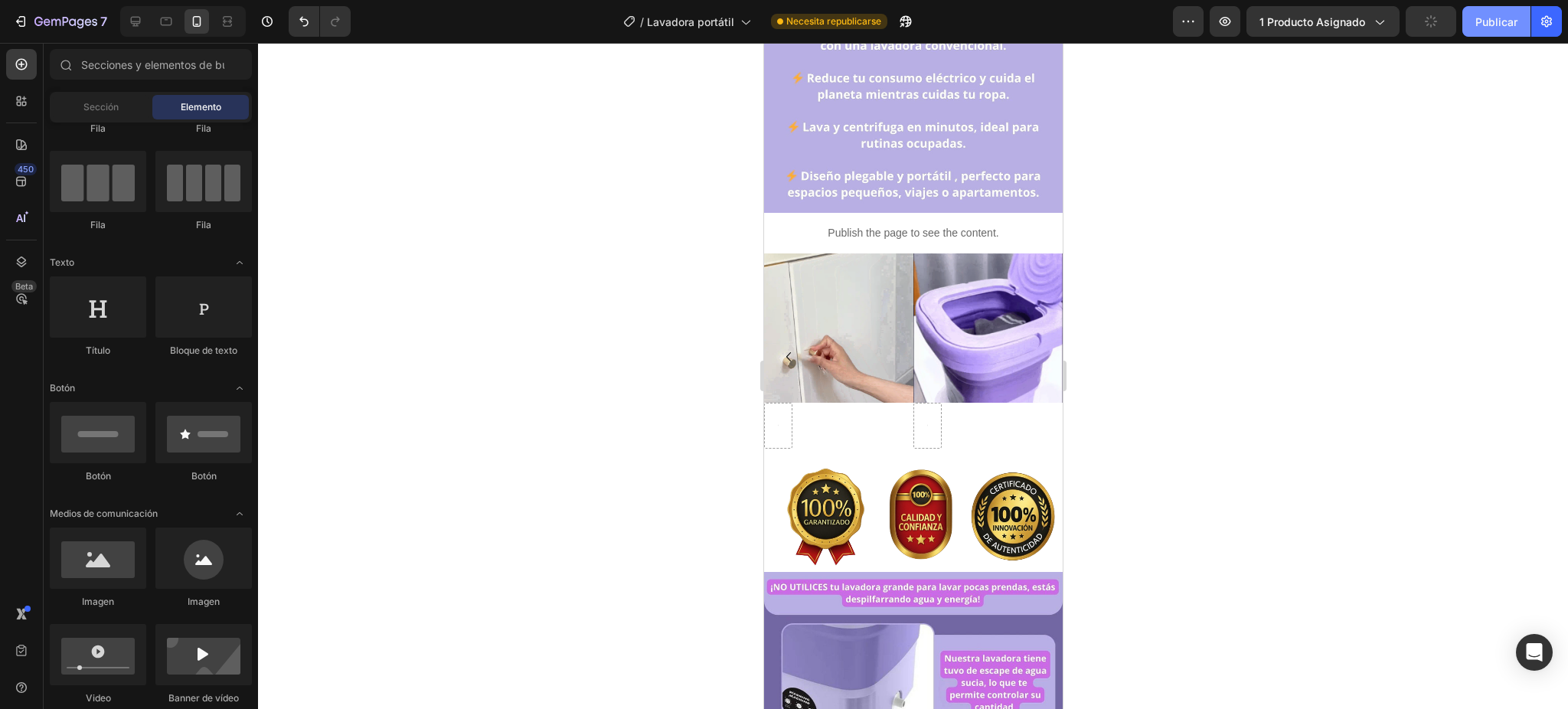
click at [1306, 20] on font "Publicar" at bounding box center [1496, 21] width 43 height 13
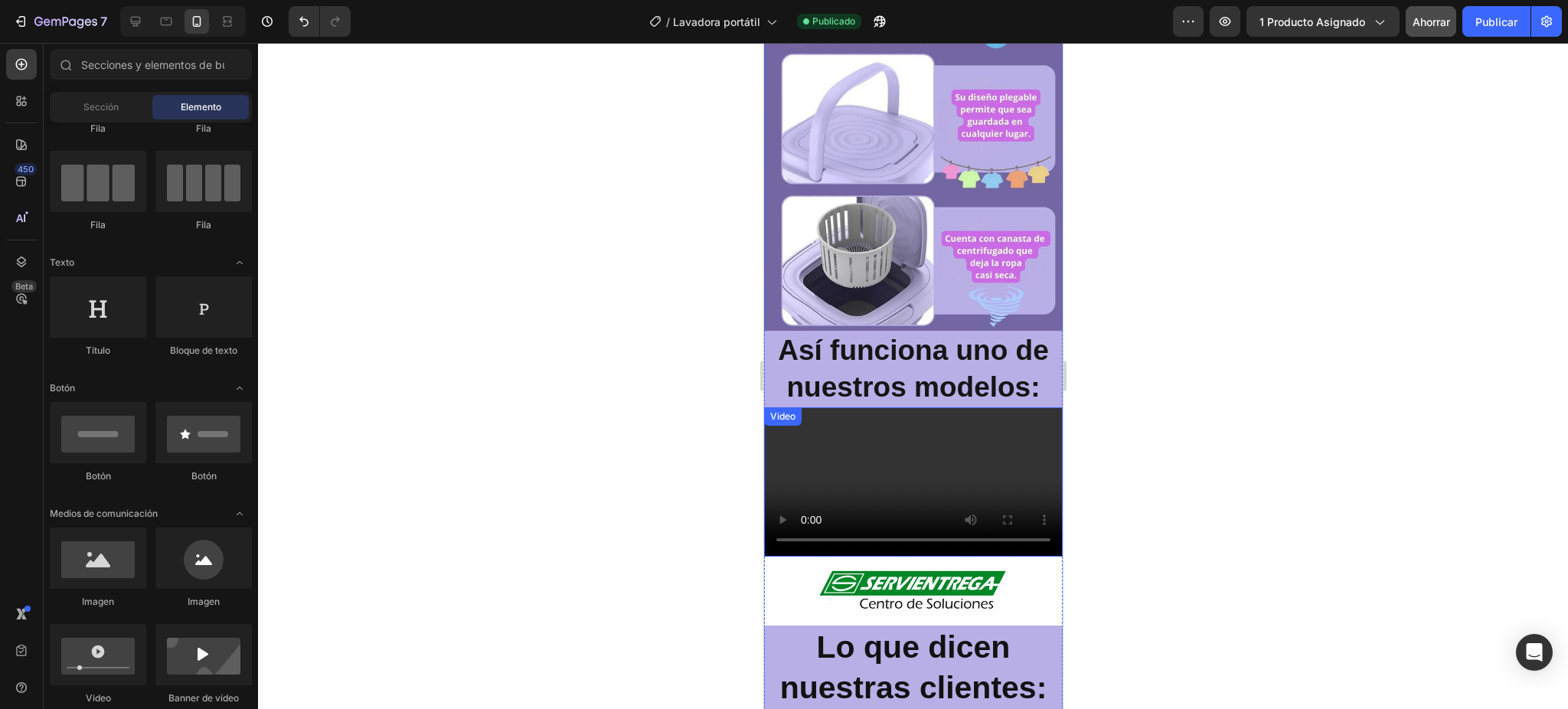
scroll to position [2552, 0]
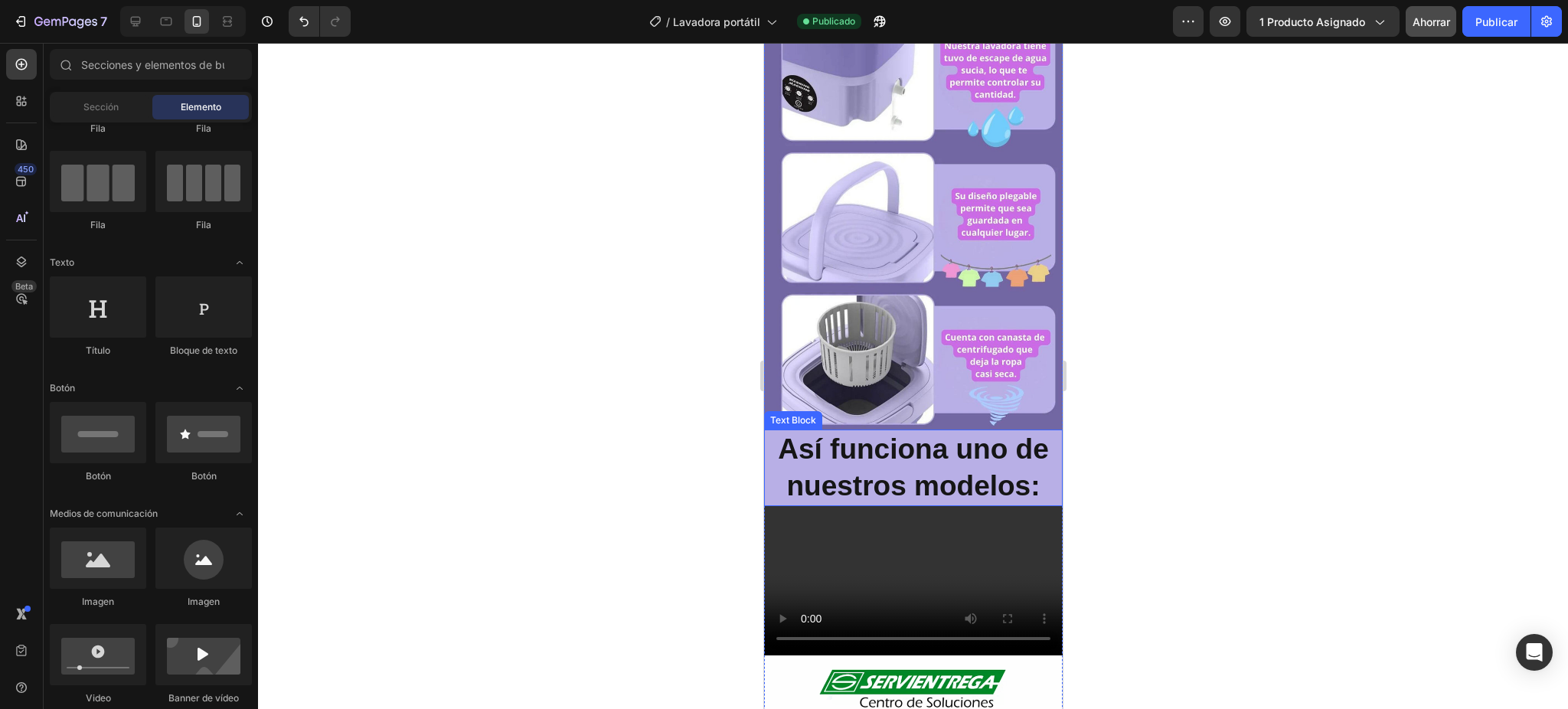
click at [898, 431] on p "Así funciona uno de nuestros modelos:" at bounding box center [912, 468] width 295 height 74
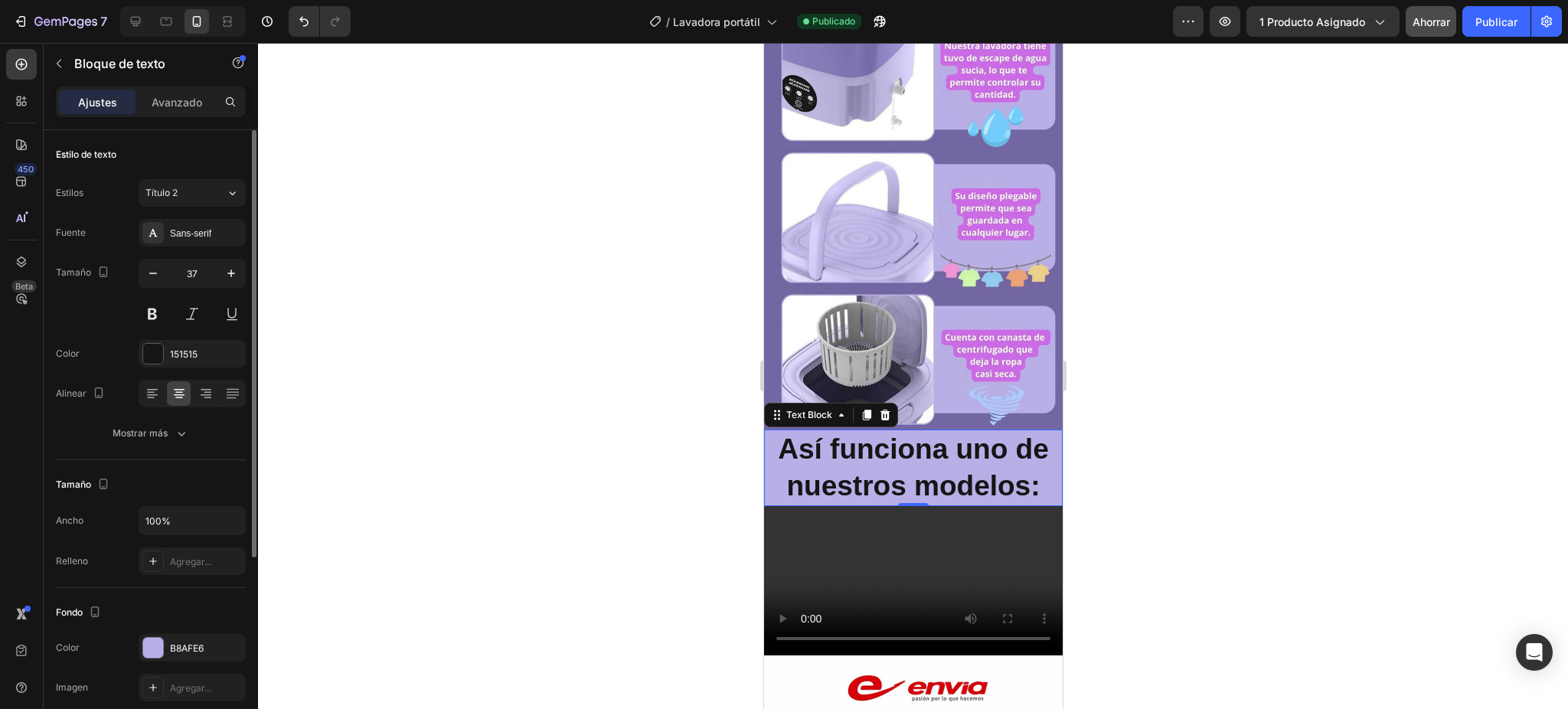
click at [135, 353] on div "Color 151515" at bounding box center [151, 353] width 190 height 27
click at [149, 353] on div at bounding box center [153, 353] width 20 height 20
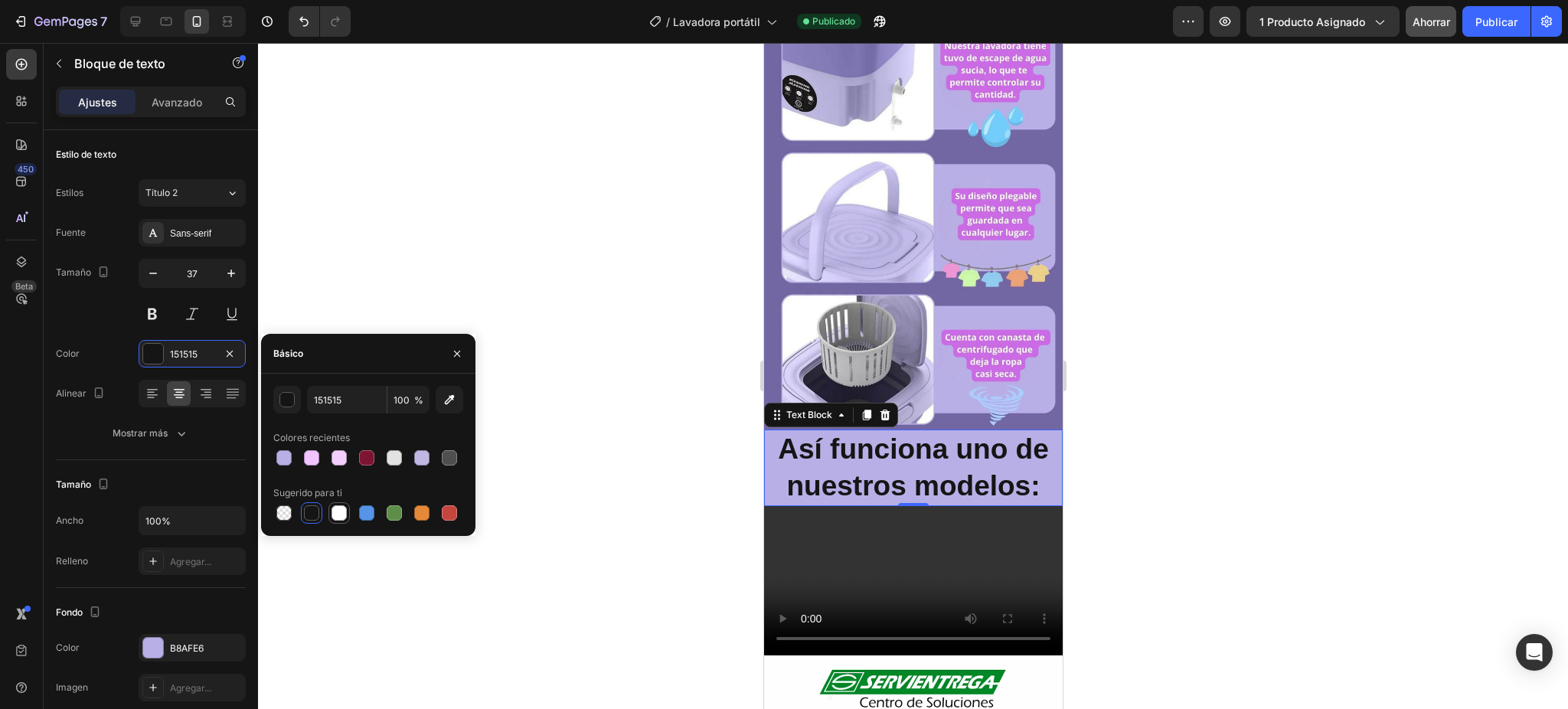
click at [332, 509] on div at bounding box center [340, 513] width 15 height 15
type input "FFFFFF"
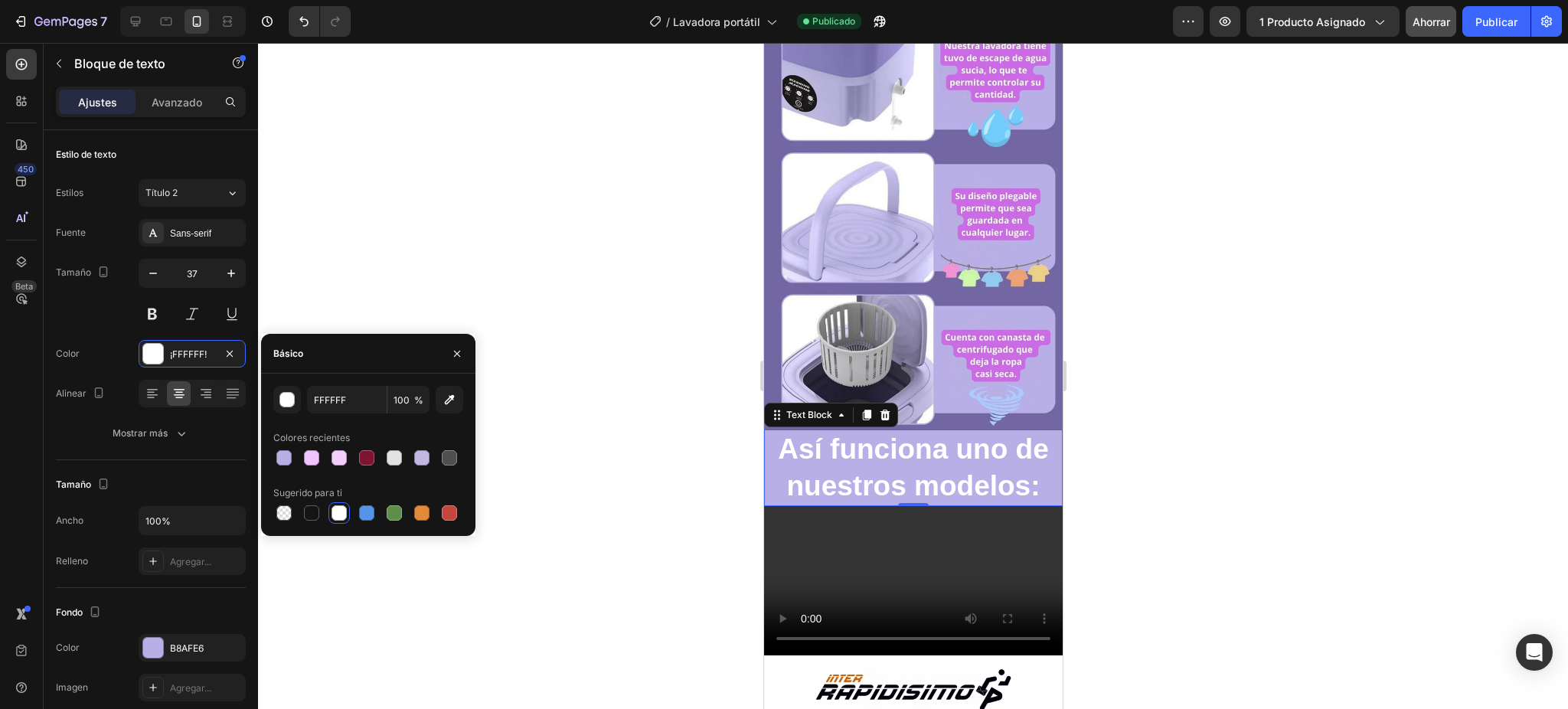
click at [1254, 281] on div at bounding box center [913, 375] width 1310 height 666
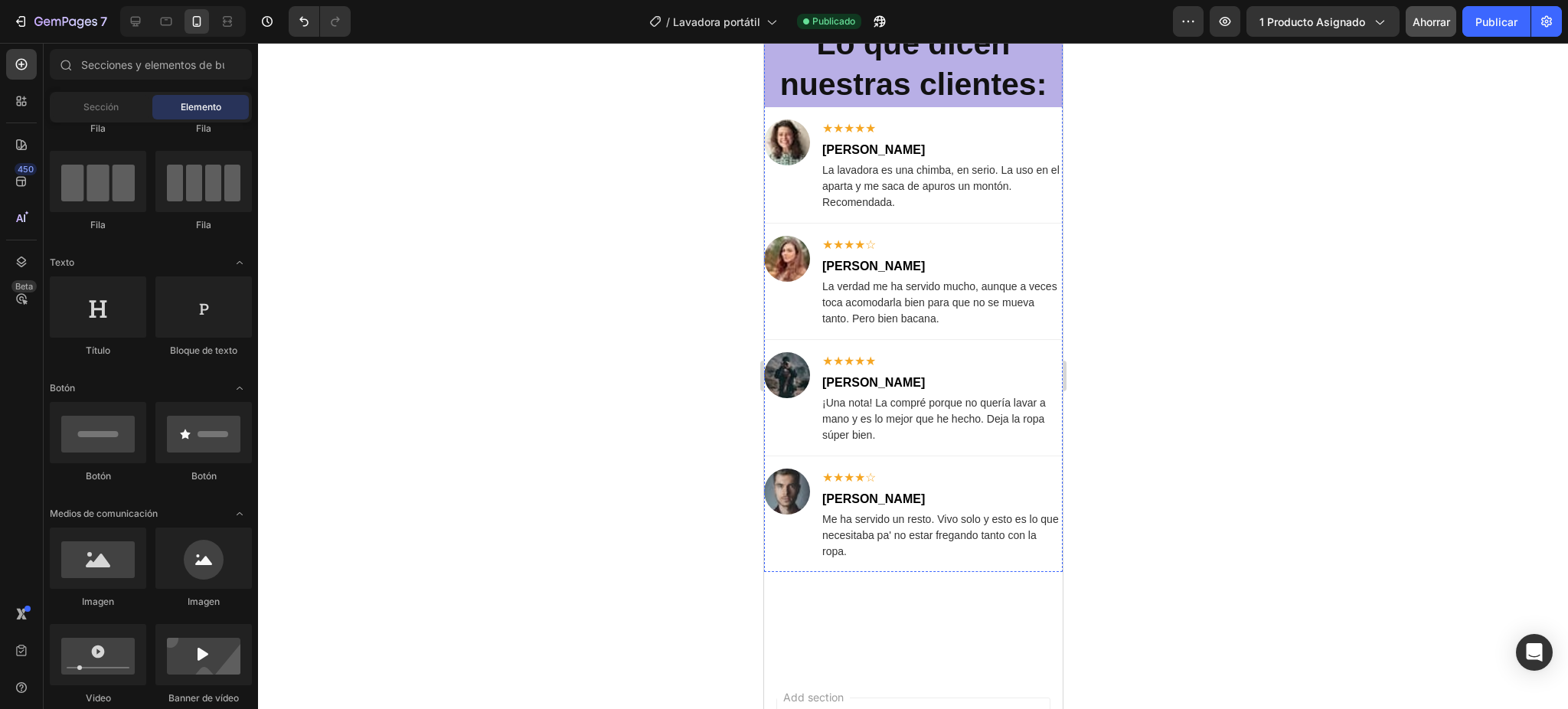
scroll to position [3265, 0]
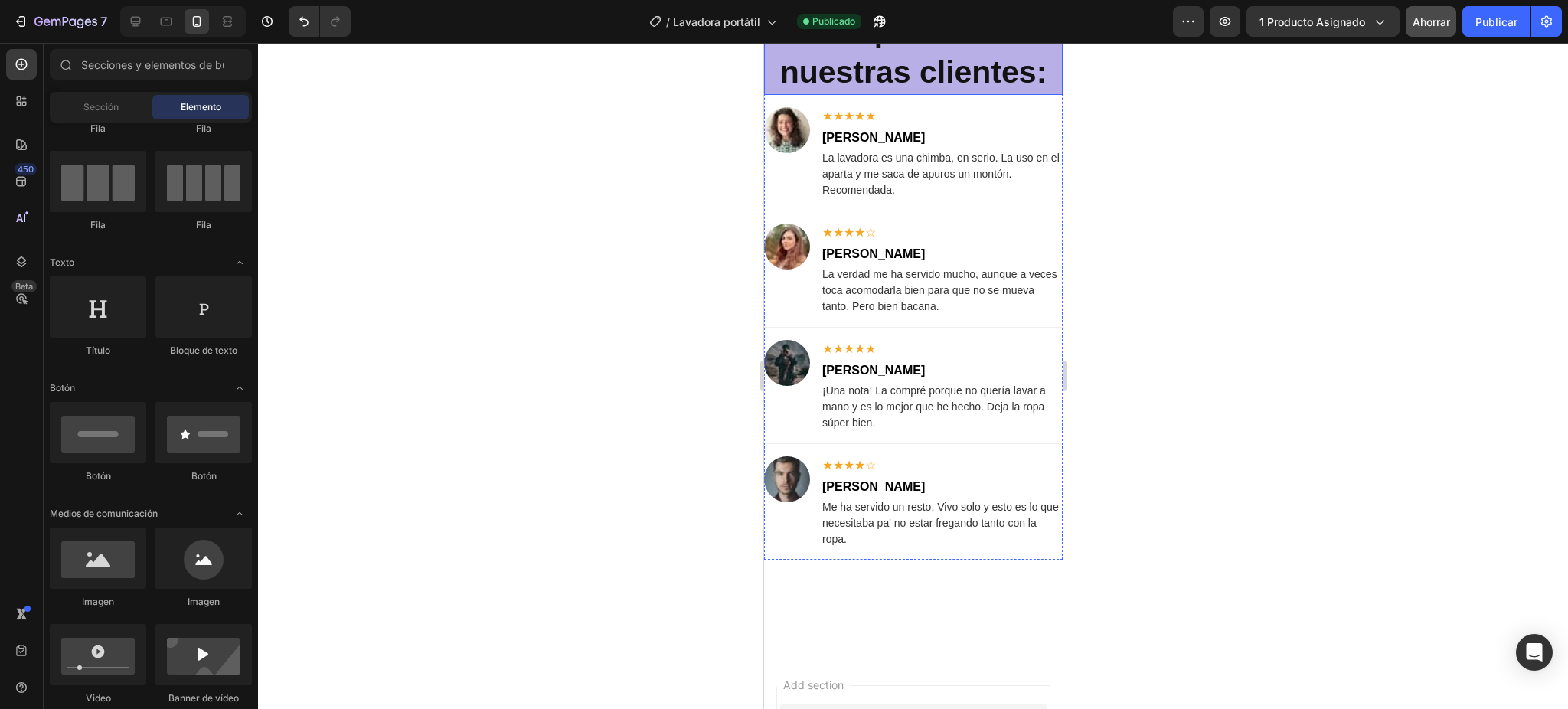
click at [921, 90] on strong "Lo que dicen nuestras clientes:" at bounding box center [913, 51] width 267 height 75
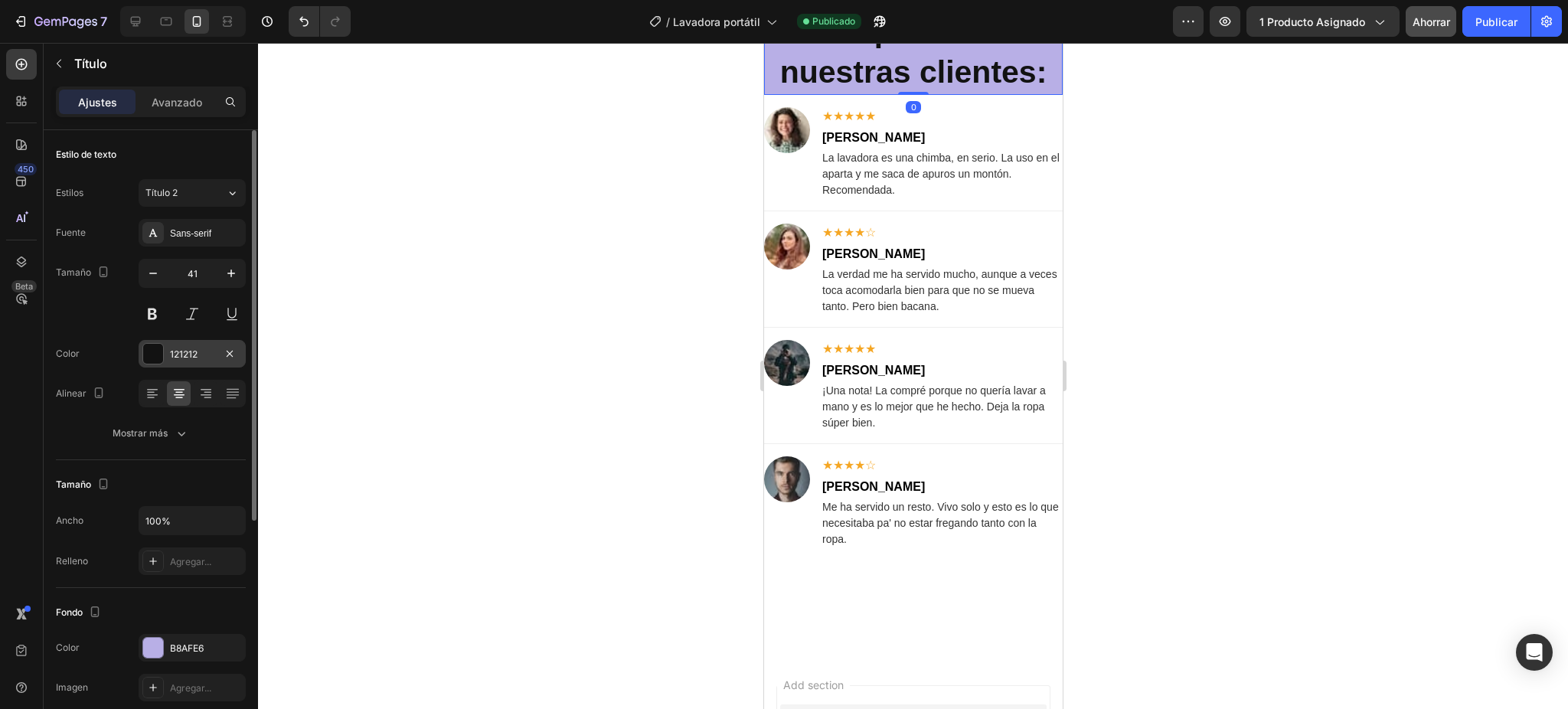
click at [152, 349] on div at bounding box center [153, 353] width 20 height 20
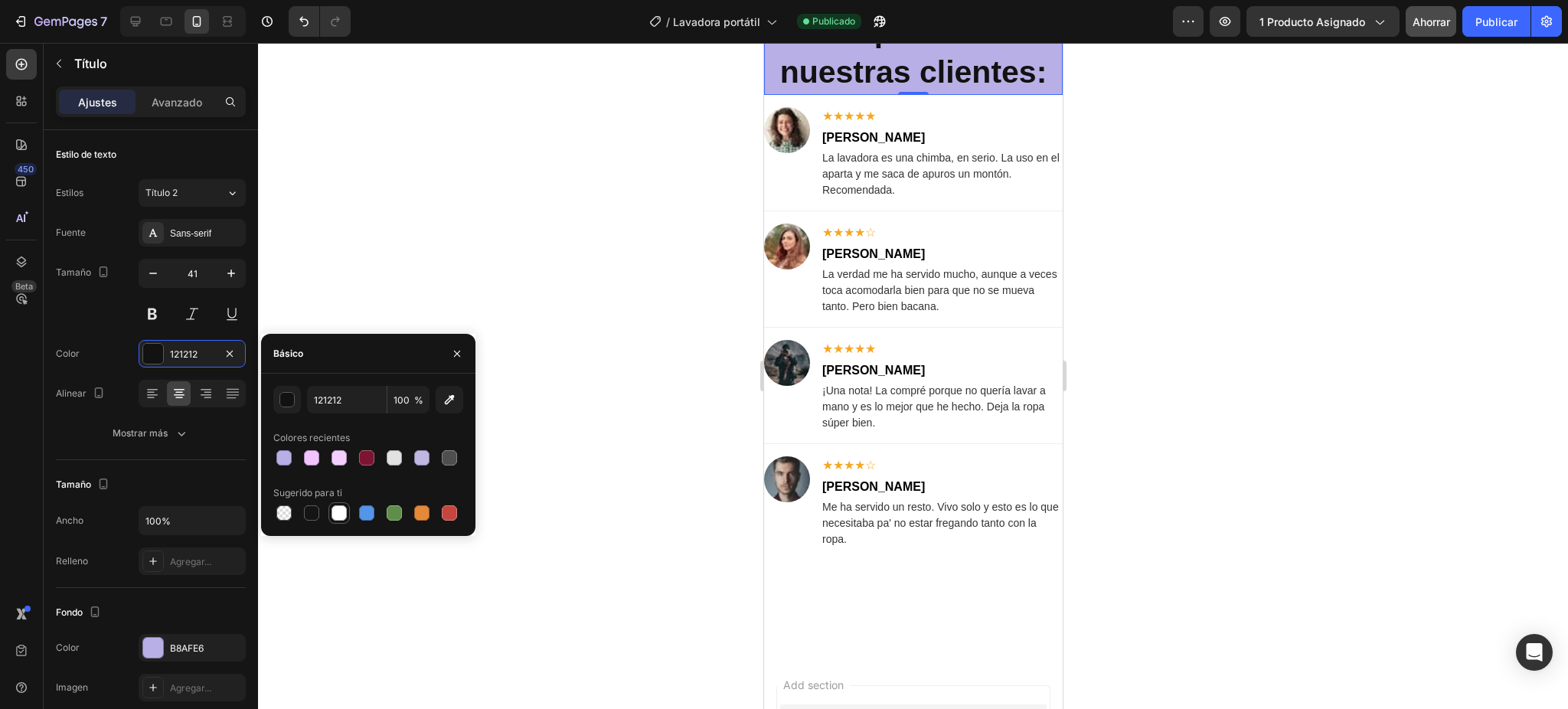
click at [344, 512] on div at bounding box center [340, 513] width 15 height 15
type input "FFFFFF"
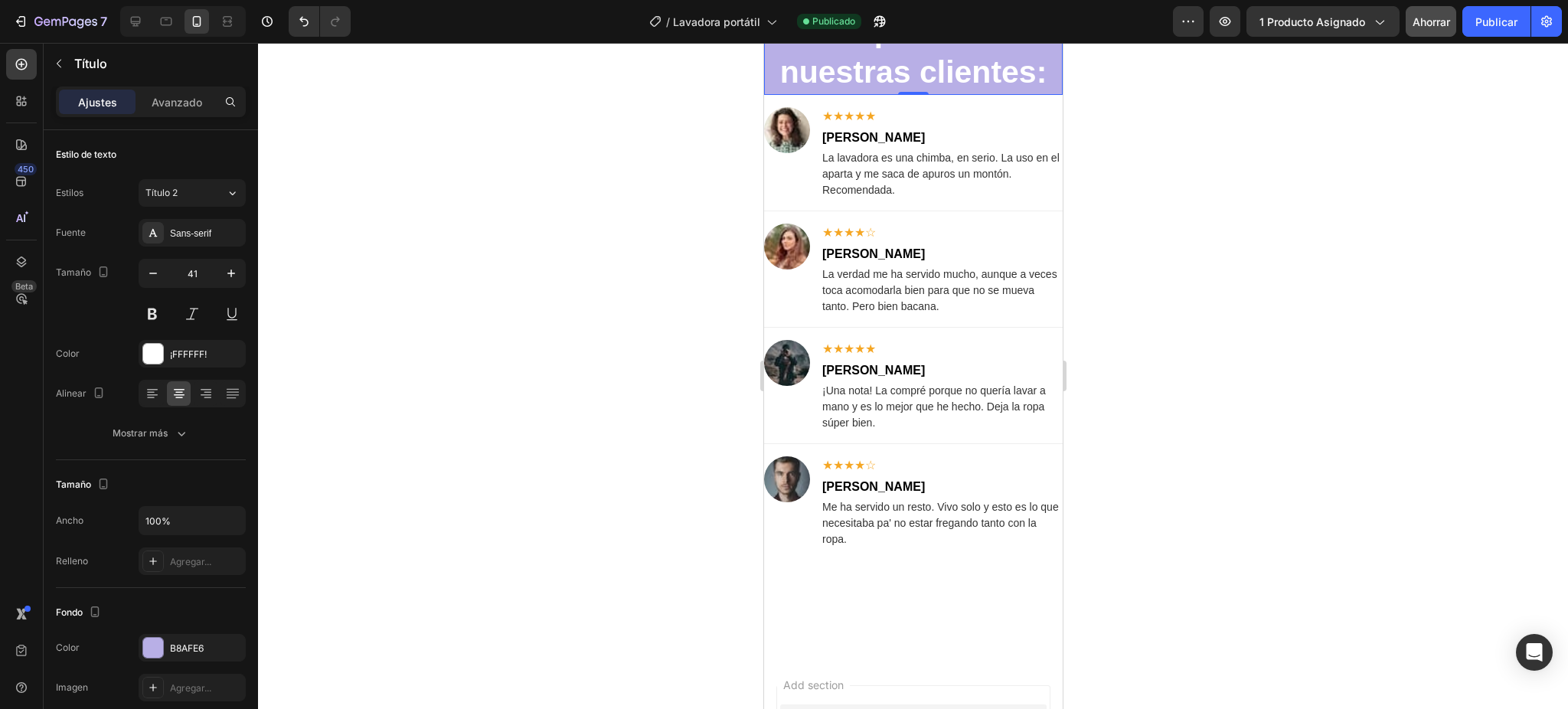
click at [538, 356] on div at bounding box center [913, 375] width 1310 height 666
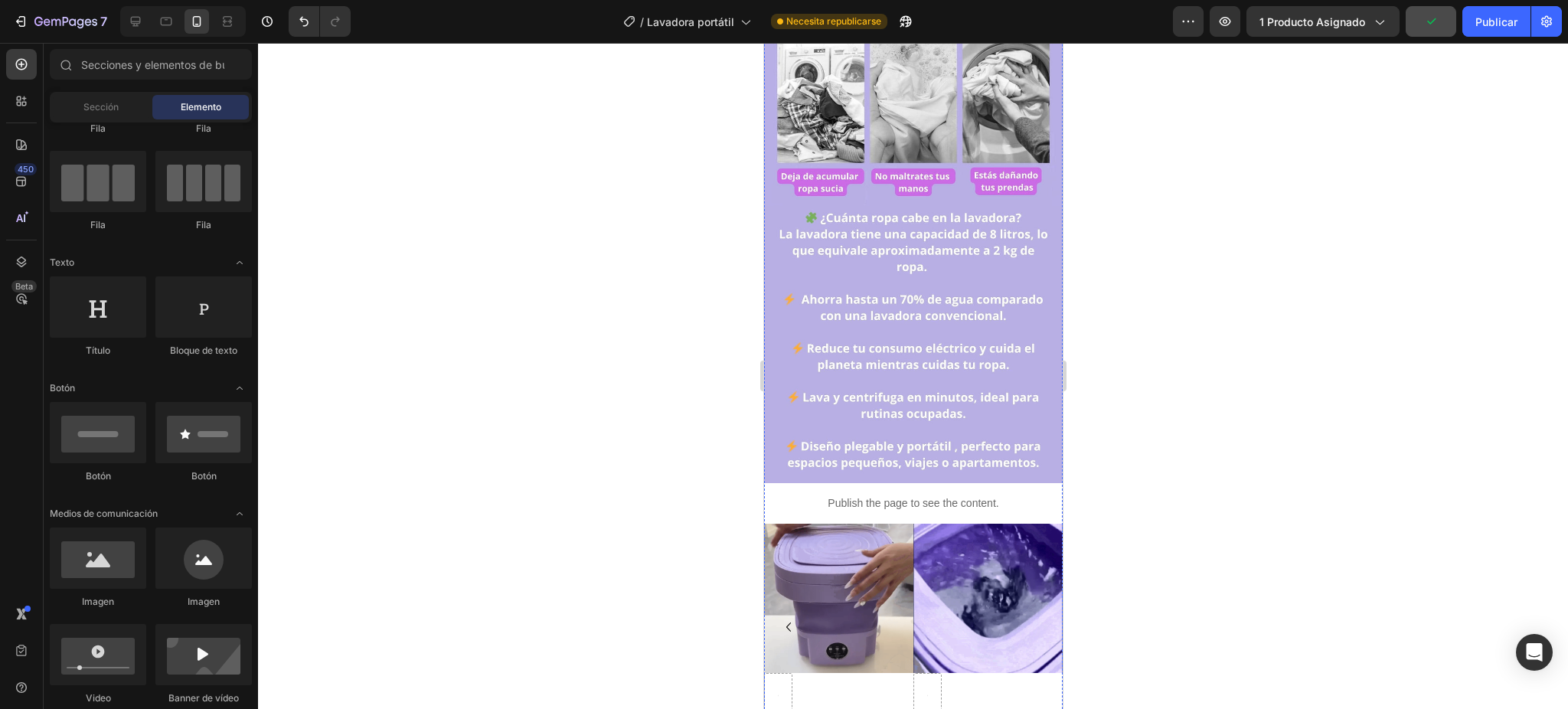
scroll to position [1633, 0]
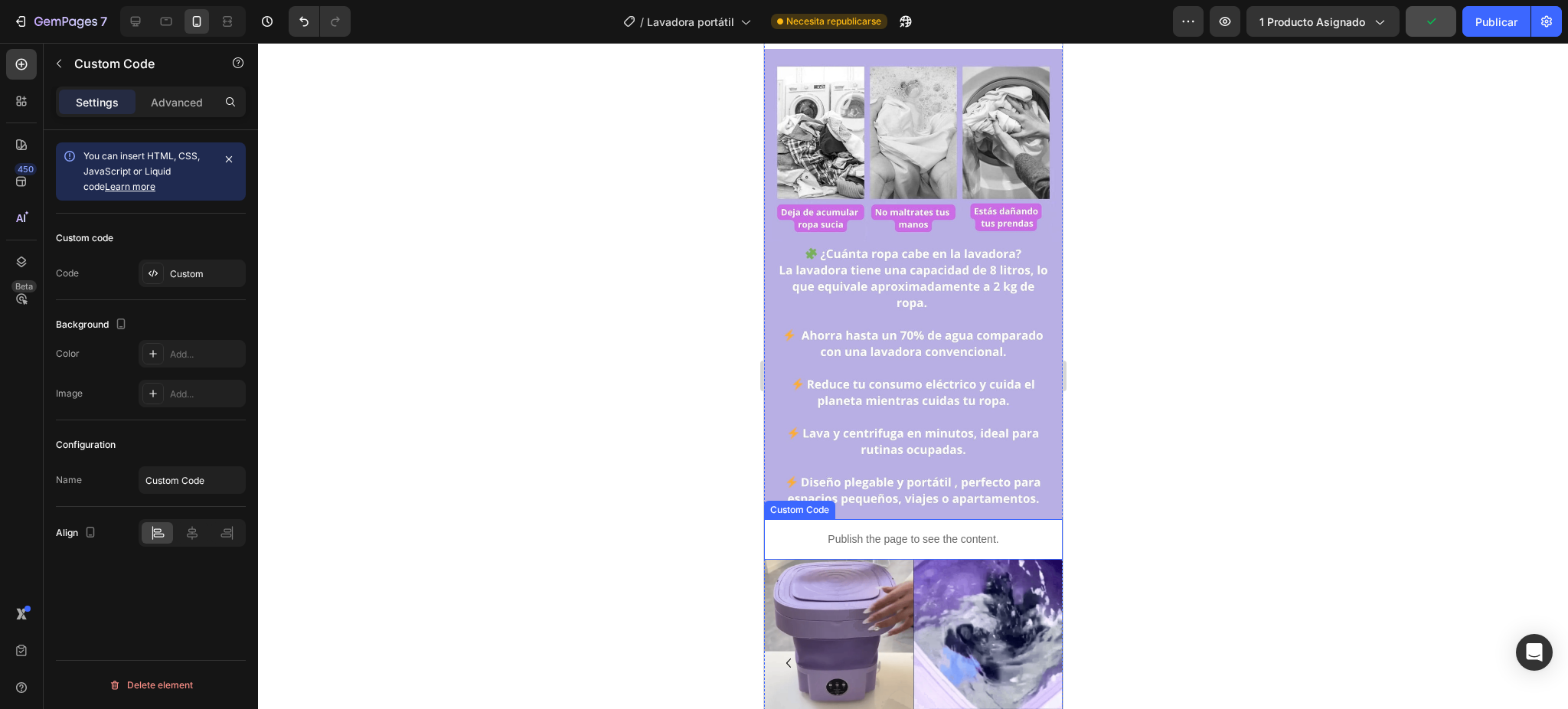
click at [911, 531] on p "Publish the page to see the content." at bounding box center [912, 539] width 299 height 16
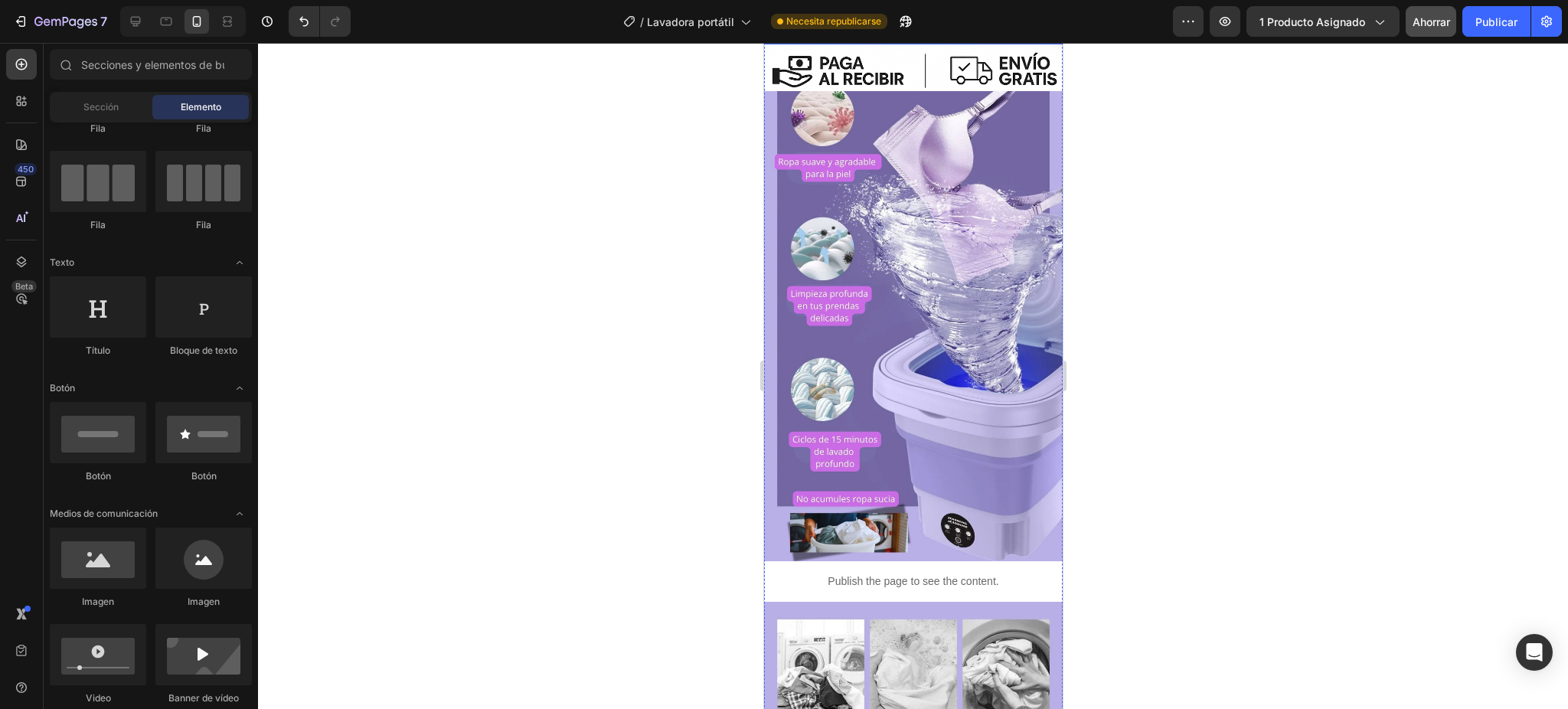
scroll to position [1225, 0]
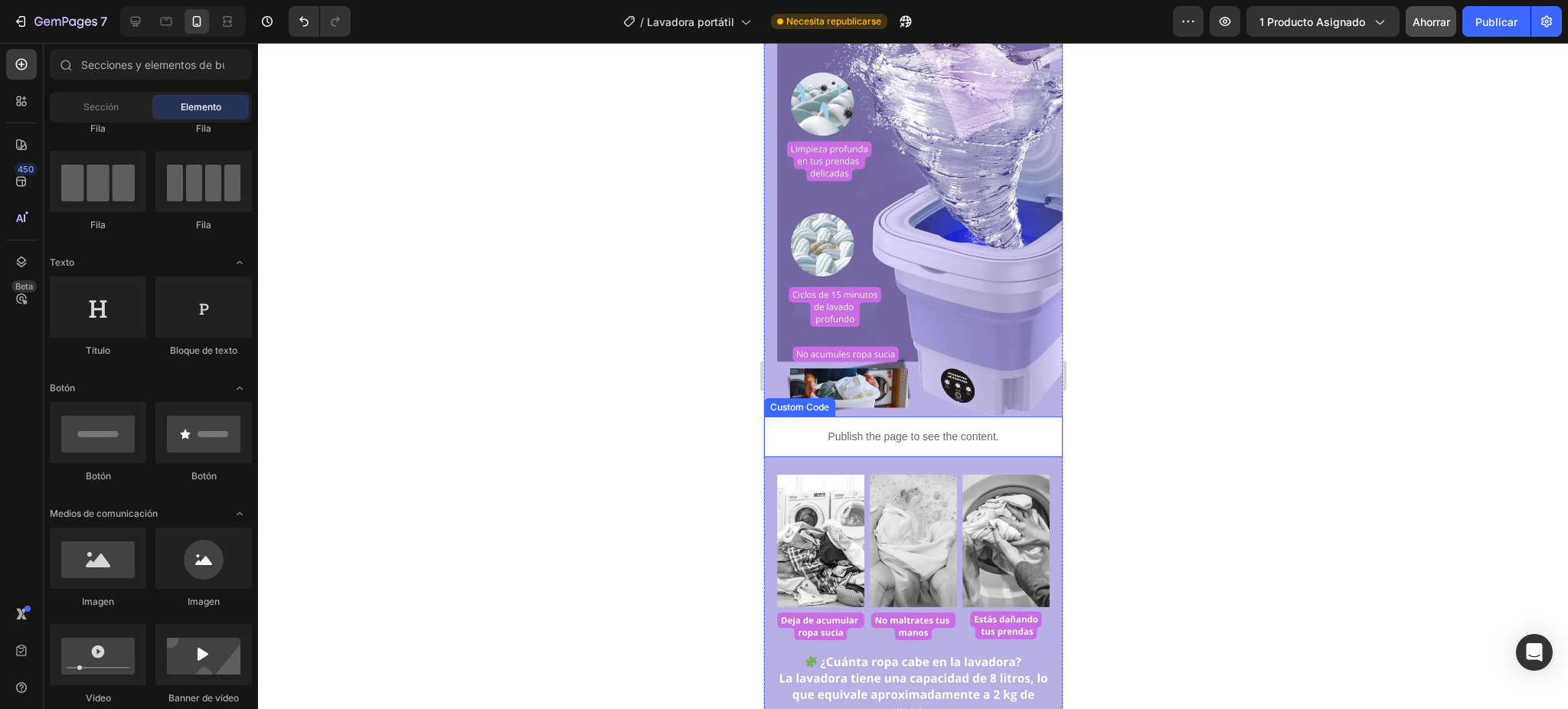
click at [937, 417] on div "Publish the page to see the content." at bounding box center [912, 437] width 299 height 41
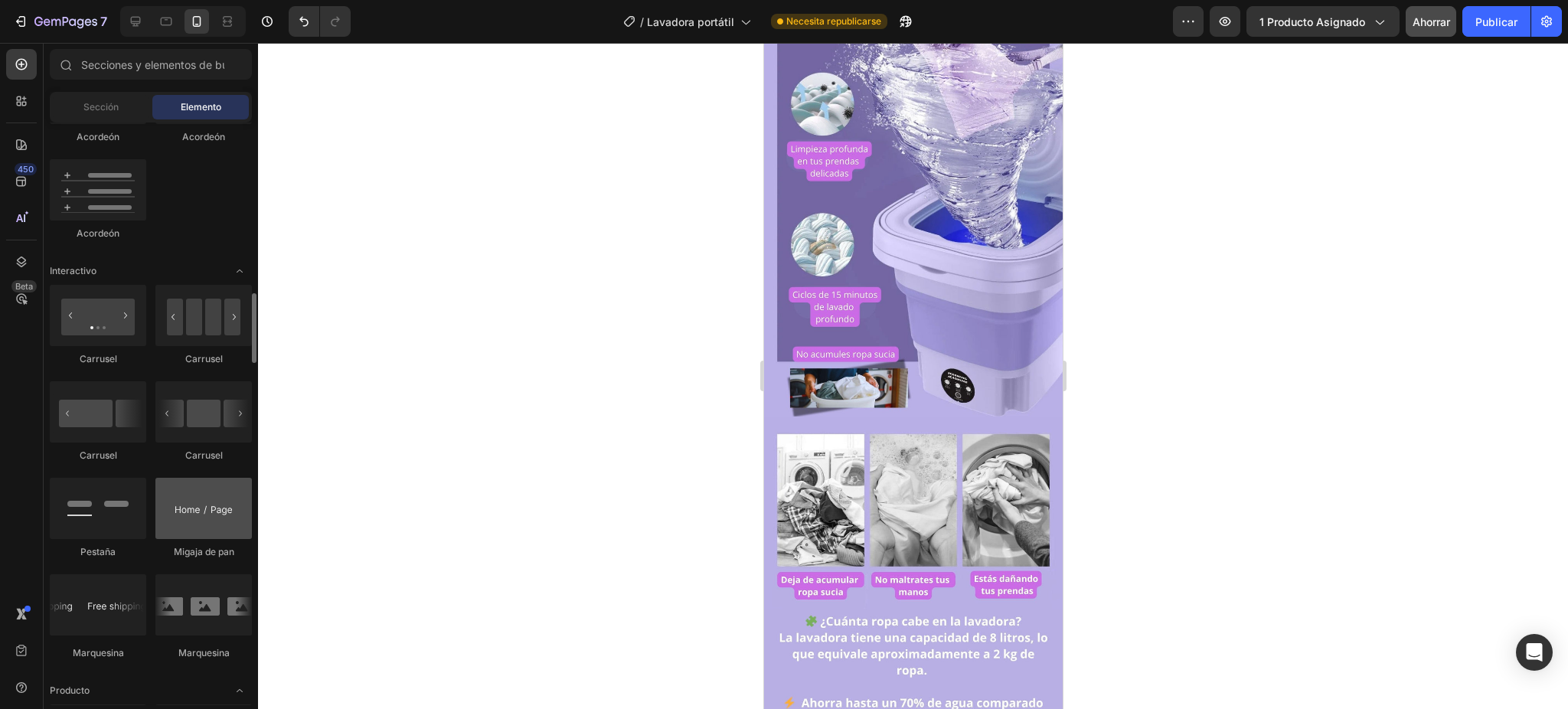
scroll to position [1531, 0]
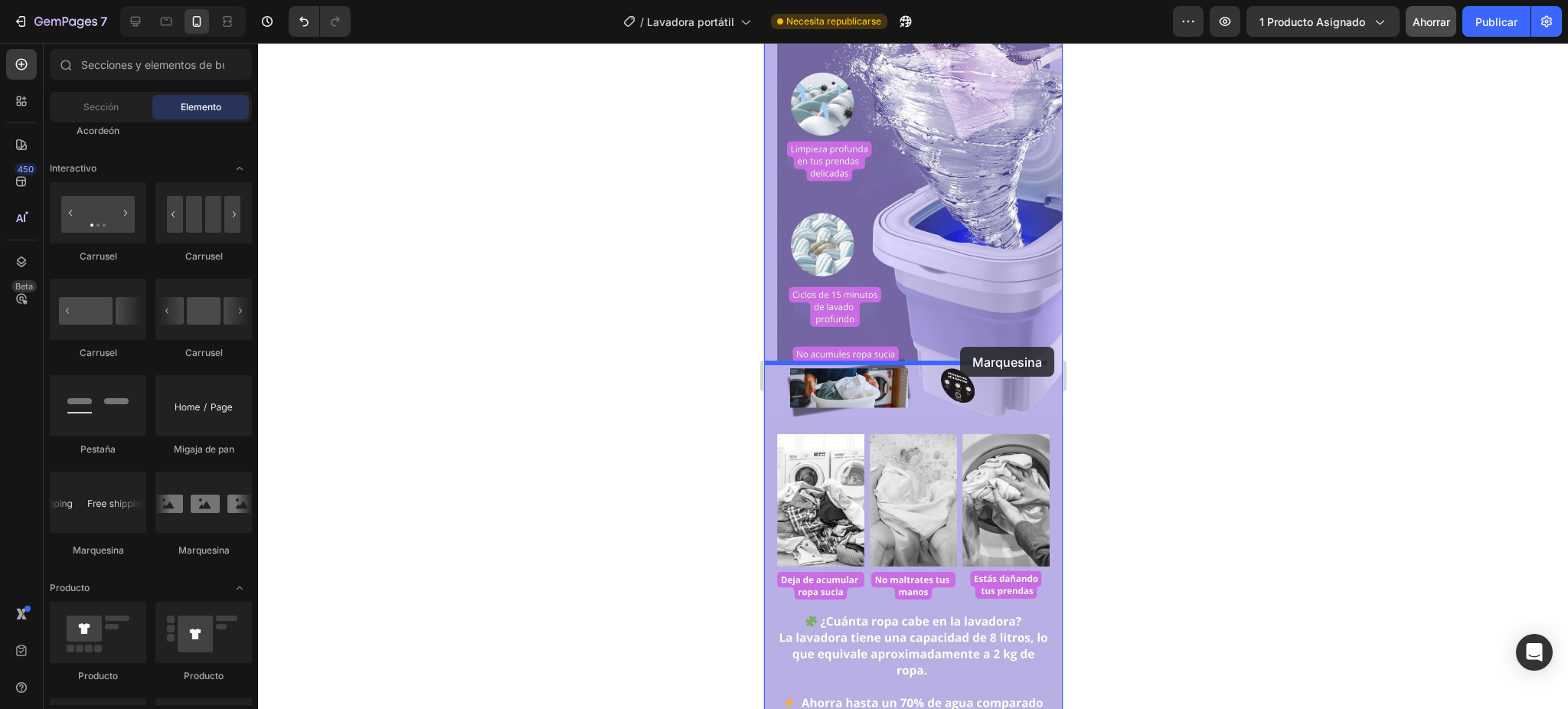
drag, startPoint x: 879, startPoint y: 552, endPoint x: 1830, endPoint y: 442, distance: 957.3
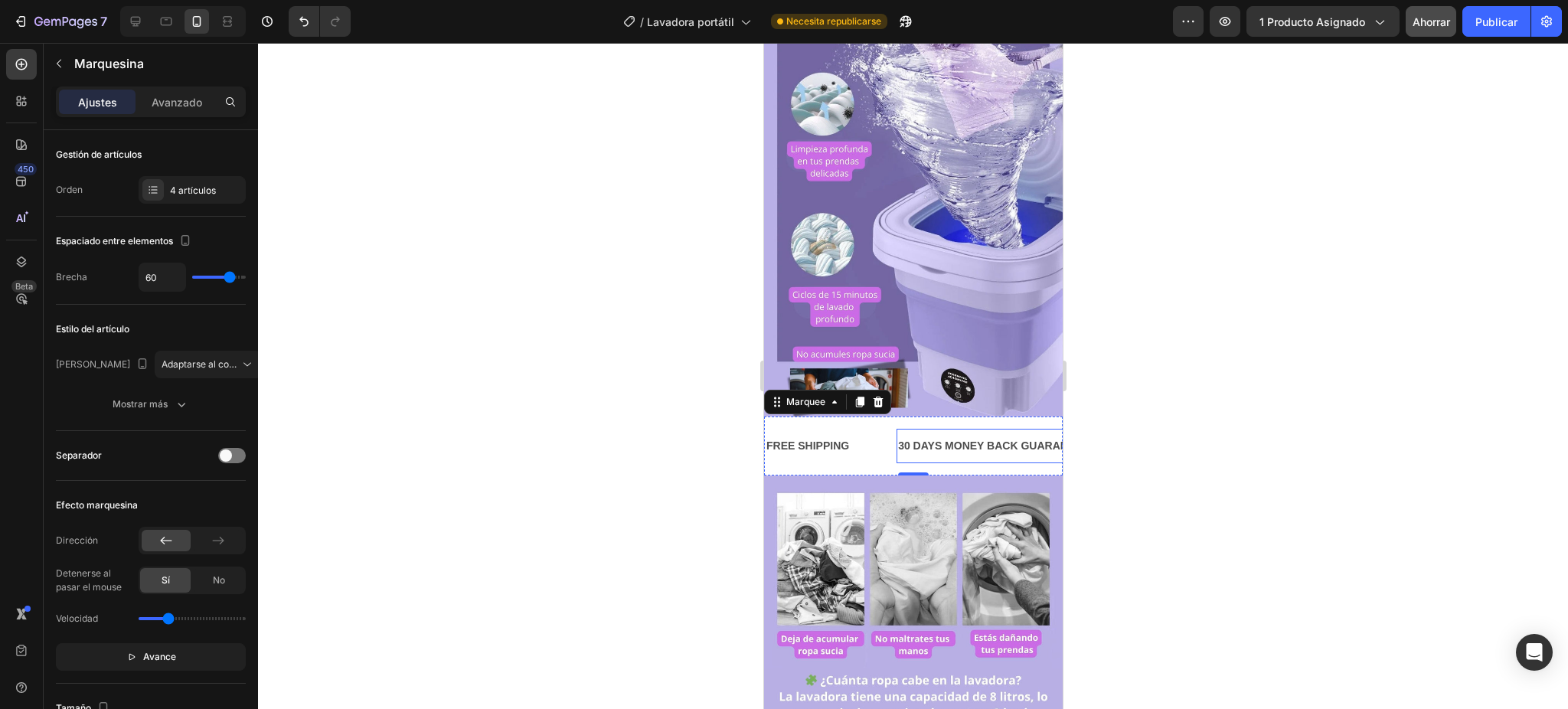
click at [935, 435] on div "30 DAYS MONEY BACK GUARANTEE" at bounding box center [992, 446] width 193 height 22
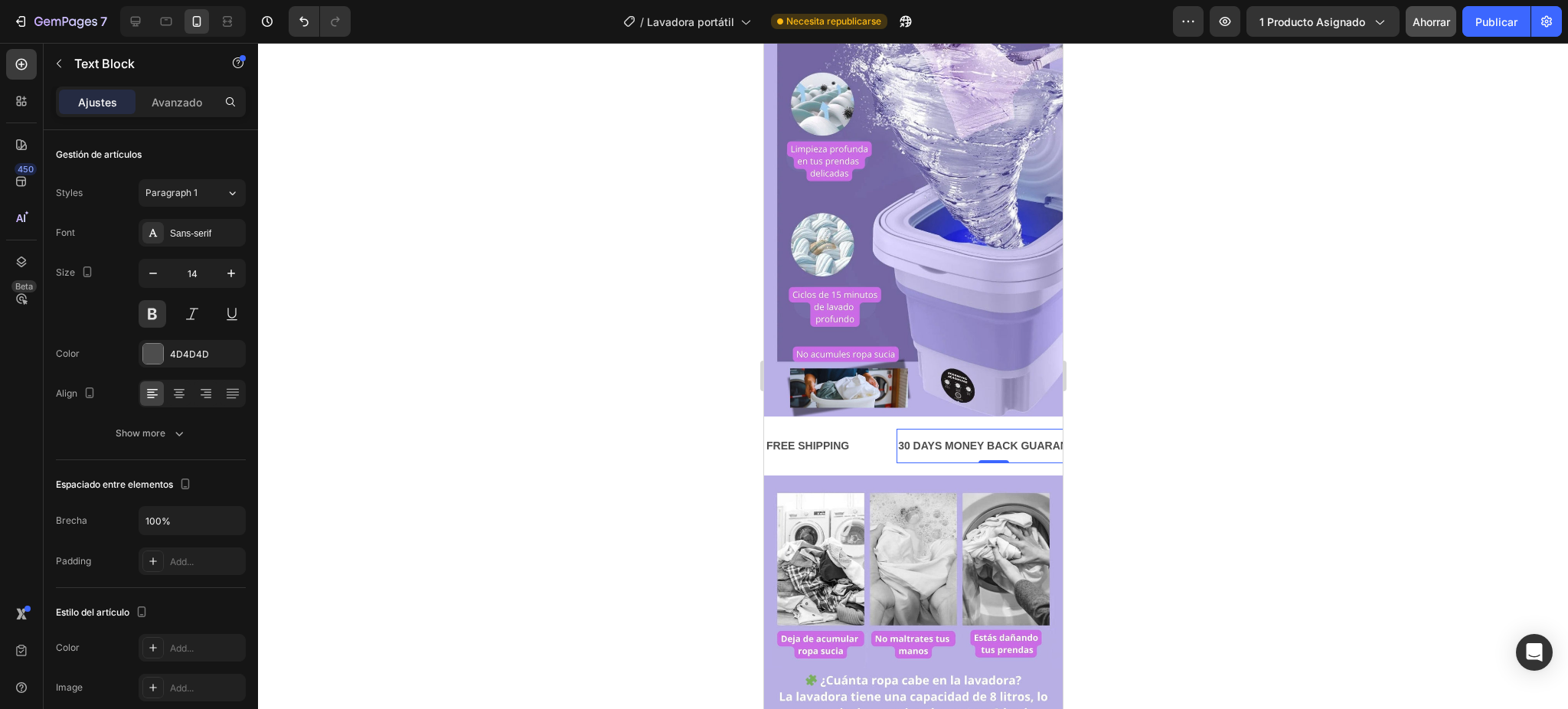
click at [935, 435] on div "30 DAYS MONEY BACK GUARANTEE" at bounding box center [992, 446] width 193 height 22
click at [935, 436] on p "30 DAYS MONEY BACK GUARANTEE" at bounding box center [992, 446] width 191 height 19
click at [816, 435] on div "FREE SHIPPING" at bounding box center [807, 446] width 86 height 22
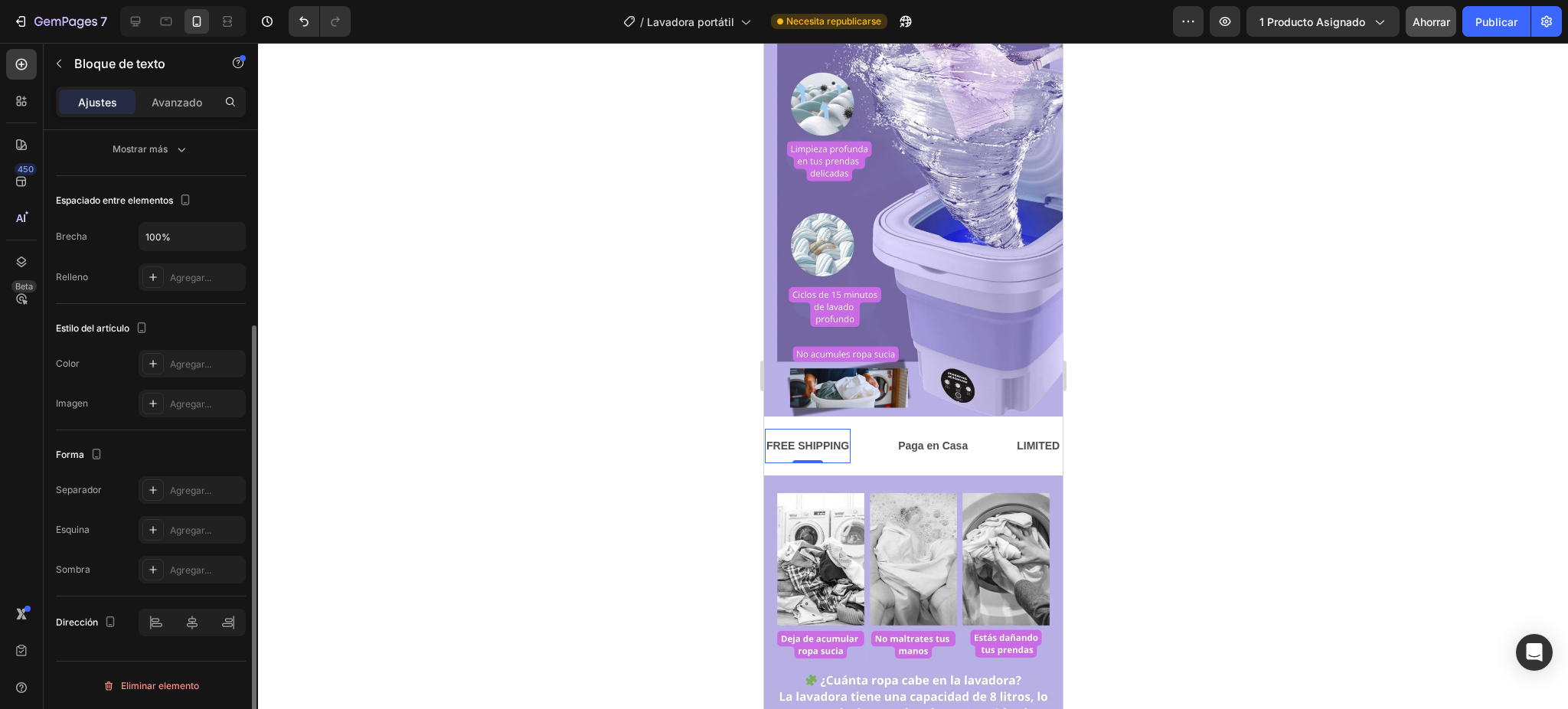
click at [816, 435] on div "FREE SHIPPING" at bounding box center [807, 446] width 86 height 22
click at [816, 436] on p "FREE SHIPPING" at bounding box center [806, 446] width 82 height 19
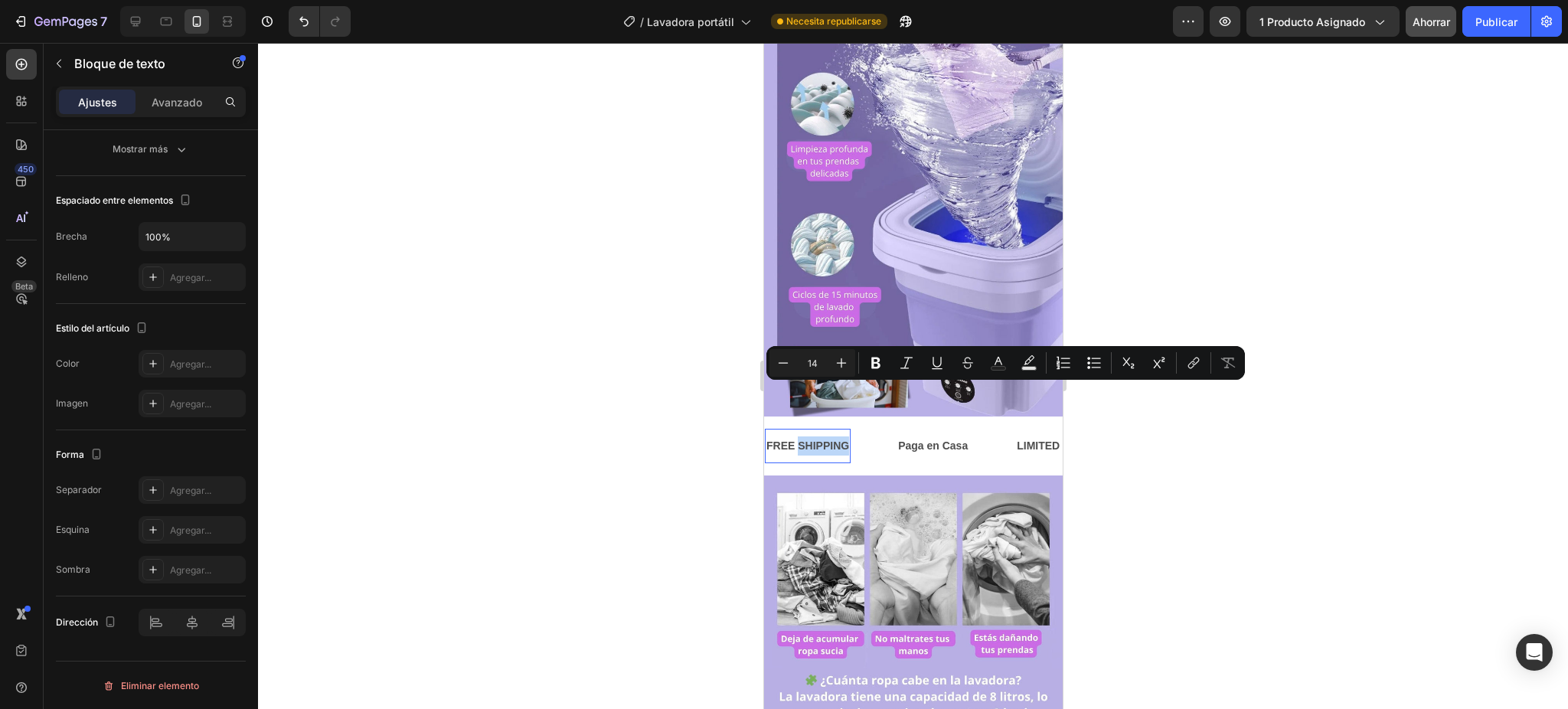
click at [816, 436] on p "FREE SHIPPING" at bounding box center [806, 446] width 82 height 19
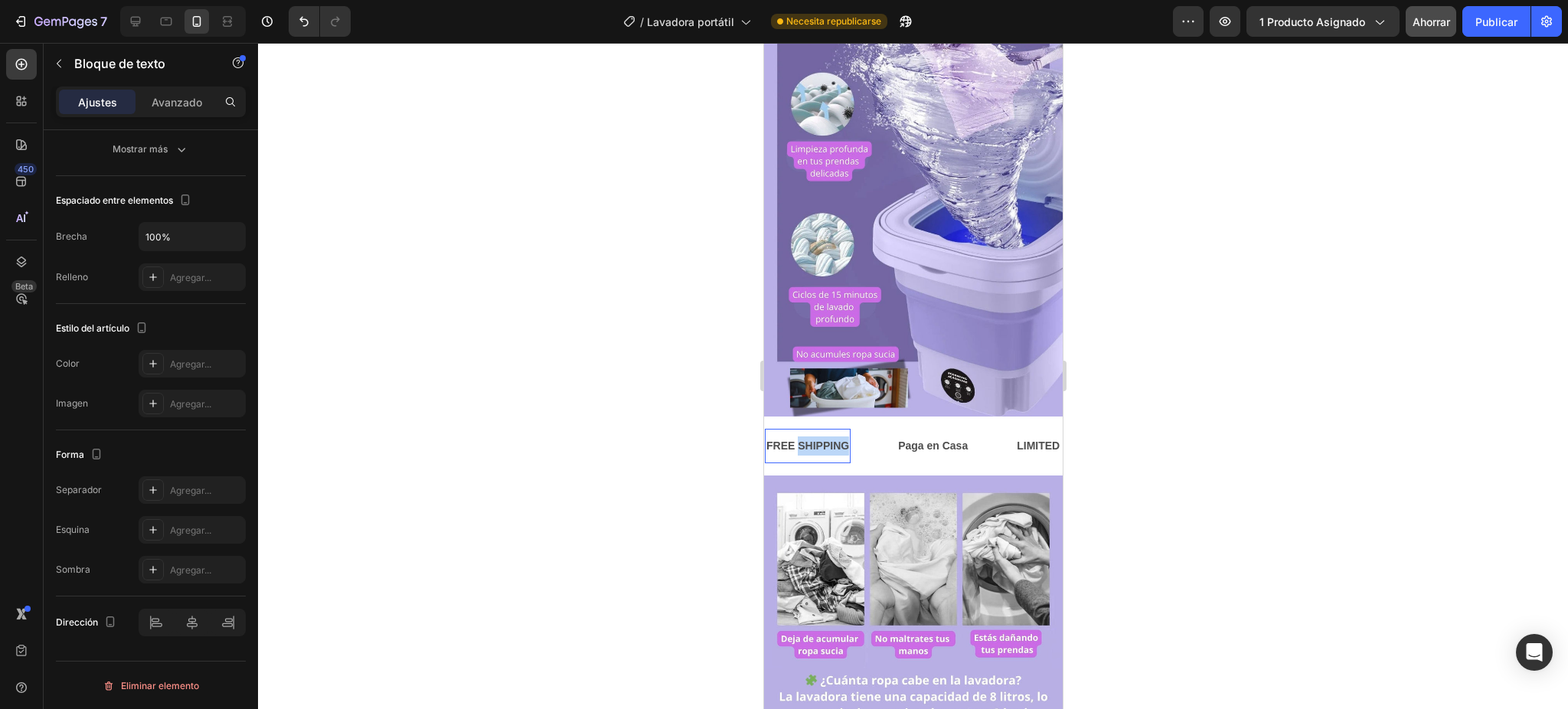
click at [816, 436] on p "FREE SHIPPING" at bounding box center [806, 446] width 82 height 19
click at [1004, 435] on div "LIMITED TIME 50% OFF SALE" at bounding box center [1073, 446] width 155 height 22
click at [1021, 435] on div "LIMITED TIME 50% OFF SALE" at bounding box center [1073, 446] width 155 height 22
click at [1021, 436] on p "LIMITED TIME 50% OFF SALE" at bounding box center [1072, 446] width 152 height 19
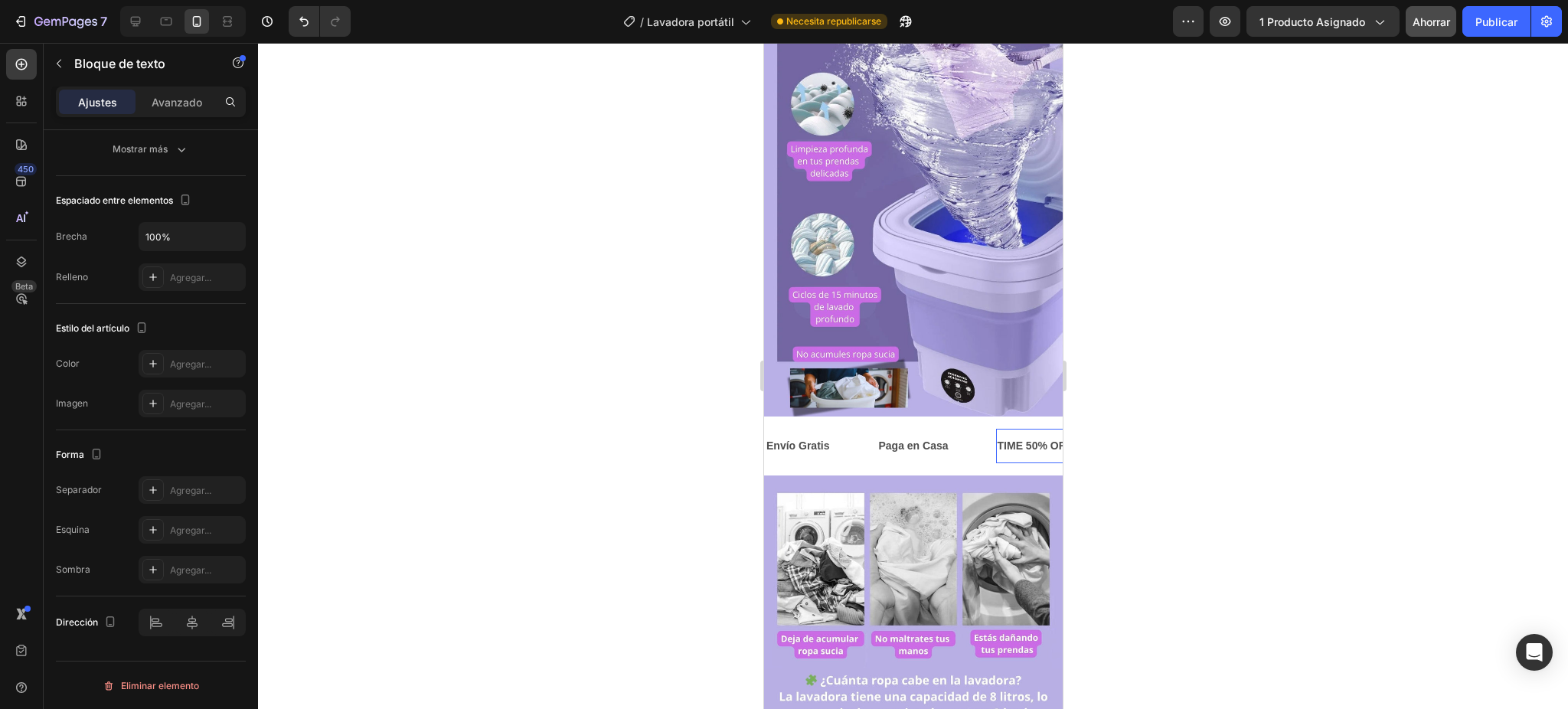
scroll to position [0, 55]
click at [979, 436] on p "TIME 50% OFF SALE" at bounding box center [993, 446] width 105 height 19
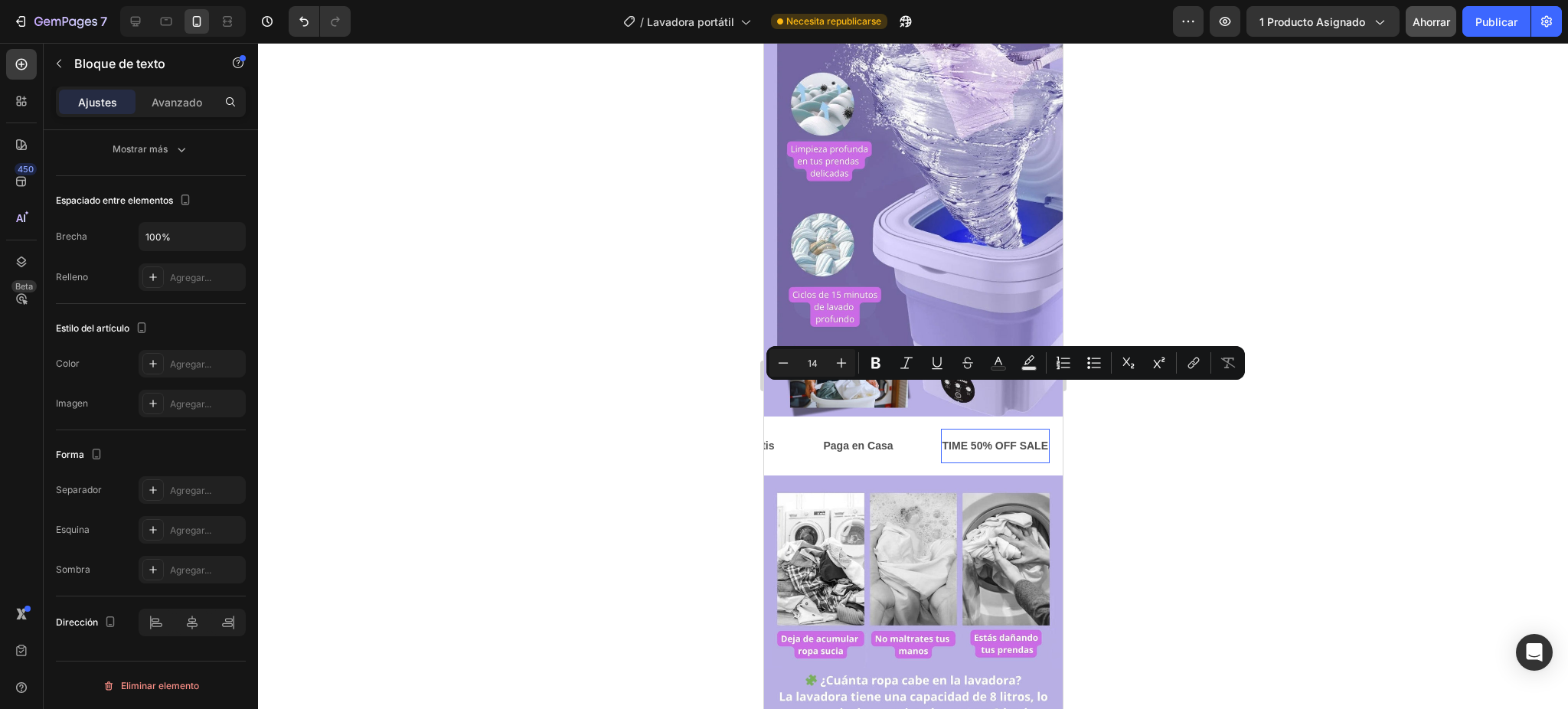
click at [972, 436] on p "TIME 50% OFF SALE" at bounding box center [993, 446] width 105 height 19
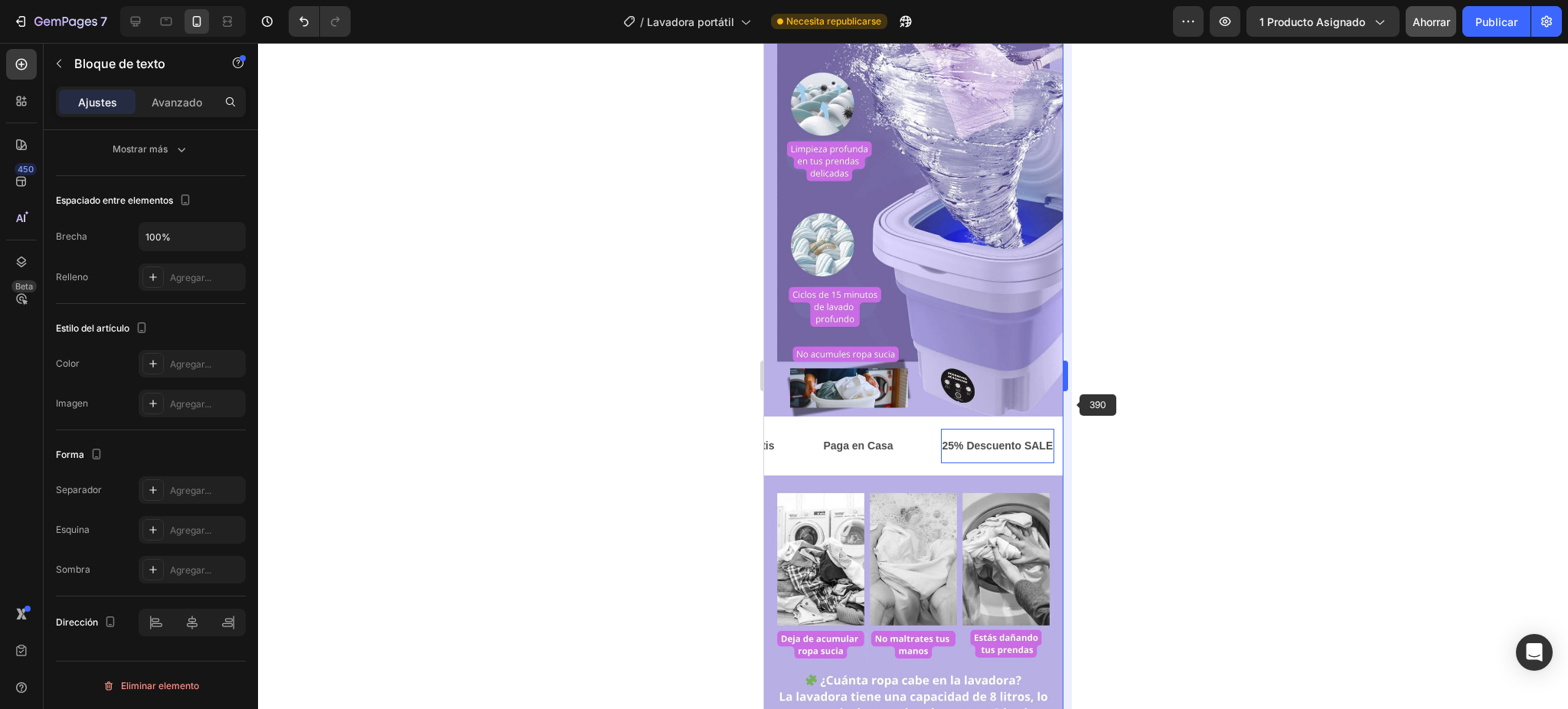
scroll to position [0, 60]
click at [966, 436] on p "25% Descuento" at bounding box center [977, 446] width 79 height 19
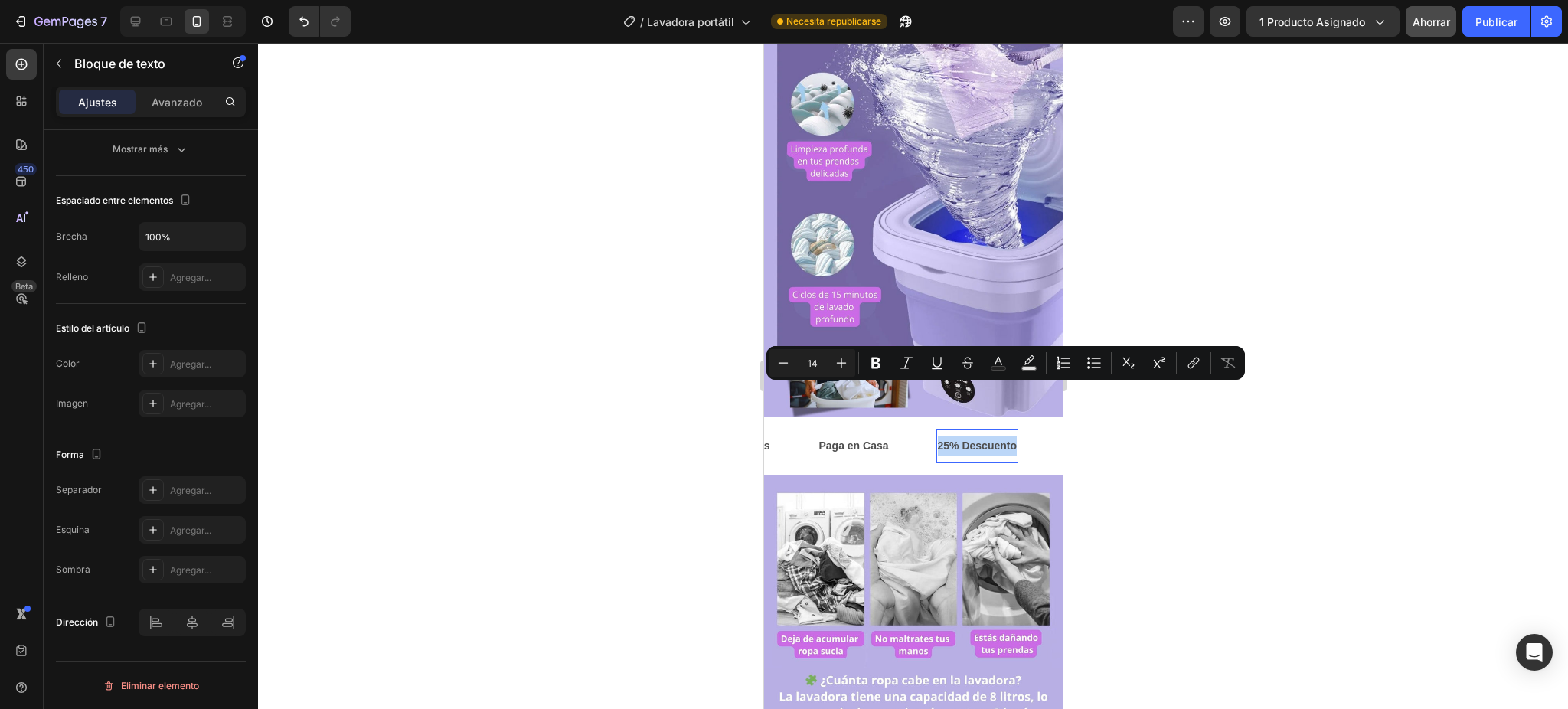
click at [966, 436] on p "25% Descuento" at bounding box center [977, 446] width 79 height 19
click at [870, 357] on icon "Barra de herramientas contextual del editor" at bounding box center [875, 363] width 15 height 15
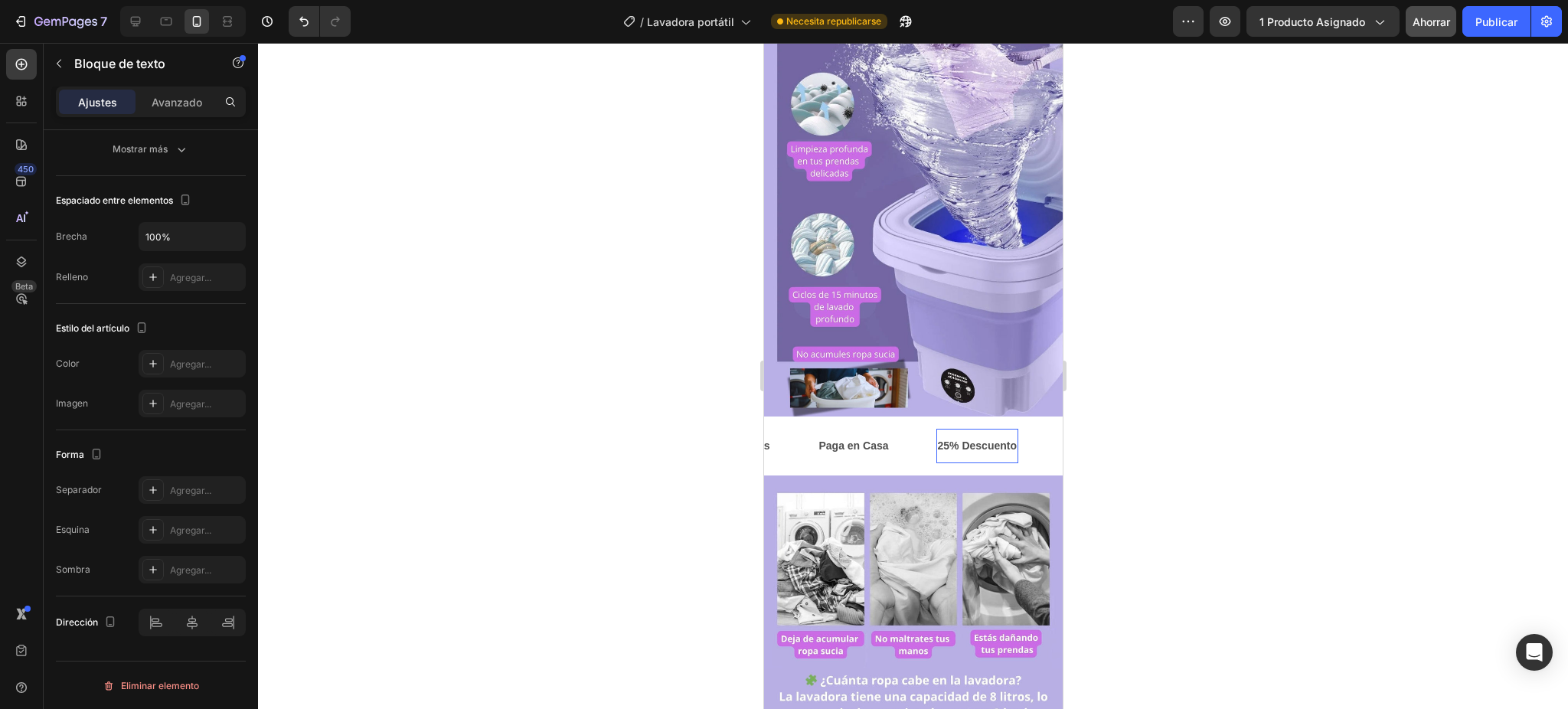
click at [1003, 428] on div "25% Descuento Text Block 0" at bounding box center [976, 446] width 82 height 35
click at [1132, 379] on div at bounding box center [913, 375] width 1310 height 666
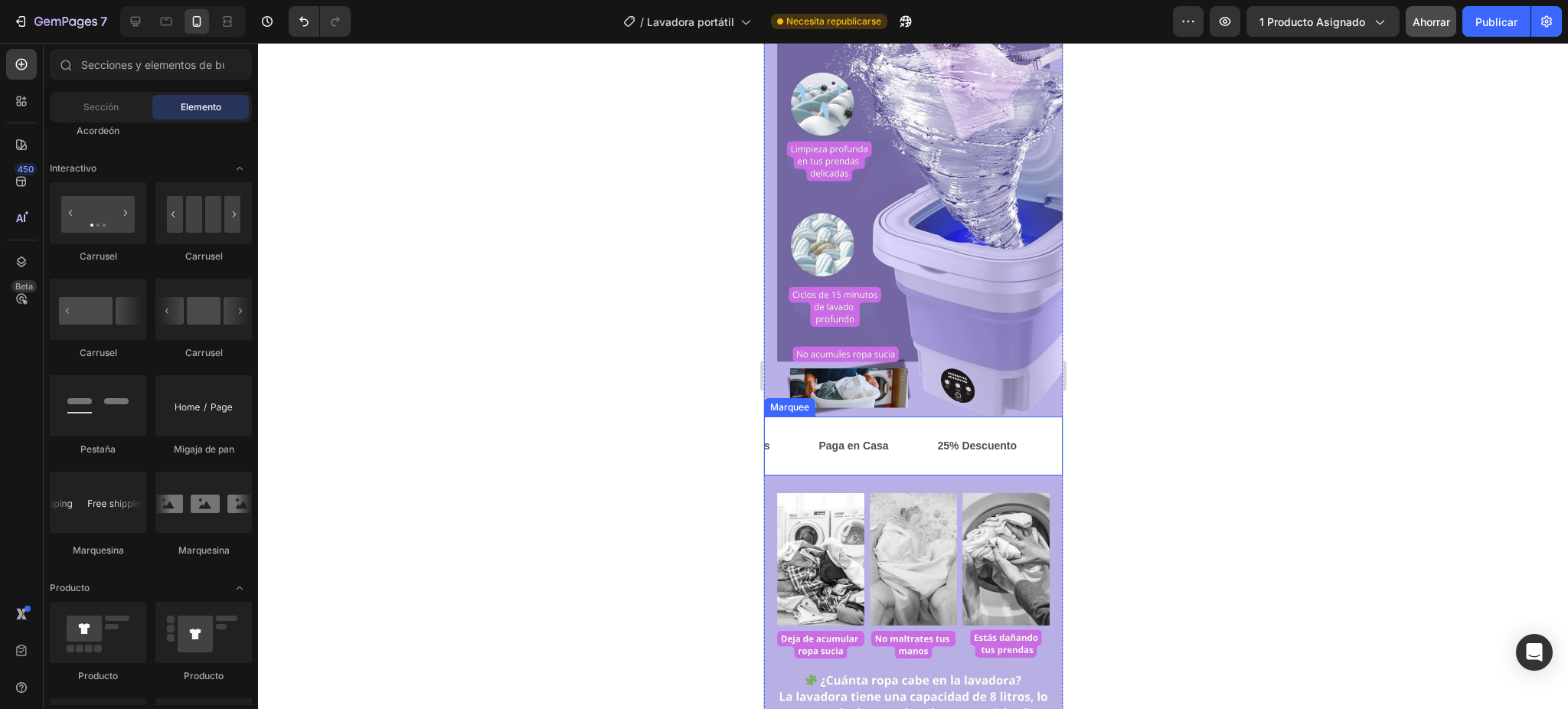
click at [929, 428] on div "Paga en Casa Text Block" at bounding box center [875, 446] width 119 height 35
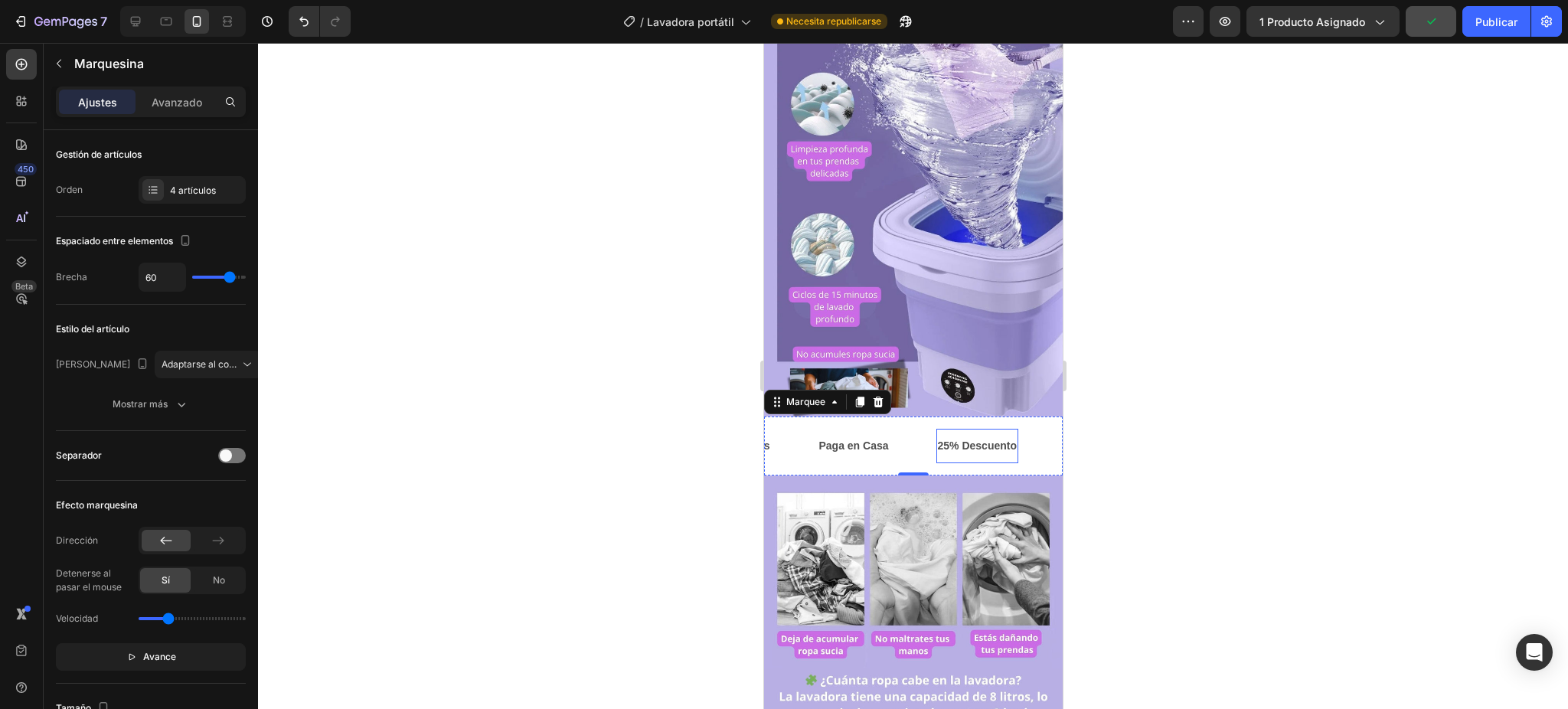
click at [982, 439] on strong "25% Descuento" at bounding box center [977, 445] width 79 height 13
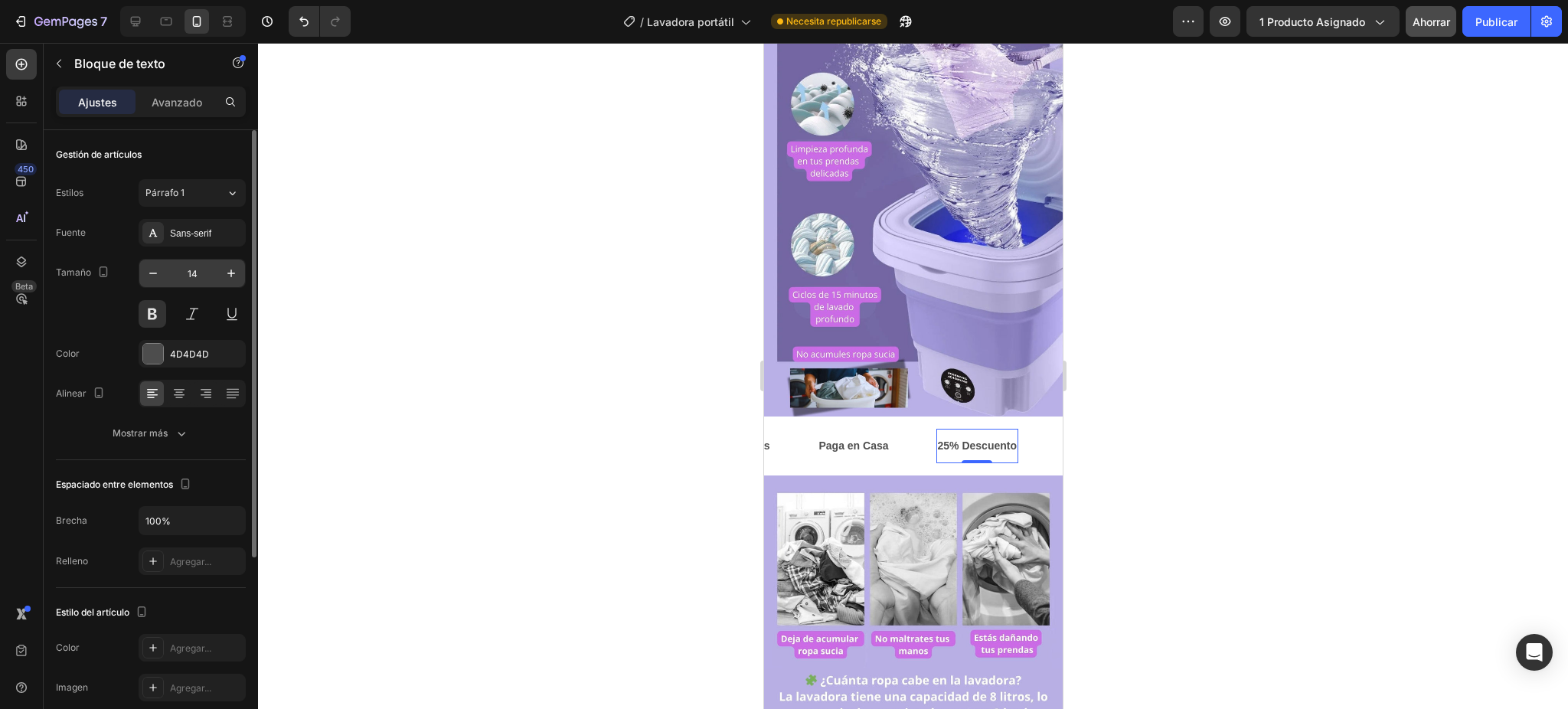
click at [201, 282] on input "14" at bounding box center [192, 273] width 50 height 27
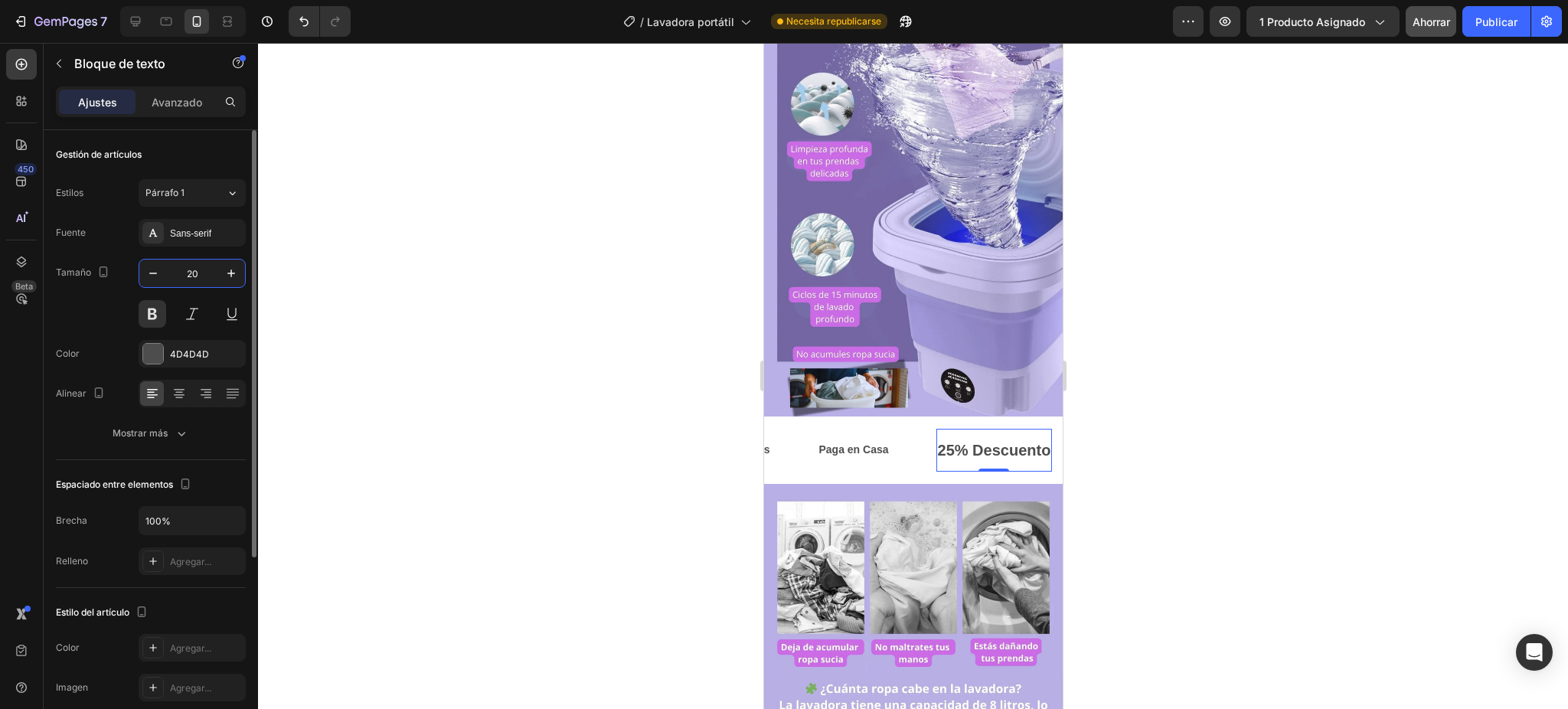
type input "20"
click at [843, 440] on p "Paga en Casa" at bounding box center [852, 450] width 70 height 19
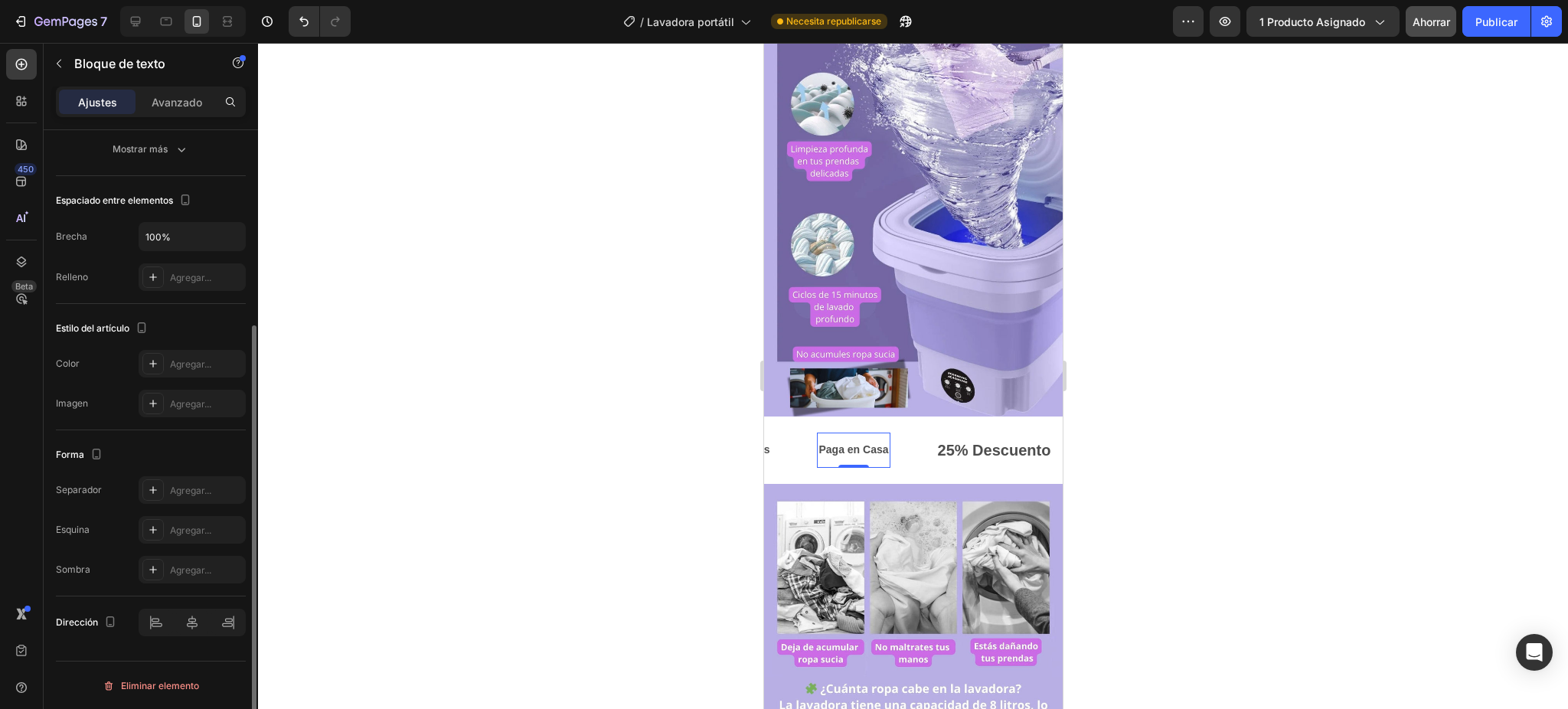
scroll to position [0, 0]
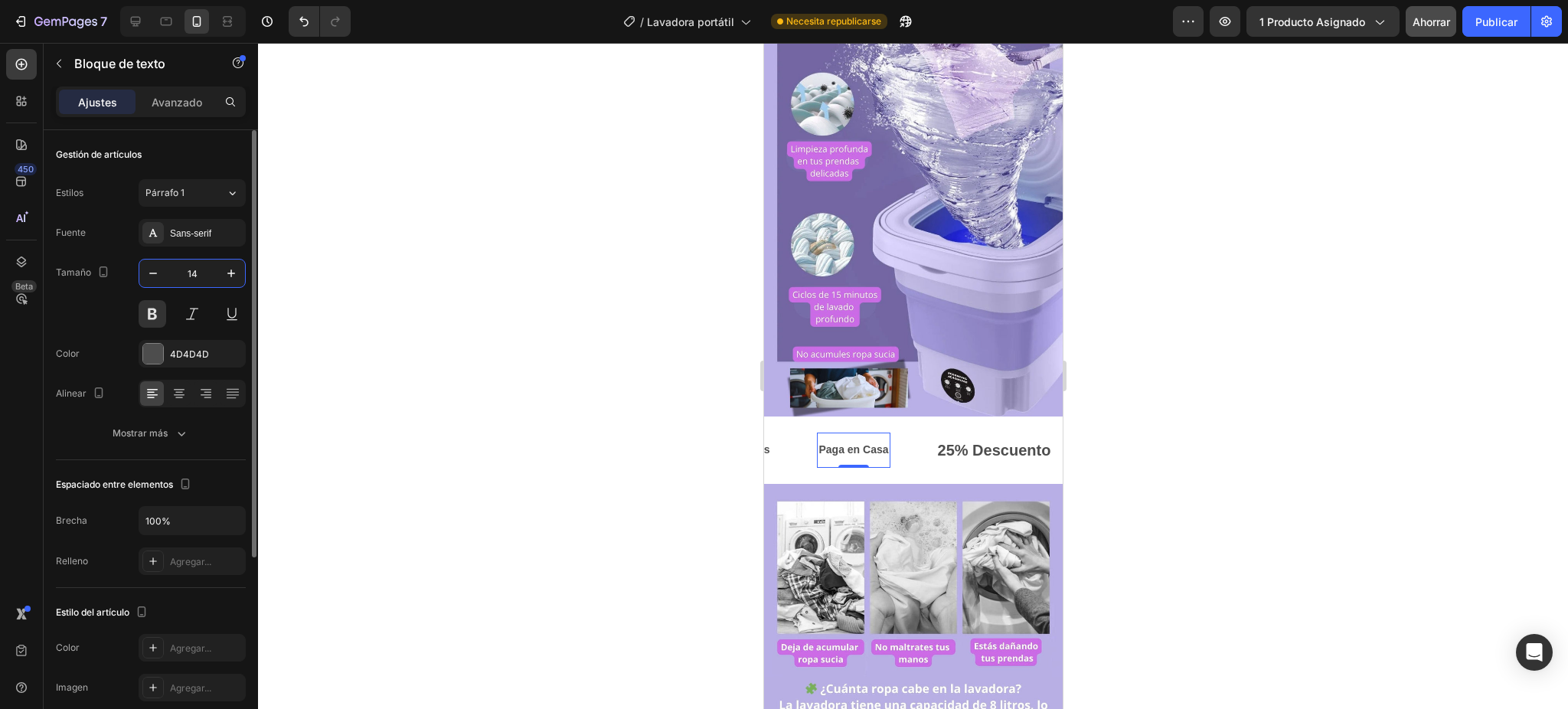
click at [193, 273] on input "14" at bounding box center [192, 273] width 50 height 27
type input "20"
click at [765, 440] on p "Envío Gratis" at bounding box center [737, 450] width 63 height 19
click at [209, 277] on input "14" at bounding box center [192, 273] width 50 height 27
type input "20"
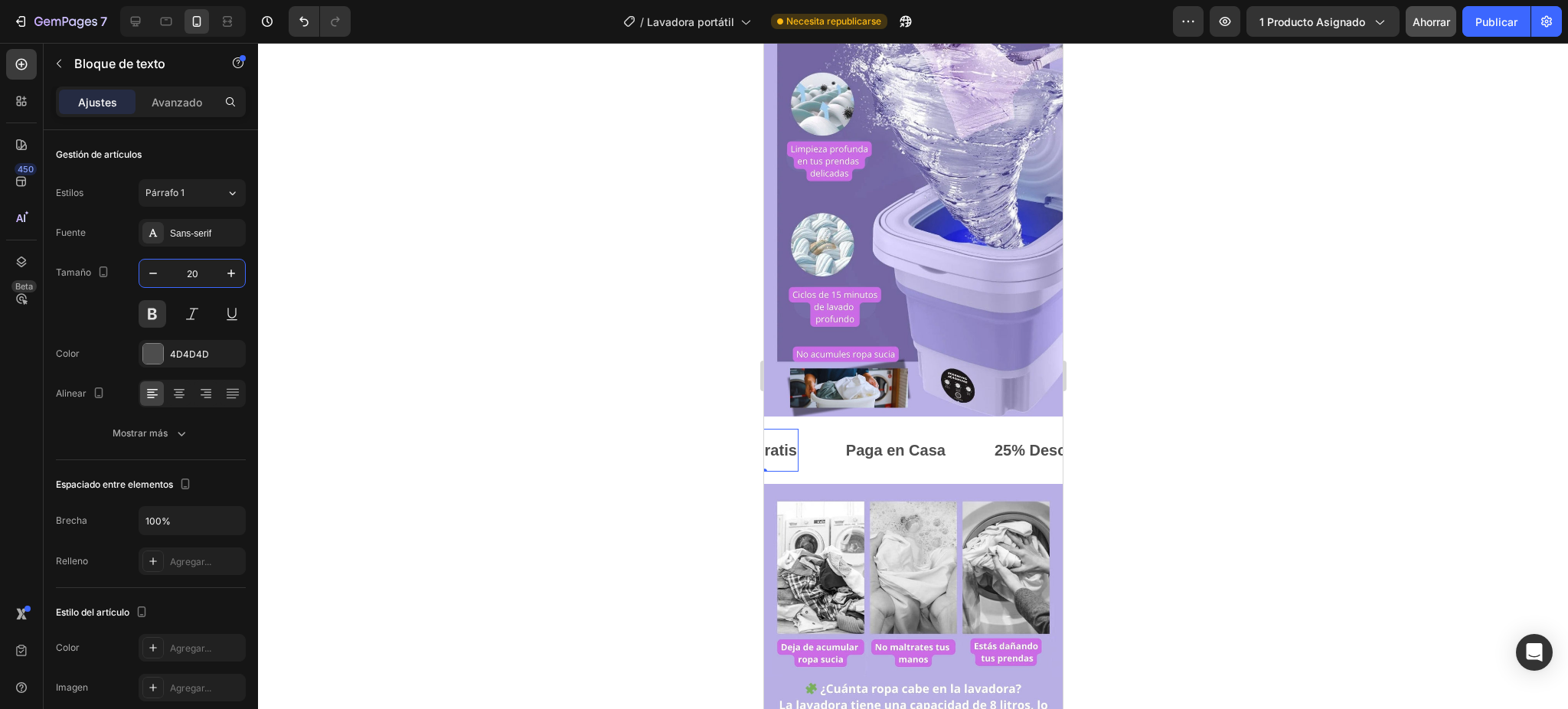
click at [1213, 380] on div at bounding box center [913, 375] width 1310 height 666
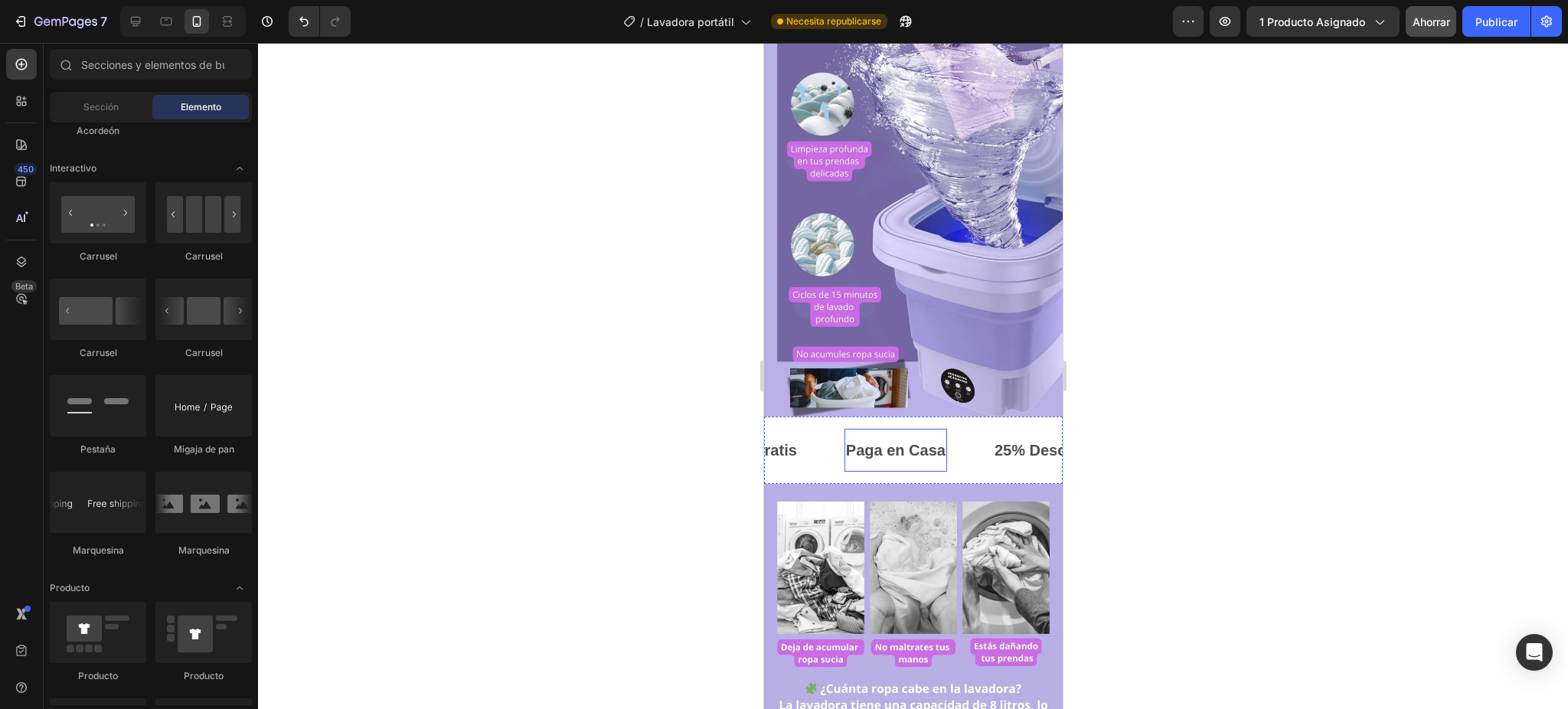
click at [943, 436] on p "Paga en Casa" at bounding box center [895, 450] width 100 height 27
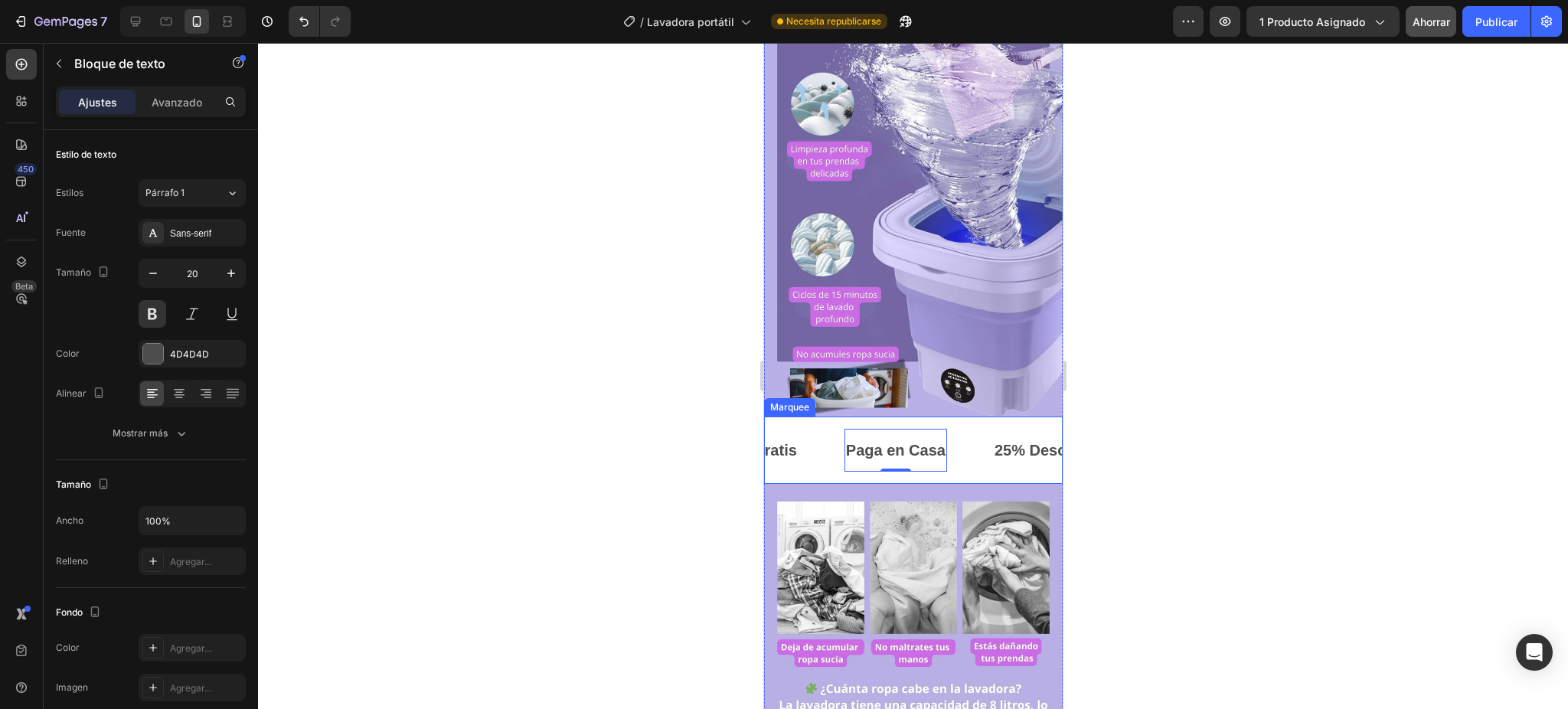
click at [965, 428] on div "Paga en Casa Text Block 0" at bounding box center [918, 450] width 149 height 43
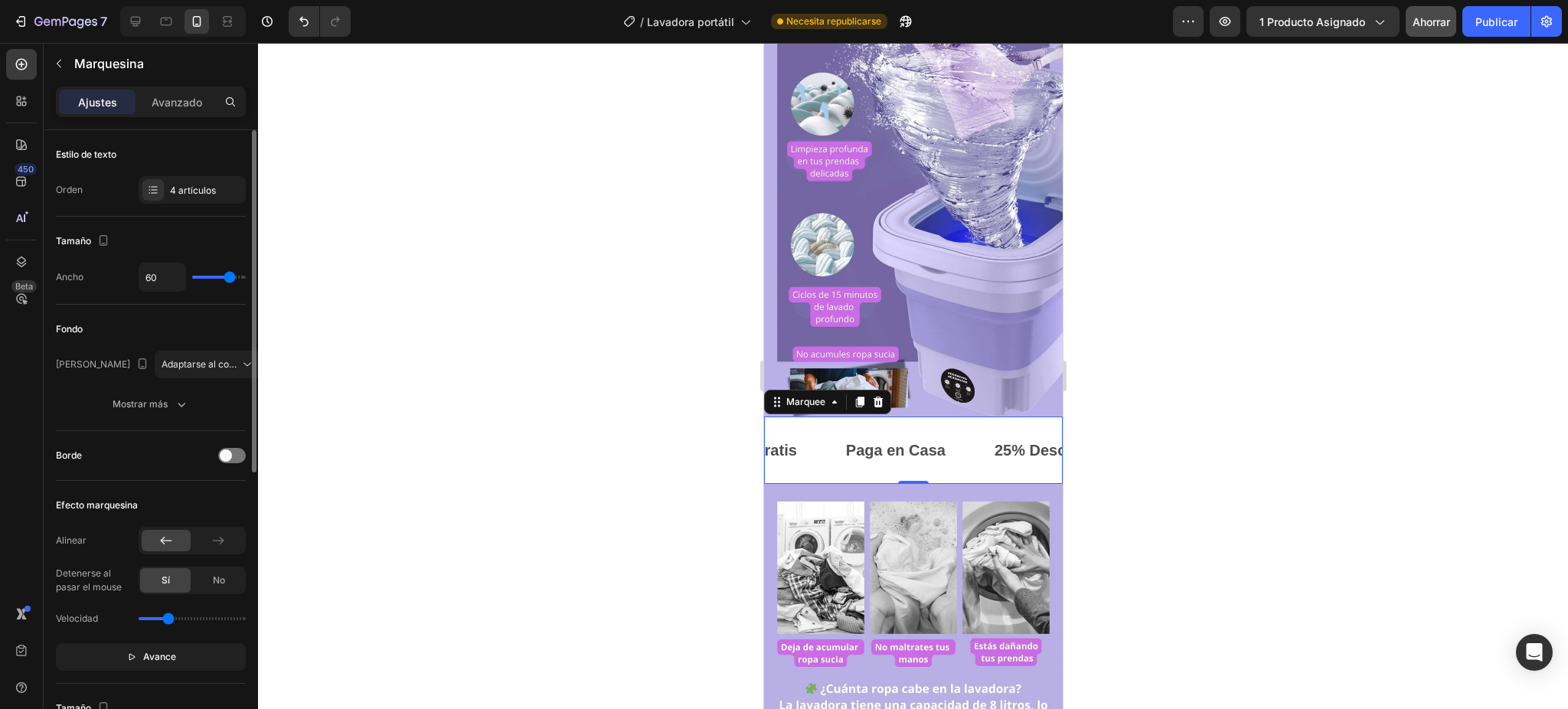
type input "29"
click at [213, 277] on input "range" at bounding box center [219, 277] width 53 height 3
type input "33"
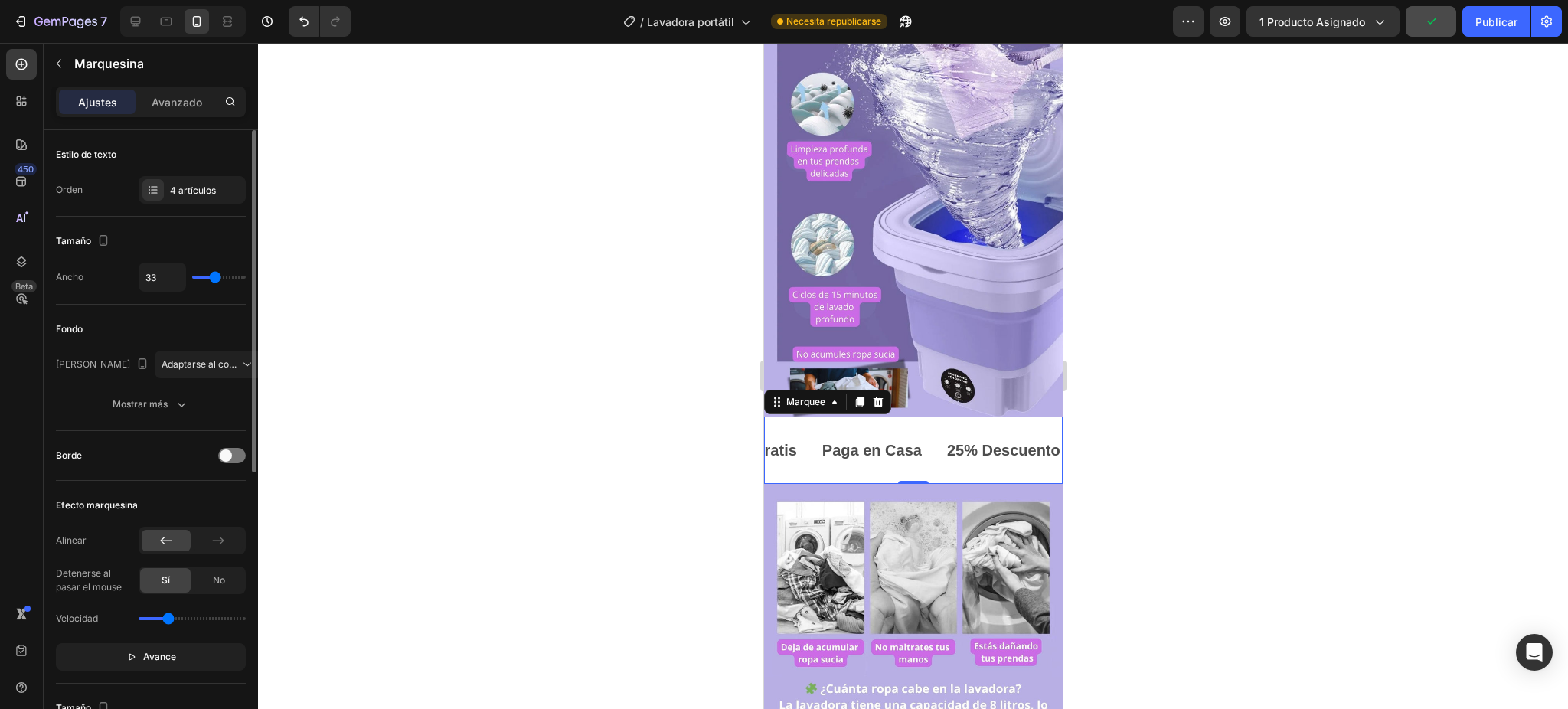
type input "56"
type input "80"
type input "67"
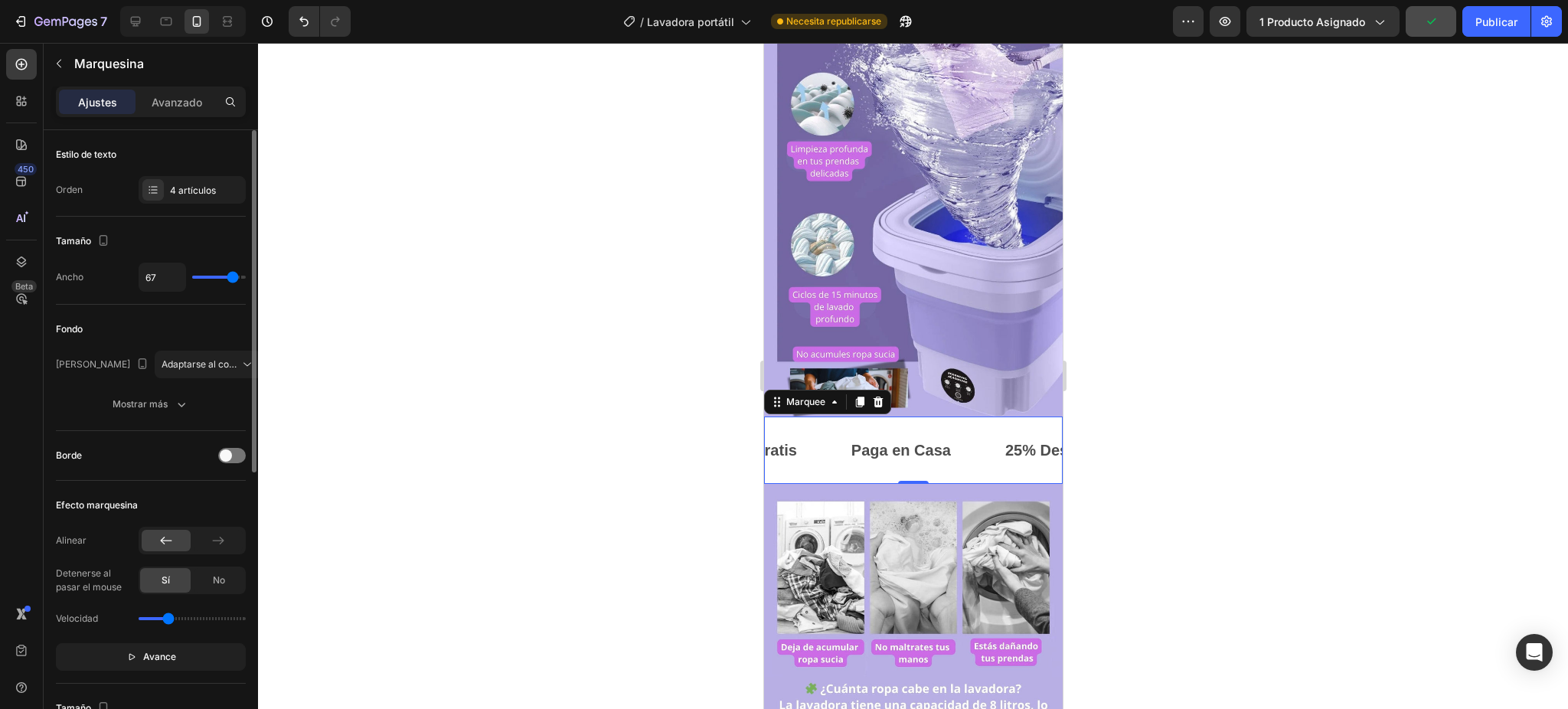
drag, startPoint x: 213, startPoint y: 277, endPoint x: 233, endPoint y: 276, distance: 20.0
type input "67"
click at [233, 276] on input "range" at bounding box center [219, 277] width 53 height 3
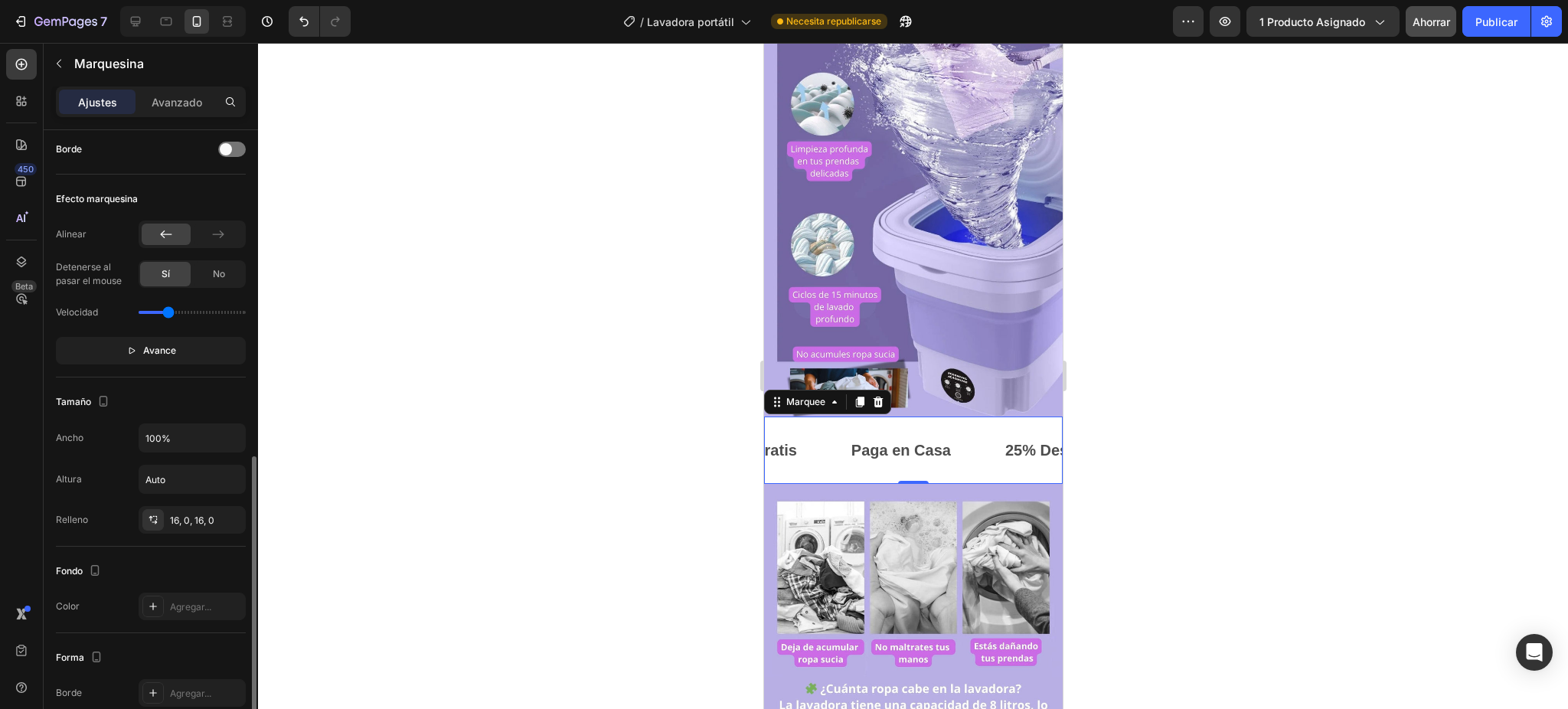
scroll to position [408, 0]
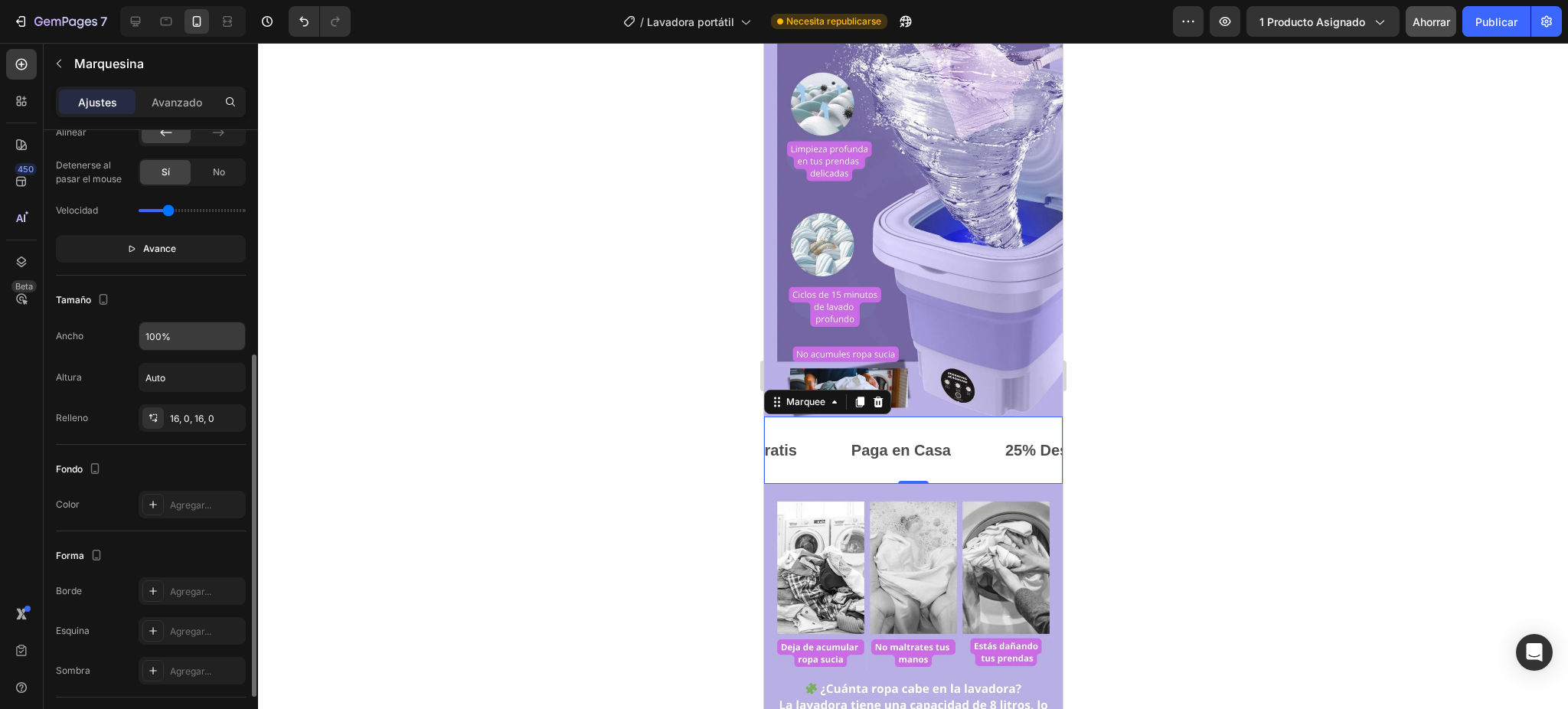
click at [181, 327] on input "100%" at bounding box center [192, 336] width 105 height 27
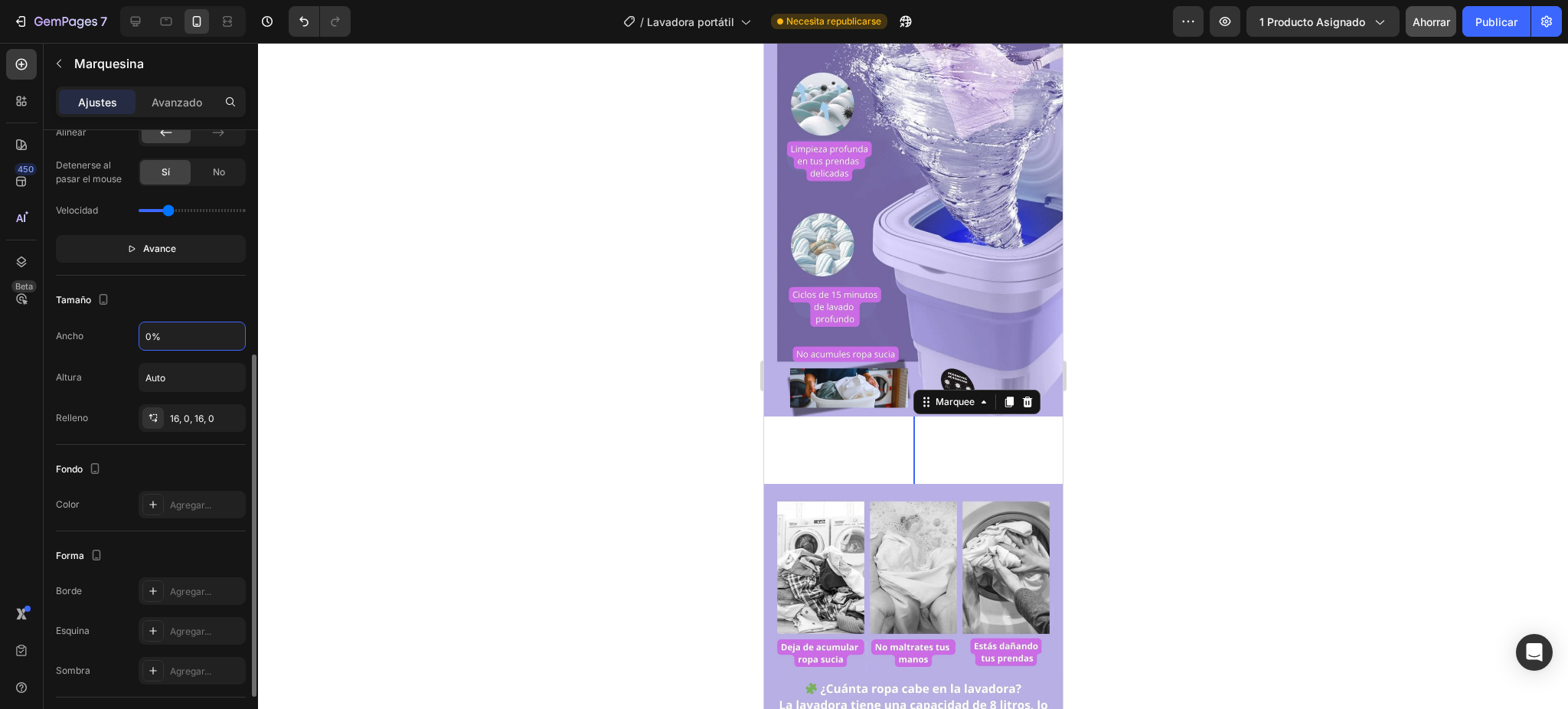
type input "90%"
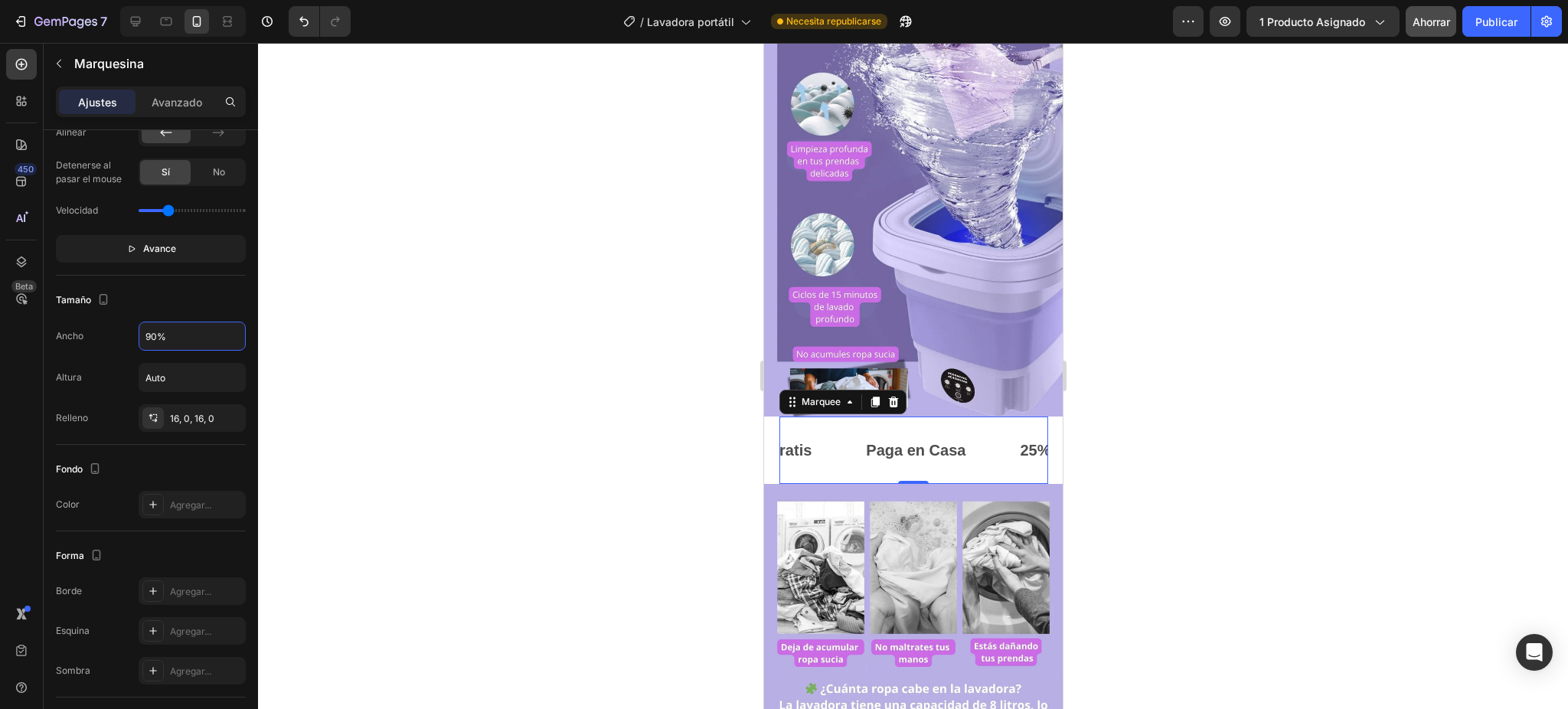
click at [537, 435] on div at bounding box center [913, 375] width 1310 height 666
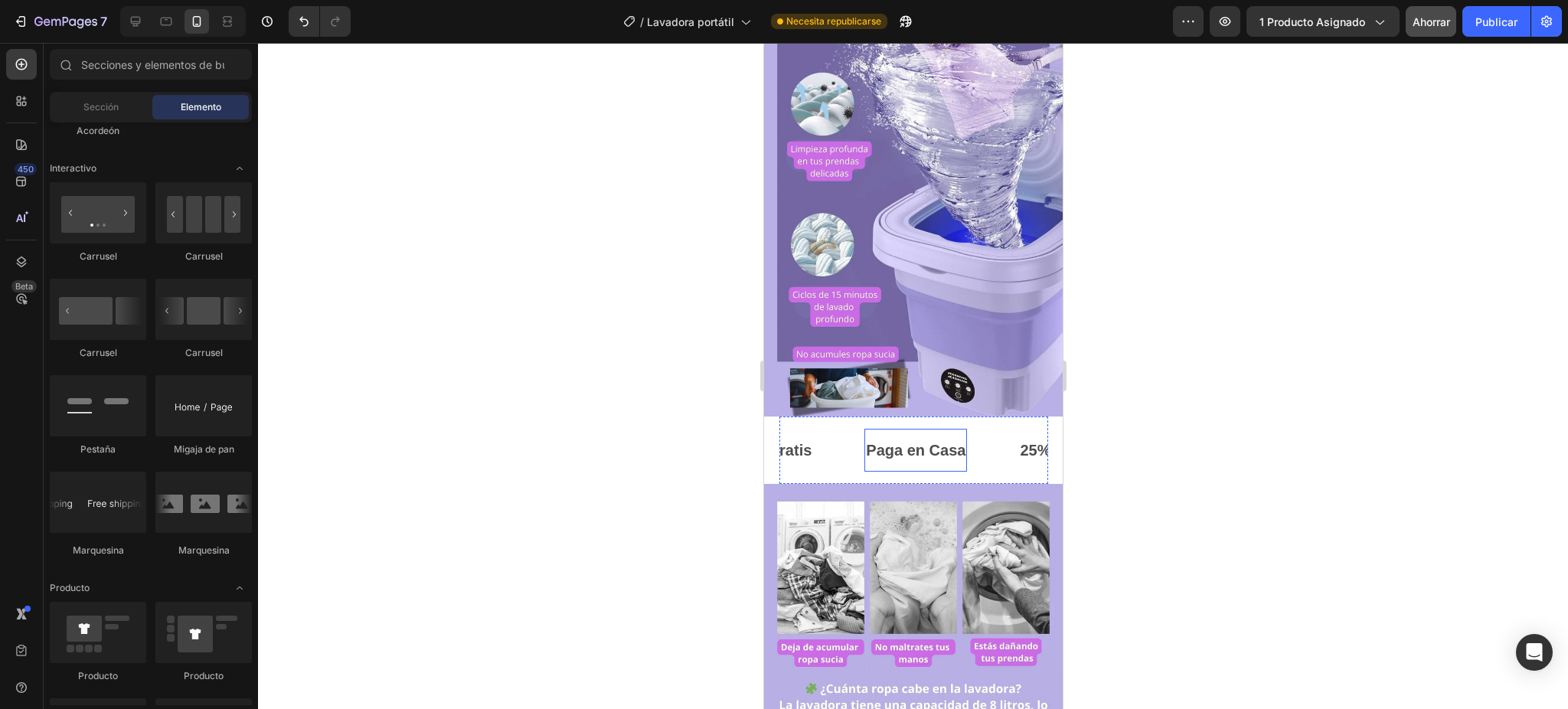
click at [937, 436] on p "Paga en Casa" at bounding box center [914, 450] width 100 height 27
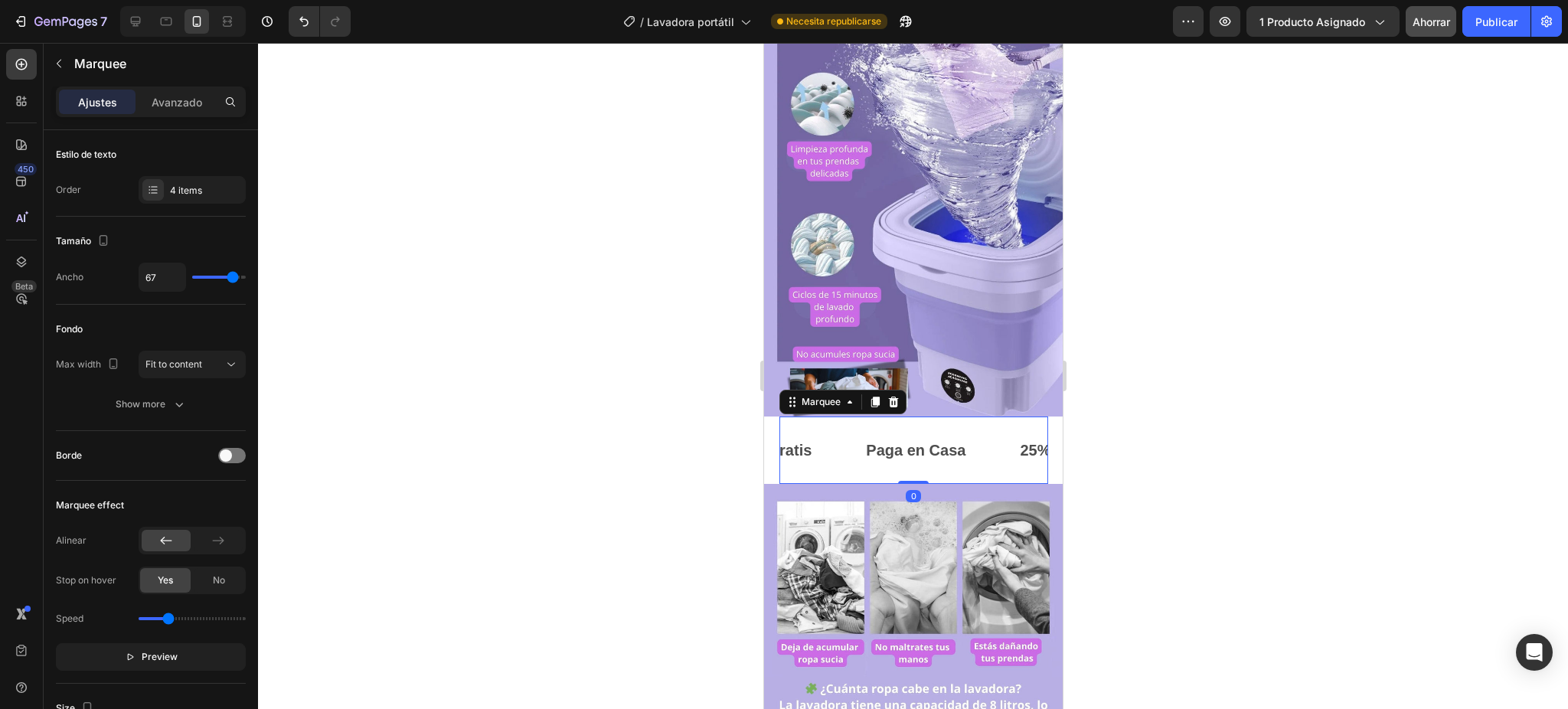
click at [995, 428] on div "Paga en Casa Text Block" at bounding box center [940, 450] width 154 height 43
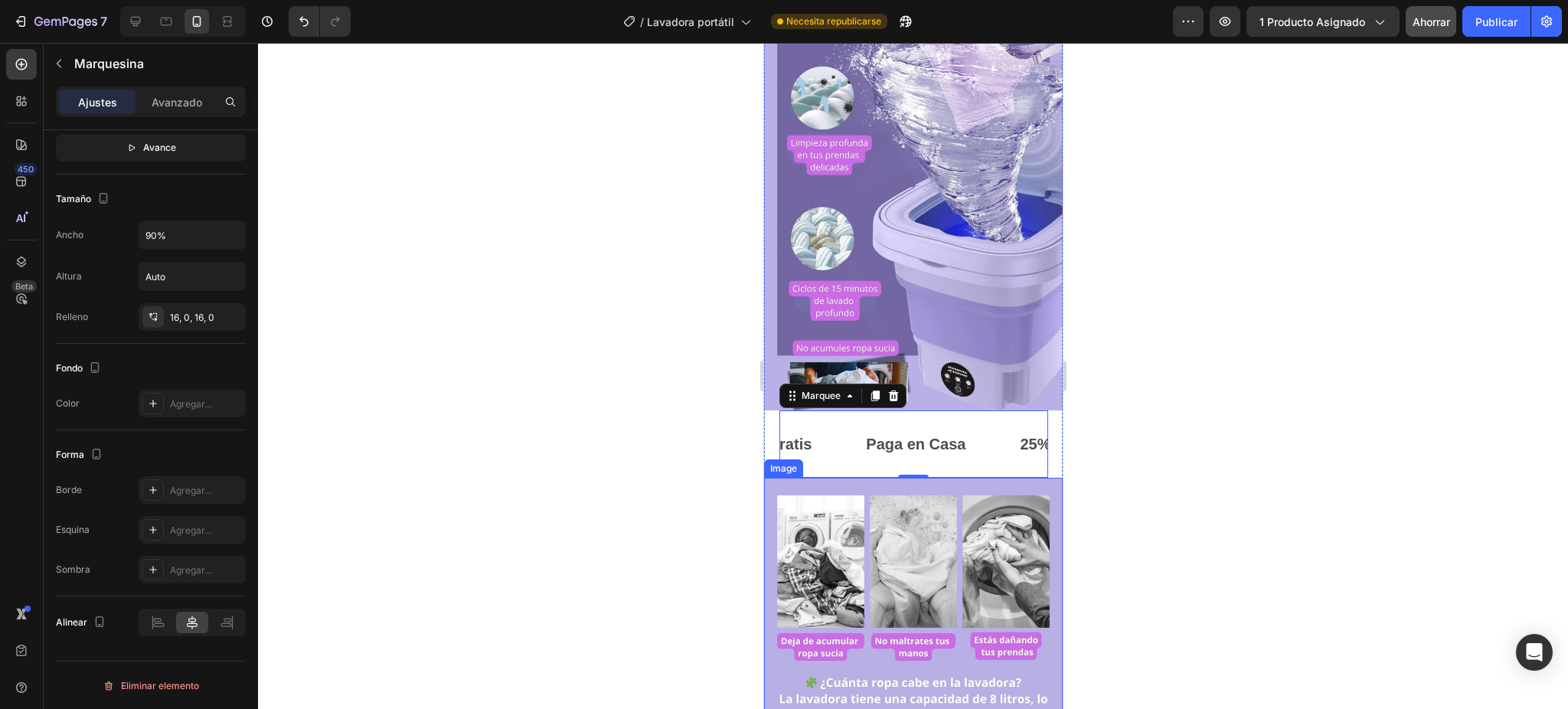
scroll to position [1225, 0]
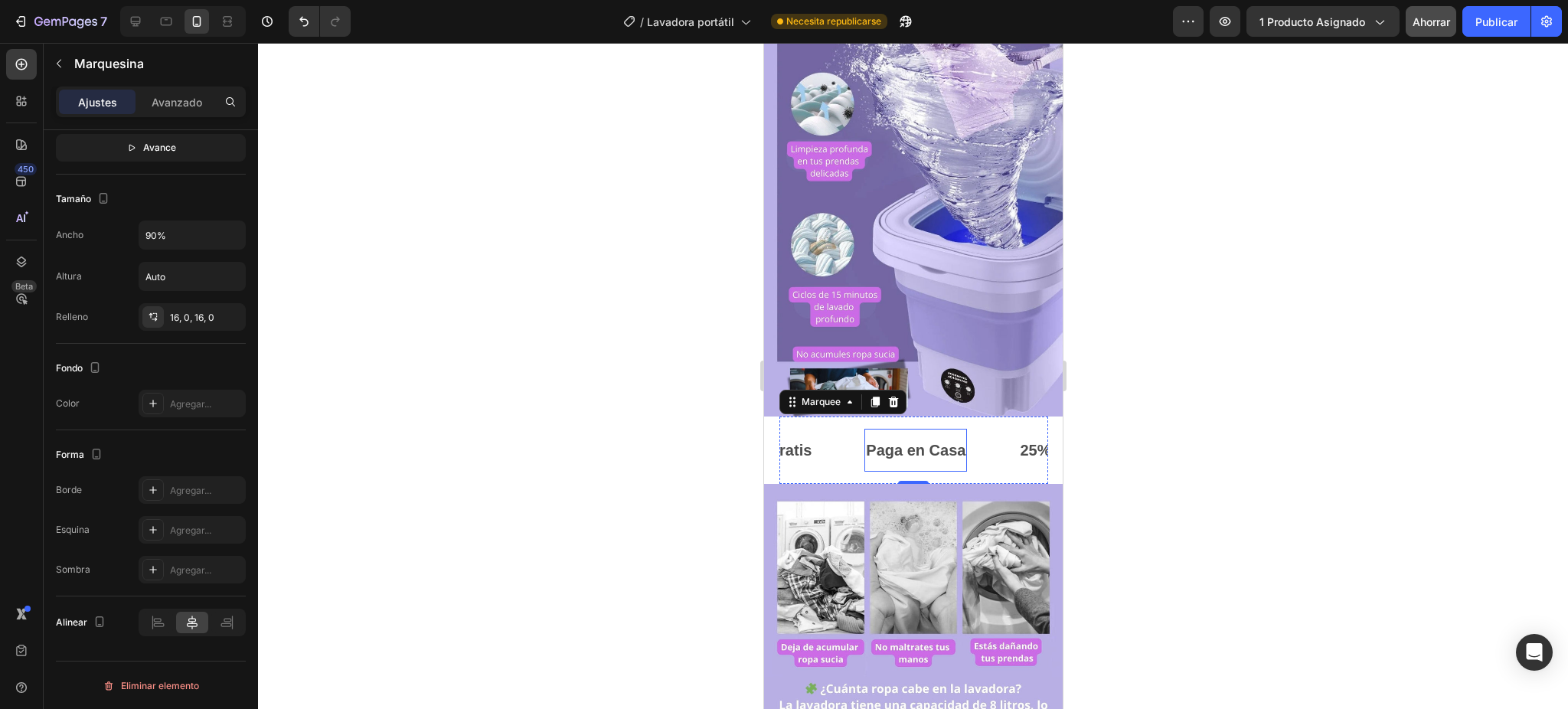
click at [901, 436] on p "Paga en Casa" at bounding box center [914, 450] width 100 height 27
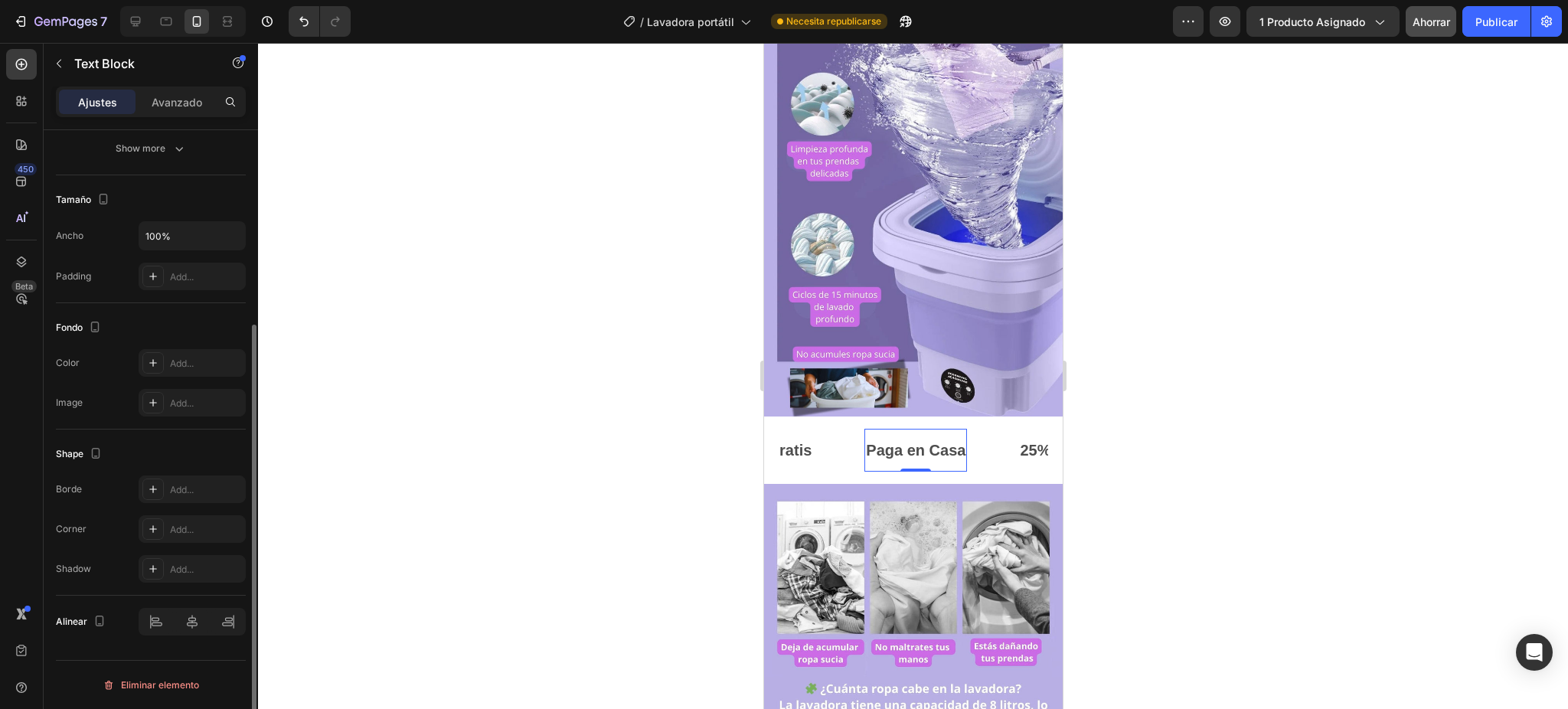
scroll to position [0, 0]
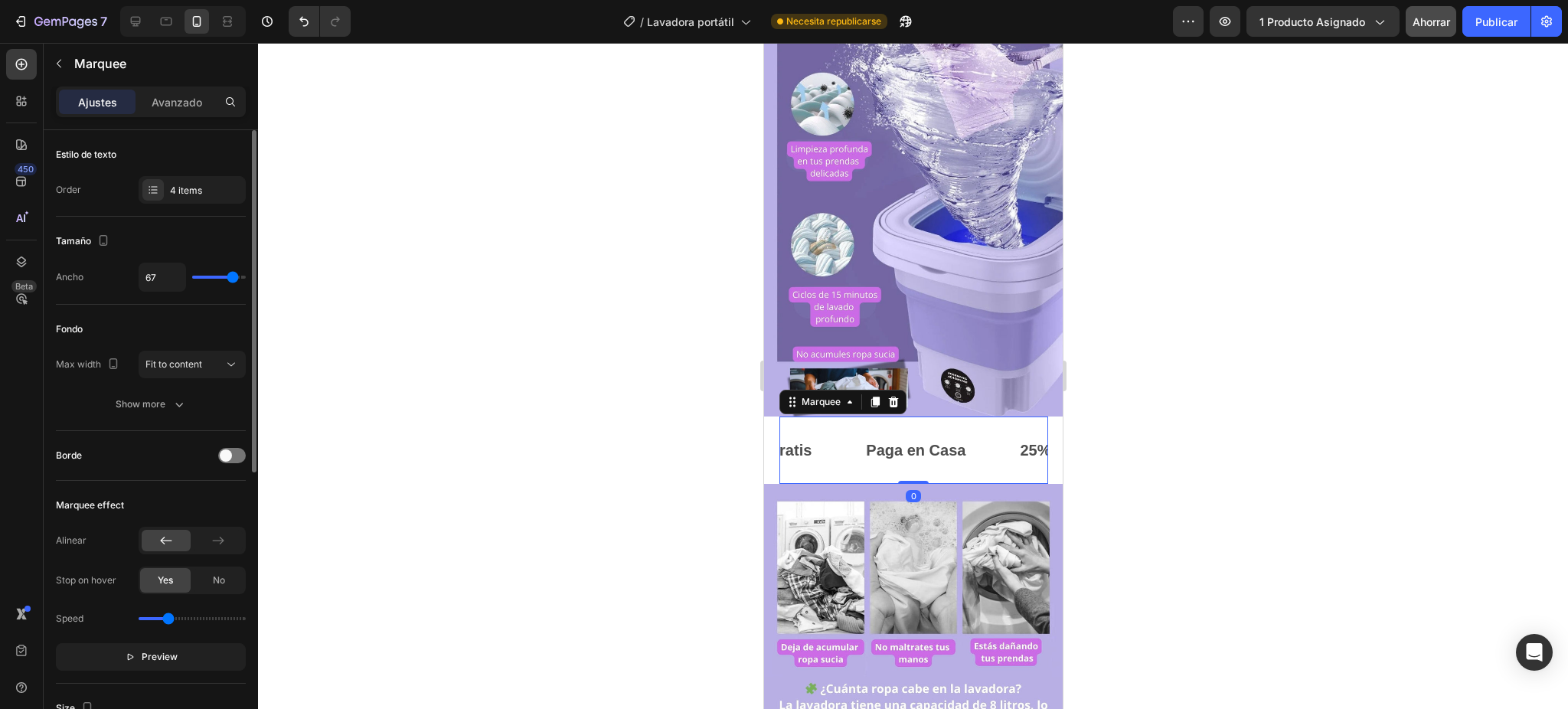
click at [840, 428] on div "Envío Gratis Text Block" at bounding box center [792, 450] width 145 height 43
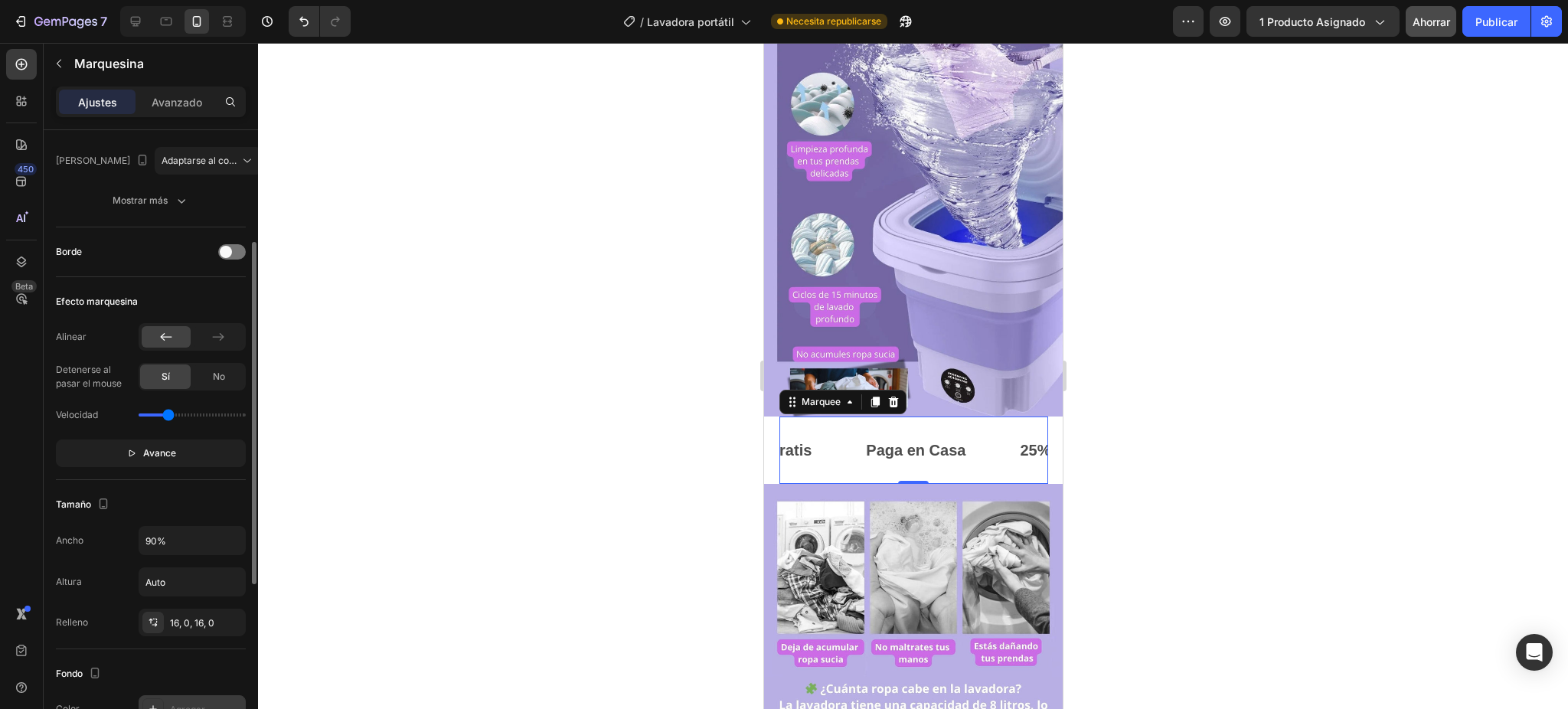
scroll to position [408, 0]
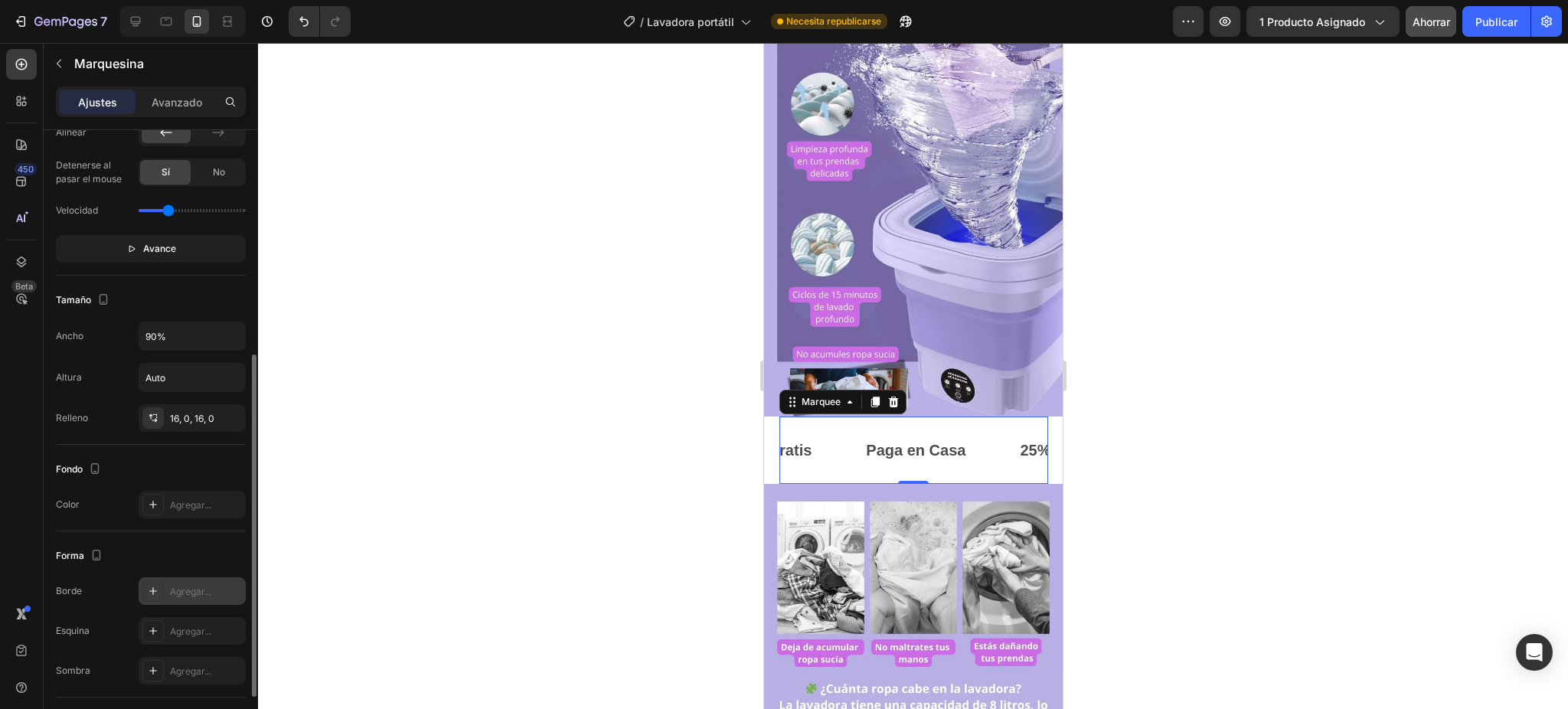
click at [152, 590] on icon at bounding box center [153, 591] width 13 height 13
click at [149, 505] on icon at bounding box center [153, 504] width 13 height 13
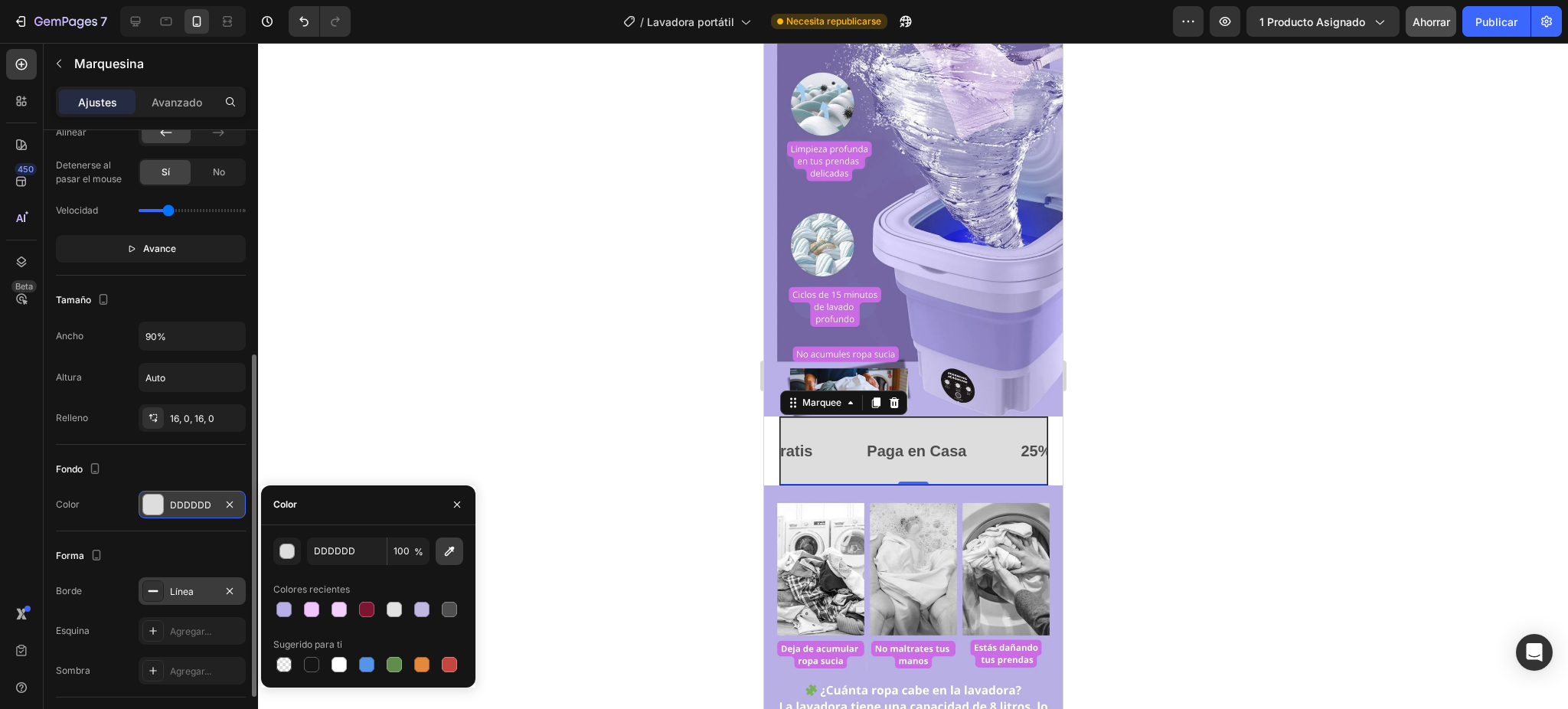
click at [447, 547] on icon "button" at bounding box center [450, 551] width 15 height 15
type input "CC6BE8"
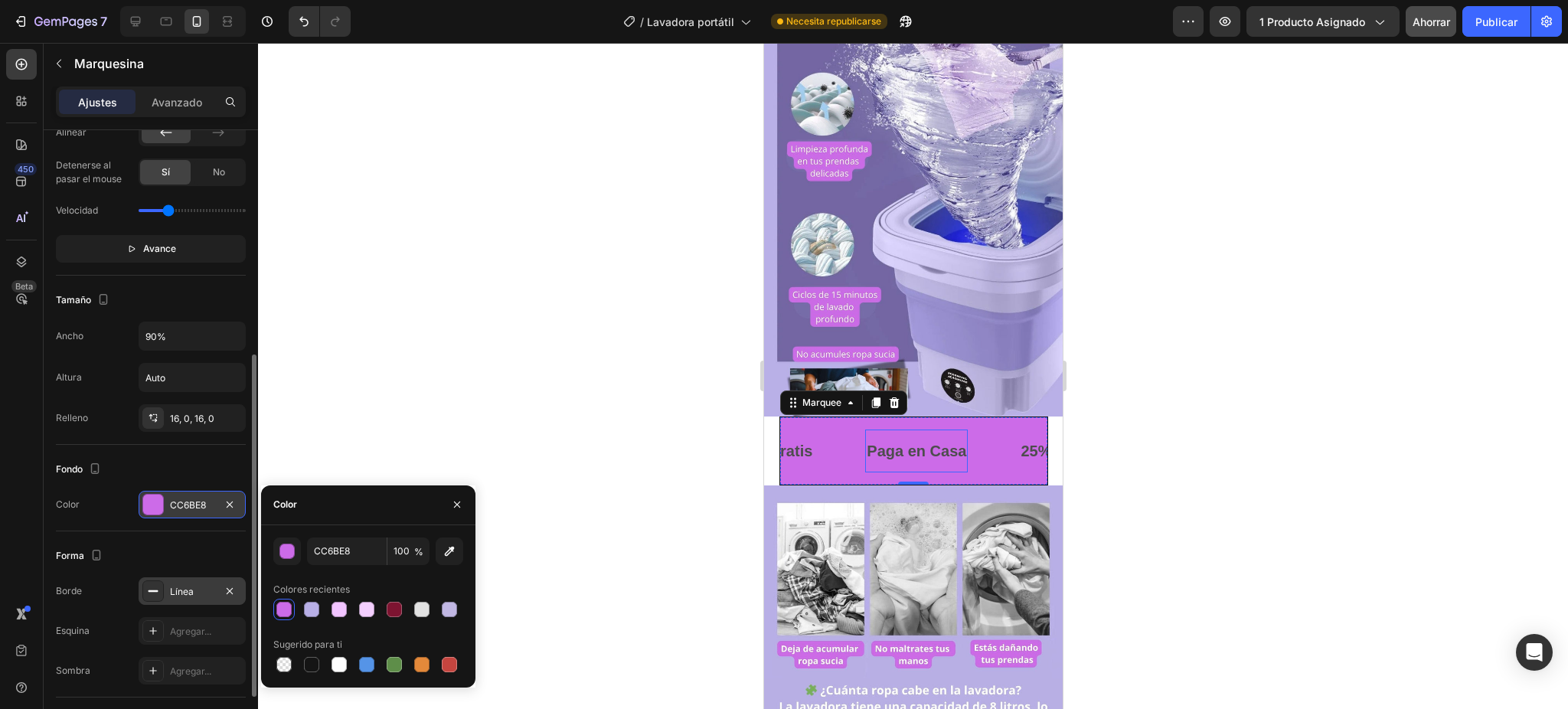
click at [889, 437] on p "Paga en Casa" at bounding box center [915, 451] width 100 height 27
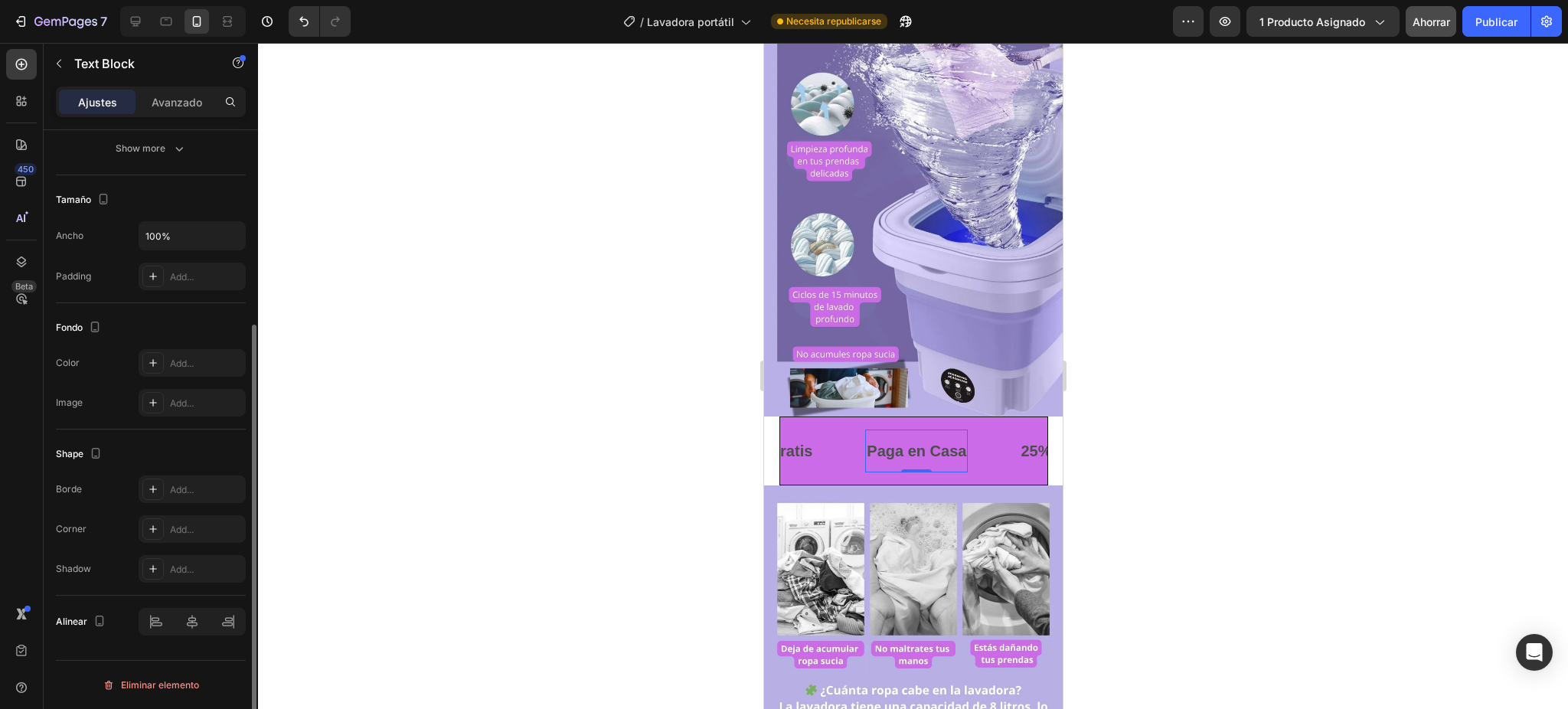
scroll to position [0, 0]
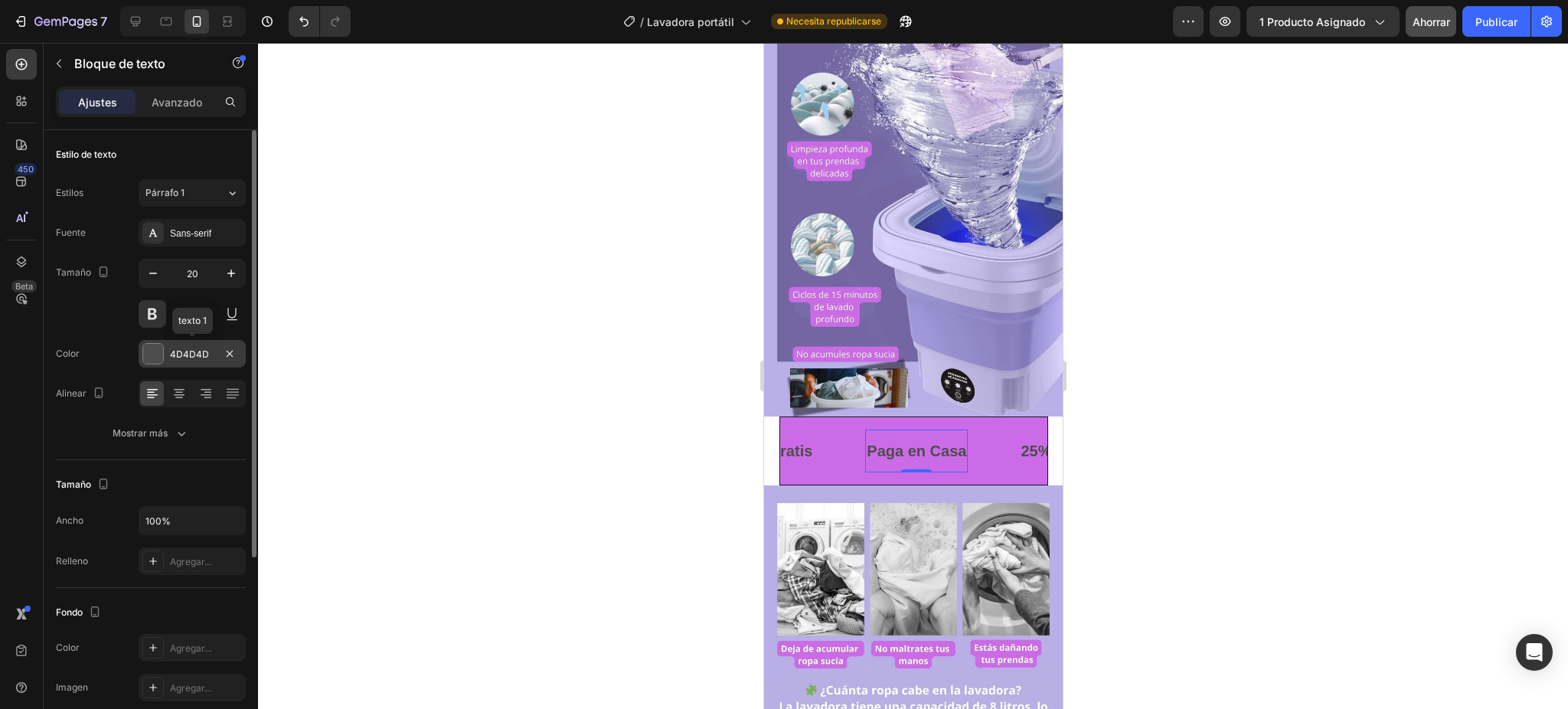
click at [163, 353] on div at bounding box center [153, 354] width 21 height 21
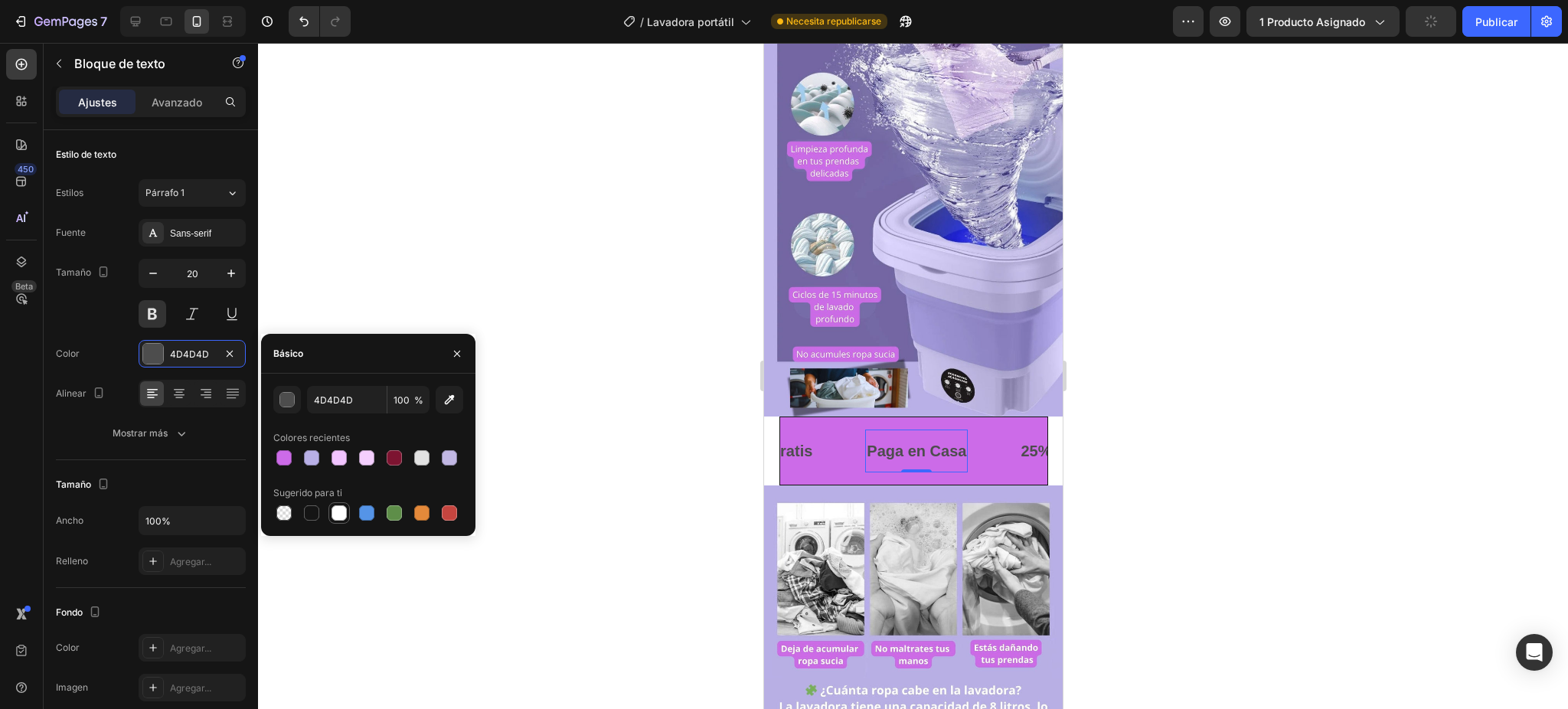
click at [343, 508] on div at bounding box center [340, 513] width 15 height 15
type input "FFFFFF"
click at [1033, 417] on div "Envío Gratis Text Block Paga en Casa Text Block 0 25% Descuento Text Block LIFE…" at bounding box center [912, 451] width 299 height 69
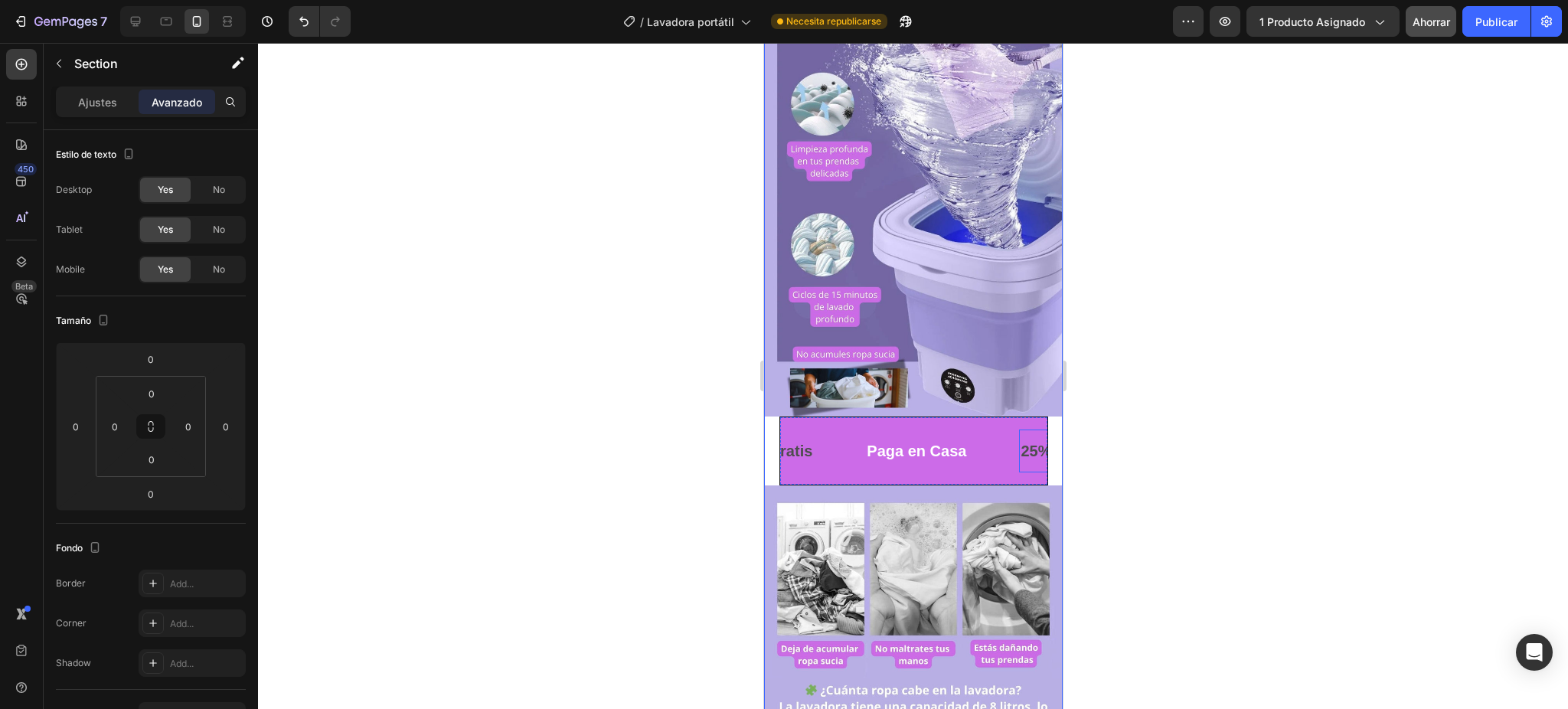
click at [1025, 442] on strong "25% Descuento" at bounding box center [1076, 450] width 113 height 16
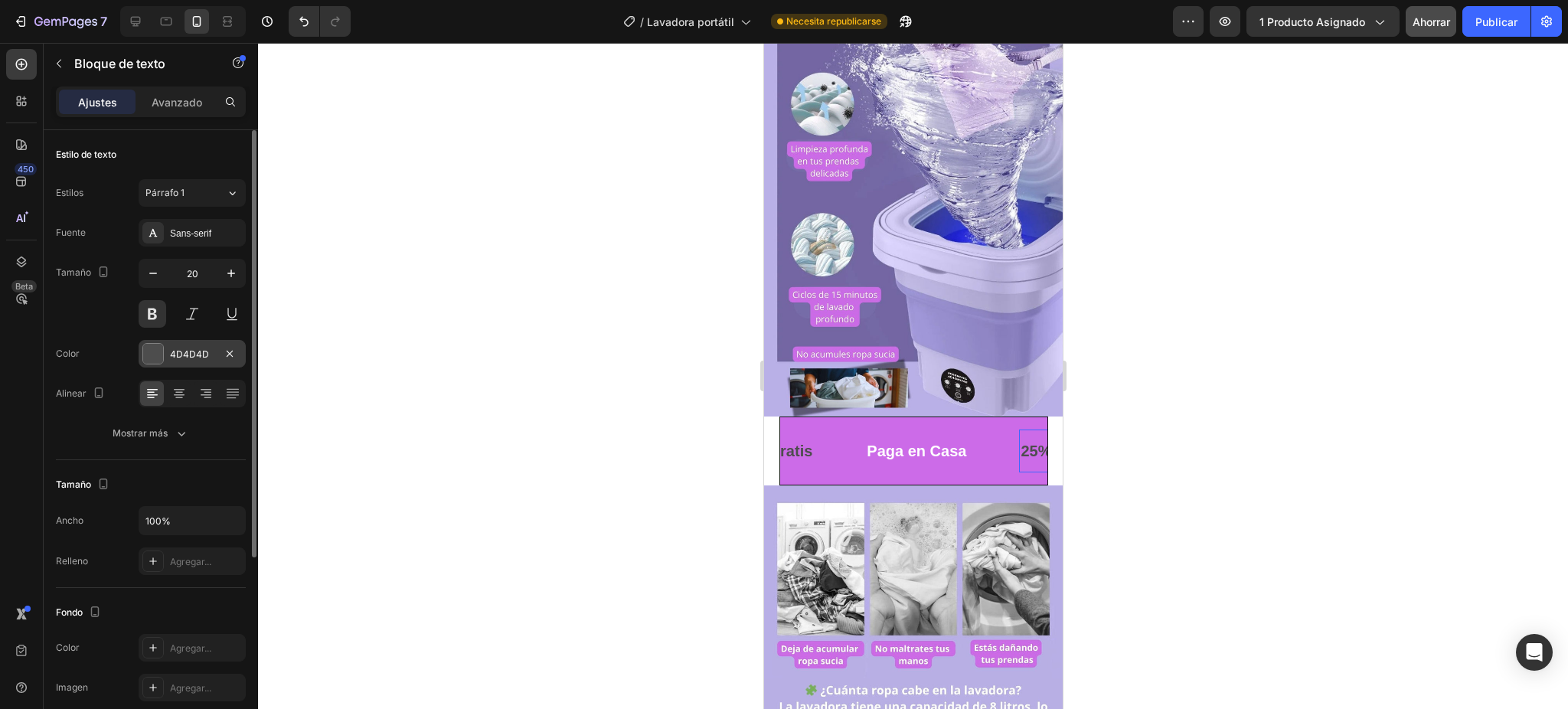
click at [170, 346] on div "4D4D4D" at bounding box center [192, 353] width 107 height 27
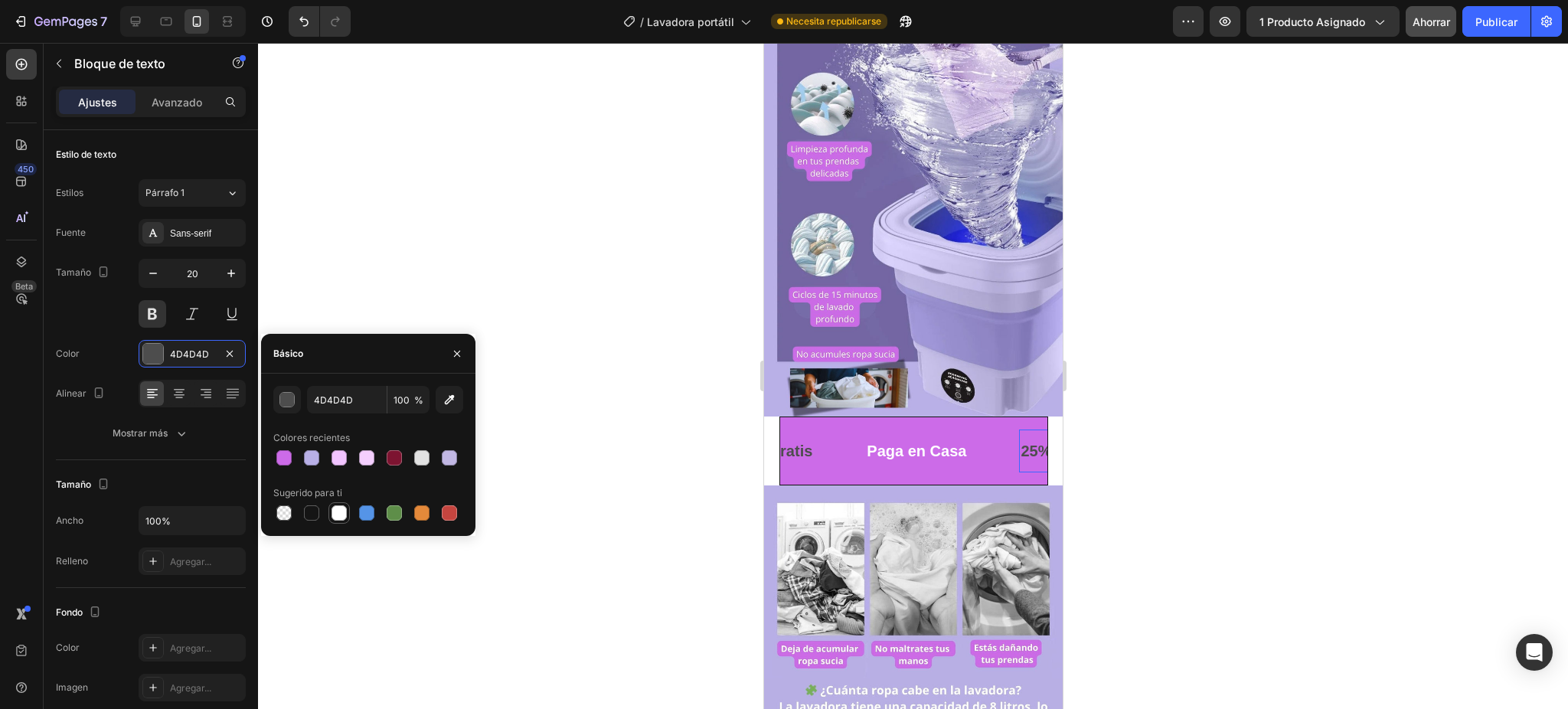
click at [339, 516] on div at bounding box center [340, 513] width 15 height 15
type input "FFFFFF"
click at [799, 437] on p "Envío Gratis" at bounding box center [766, 451] width 90 height 27
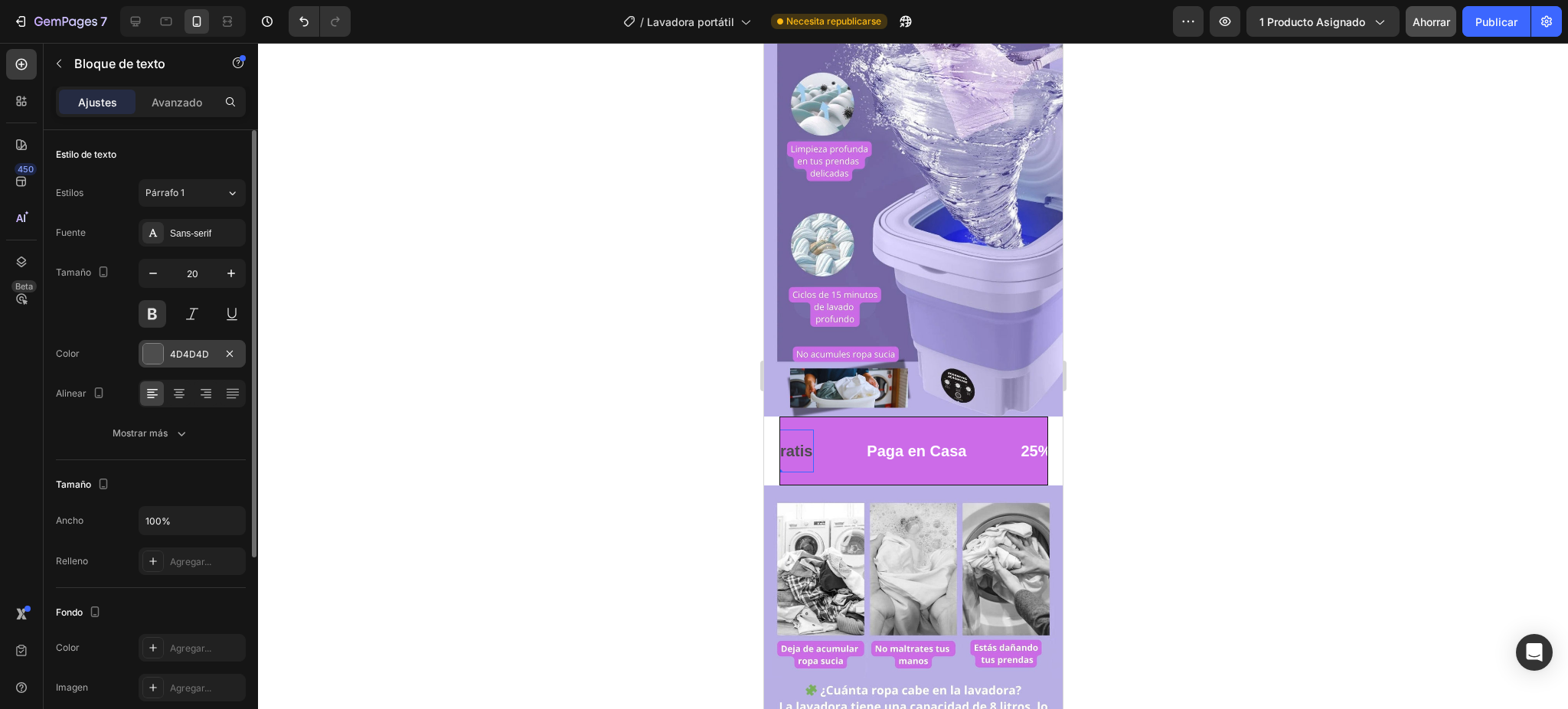
click at [182, 362] on div "4D4D4D" at bounding box center [192, 353] width 107 height 27
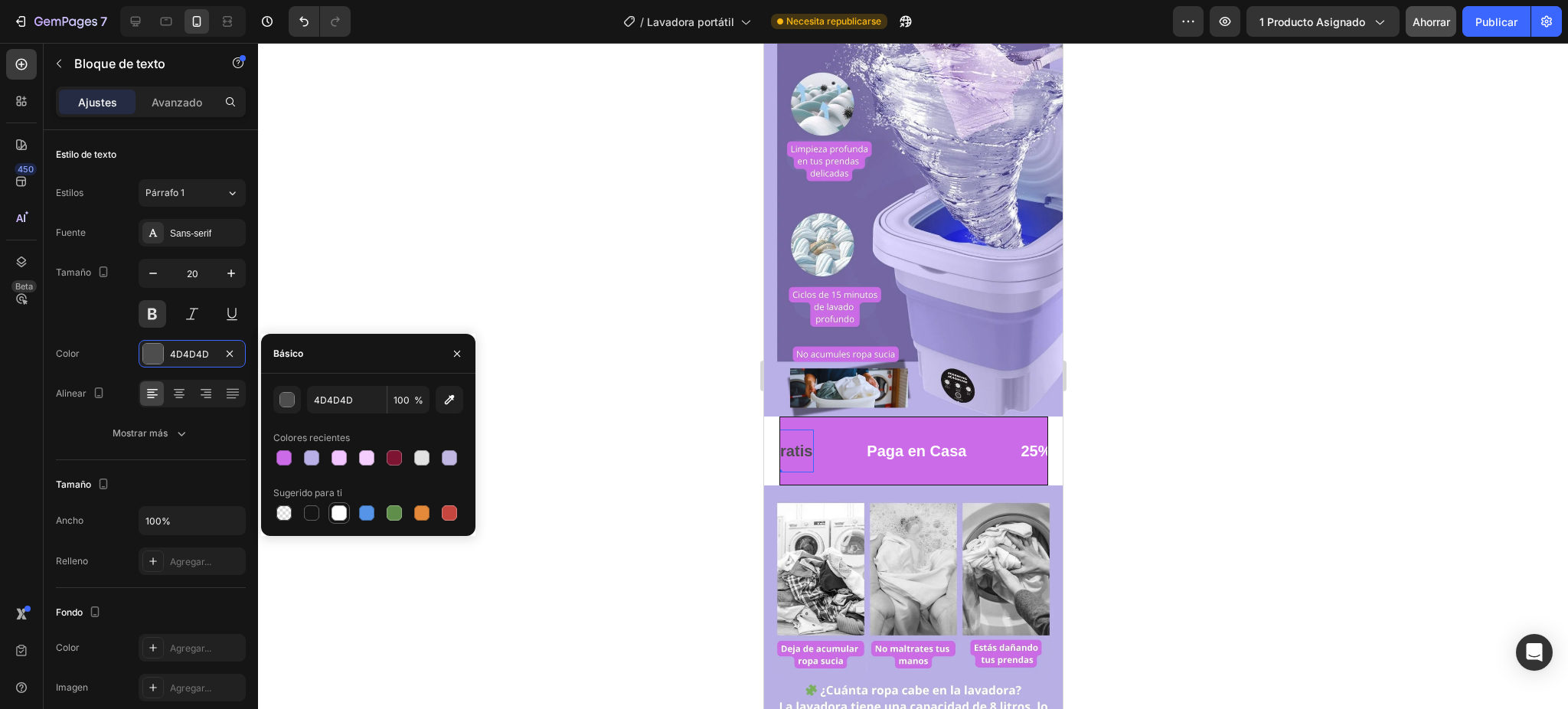
click at [340, 513] on div at bounding box center [340, 513] width 15 height 15
type input "FFFFFF"
click at [923, 437] on p "Paga en Casa" at bounding box center [915, 451] width 100 height 27
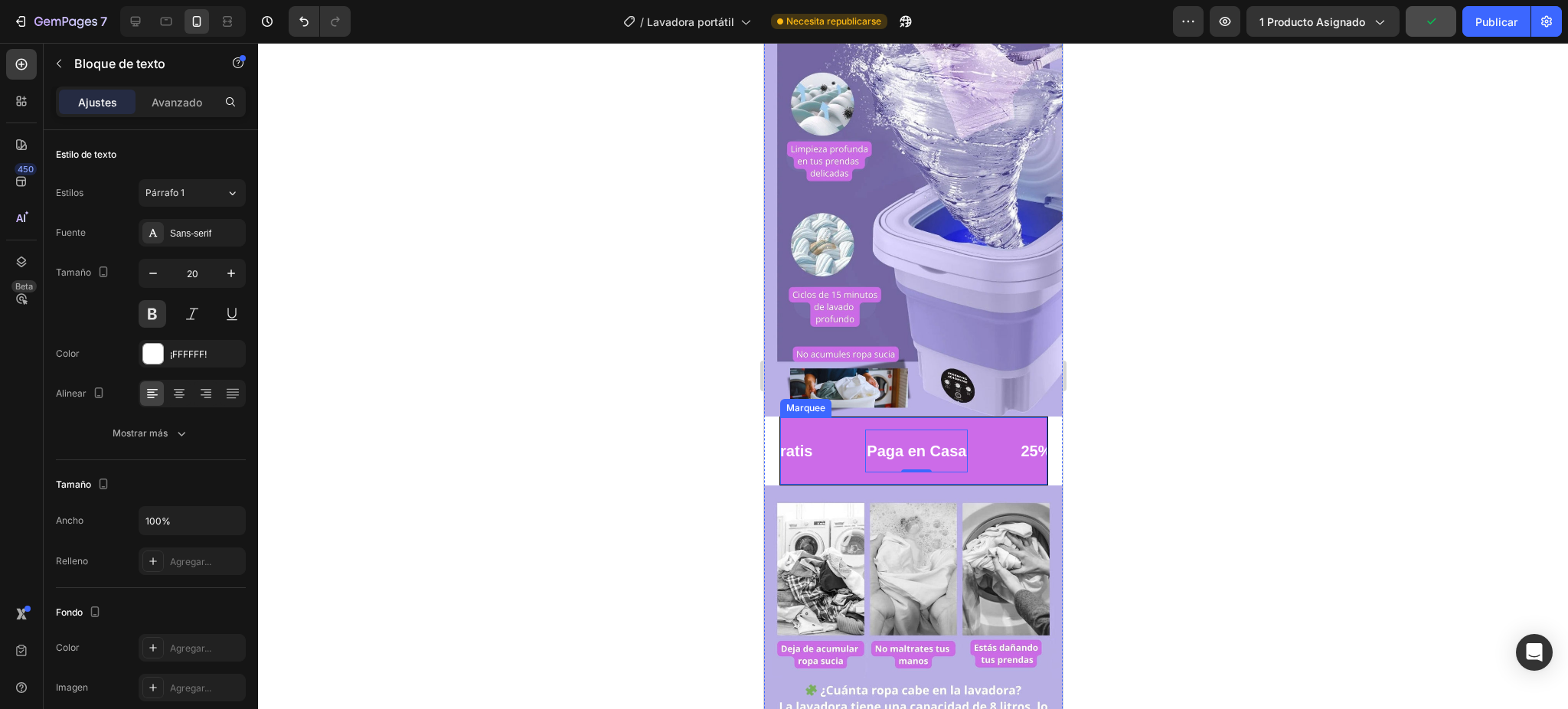
click at [992, 429] on div "Paga en Casa Text Block 0" at bounding box center [941, 451] width 154 height 43
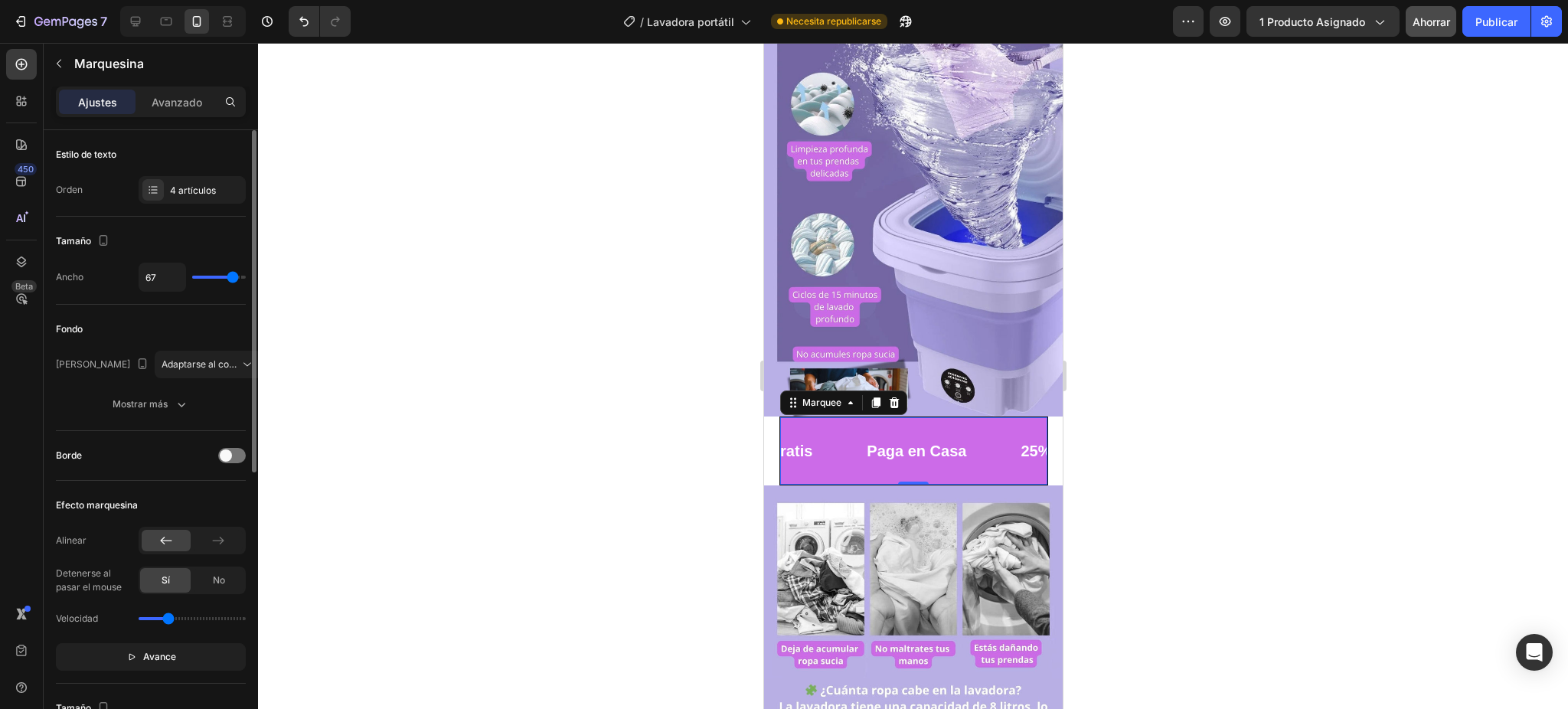
scroll to position [102, 0]
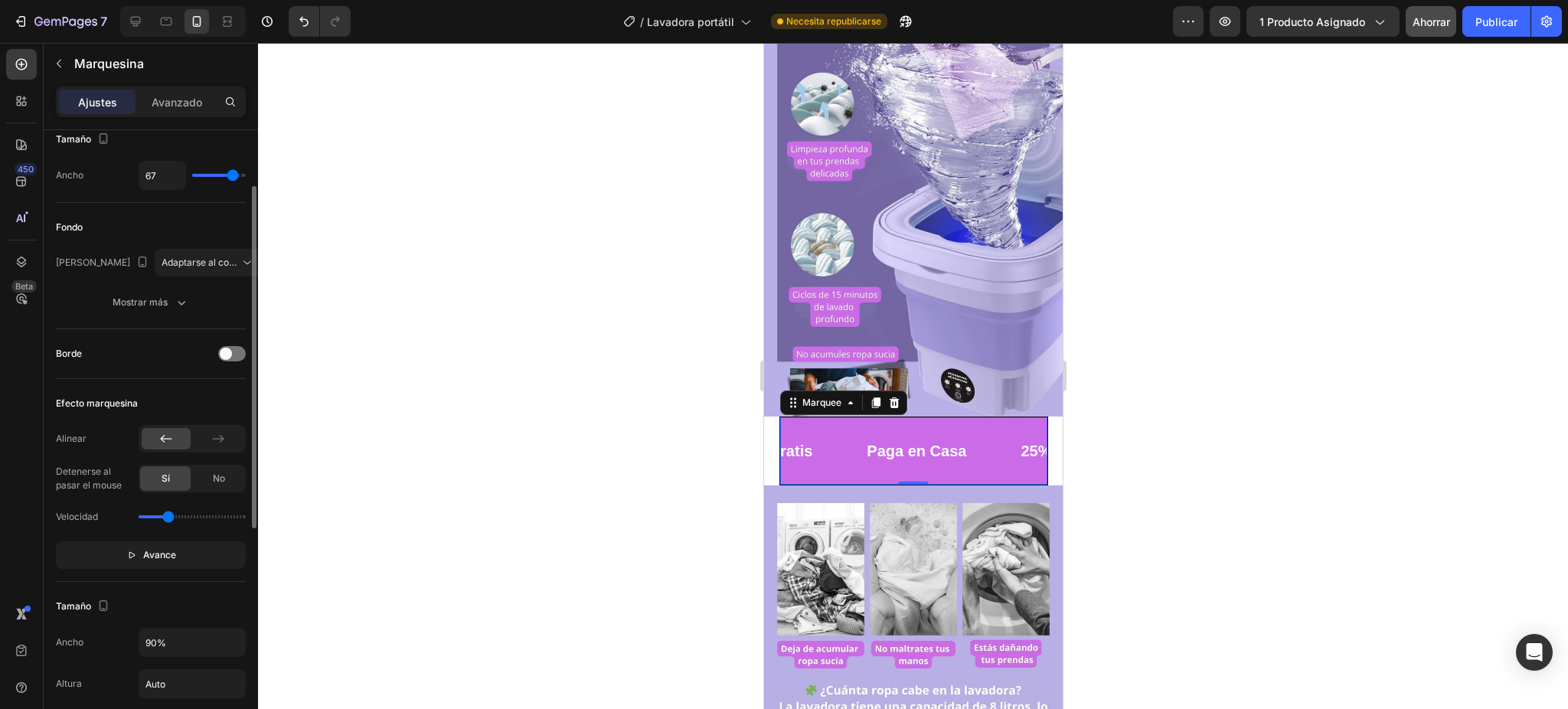
type input "80"
drag, startPoint x: 229, startPoint y: 173, endPoint x: 259, endPoint y: 173, distance: 30.0
type input "80"
click at [246, 174] on input "range" at bounding box center [219, 175] width 53 height 3
click at [233, 169] on div "80" at bounding box center [192, 175] width 107 height 29
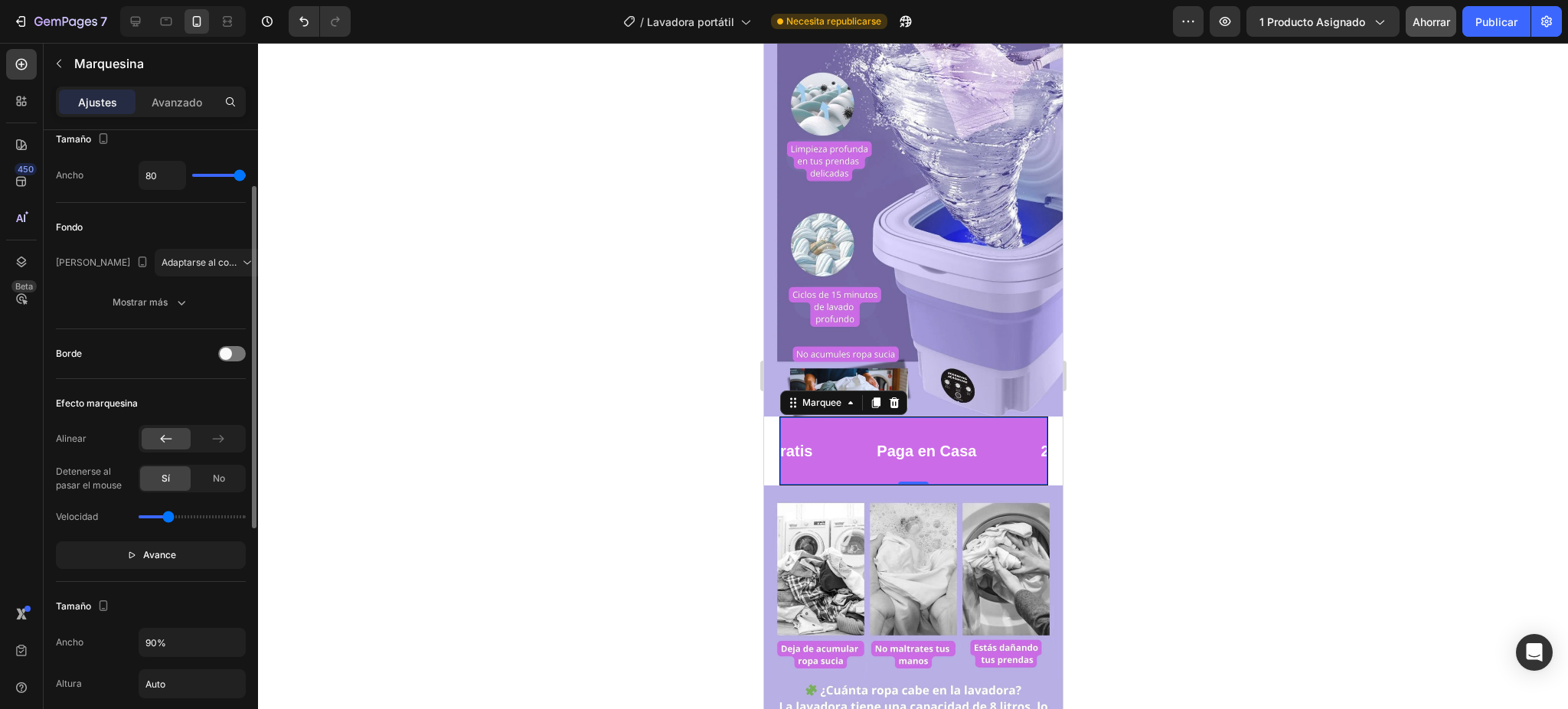
type input "67"
click at [233, 175] on input "range" at bounding box center [219, 175] width 53 height 3
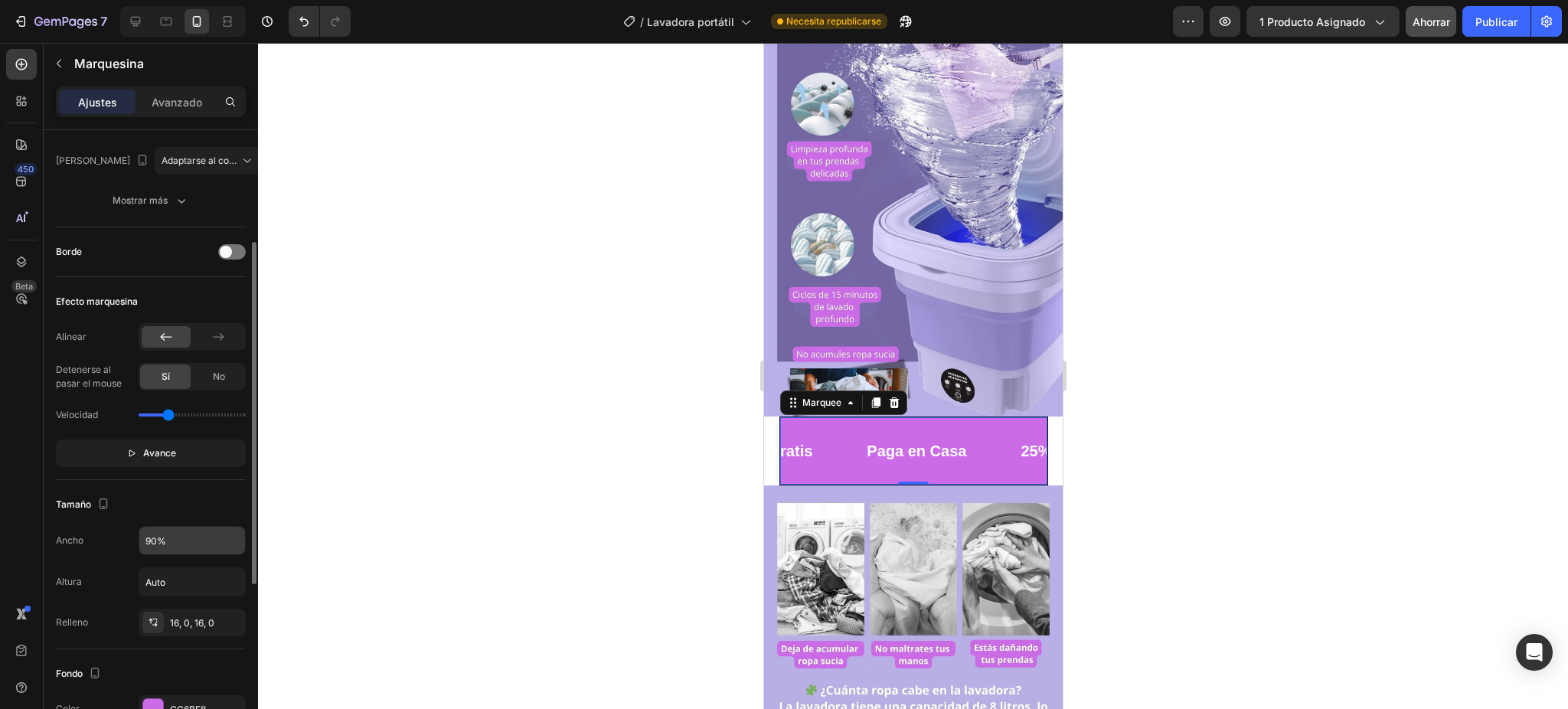
click at [194, 530] on input "90%" at bounding box center [192, 541] width 105 height 27
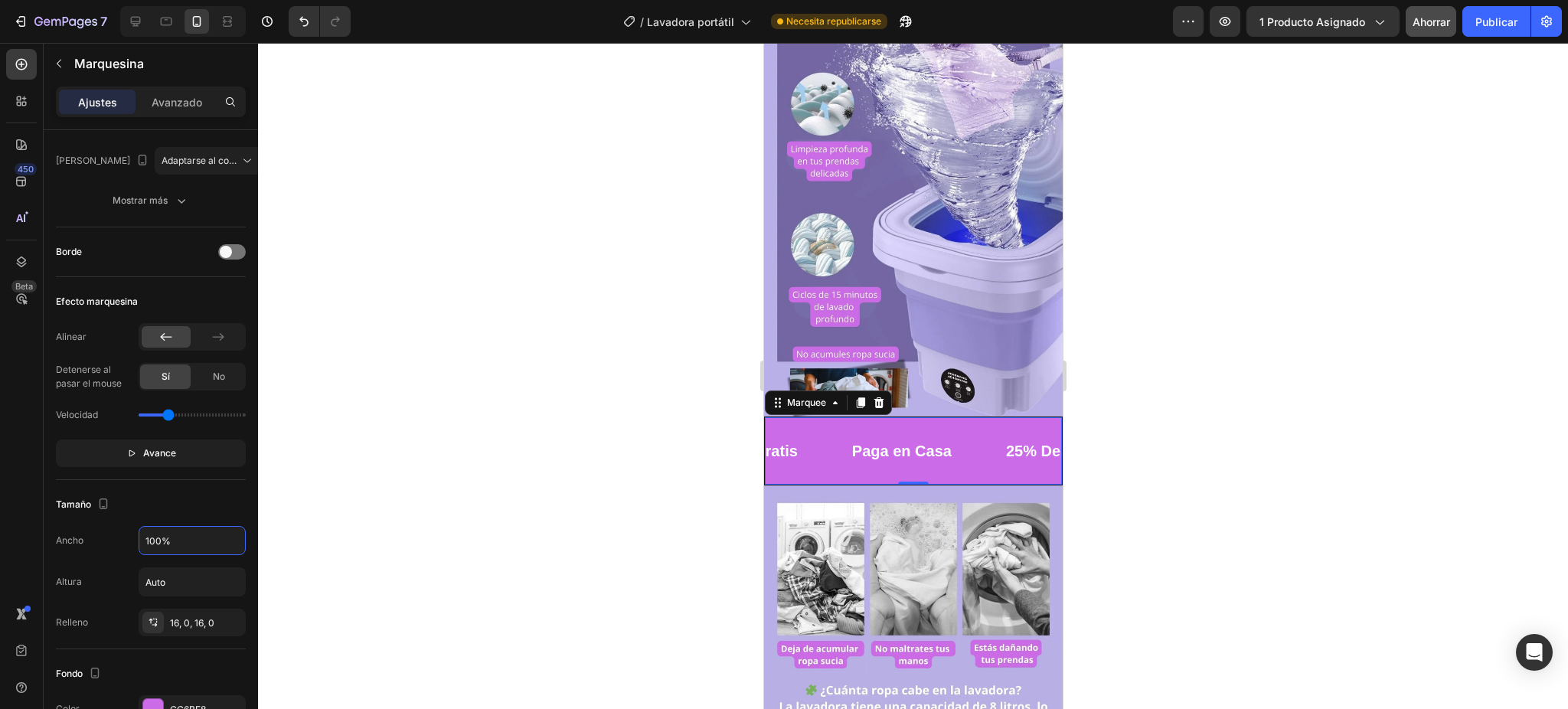
type input "100%"
click at [409, 434] on div at bounding box center [913, 375] width 1310 height 666
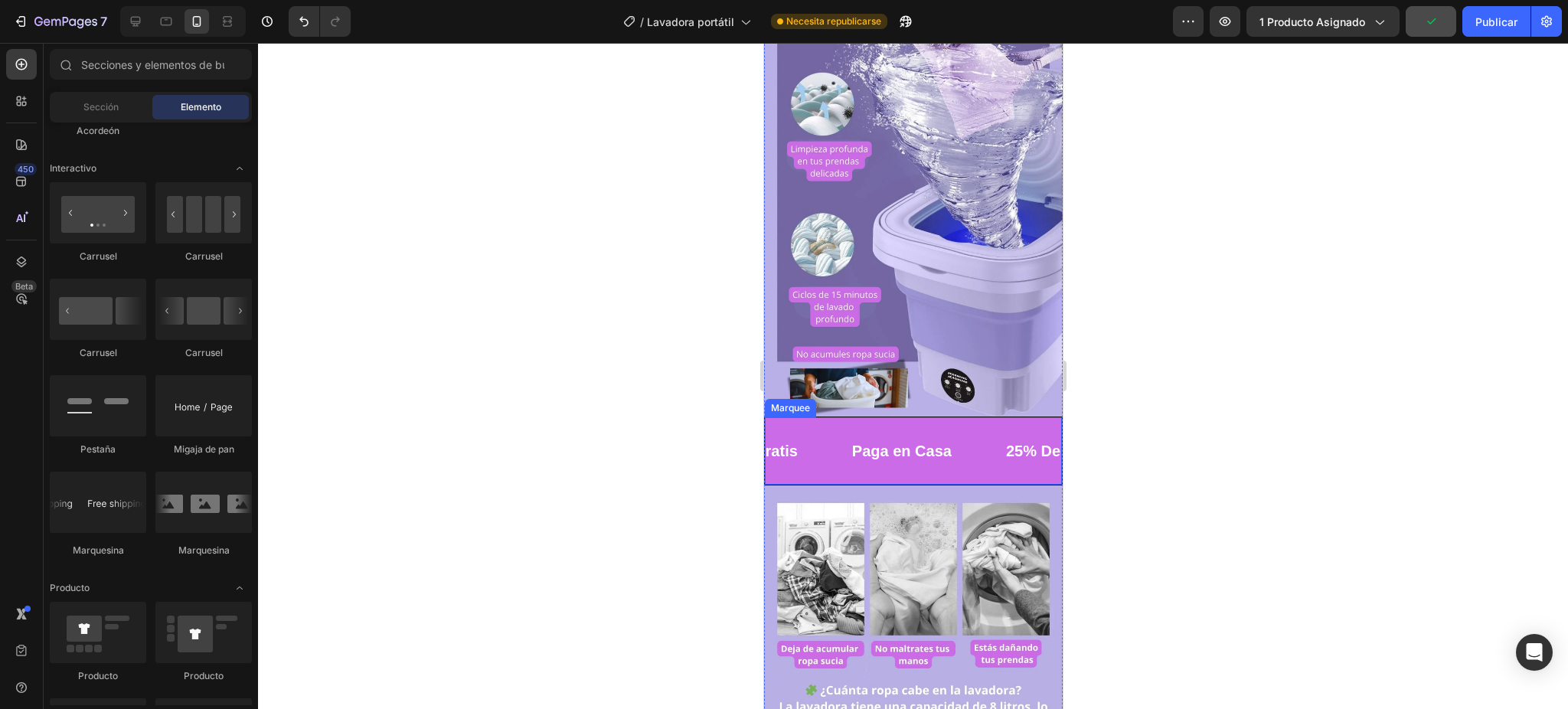
click at [978, 429] on div "Paga en Casa Text Block" at bounding box center [927, 451] width 154 height 43
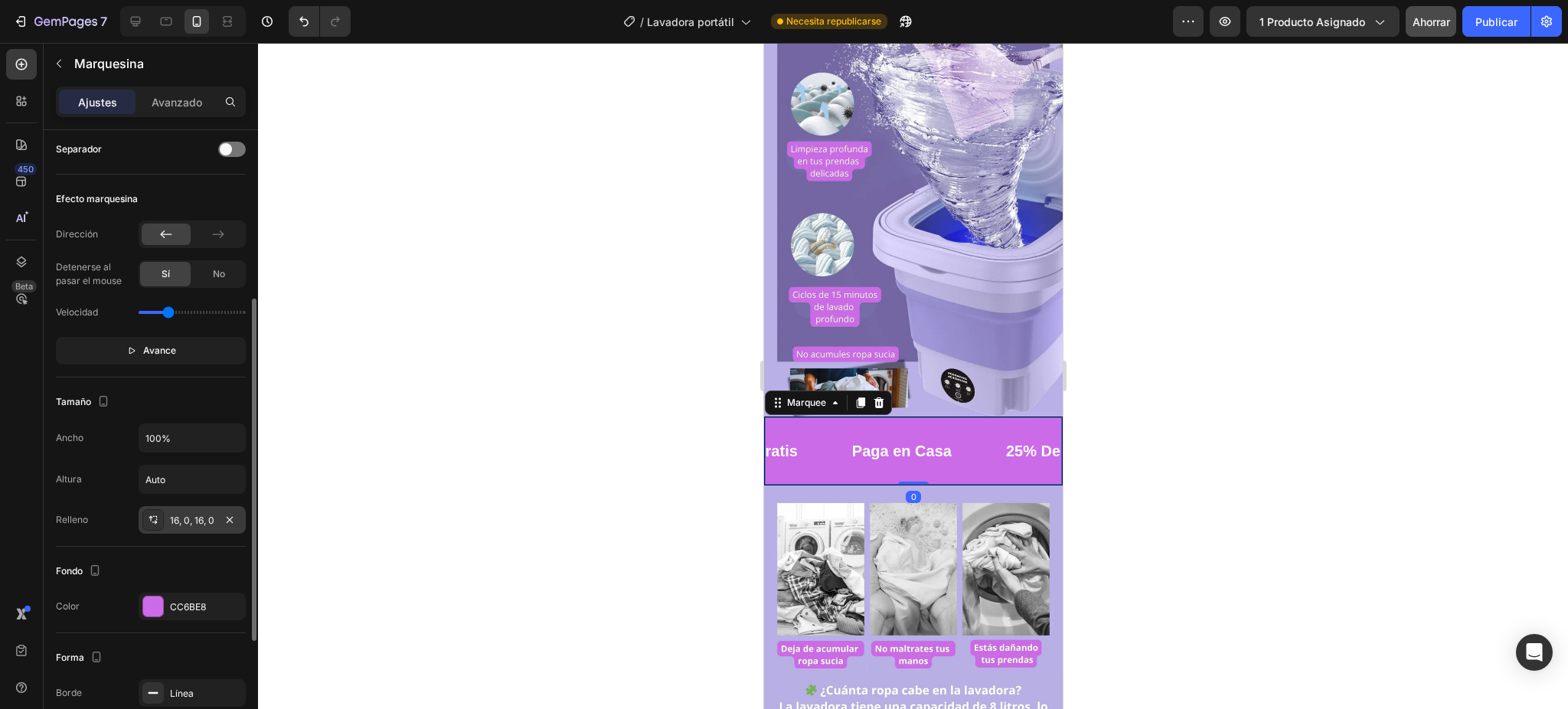
scroll to position [509, 0]
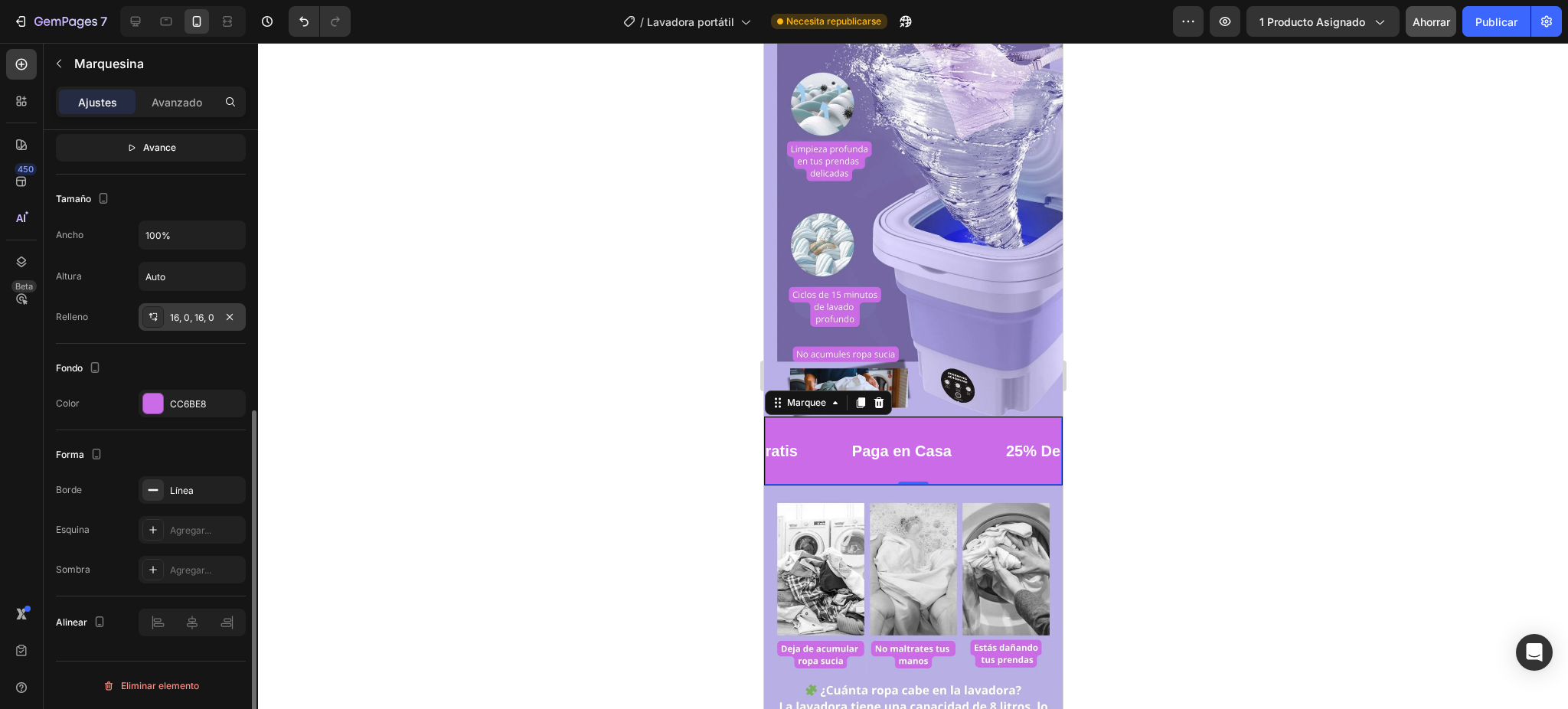
click at [158, 313] on icon at bounding box center [153, 316] width 13 height 13
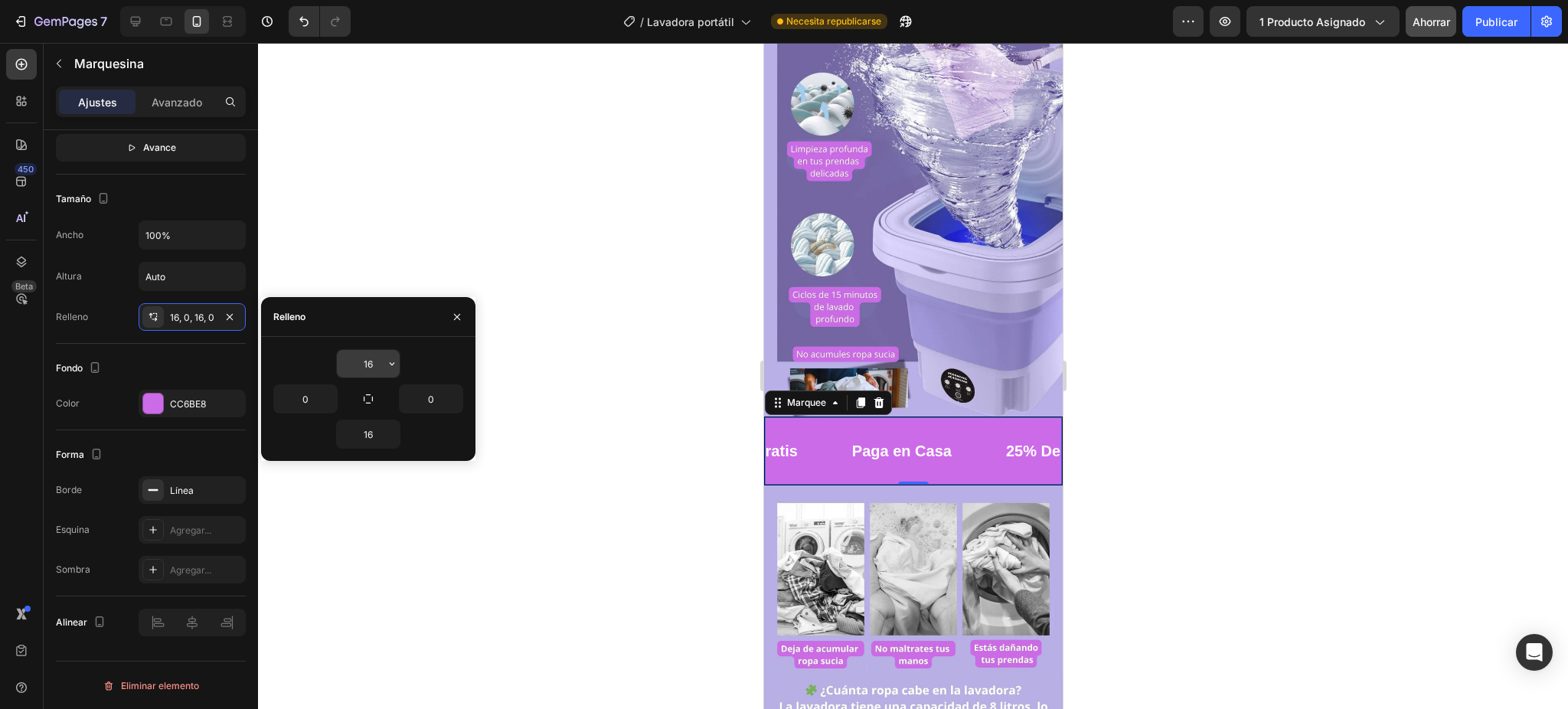
click at [381, 361] on input "16" at bounding box center [368, 364] width 63 height 27
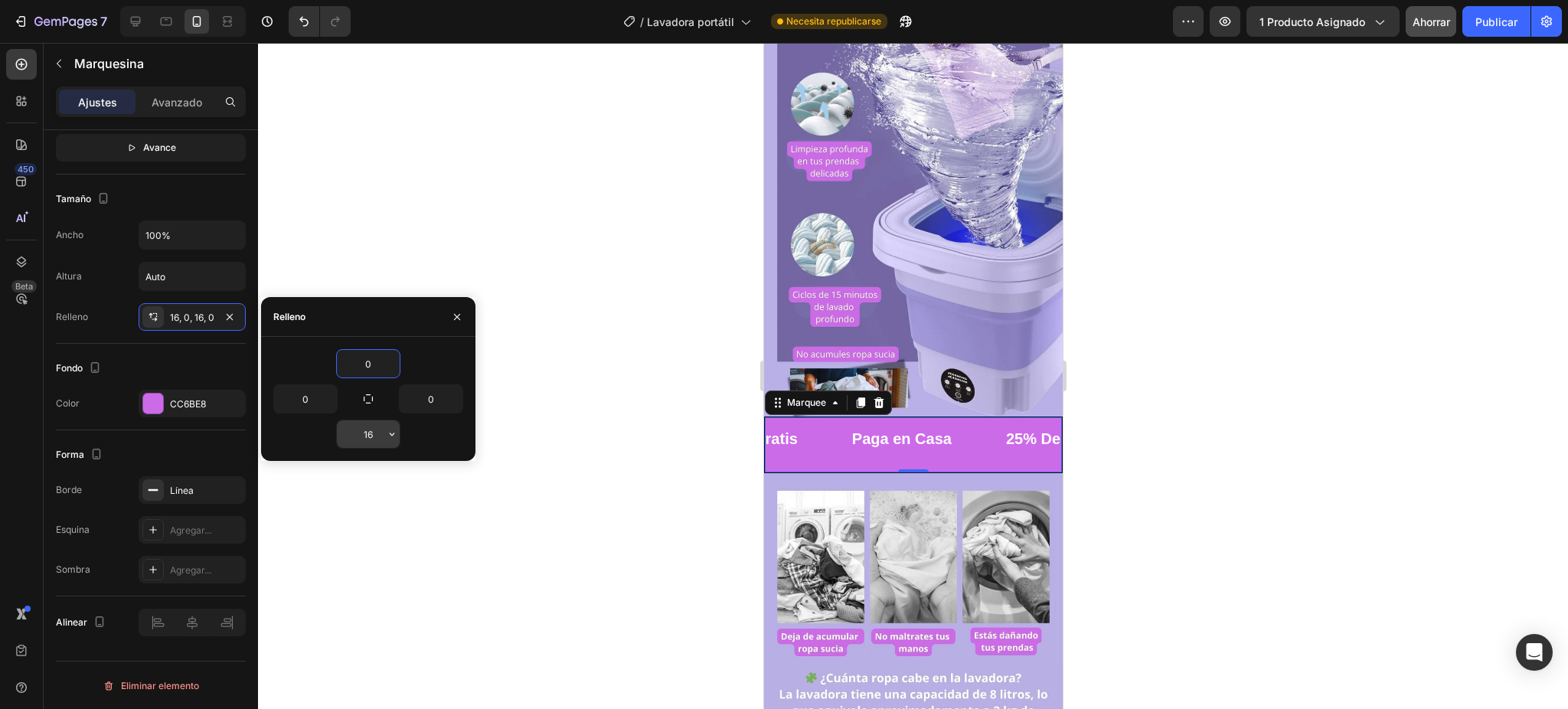
type input "0"
click at [377, 433] on input "16" at bounding box center [368, 434] width 63 height 27
type input "0"
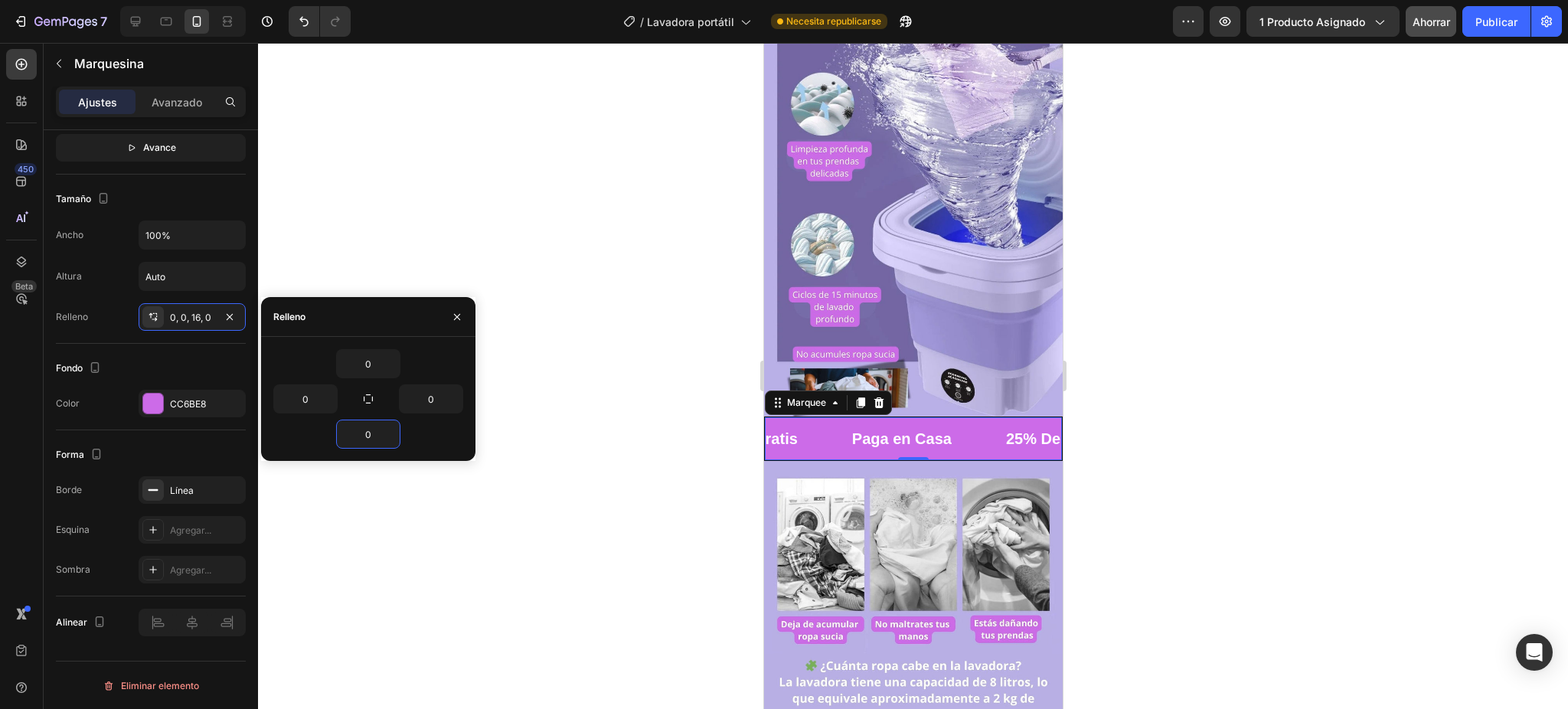
click at [673, 278] on div at bounding box center [913, 375] width 1310 height 666
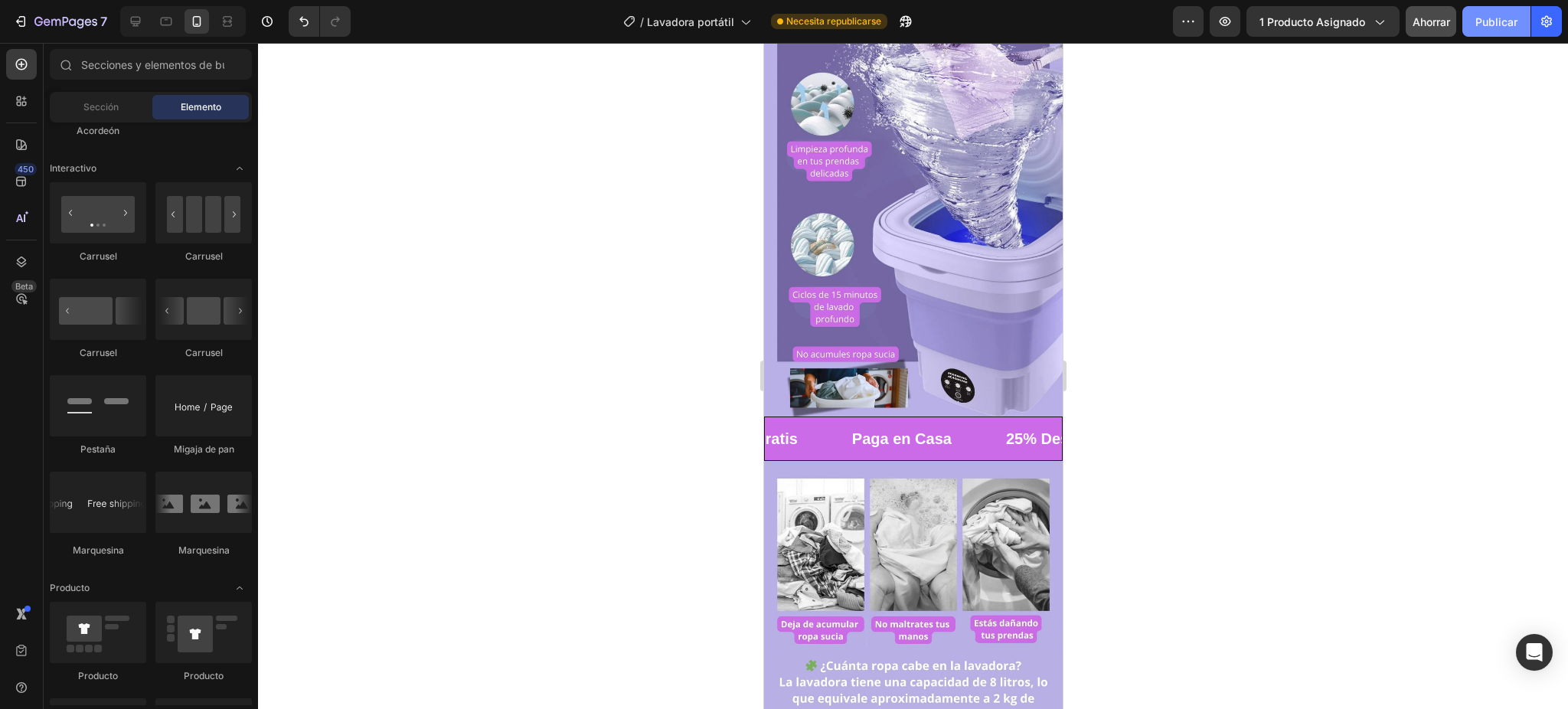
click at [1306, 33] on button "Publicar" at bounding box center [1496, 21] width 68 height 31
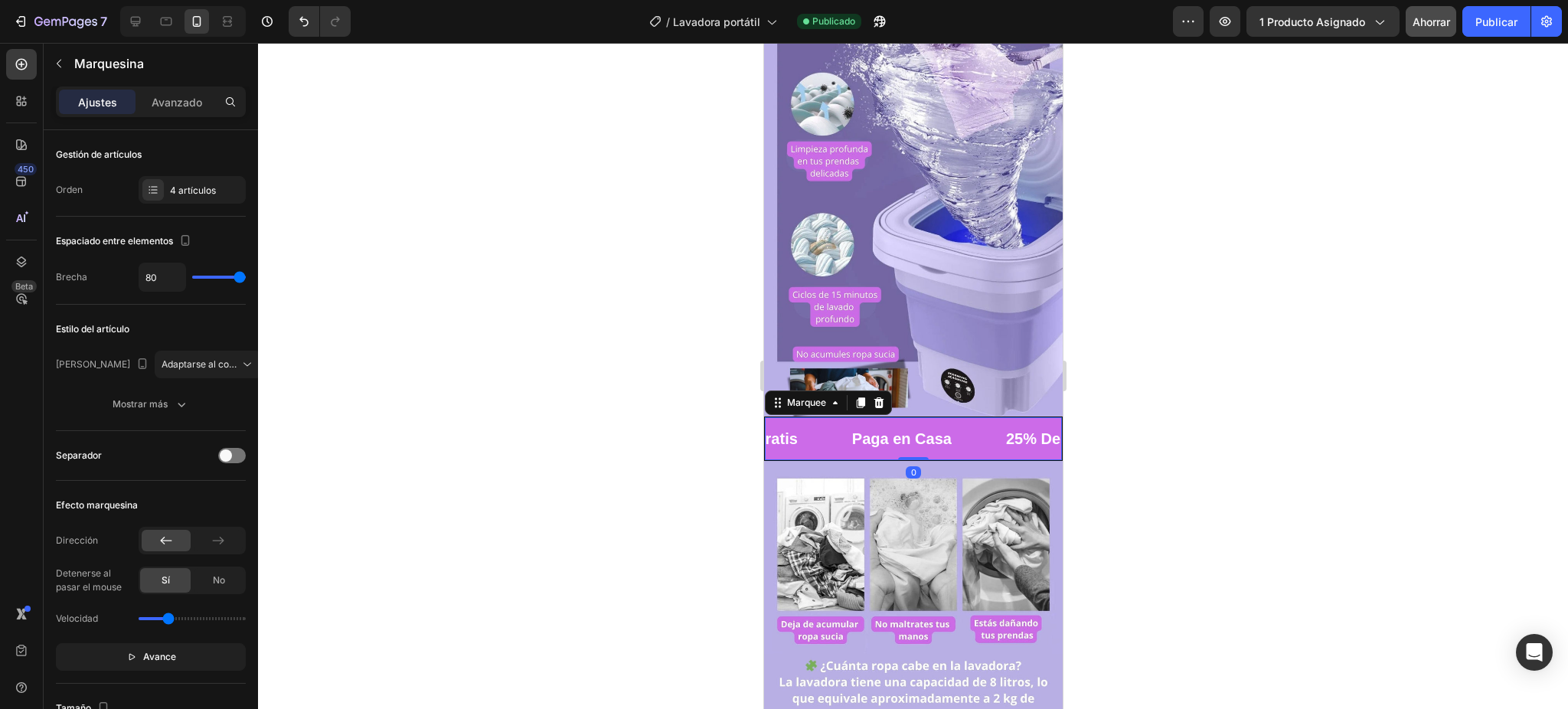
click at [962, 417] on div "Paga en Casa Text Block" at bounding box center [927, 438] width 154 height 43
click at [926, 425] on p "Paga en Casa" at bounding box center [901, 438] width 100 height 27
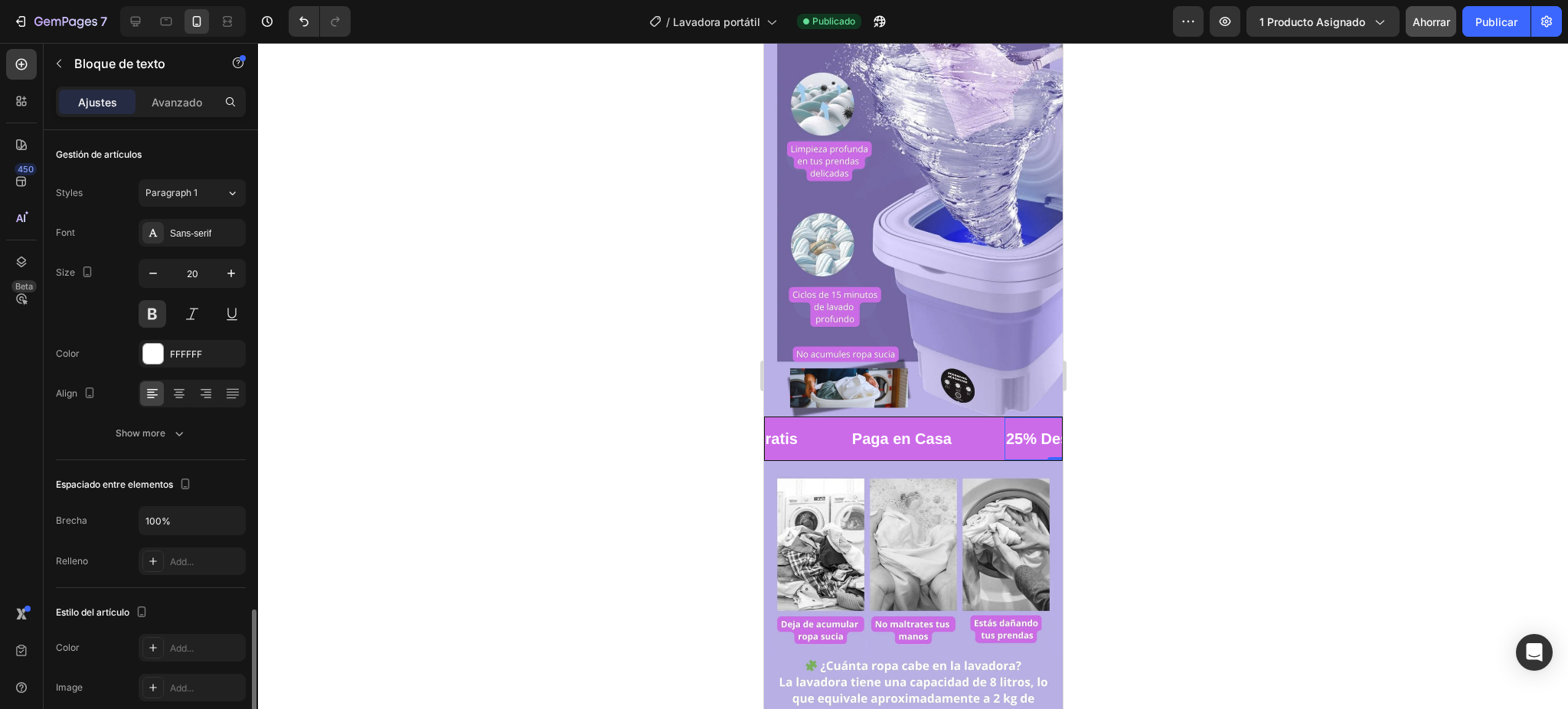
click at [1020, 430] on strong "25% Descuento" at bounding box center [1061, 438] width 113 height 16
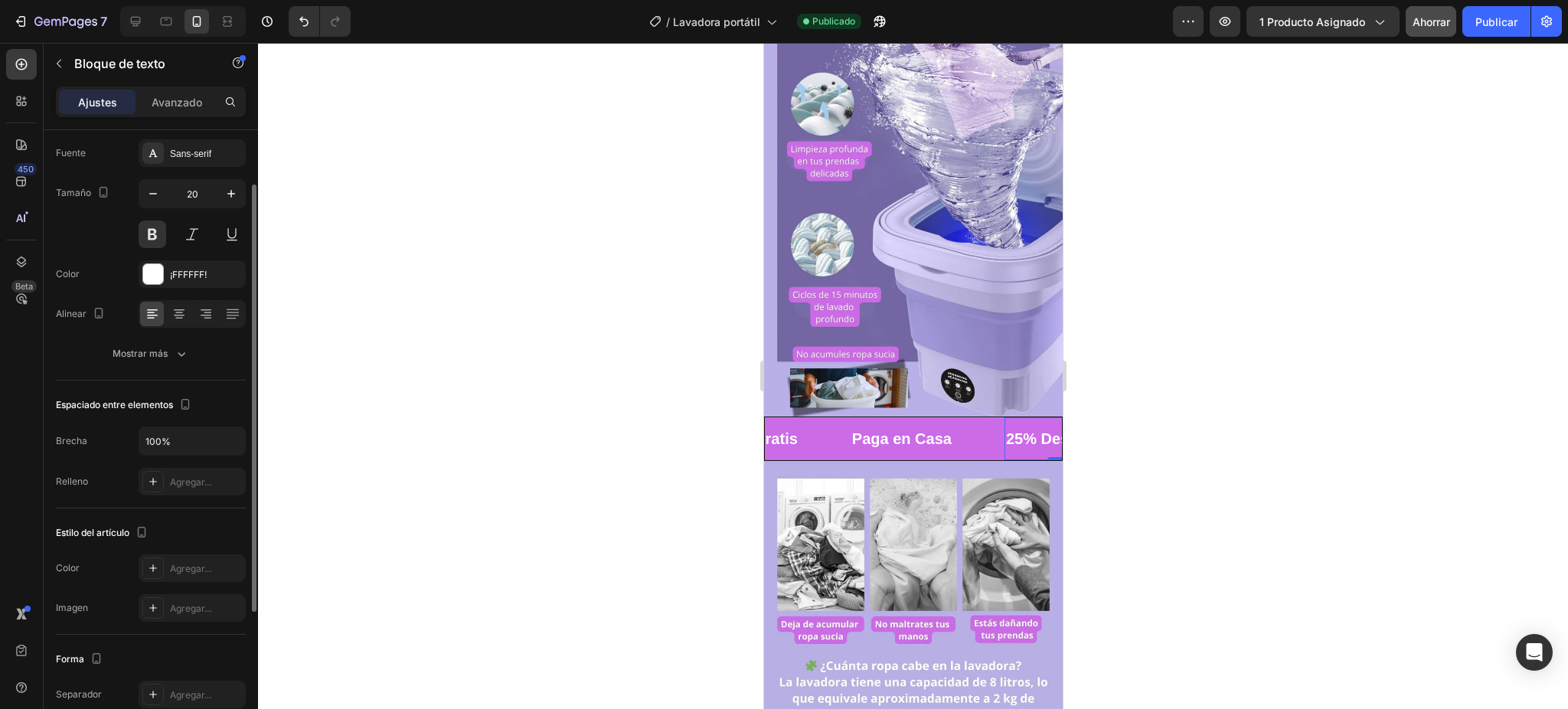
scroll to position [0, 0]
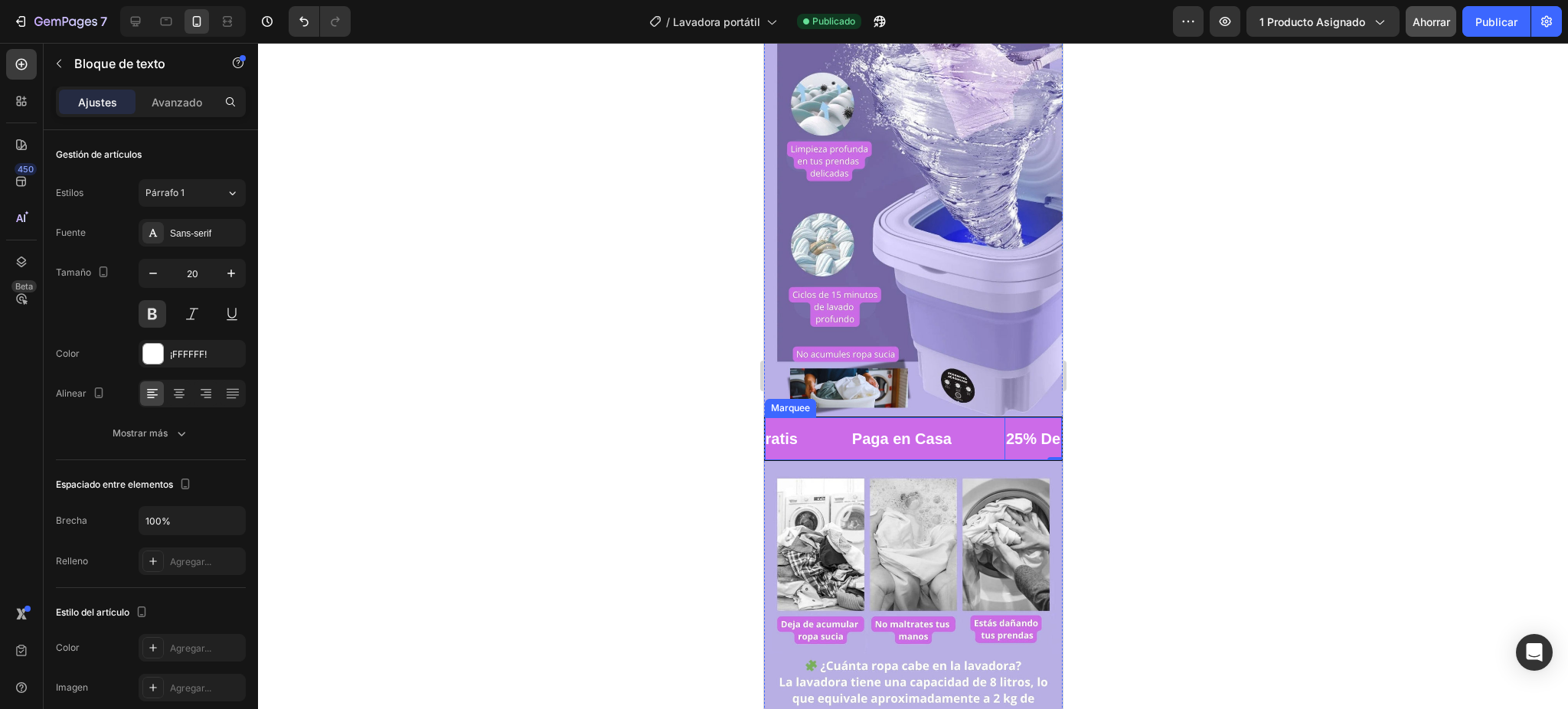
click at [828, 417] on div "Envío Gratis Text Block" at bounding box center [778, 438] width 145 height 43
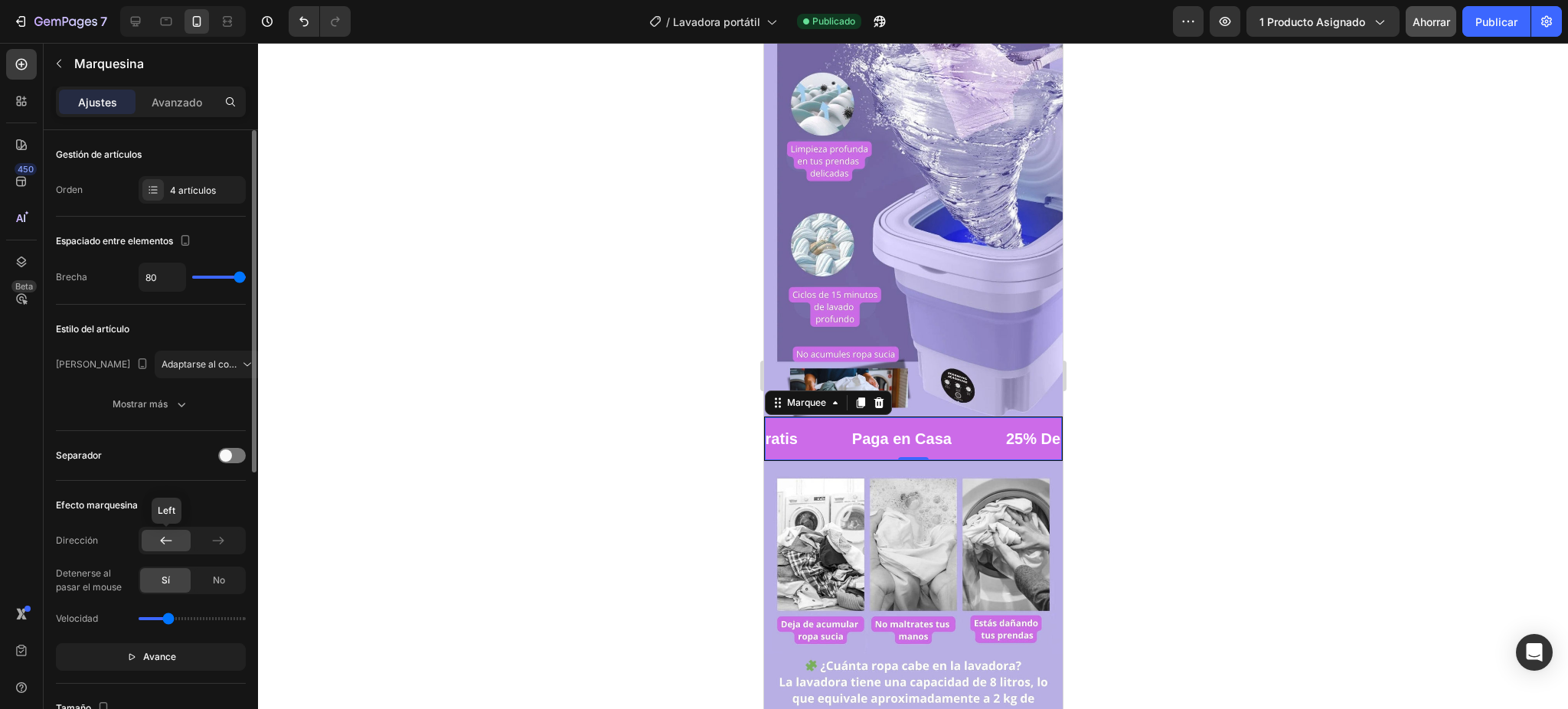
click at [172, 544] on icon at bounding box center [166, 541] width 15 height 15
click at [1014, 430] on strong "25% Descuento" at bounding box center [1061, 438] width 113 height 16
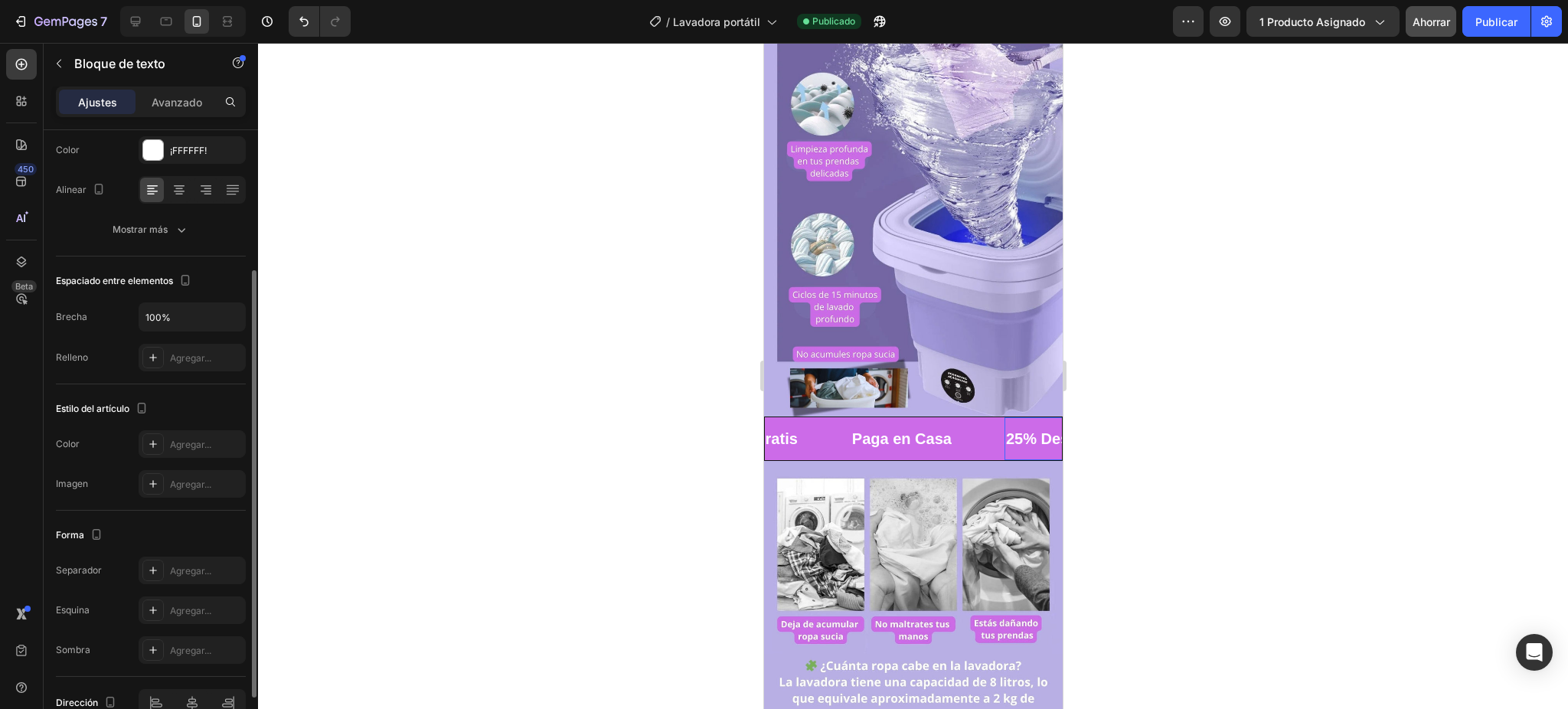
scroll to position [284, 0]
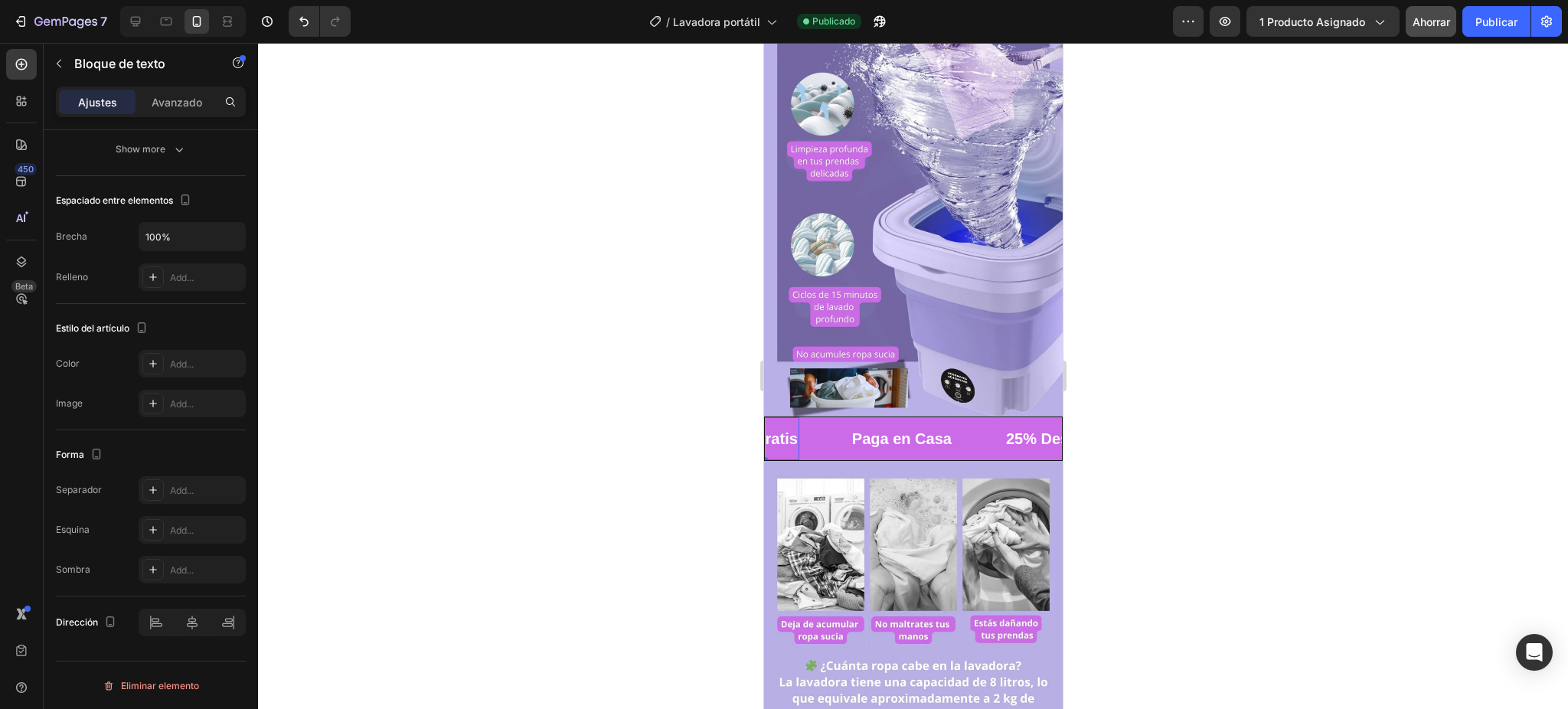
click at [787, 425] on p "Envío Gratis" at bounding box center [752, 438] width 90 height 27
click at [877, 425] on p "Paga en Casa" at bounding box center [901, 438] width 100 height 27
click at [1005, 430] on strong "25% Descuento" at bounding box center [1061, 438] width 113 height 16
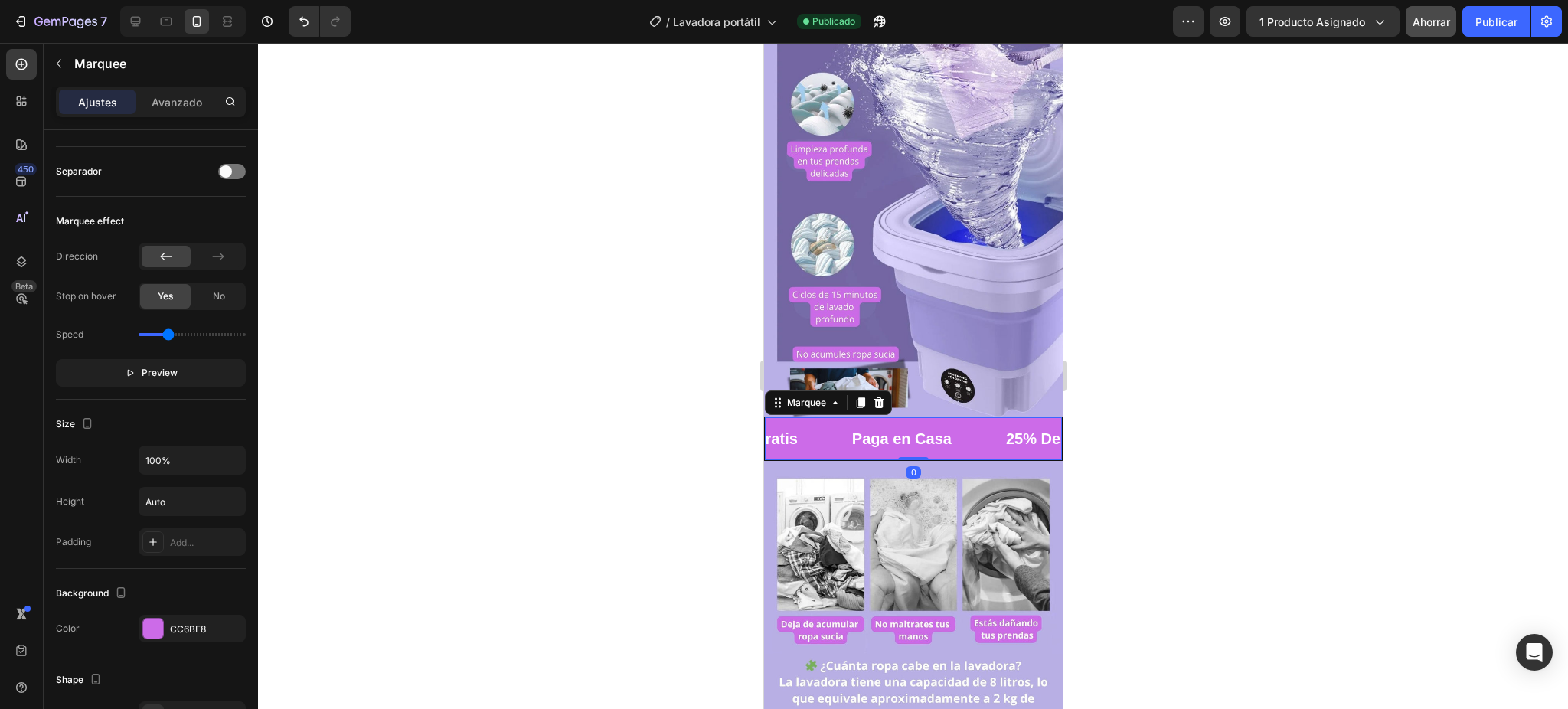
click at [980, 417] on div "Paga en Casa Text Block" at bounding box center [927, 438] width 154 height 43
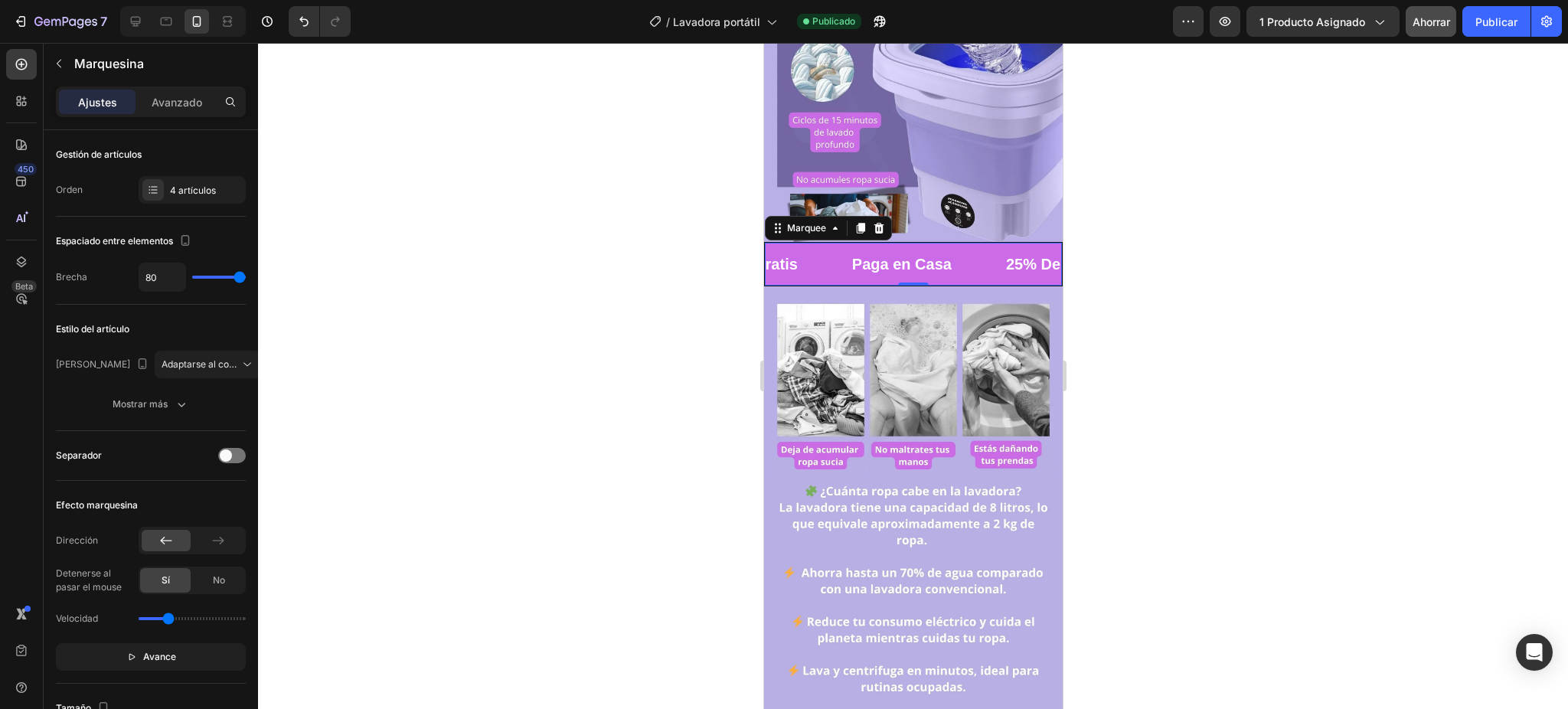
scroll to position [1297, 0]
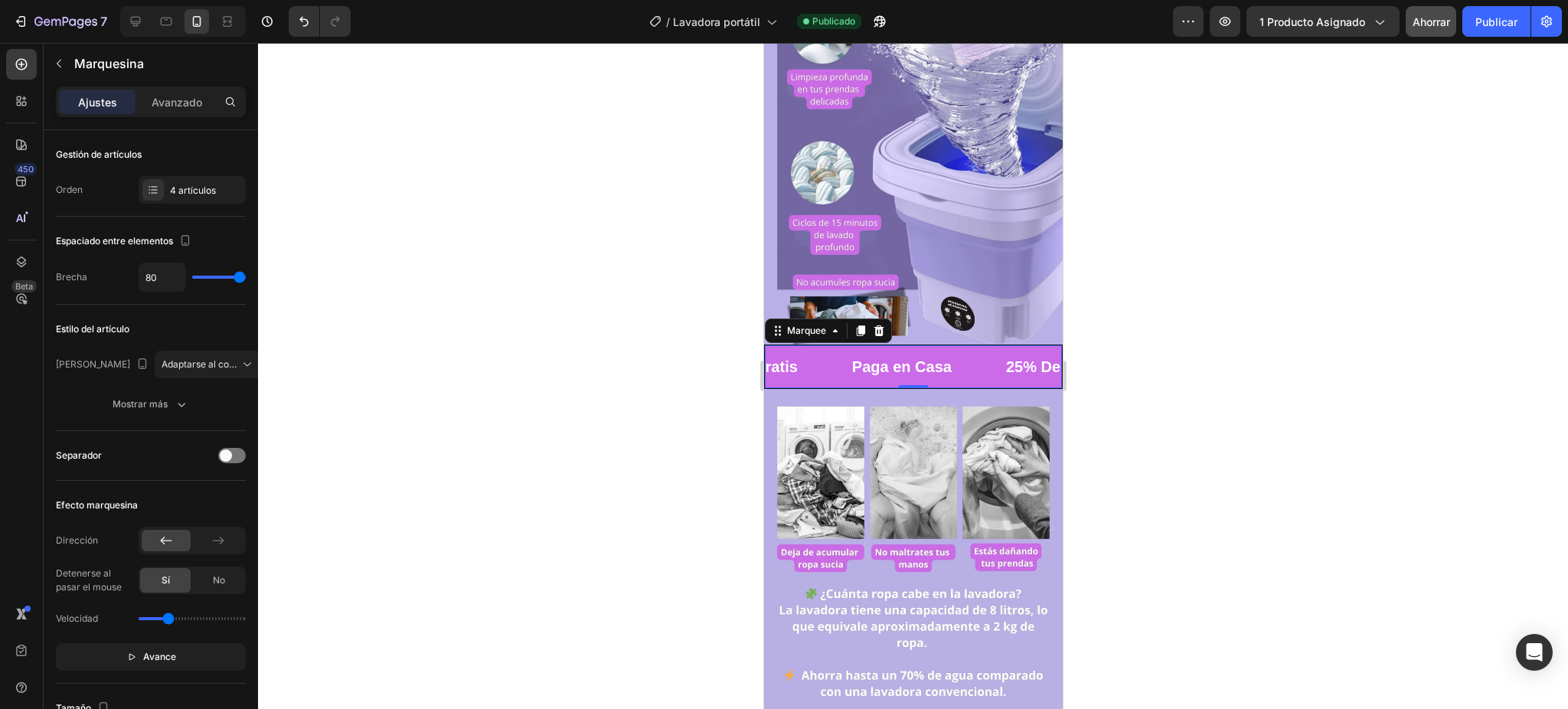
click at [976, 345] on div "Paga en Casa Text Block" at bounding box center [927, 367] width 154 height 43
click at [971, 345] on div "Paga en Casa Text Block" at bounding box center [927, 367] width 154 height 43
click at [216, 359] on font "Adaptarse al contenido" at bounding box center [211, 364] width 100 height 12
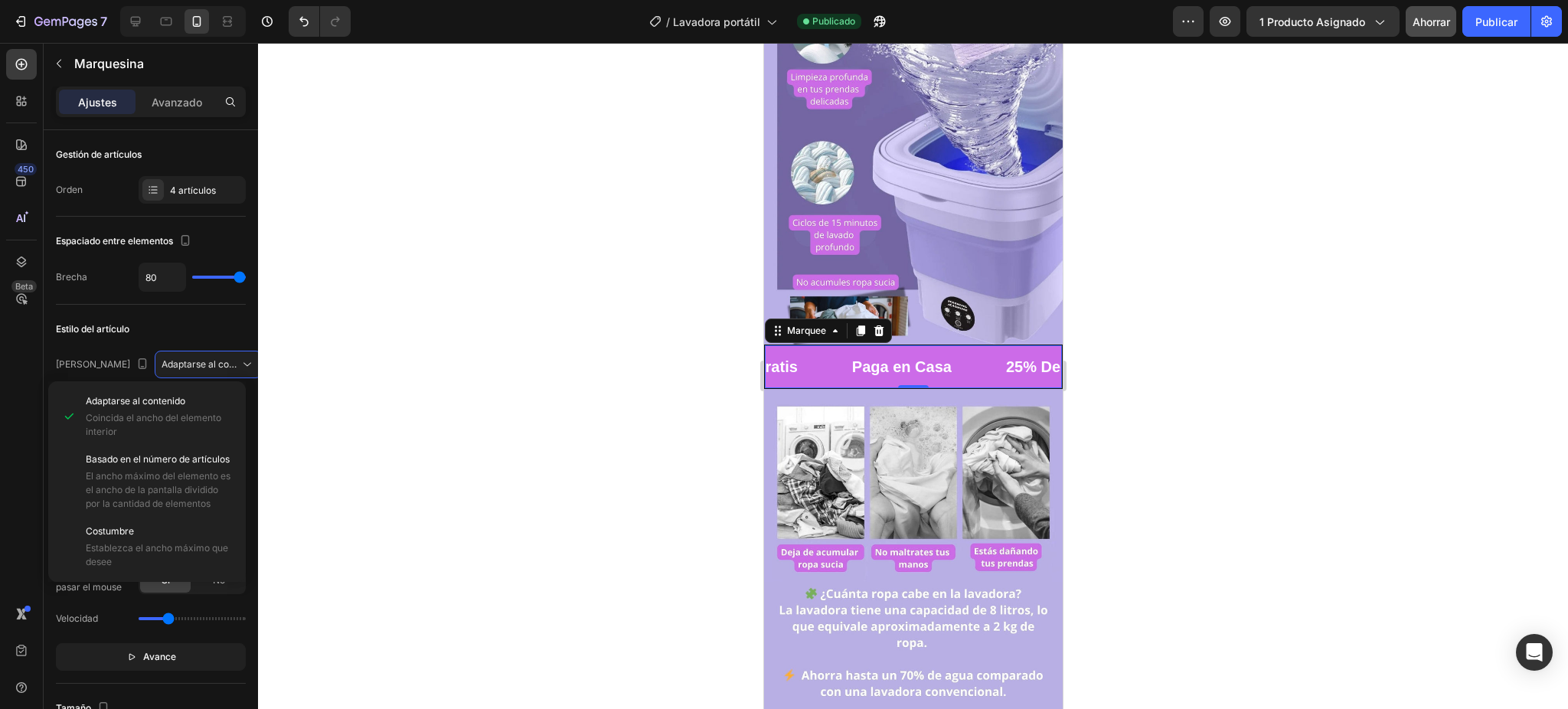
click at [362, 340] on div at bounding box center [913, 375] width 1310 height 666
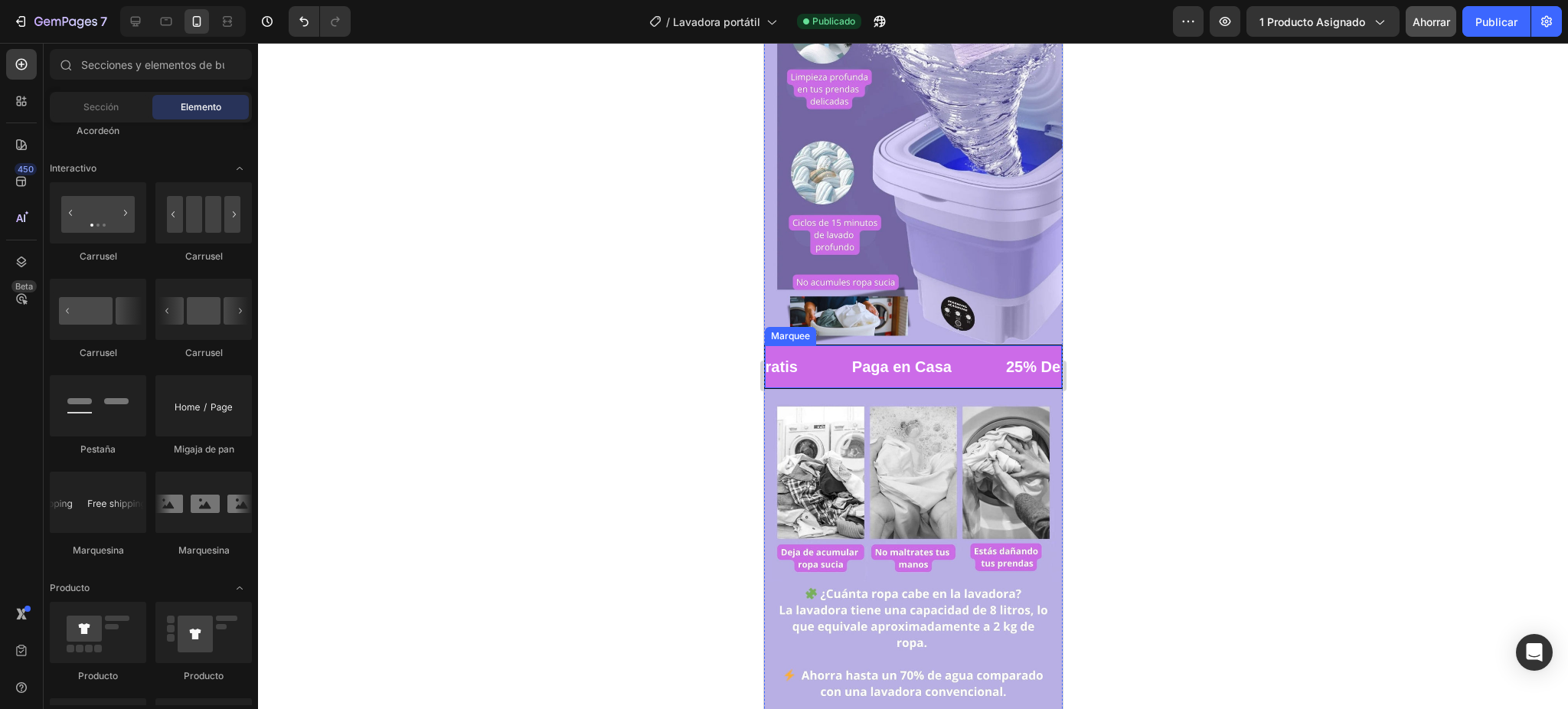
click at [962, 345] on div "Paga en Casa Text Block" at bounding box center [927, 367] width 154 height 43
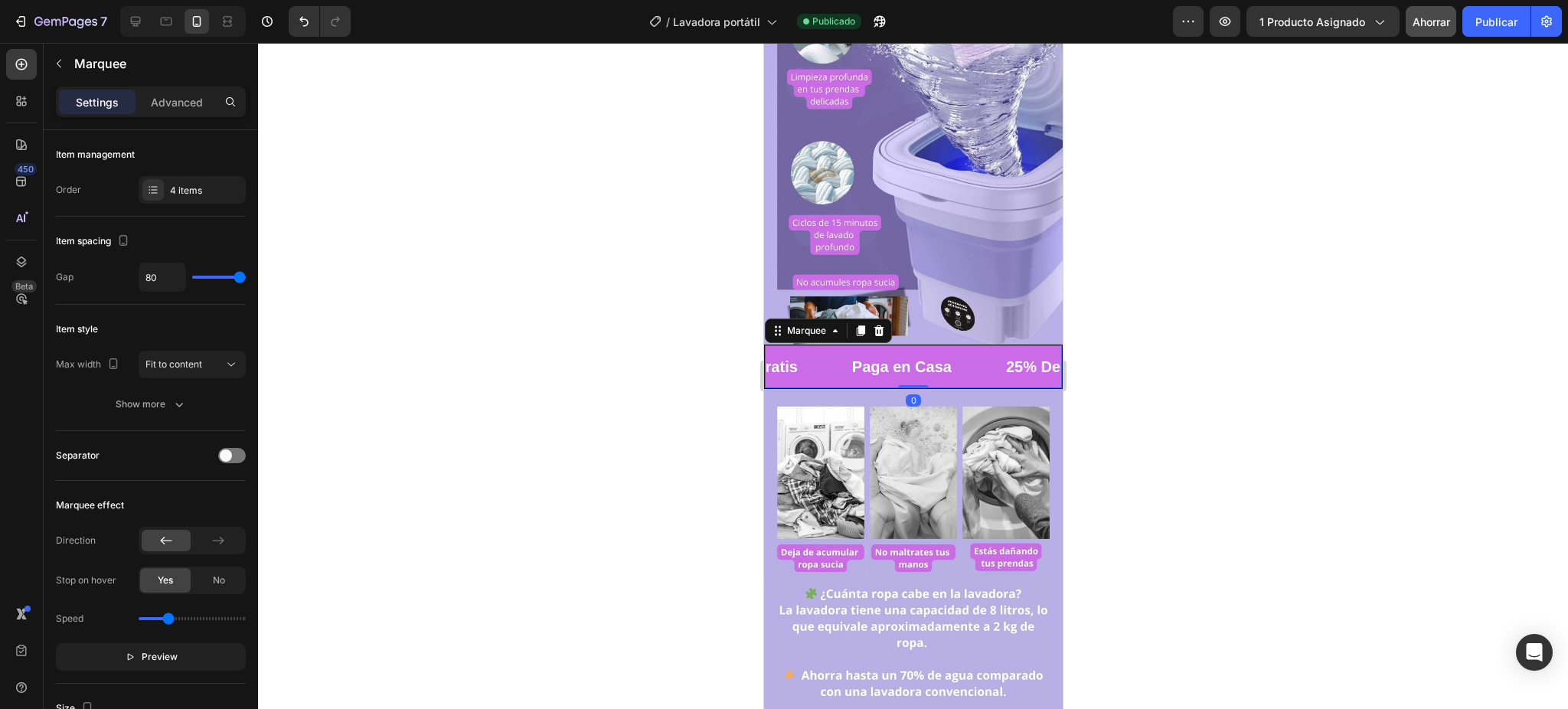
click at [982, 345] on div "Paga en Casa Text Block" at bounding box center [927, 367] width 154 height 43
click at [163, 182] on div at bounding box center [153, 190] width 21 height 21
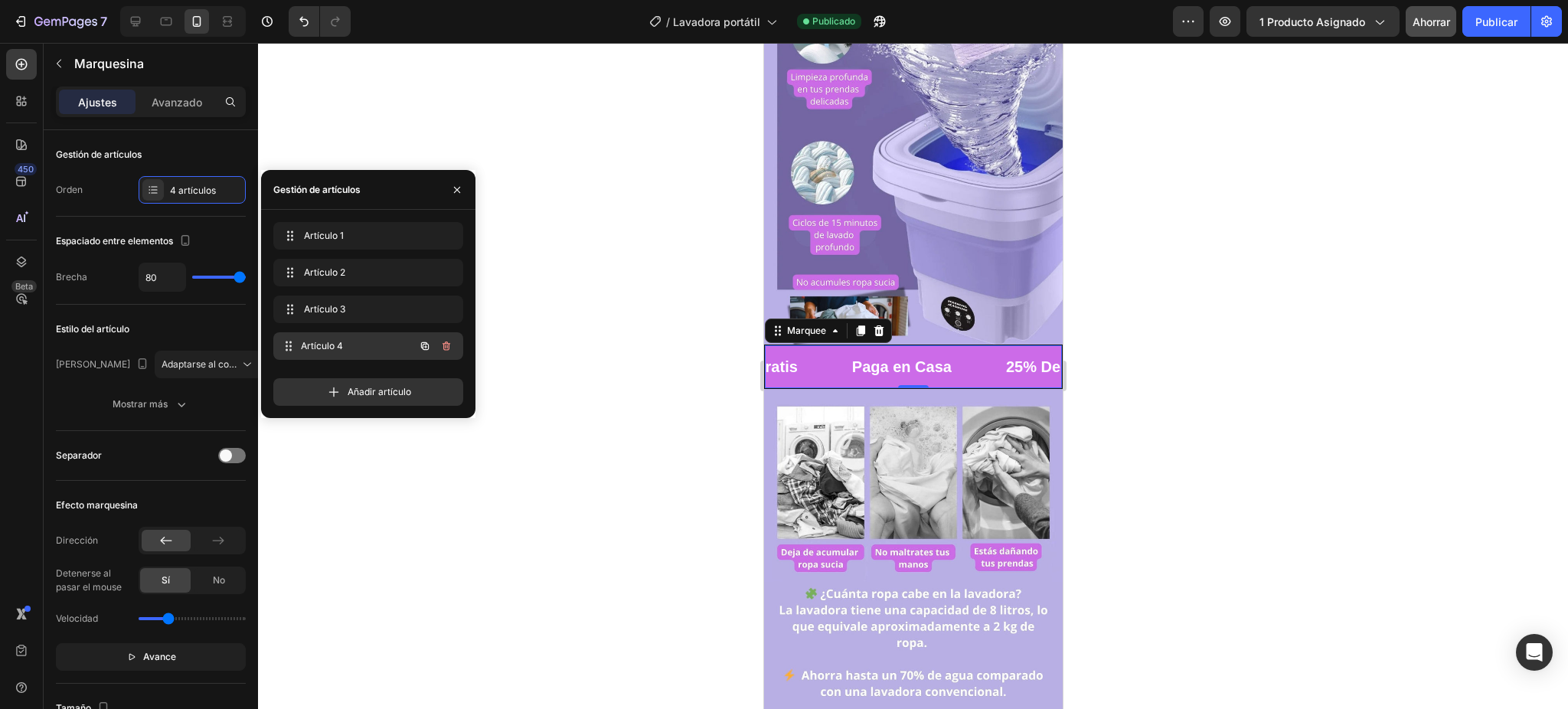
click at [345, 348] on span "Artículo 4" at bounding box center [357, 346] width 113 height 14
click at [927, 355] on div "LIFE TIME WARRANTY" at bounding box center [905, 366] width 119 height 22
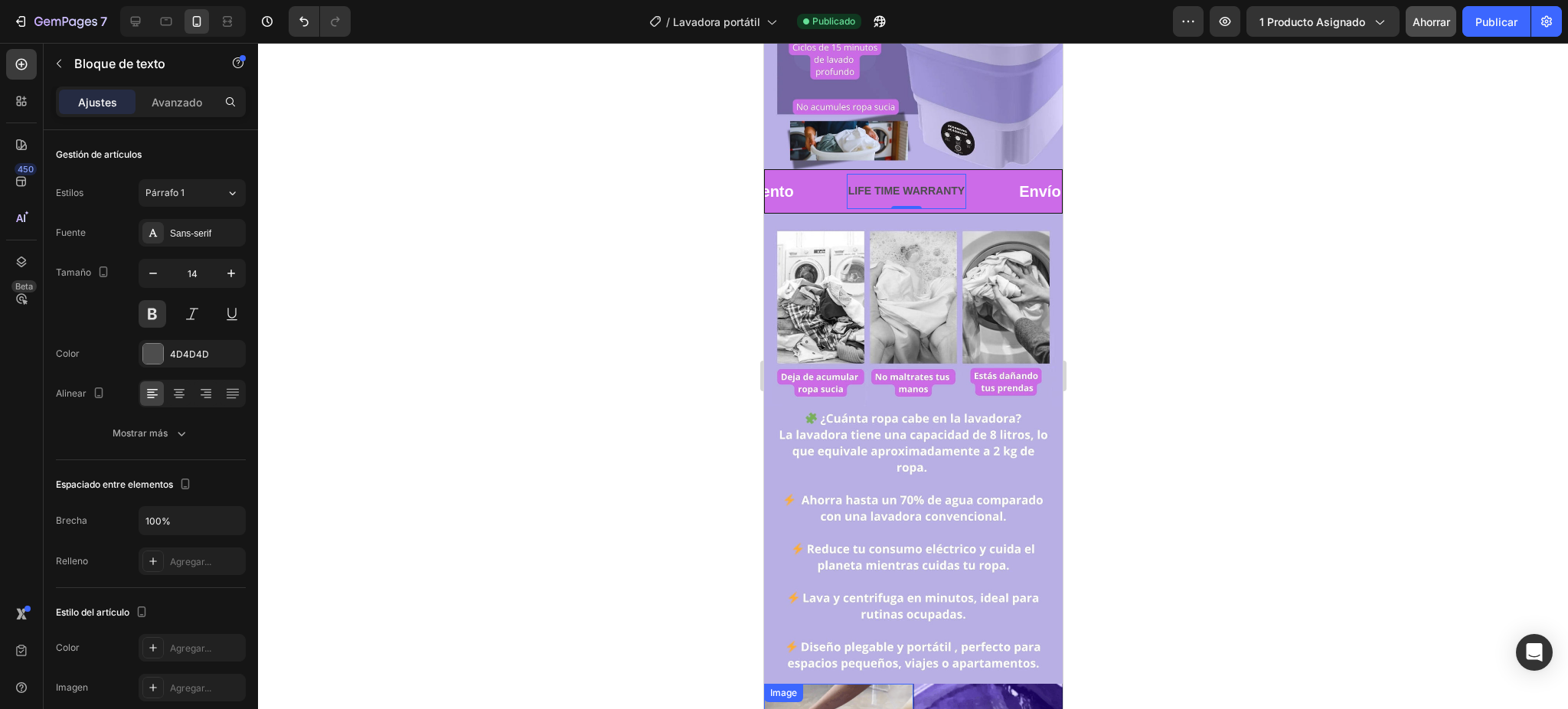
scroll to position [1166, 0]
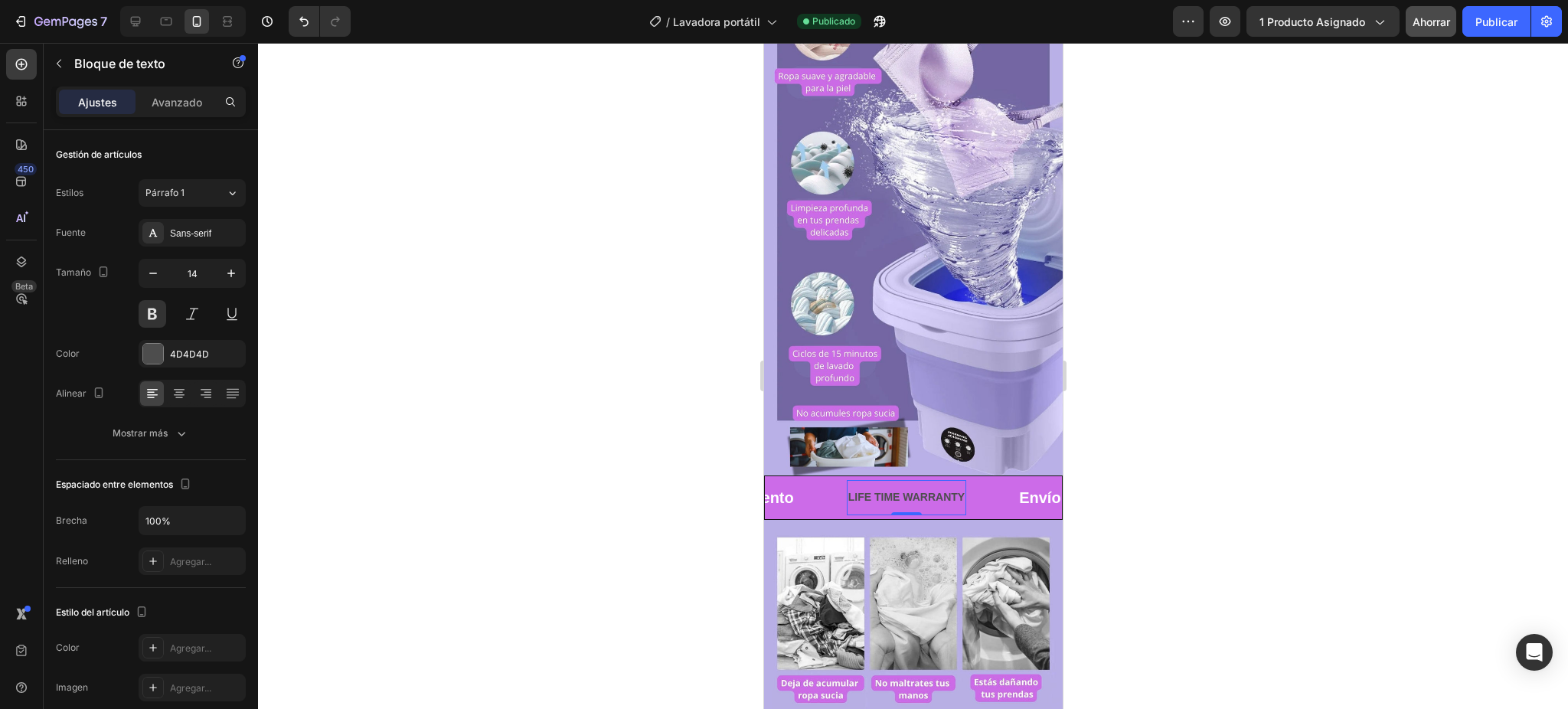
click at [903, 487] on div "LIFE TIME WARRANTY" at bounding box center [905, 497] width 119 height 22
click at [903, 487] on p "LIFE TIME WARRANTY" at bounding box center [905, 497] width 116 height 19
click at [859, 487] on p "Tu Aliada en tu Casa" at bounding box center [900, 497] width 104 height 19
click at [187, 281] on input "14" at bounding box center [192, 273] width 50 height 27
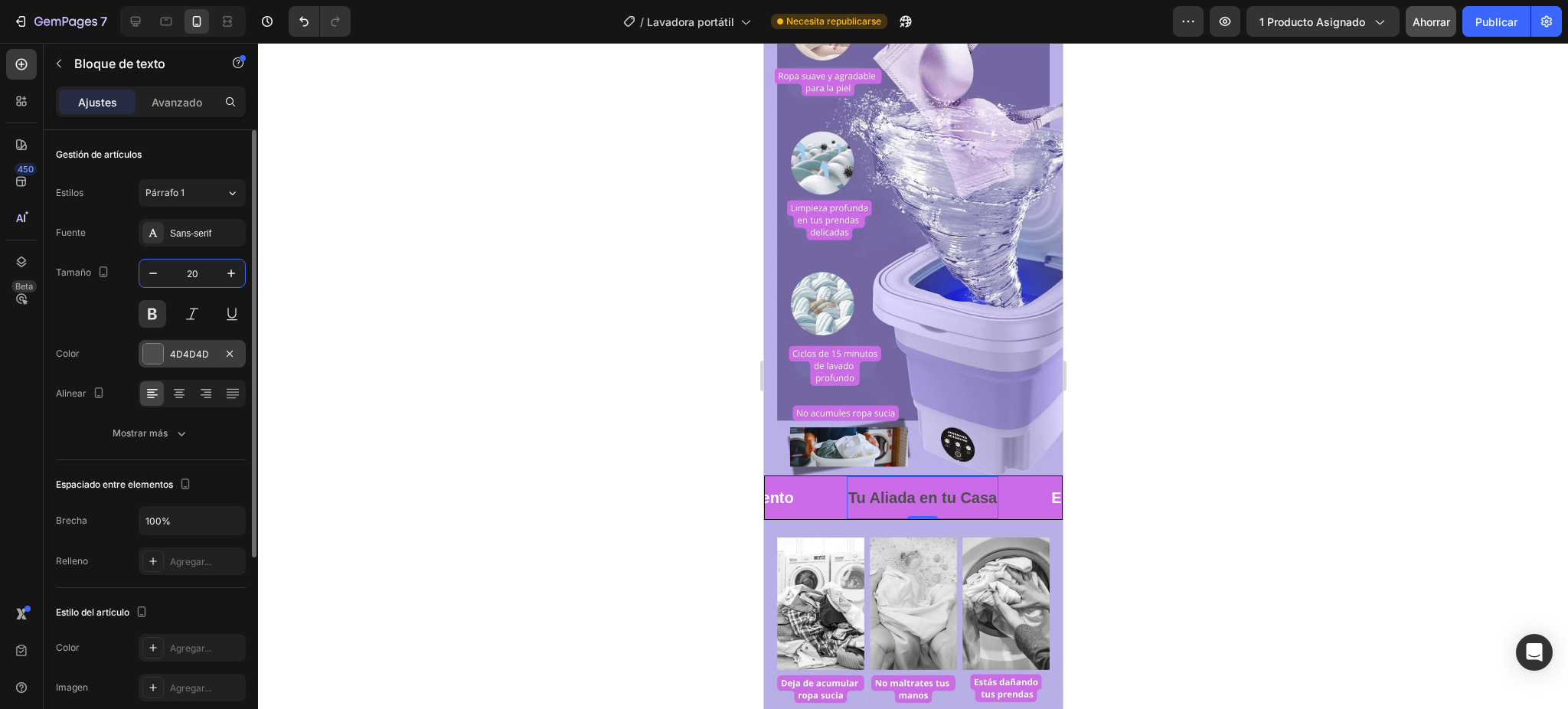
type input "20"
click at [171, 366] on div "4D4D4D" at bounding box center [192, 353] width 107 height 27
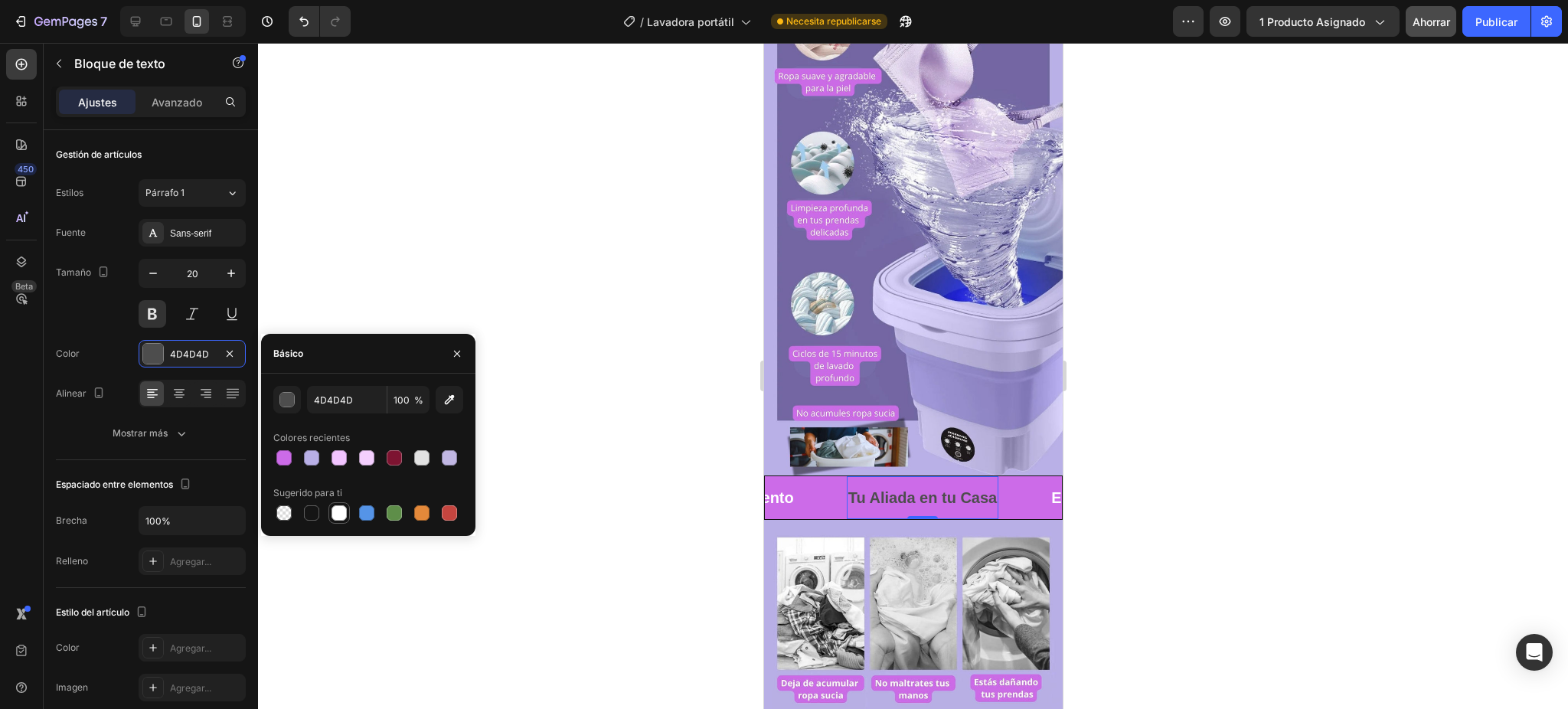
click at [340, 504] on div at bounding box center [339, 513] width 18 height 18
type input "FFFFFF"
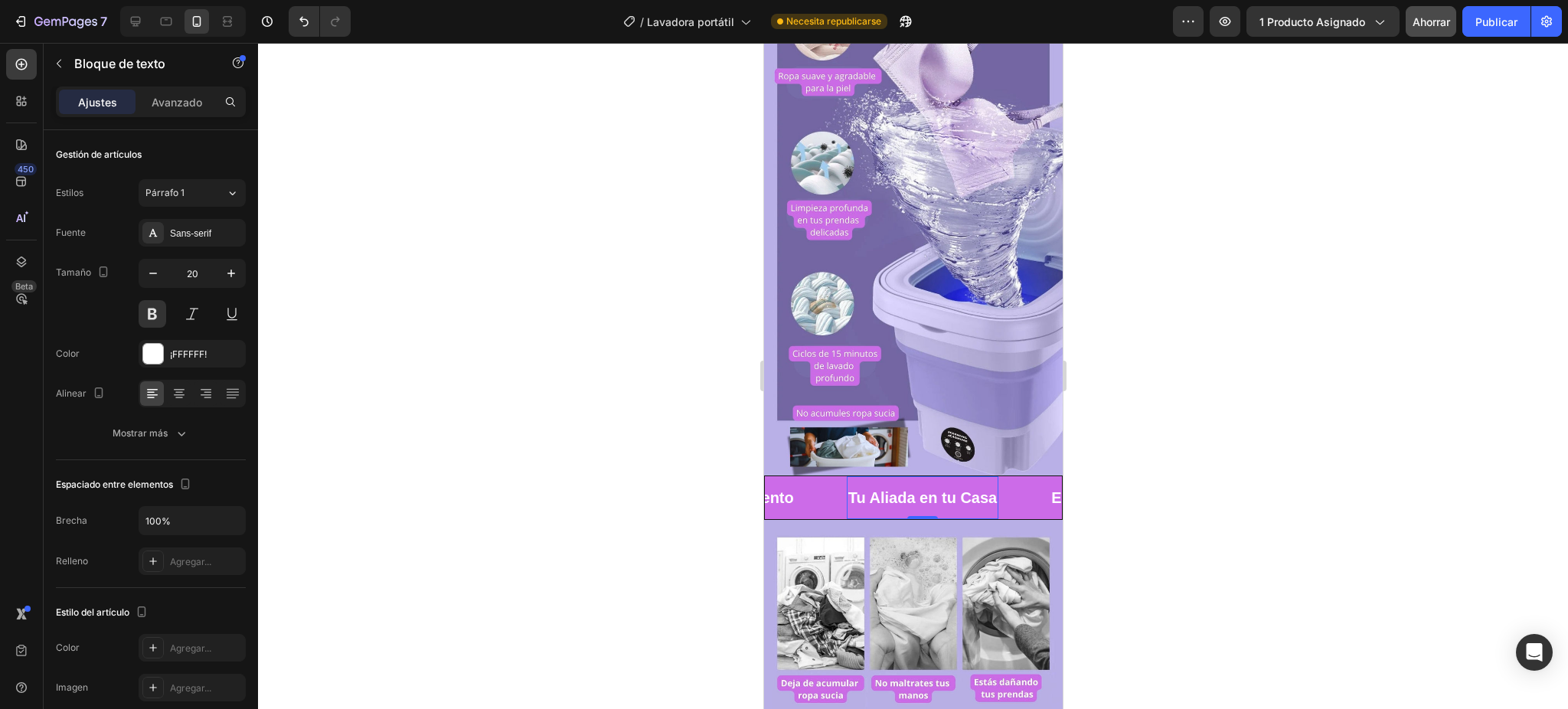
click at [695, 376] on div at bounding box center [913, 375] width 1310 height 666
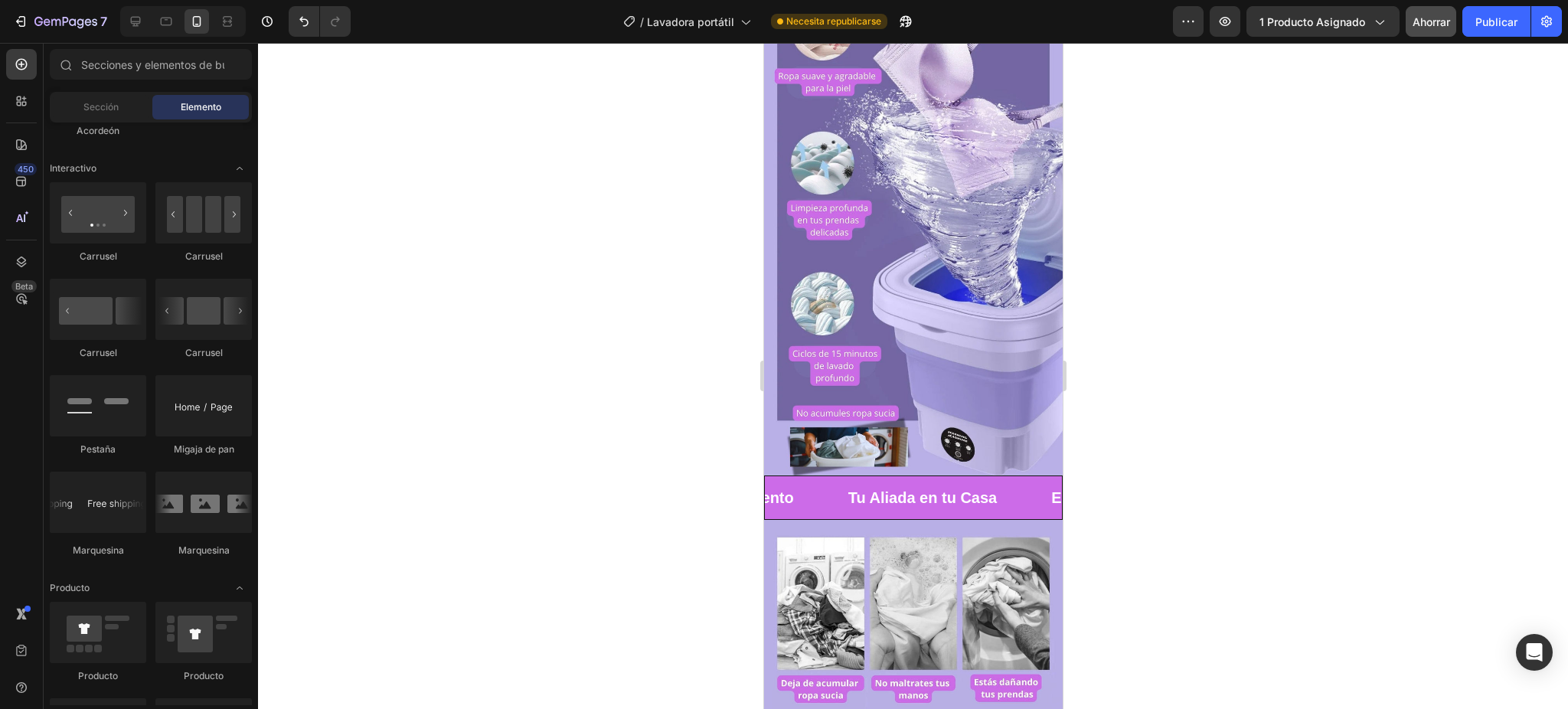
click at [1264, 323] on div at bounding box center [913, 375] width 1310 height 666
click at [1306, 27] on font "Publicar" at bounding box center [1496, 21] width 43 height 16
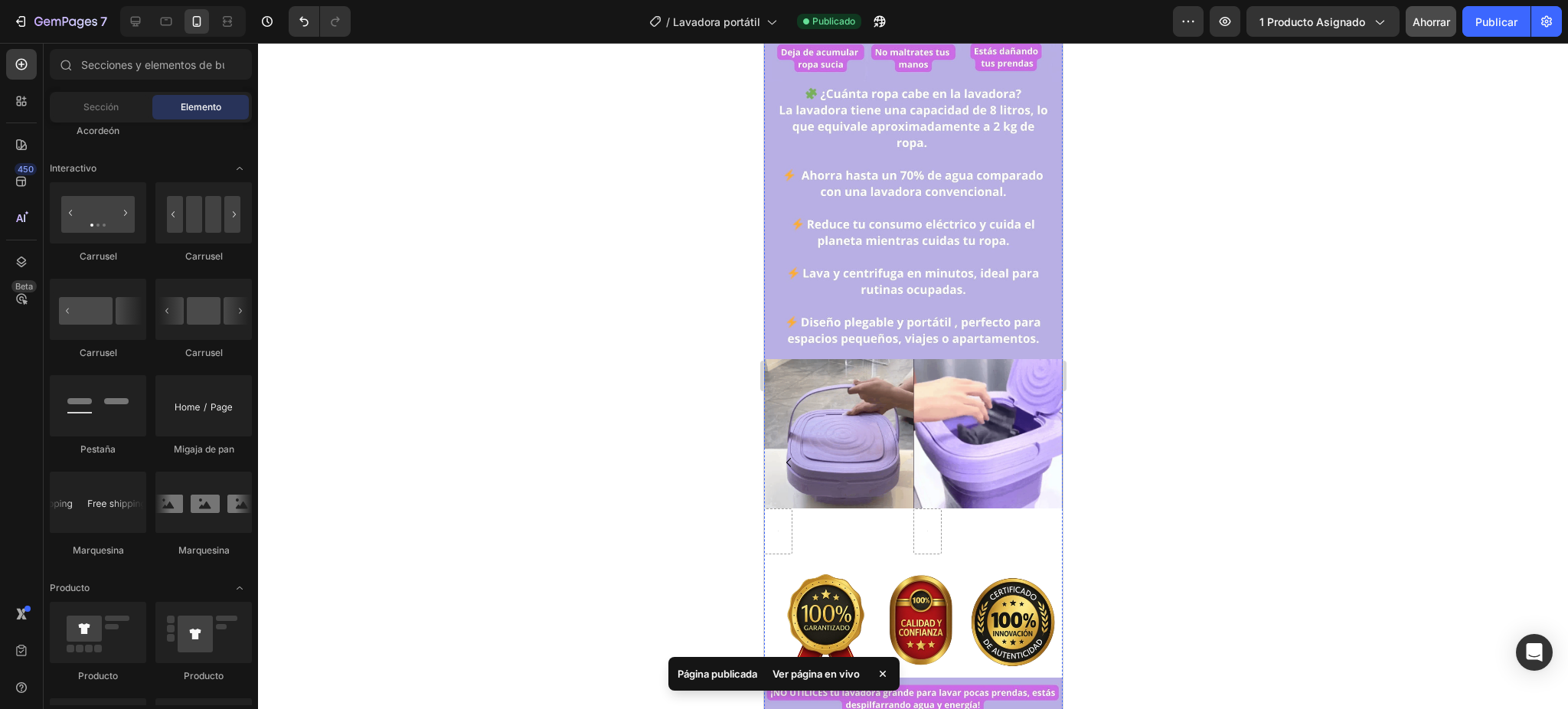
scroll to position [1837, 0]
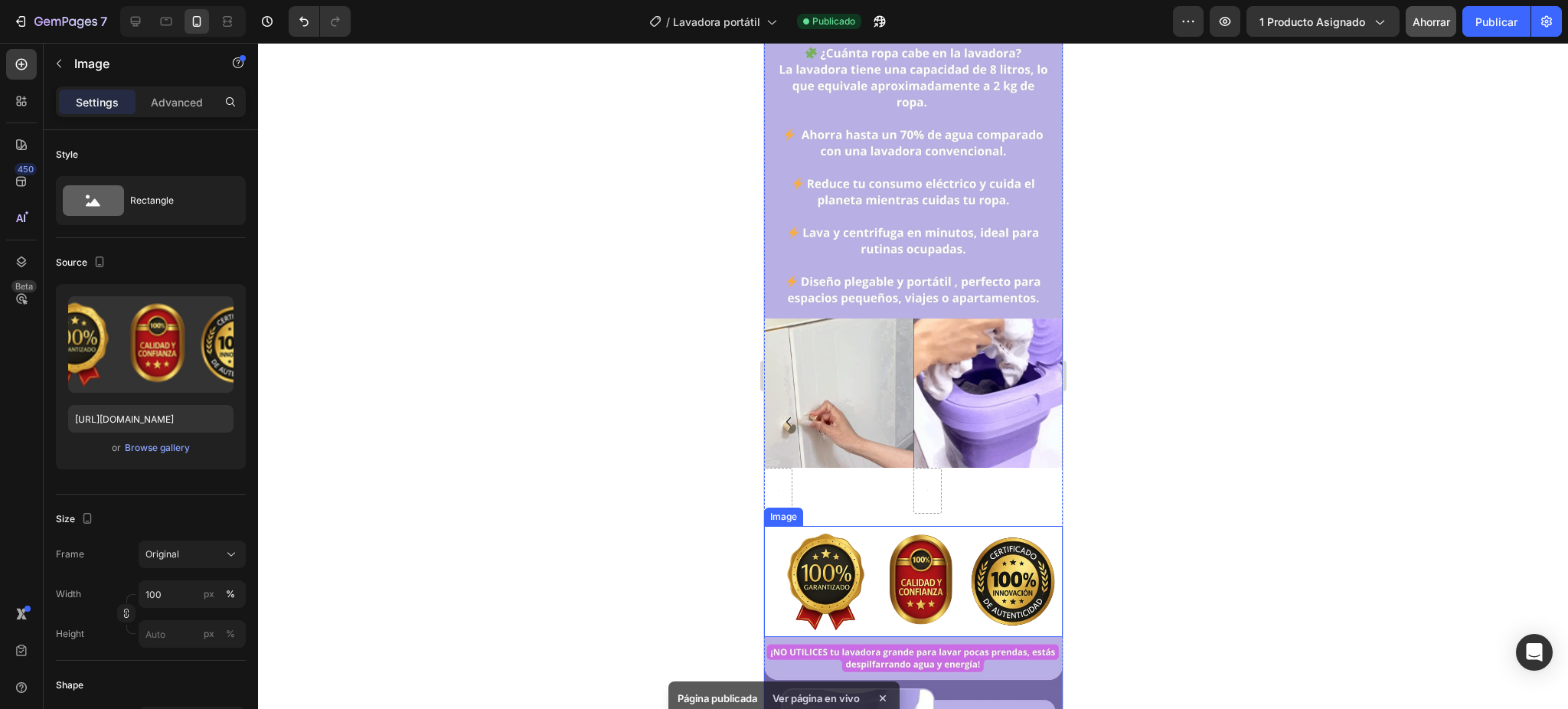
click at [960, 526] on img at bounding box center [912, 581] width 299 height 111
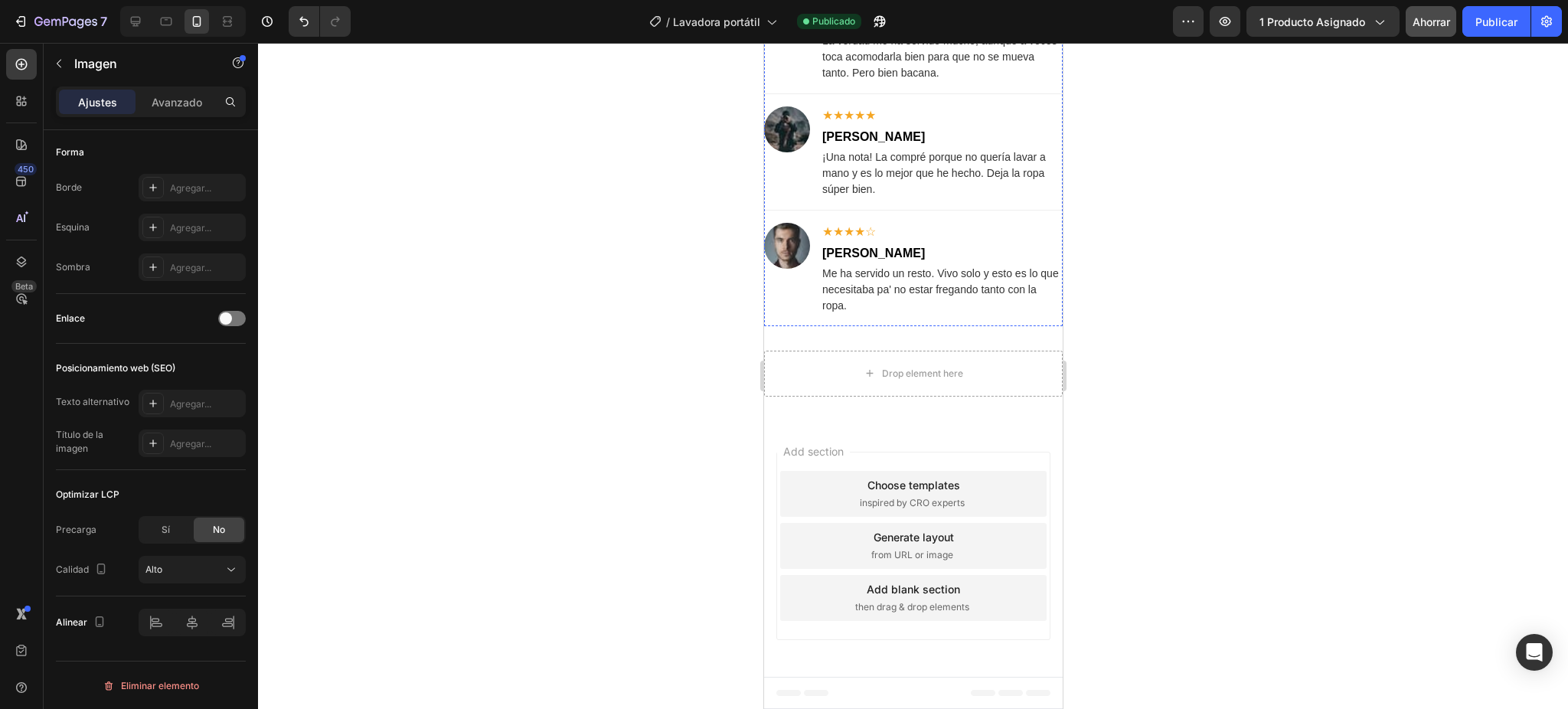
scroll to position [3698, 0]
click at [77, 63] on font "Imagen" at bounding box center [96, 64] width 43 height 15
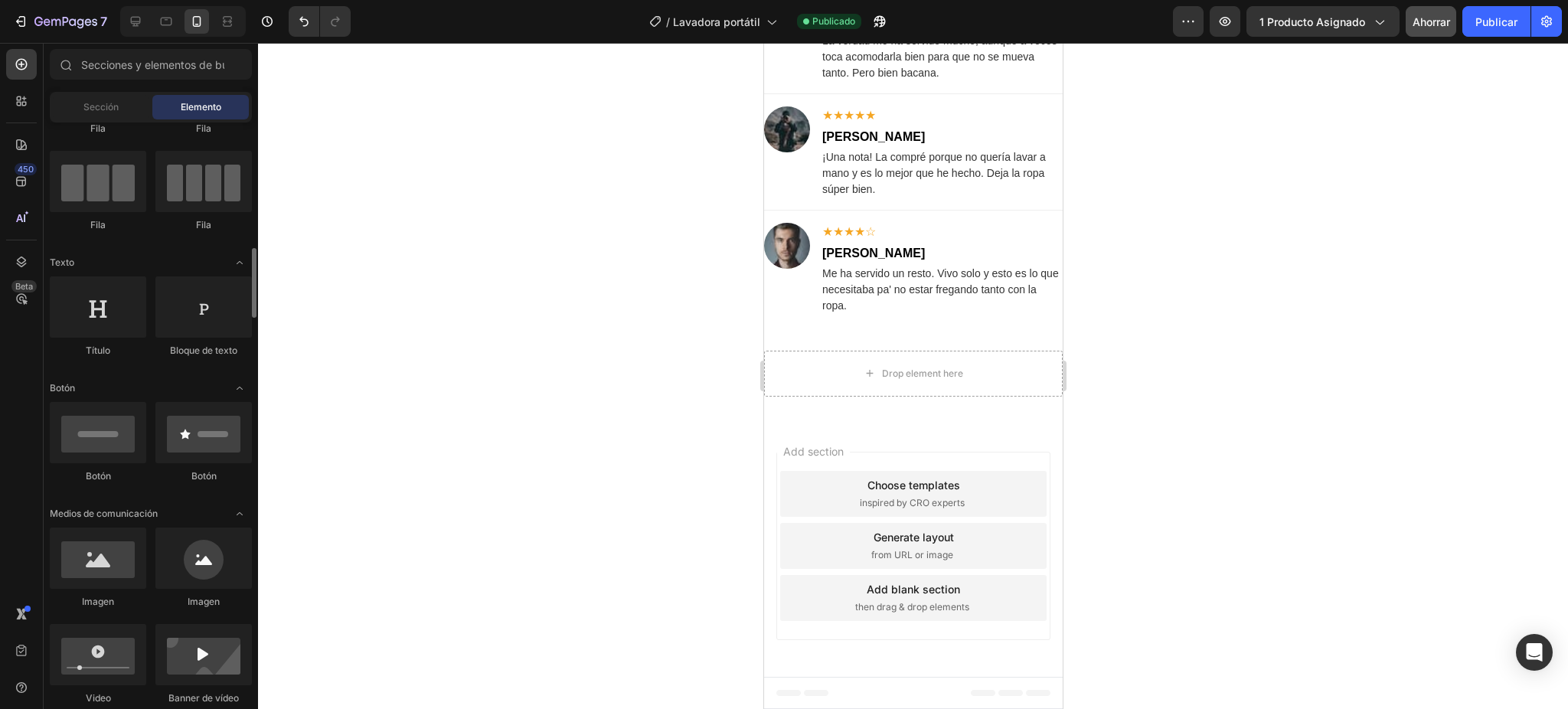
scroll to position [204, 0]
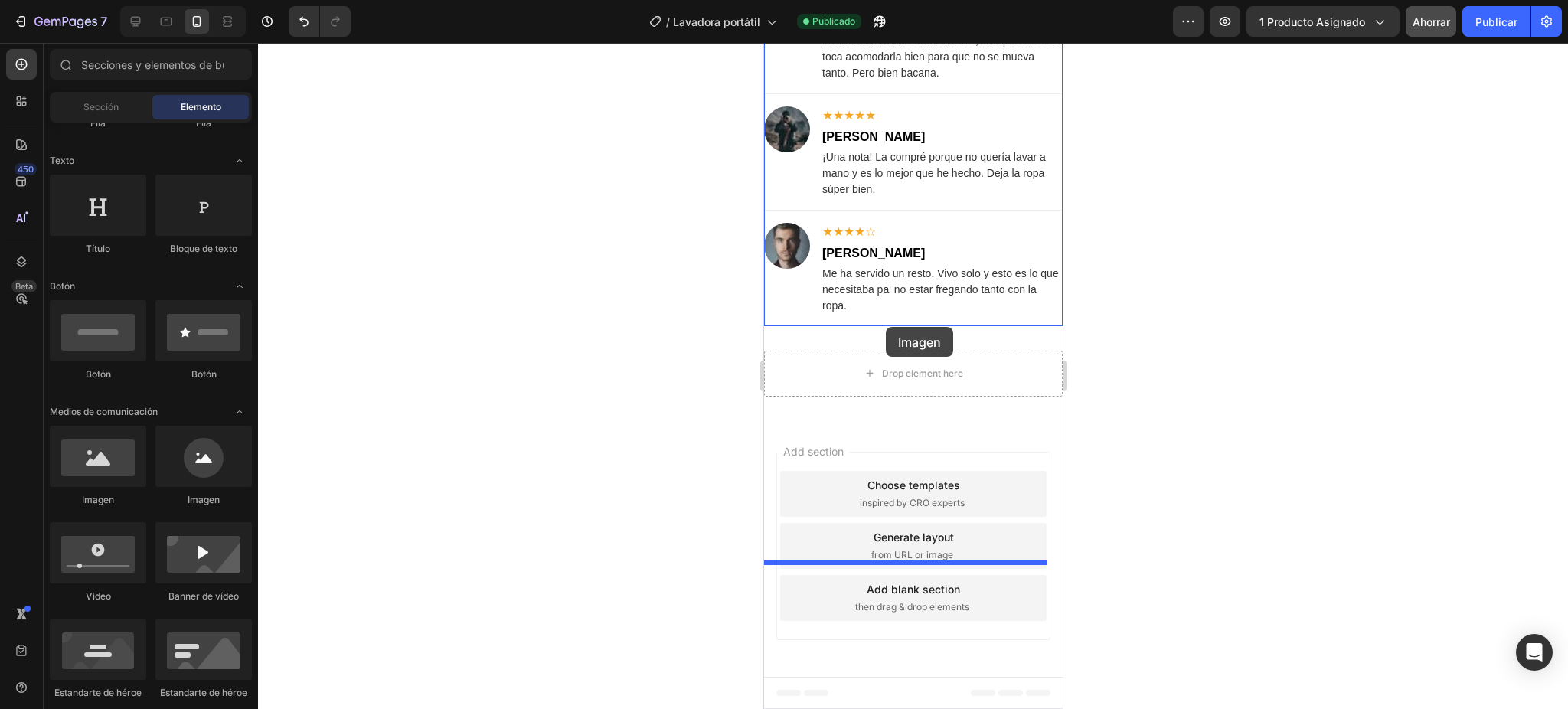
drag, startPoint x: 870, startPoint y: 502, endPoint x: 1992, endPoint y: 503, distance: 1122.0
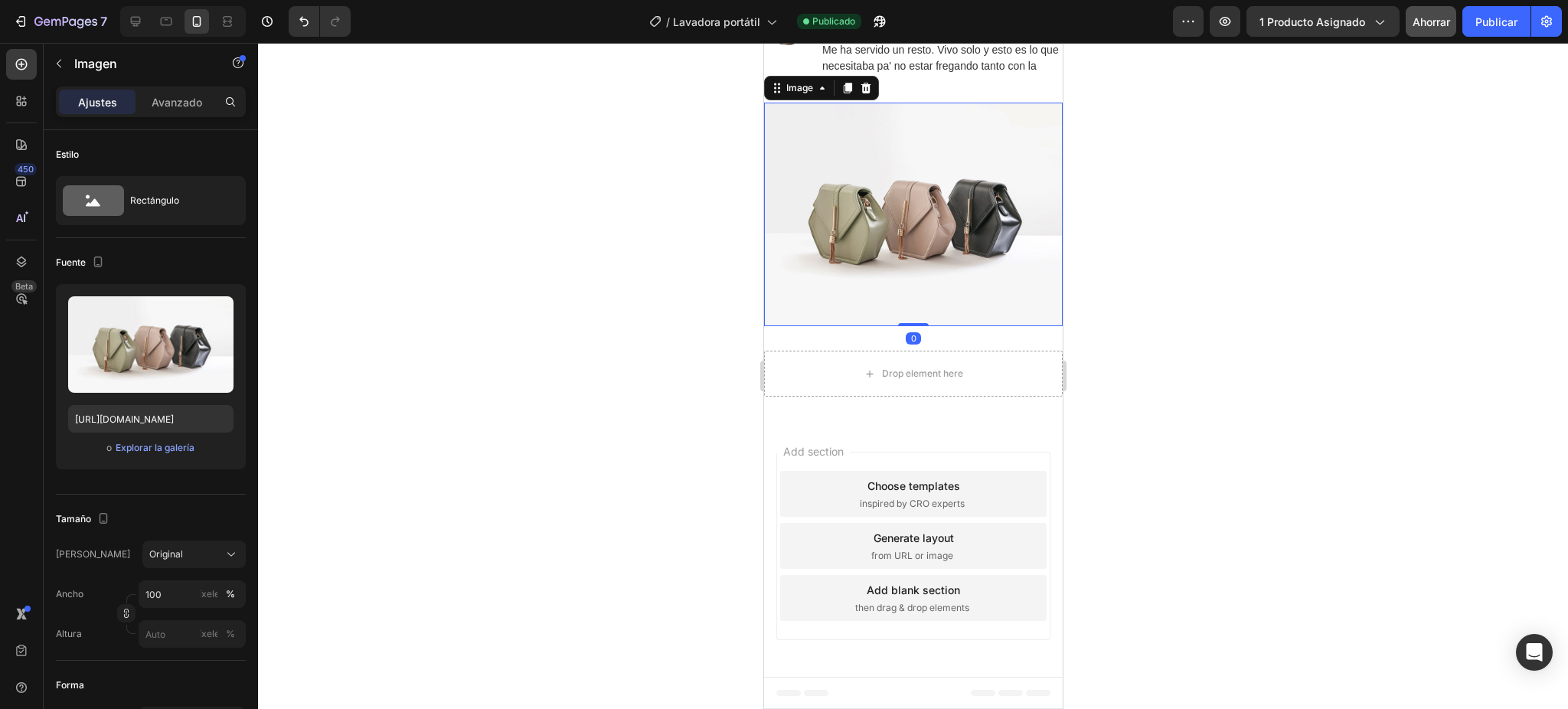
click at [834, 327] on img at bounding box center [912, 215] width 299 height 224
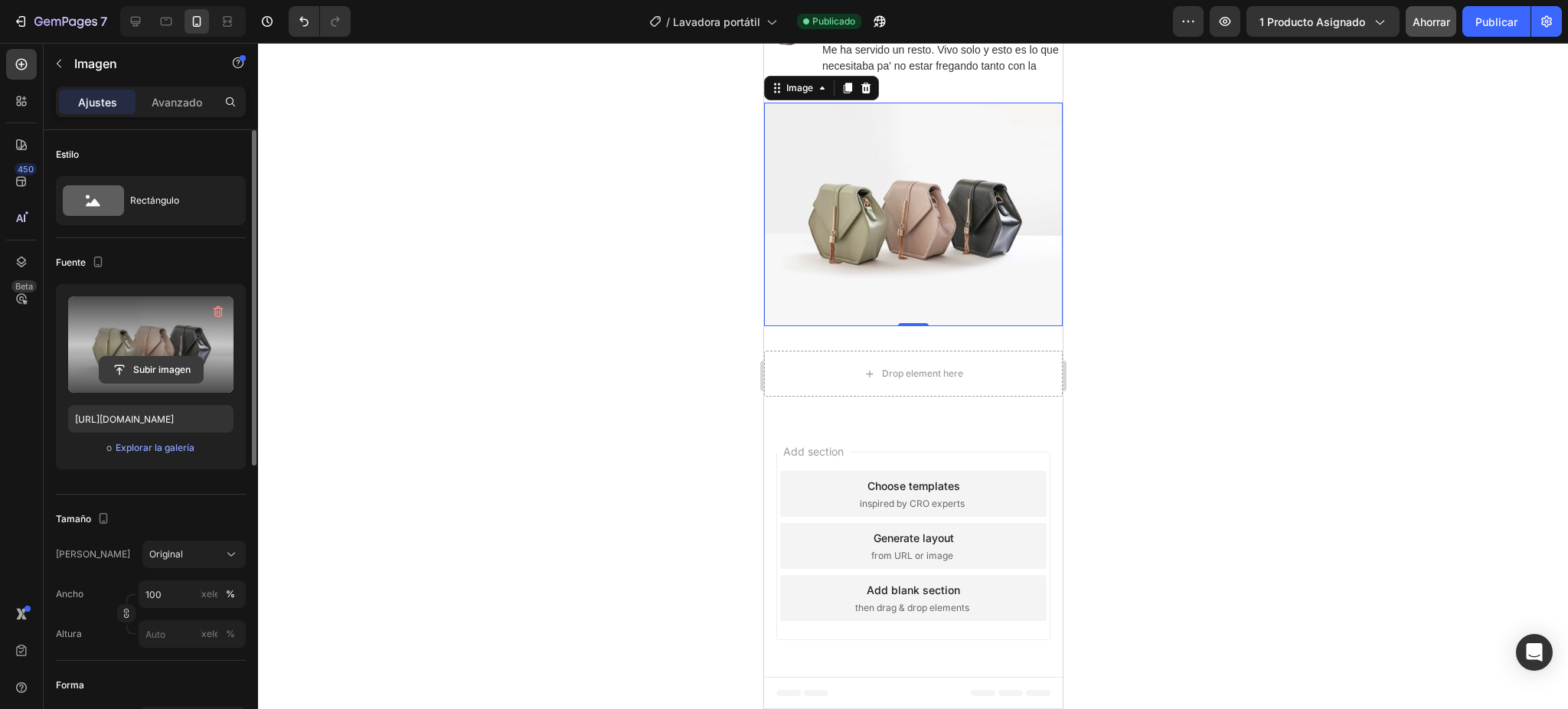
click at [135, 362] on input "file" at bounding box center [151, 369] width 104 height 26
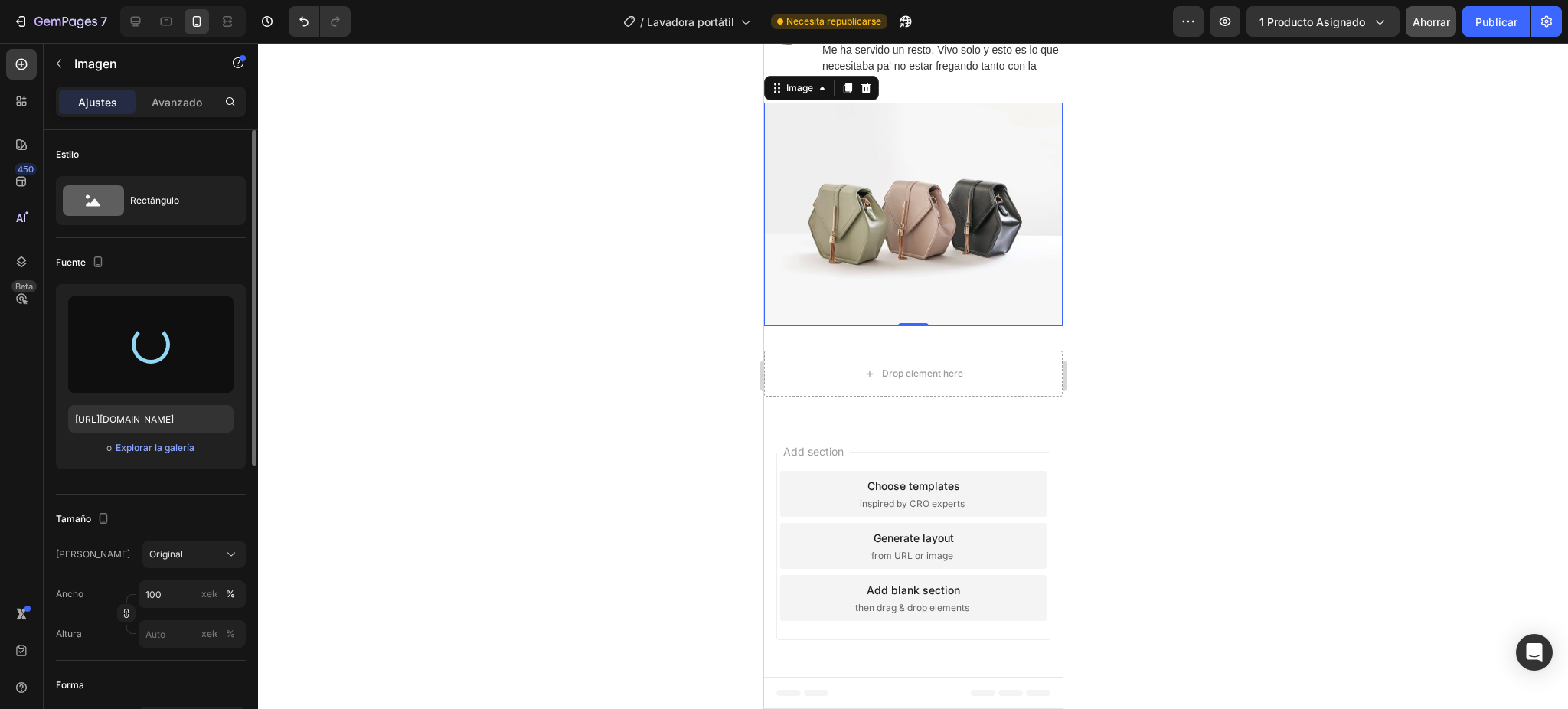
type input "[URL][DOMAIN_NAME]"
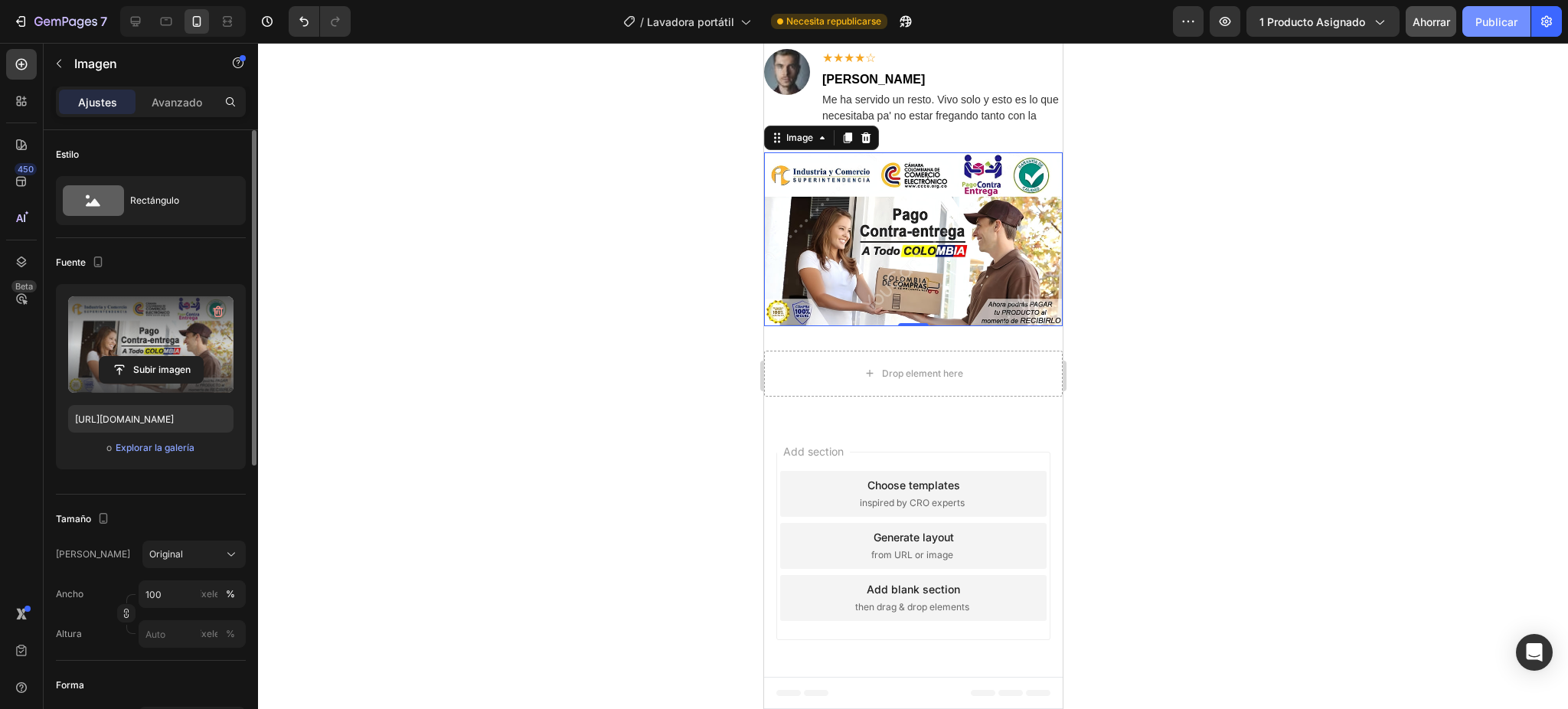
click at [1306, 14] on font "Publicar" at bounding box center [1496, 21] width 43 height 16
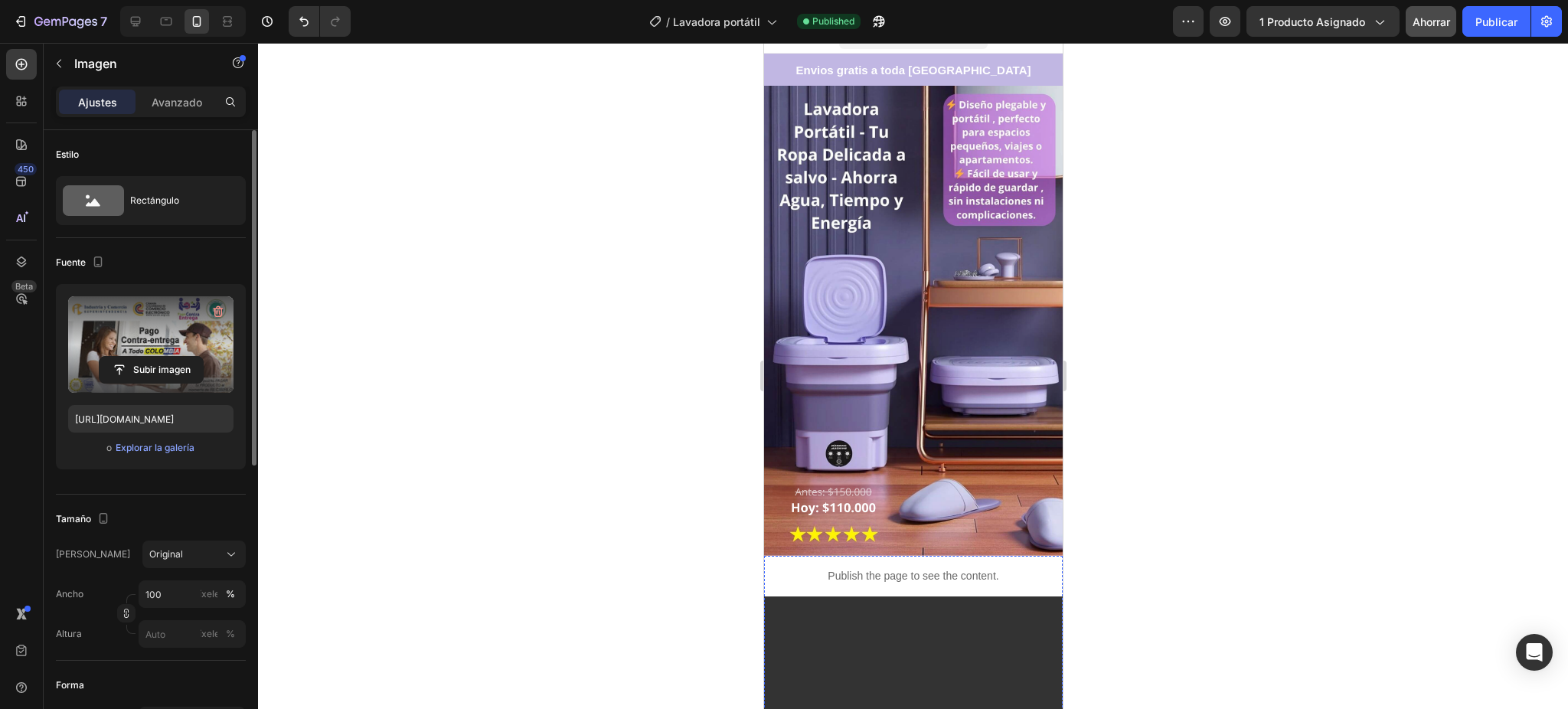
scroll to position [0, 0]
